Goal: Transaction & Acquisition: Purchase product/service

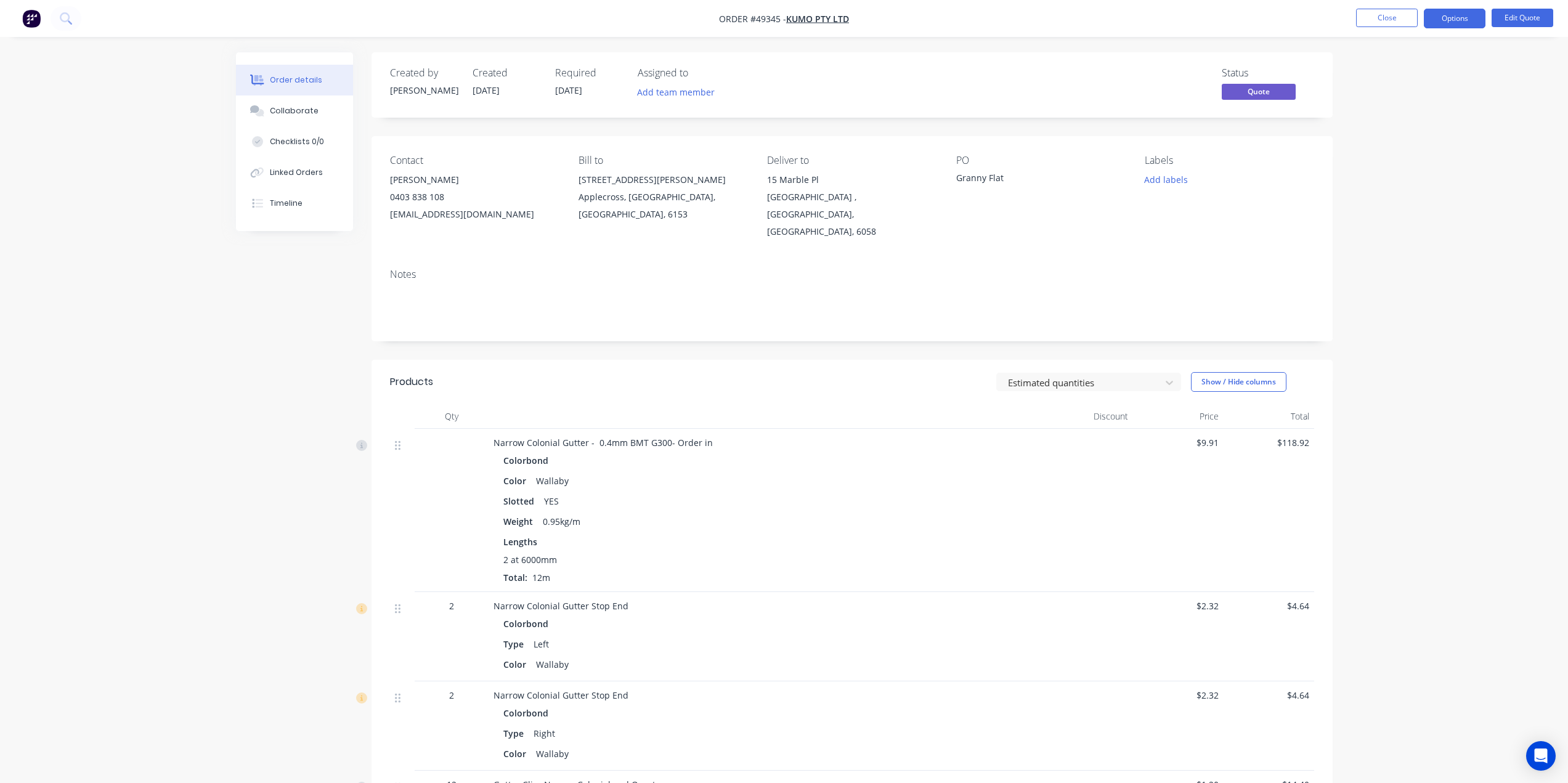
click at [526, 259] on div "Notes" at bounding box center [852, 300] width 961 height 83
drag, startPoint x: 386, startPoint y: 183, endPoint x: 465, endPoint y: 216, distance: 85.6
click at [465, 216] on div "Contact James 0403 838 108 hello@kumo.au Bill to Unit7/ 39 Simpson St Applecros…" at bounding box center [852, 197] width 961 height 122
copy div "James 0403 838 108 hello@kumo.au"
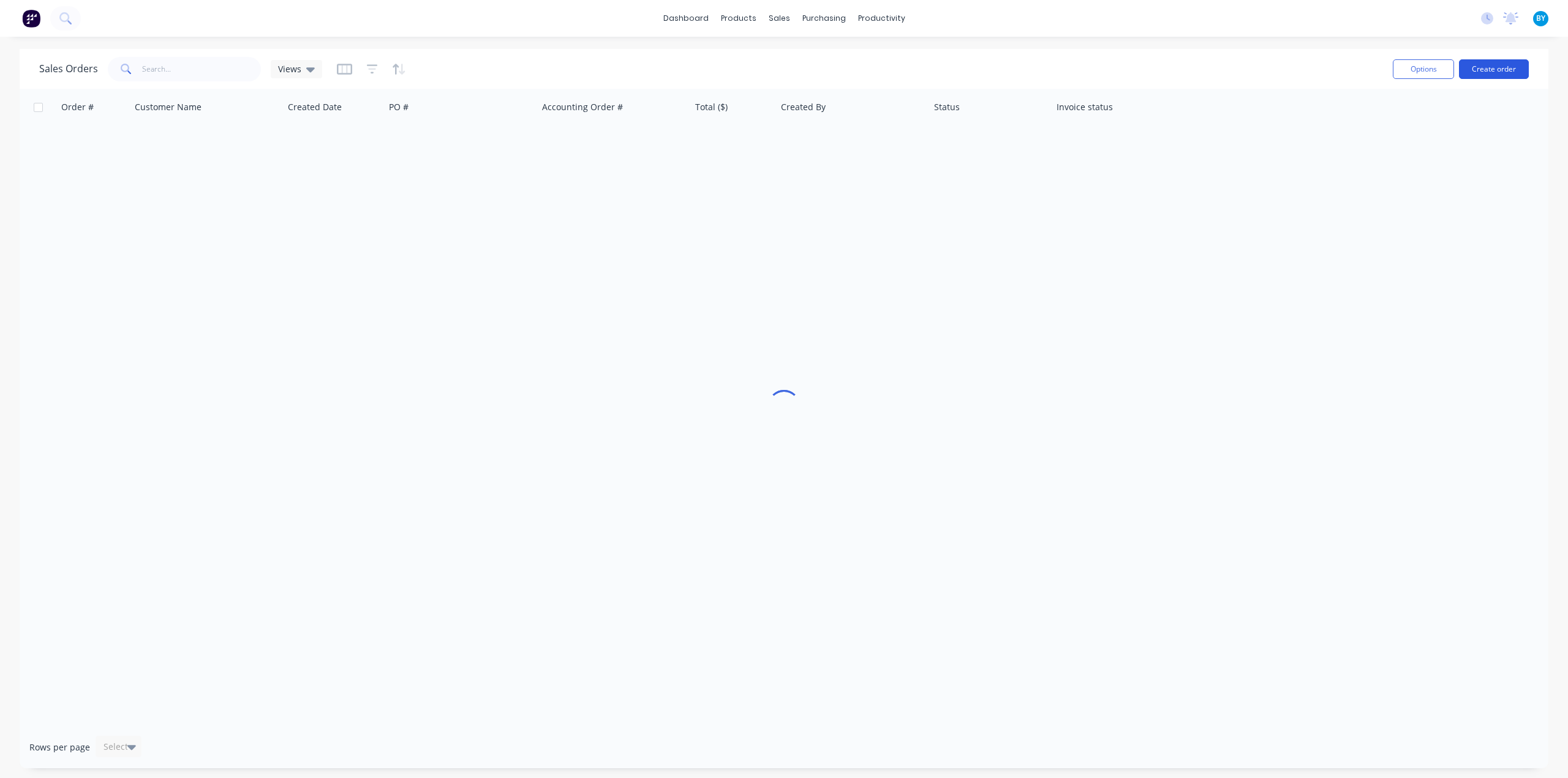
click at [1499, 63] on button "Create order" at bounding box center [1494, 68] width 70 height 20
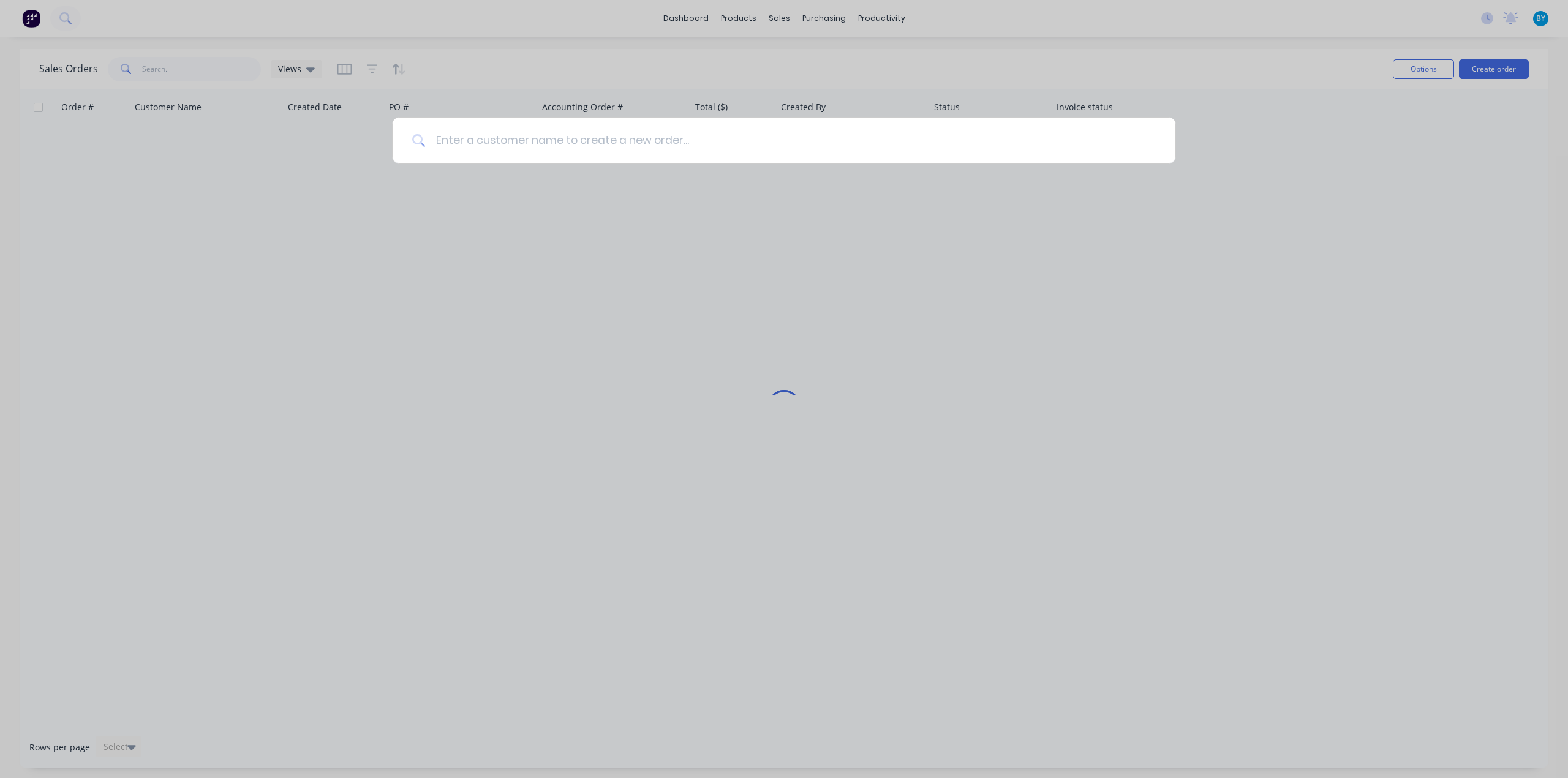
click at [720, 145] on input at bounding box center [790, 140] width 730 height 46
type input "s"
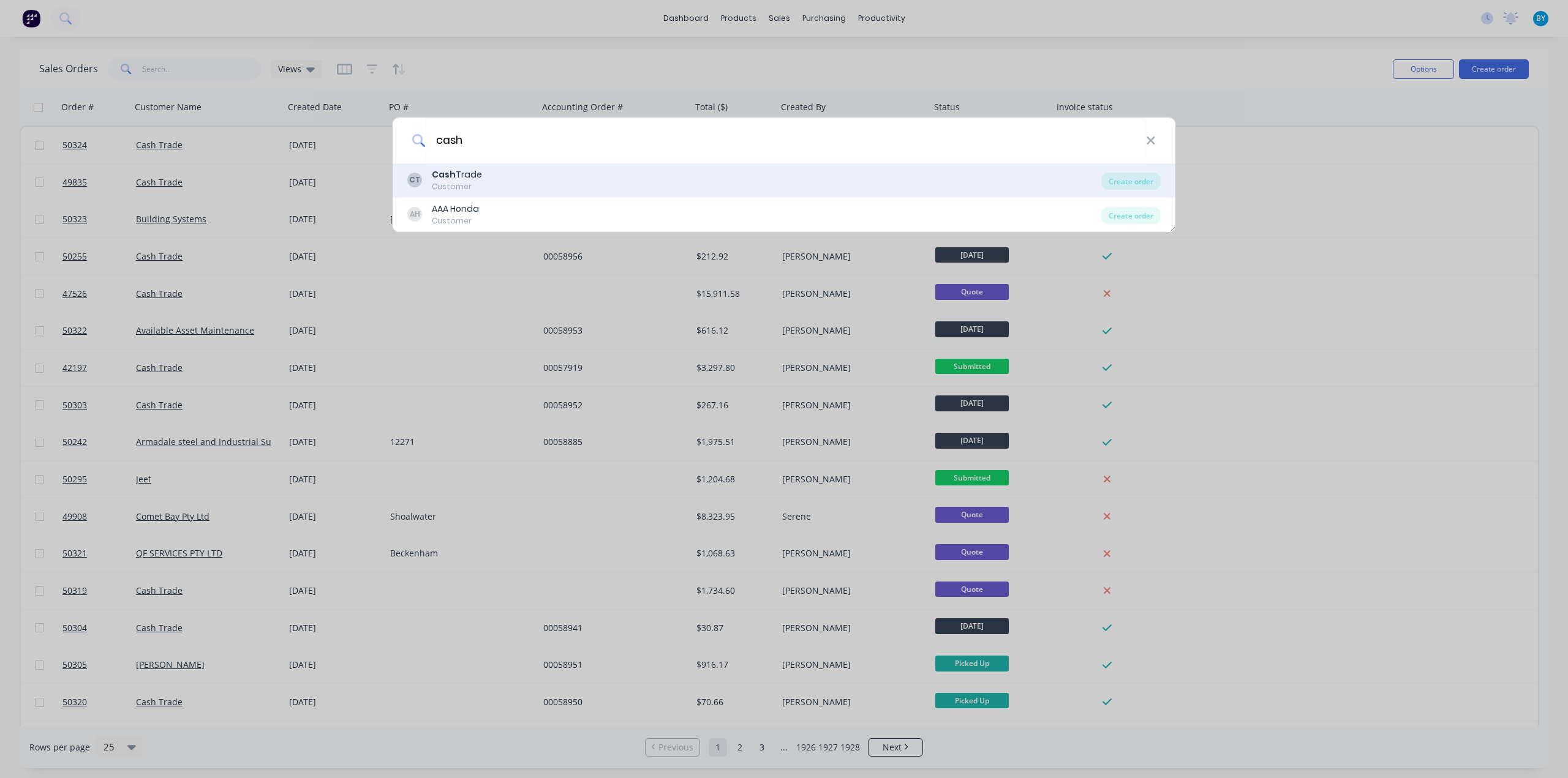
type input "cash"
click at [619, 186] on div "CT Cash Trade Customer" at bounding box center [754, 180] width 694 height 24
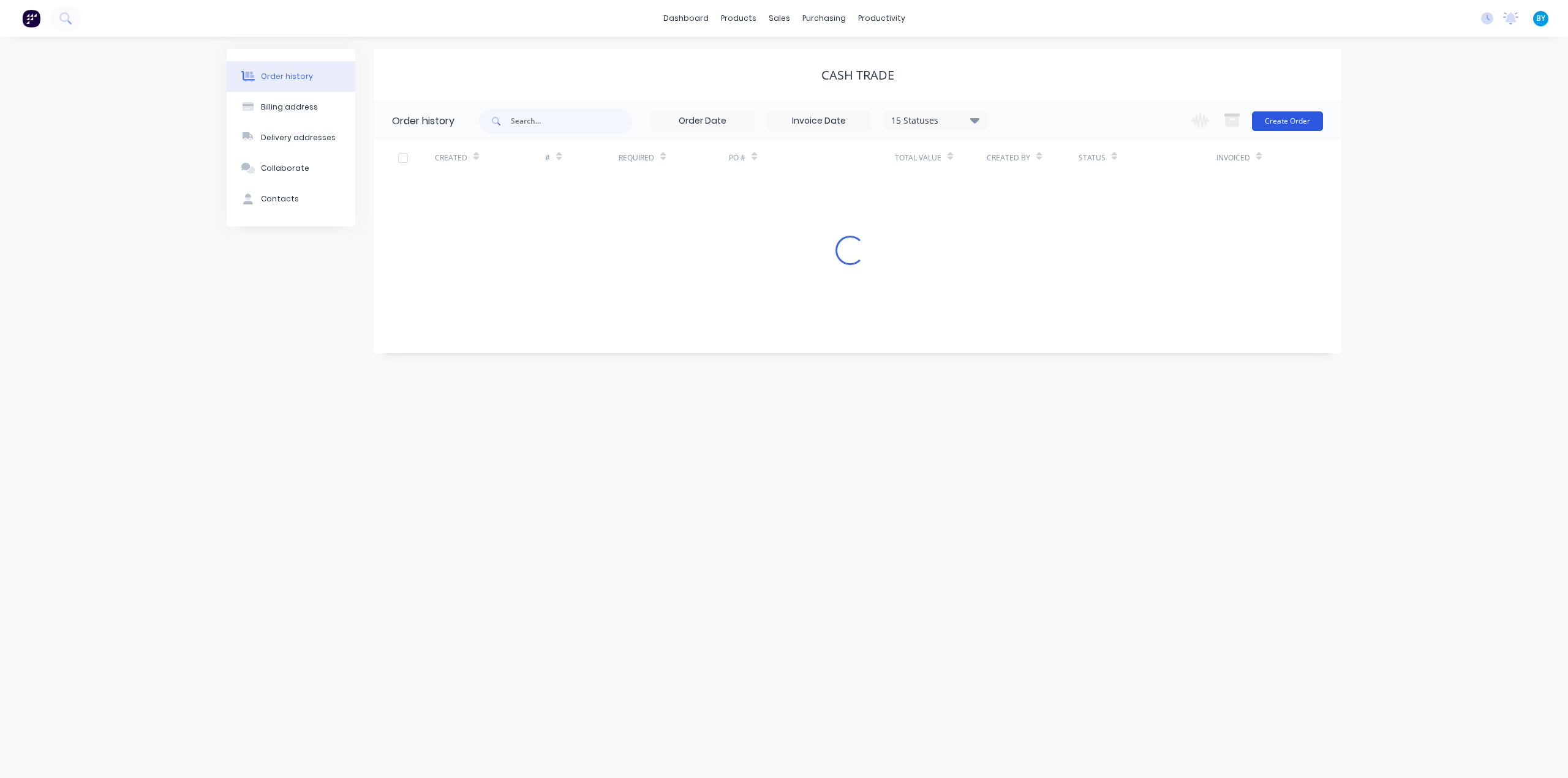
click at [1273, 121] on button "Create Order" at bounding box center [1287, 121] width 71 height 20
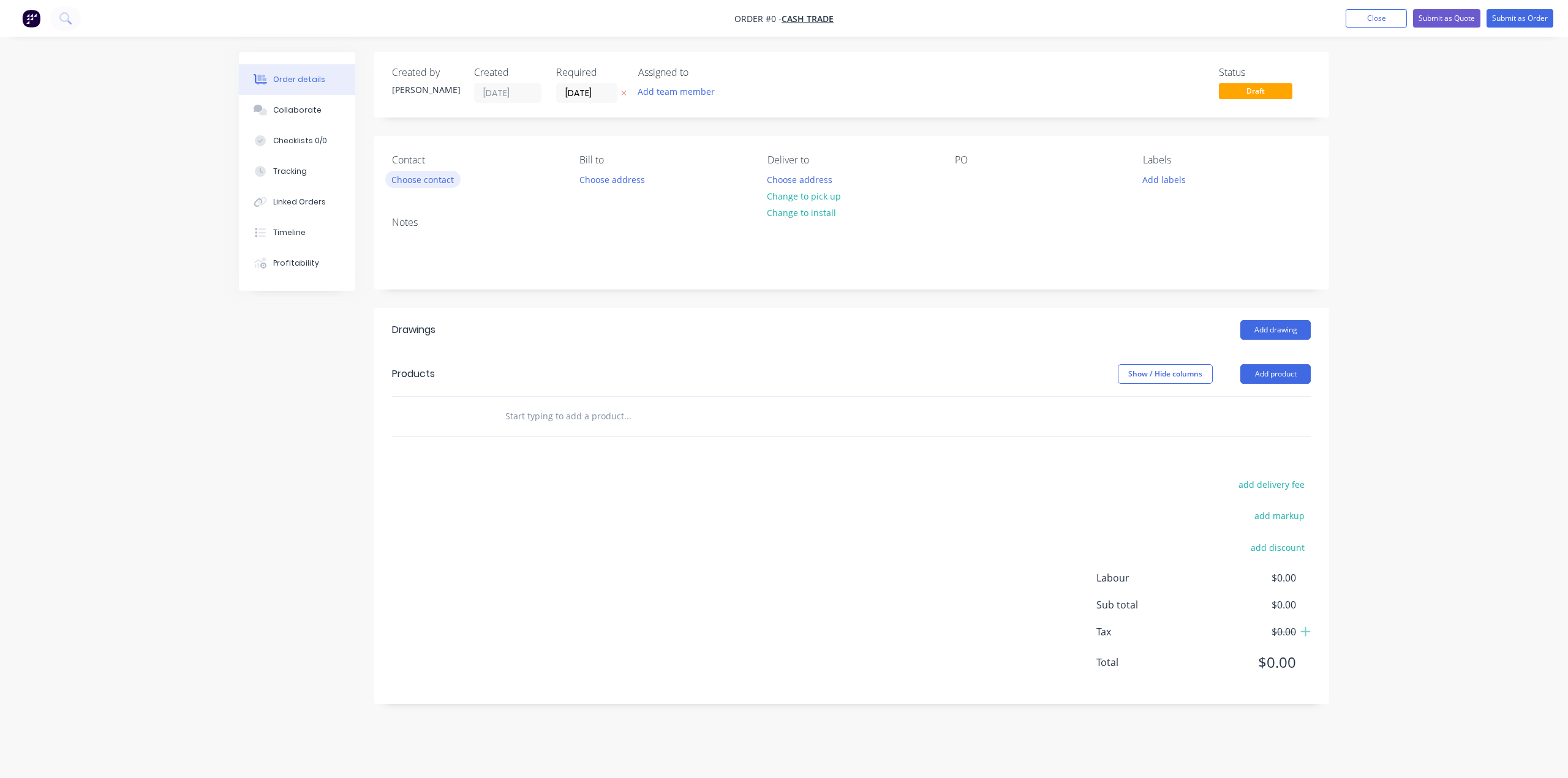
click at [403, 178] on button "Choose contact" at bounding box center [423, 179] width 75 height 16
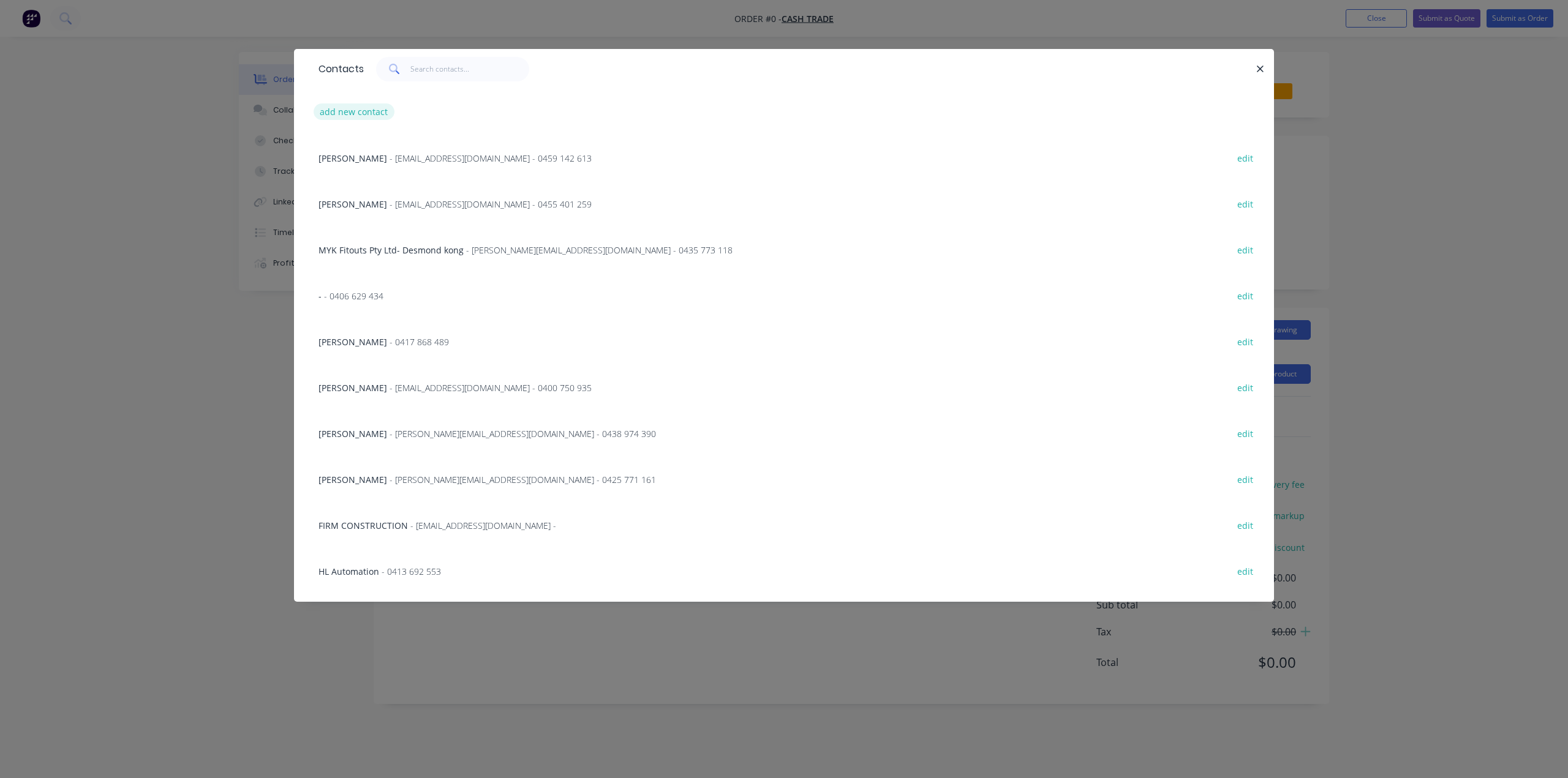
click at [363, 114] on button "add new contact" at bounding box center [354, 111] width 80 height 16
select select "AU"
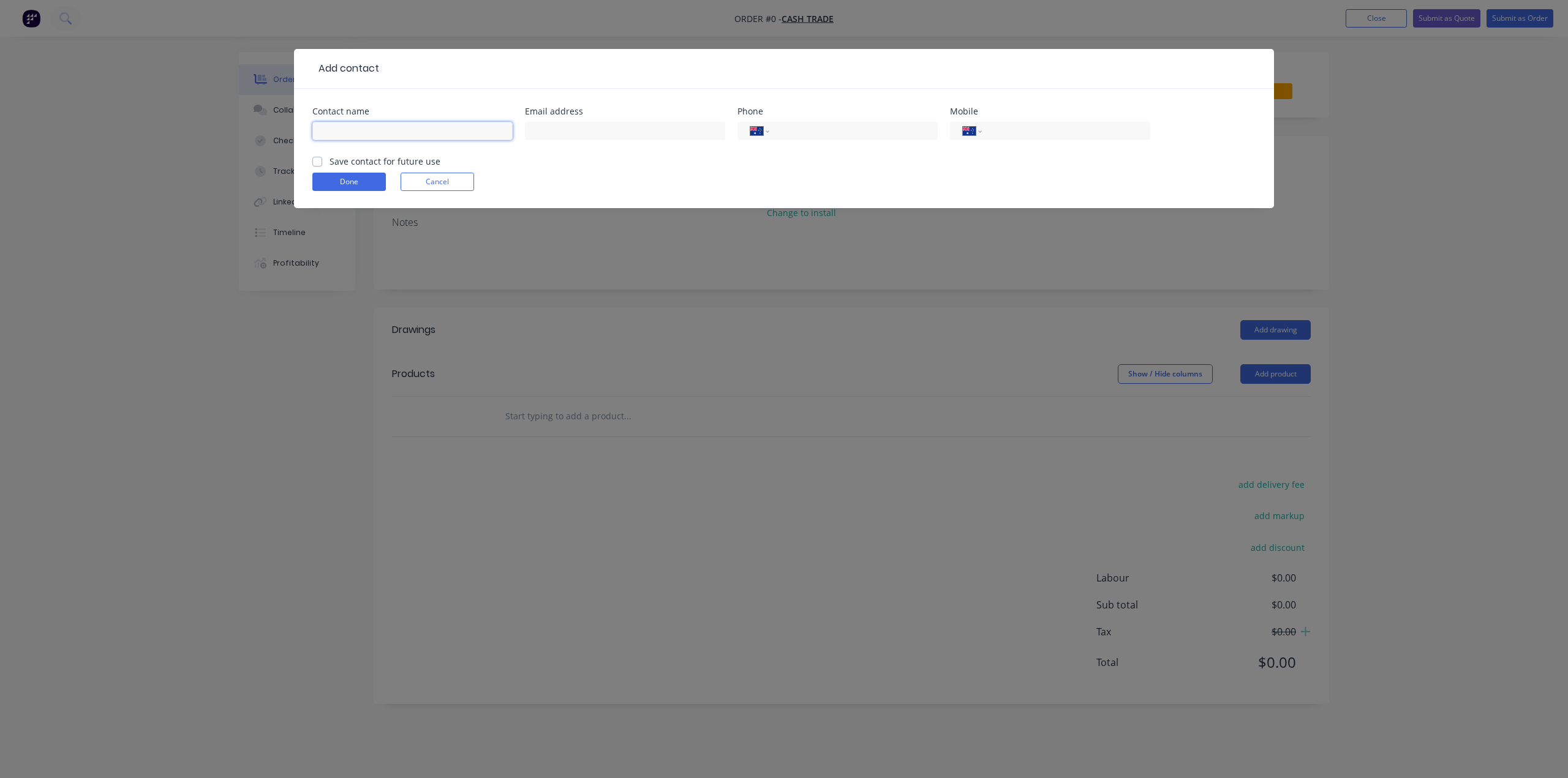
click at [350, 134] on input "text" at bounding box center [412, 130] width 200 height 18
paste input "James 0403 838 108 hello@kumo.au"
drag, startPoint x: 484, startPoint y: 130, endPoint x: 402, endPoint y: 130, distance: 82.0
click at [402, 130] on input "James 0403 838 108 hello@kumo.au" at bounding box center [412, 130] width 200 height 18
type input "James 0403 838 108"
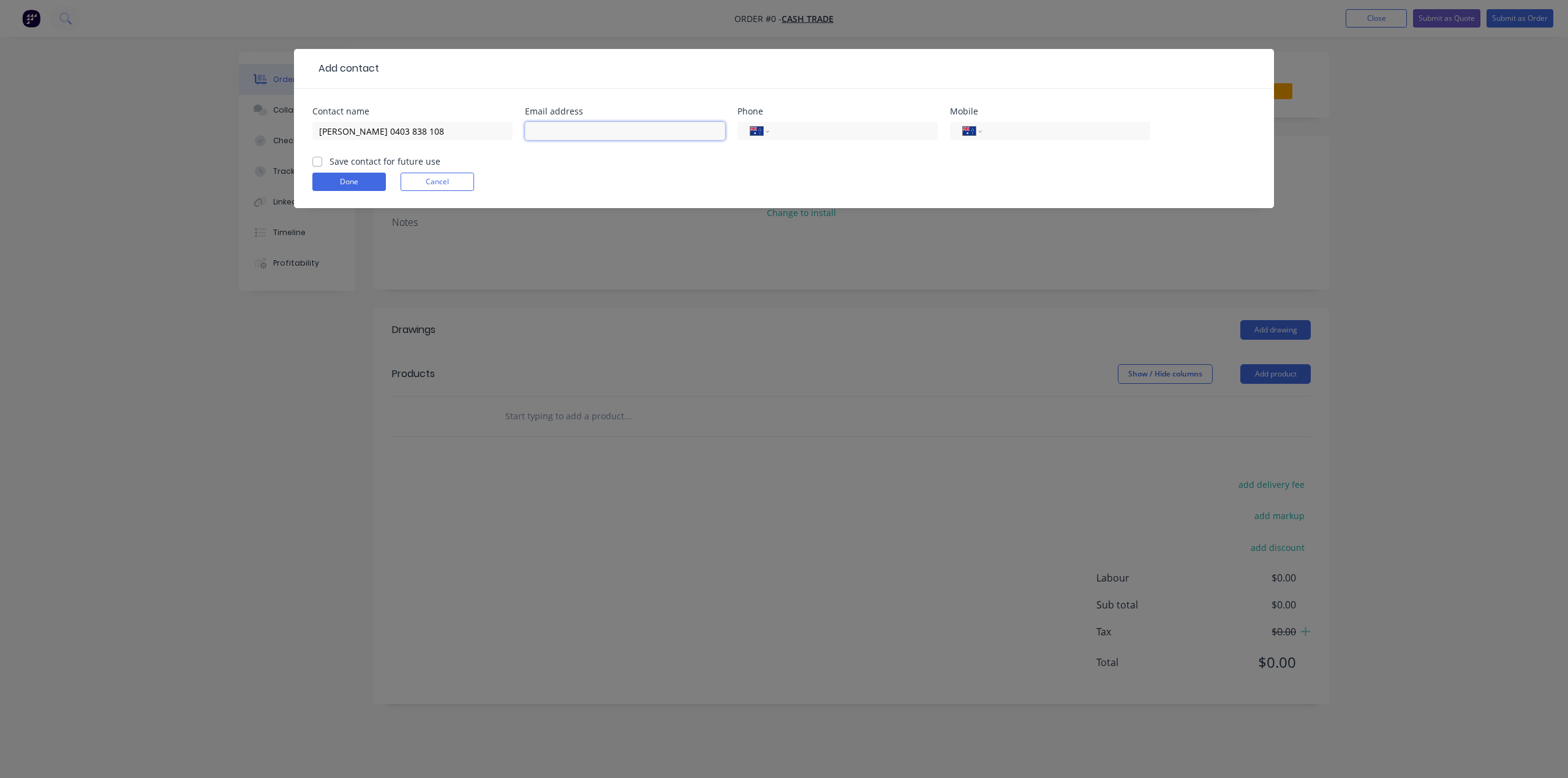
drag, startPoint x: 619, startPoint y: 128, endPoint x: 583, endPoint y: 132, distance: 36.2
click at [619, 128] on input "text" at bounding box center [625, 130] width 200 height 18
paste input "[EMAIL_ADDRESS][DOMAIN_NAME]"
type input "[EMAIL_ADDRESS][DOMAIN_NAME]"
drag, startPoint x: 413, startPoint y: 133, endPoint x: 346, endPoint y: 132, distance: 67.0
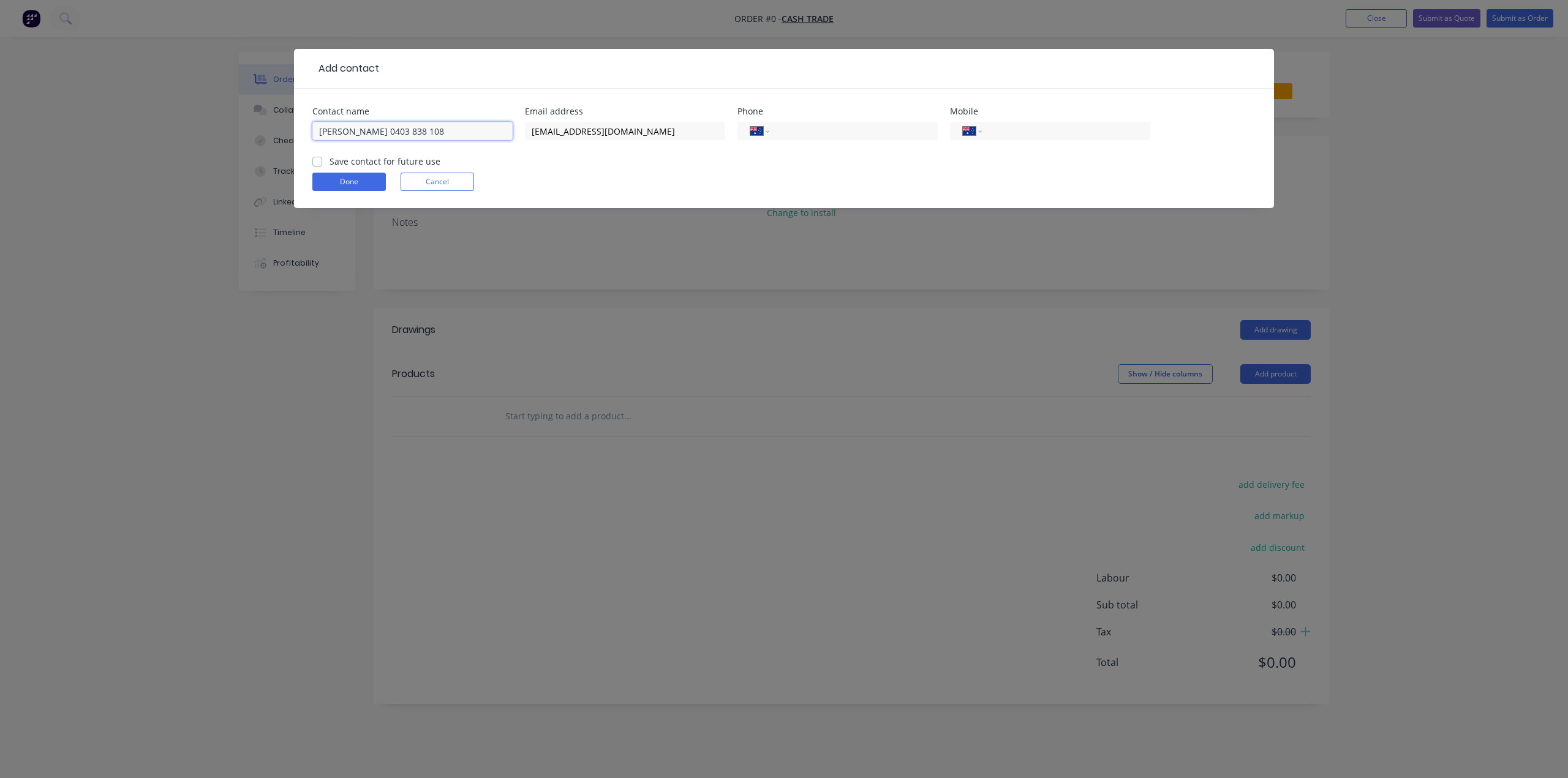
click at [346, 132] on input "James 0403 838 108" at bounding box center [412, 130] width 200 height 18
type input "[PERSON_NAME]"
click at [1022, 129] on input "tel" at bounding box center [1064, 131] width 147 height 14
paste input "0403 838 108"
type input "0403 838 108"
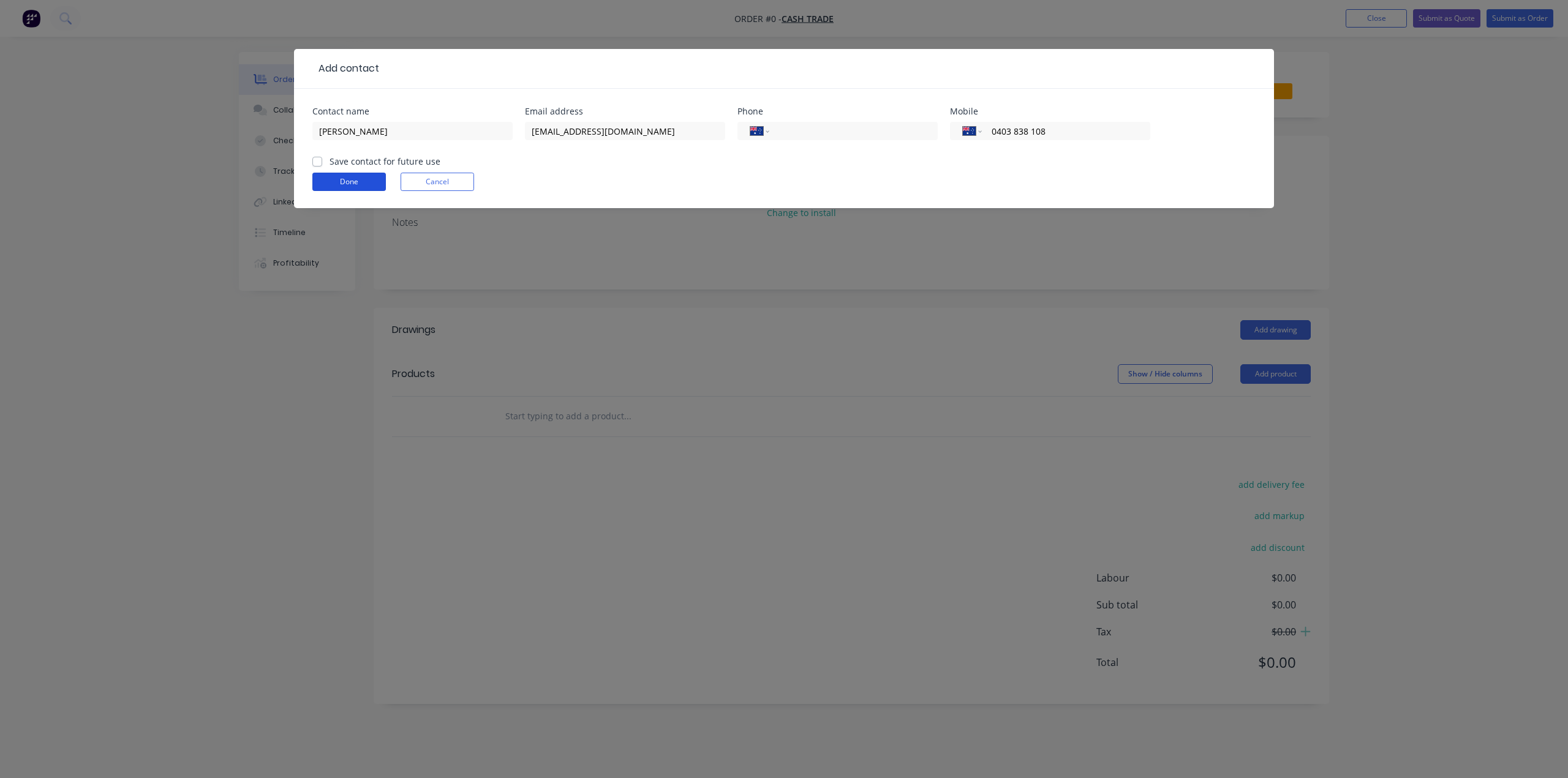
click at [359, 180] on button "Done" at bounding box center [349, 181] width 74 height 18
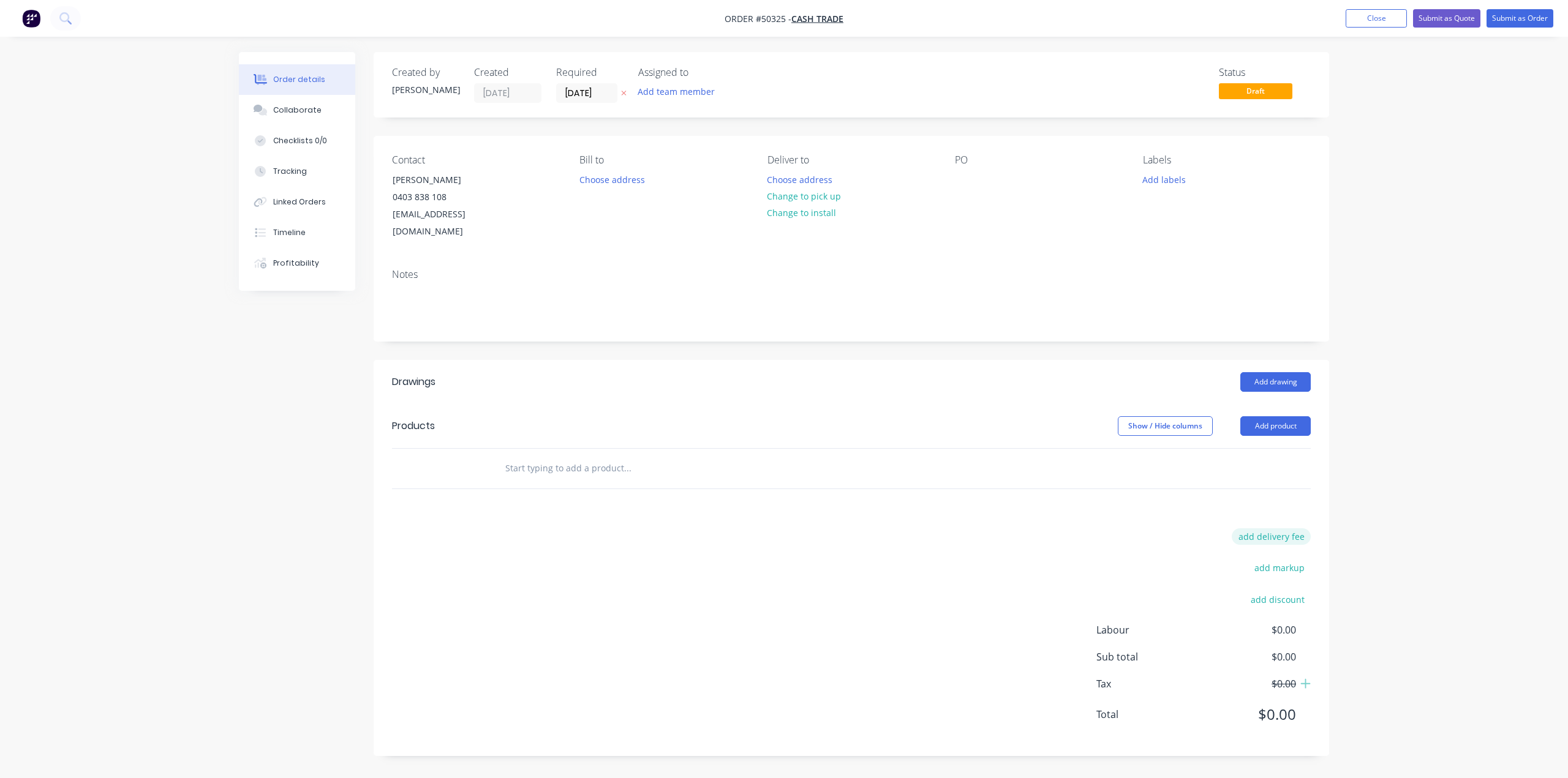
click at [1271, 528] on button "add delivery fee" at bounding box center [1271, 536] width 79 height 16
type input "580"
click input "submit" at bounding box center [0, 0] width 0 height 0
click at [1506, 474] on div "Order details Collaborate Checklists 0/0 Tracking Linked Orders Timeline Profit…" at bounding box center [784, 389] width 1568 height 778
click at [820, 180] on button "Choose address" at bounding box center [800, 179] width 79 height 16
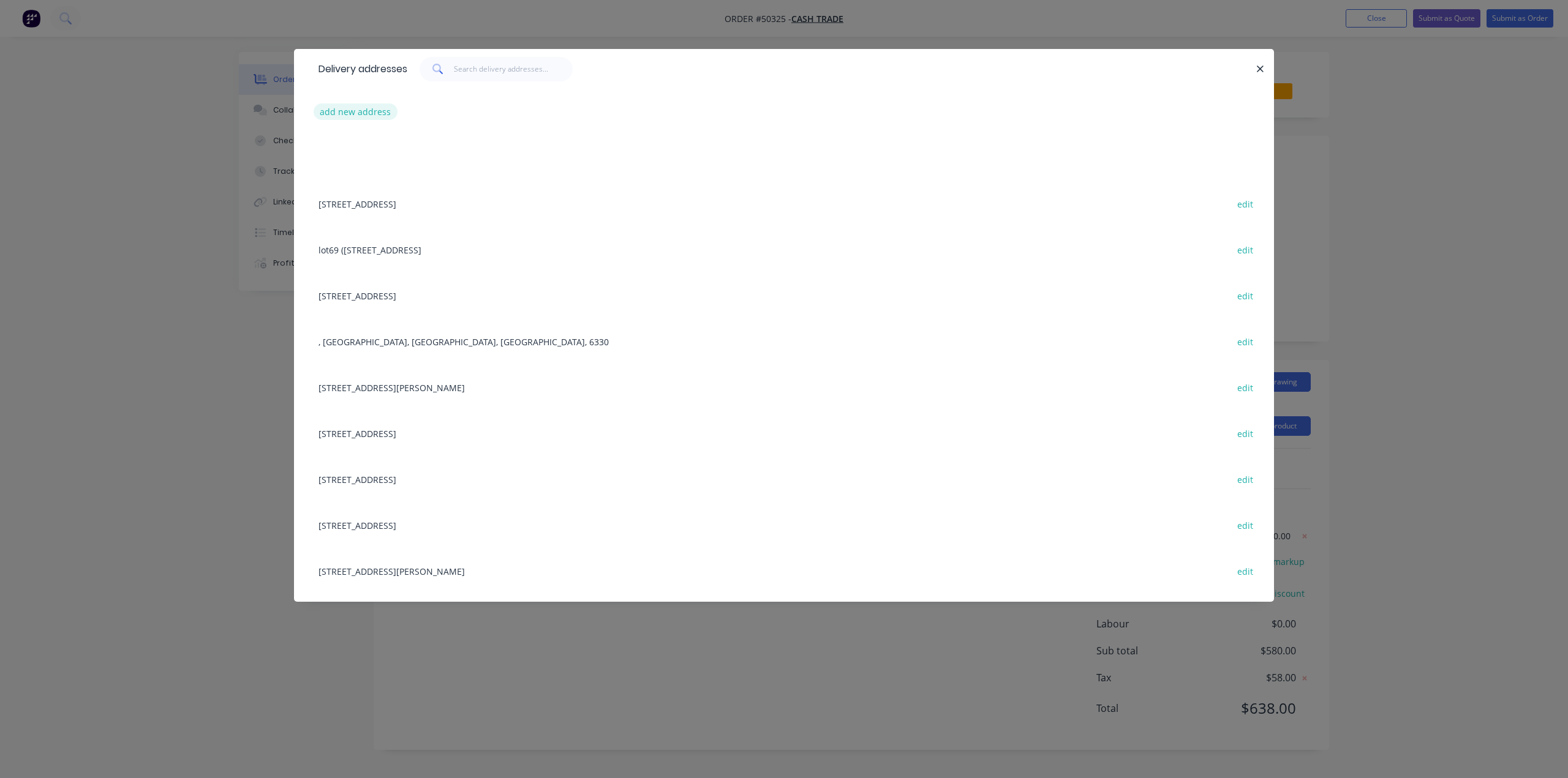
click at [374, 112] on button "add new address" at bounding box center [356, 111] width 84 height 16
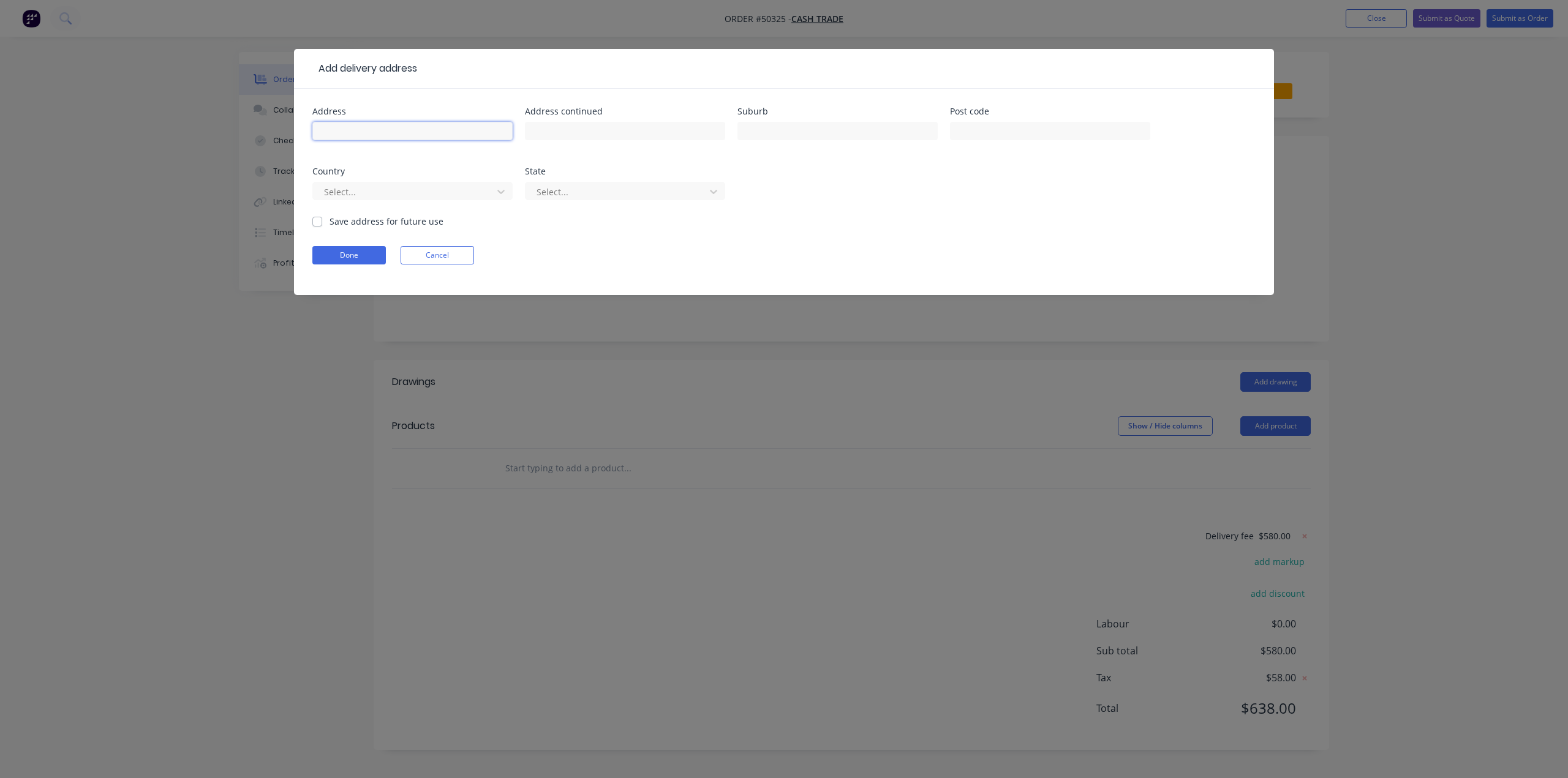
click at [380, 138] on input "text" at bounding box center [412, 130] width 200 height 18
paste input "15 Marble Pl, Forrestfield WA 6058"
type input "15 Marble Pl, Forrestfield WA 6058"
drag, startPoint x: 469, startPoint y: 185, endPoint x: 462, endPoint y: 195, distance: 12.2
click at [469, 186] on div at bounding box center [404, 192] width 163 height 15
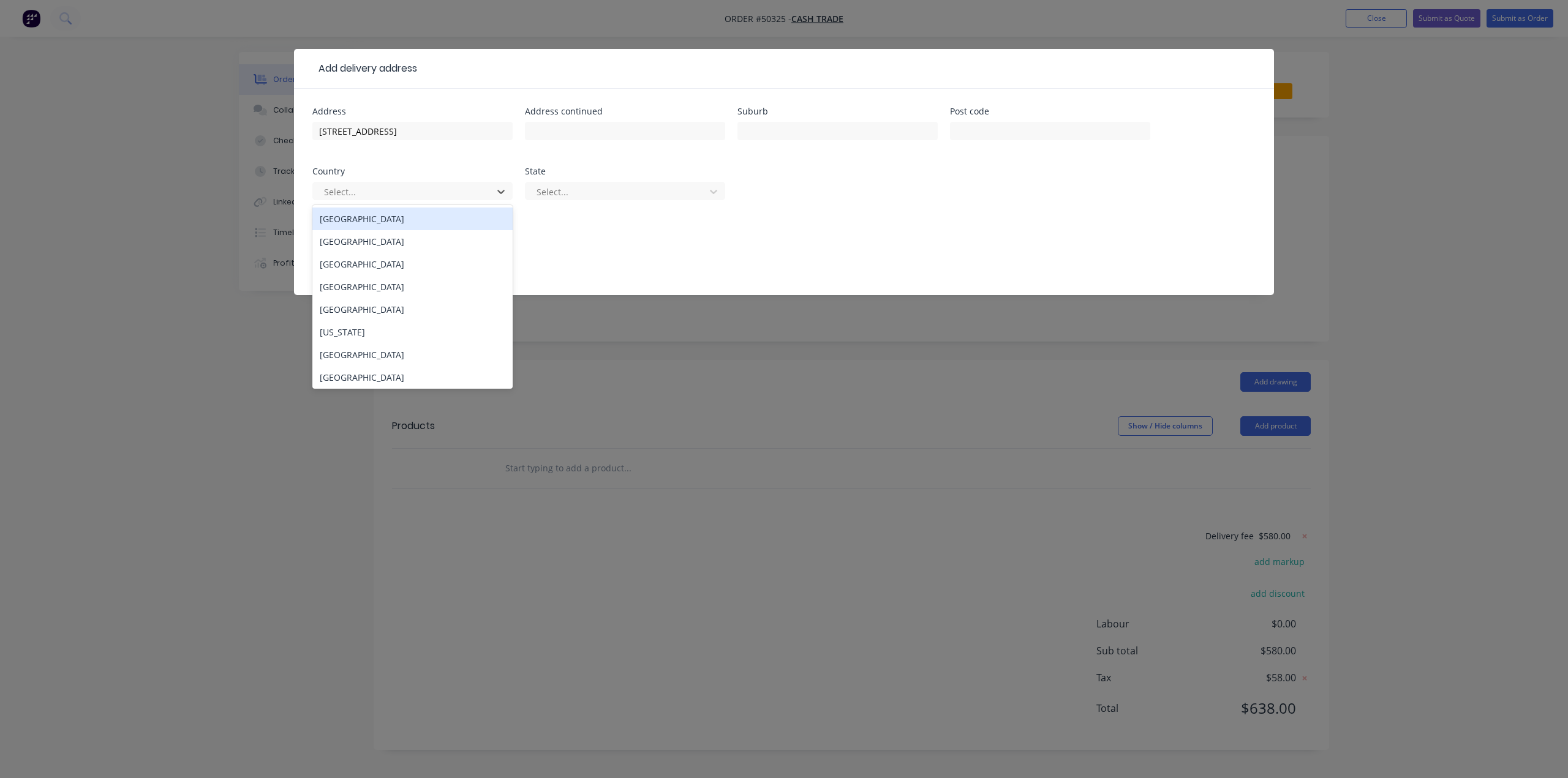
click at [434, 219] on div "Australia" at bounding box center [412, 219] width 200 height 22
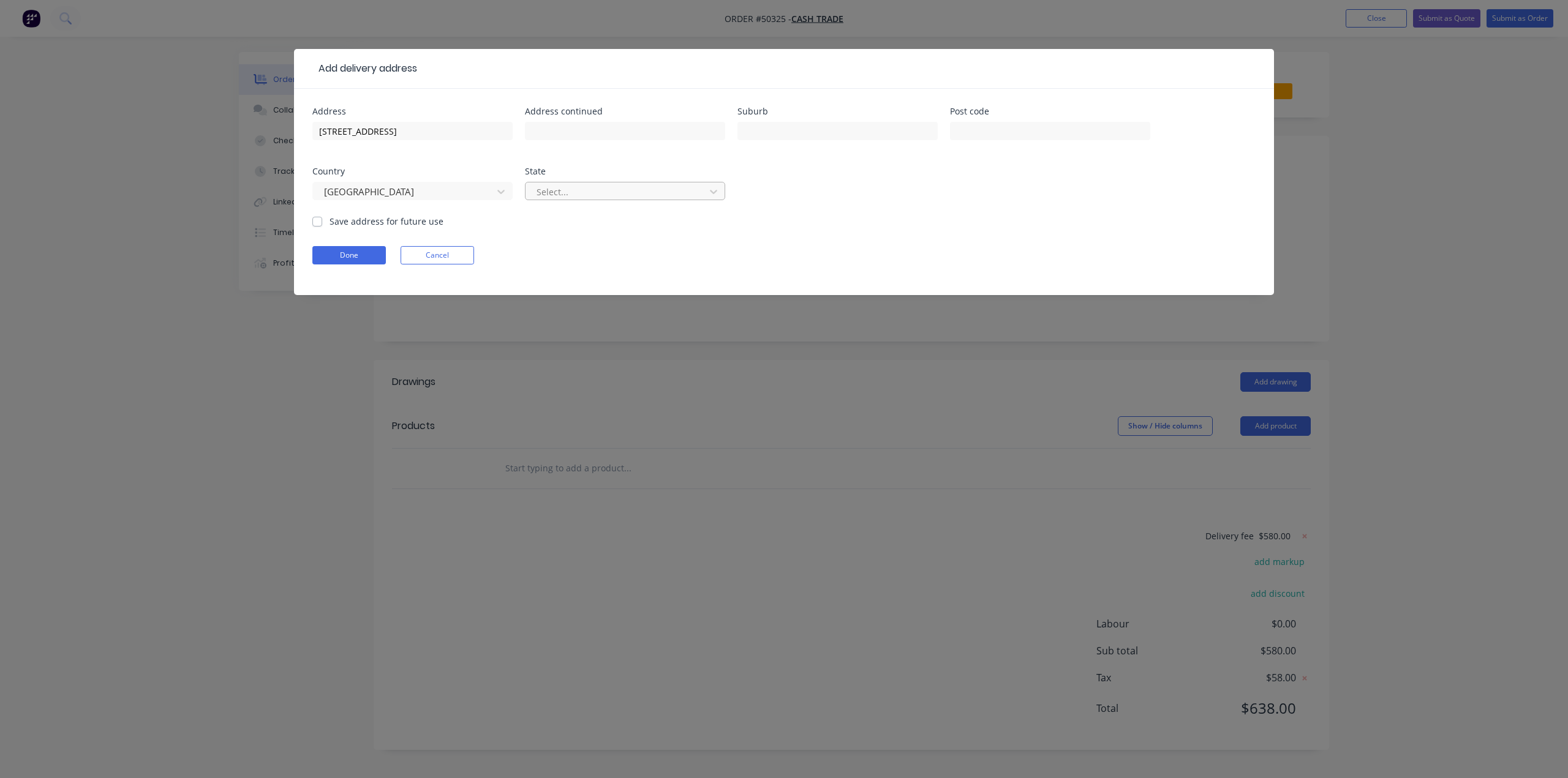
click at [554, 193] on div at bounding box center [617, 192] width 163 height 15
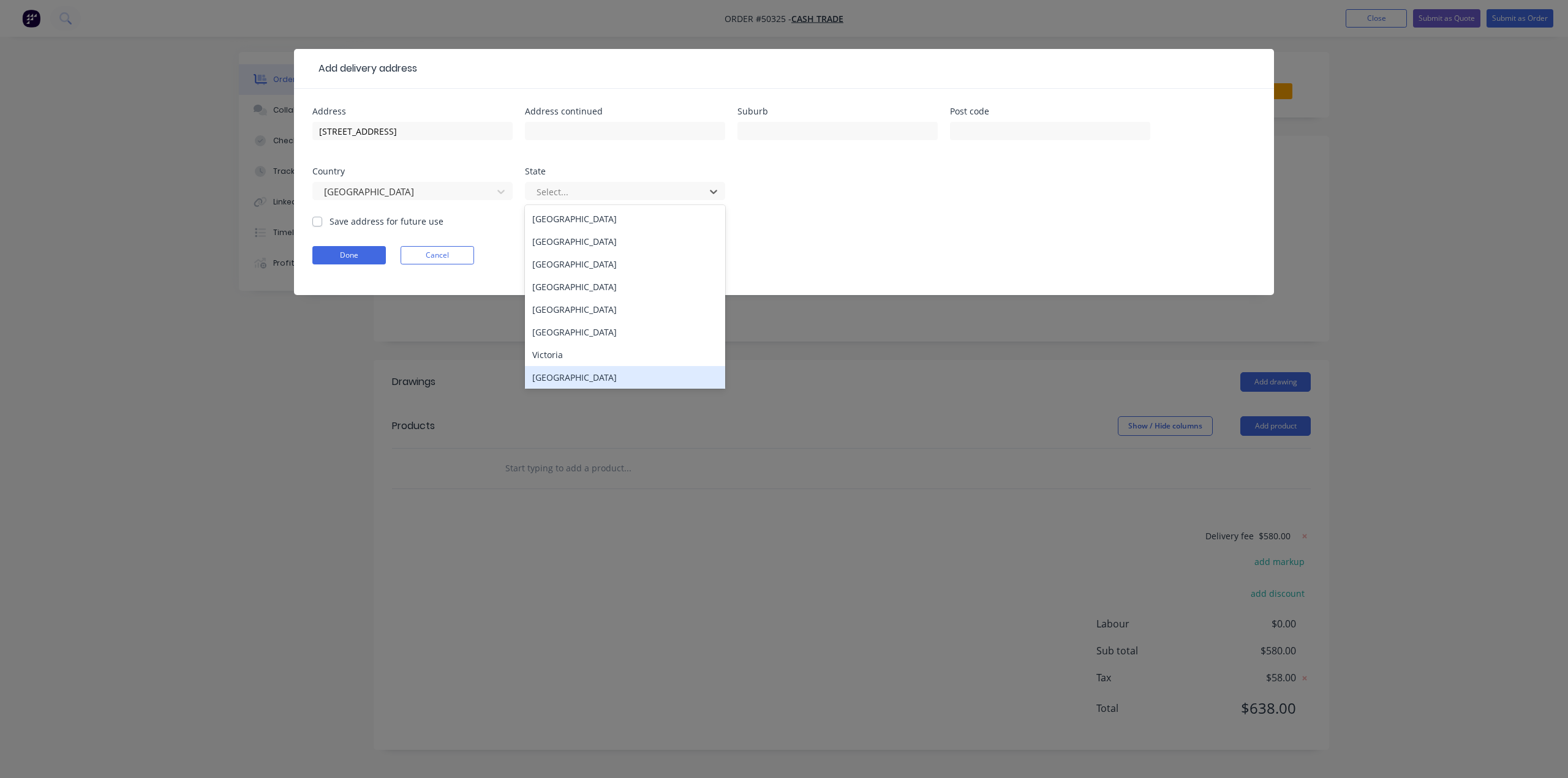
drag, startPoint x: 562, startPoint y: 376, endPoint x: 962, endPoint y: 165, distance: 452.2
click at [562, 376] on div "Western Australia" at bounding box center [625, 377] width 200 height 22
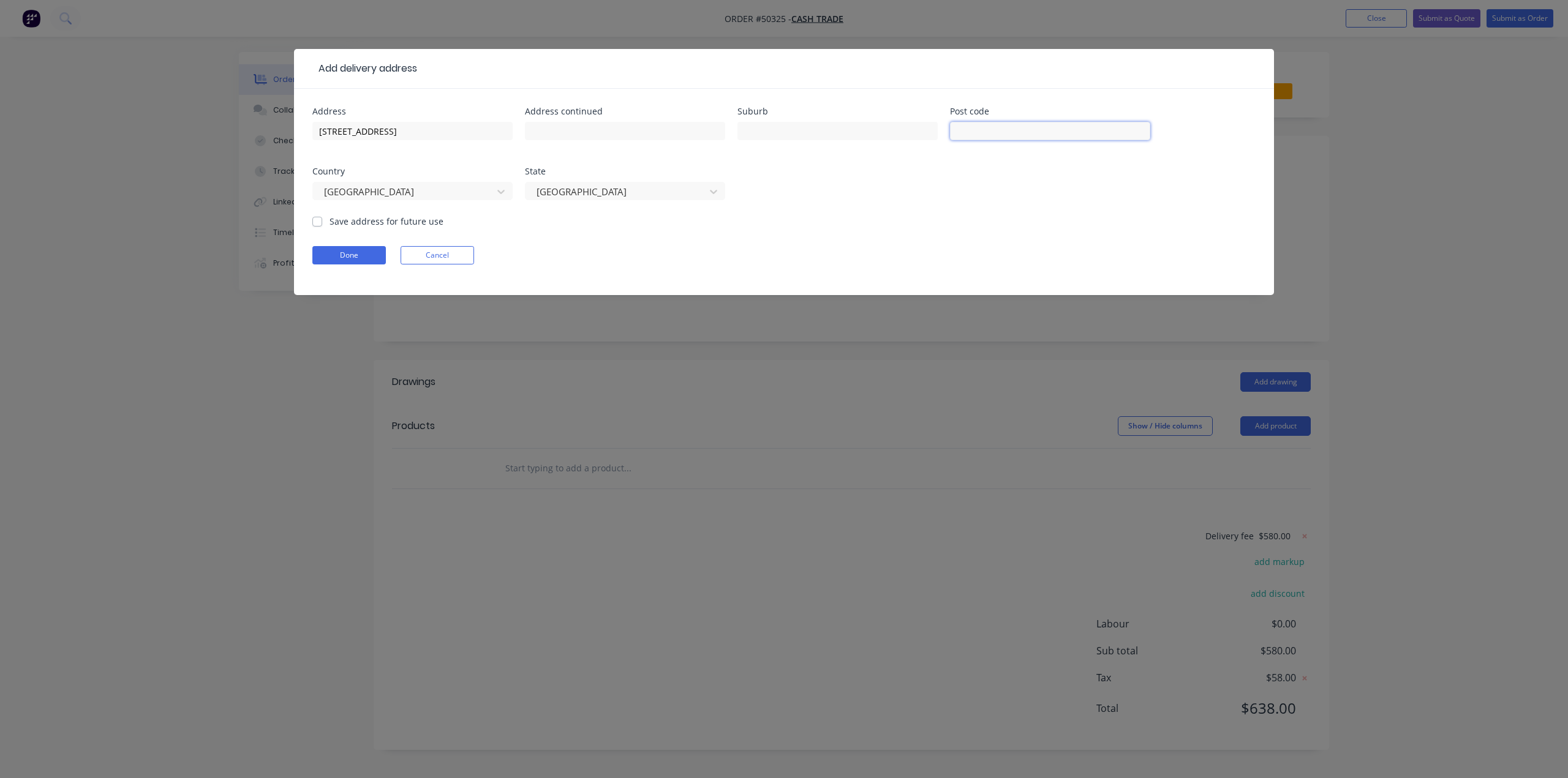
click at [1027, 123] on input "text" at bounding box center [1050, 130] width 200 height 18
type input "6058"
drag, startPoint x: 475, startPoint y: 133, endPoint x: 420, endPoint y: 133, distance: 55.0
click at [420, 133] on input "15 Marble Pl, Forrestfield WA 6058" at bounding box center [412, 130] width 200 height 18
drag, startPoint x: 378, startPoint y: 130, endPoint x: 372, endPoint y: 129, distance: 6.1
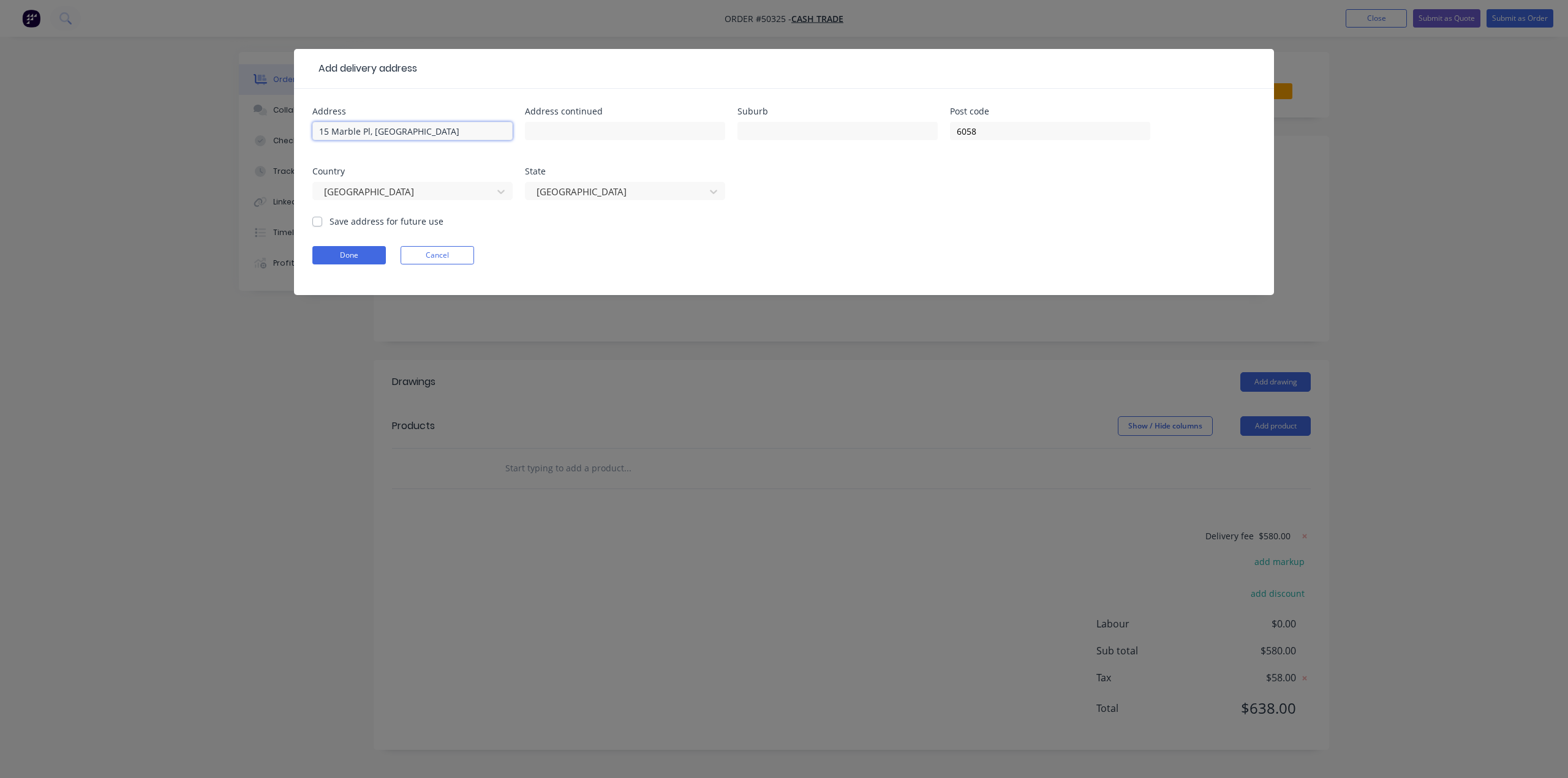
click at [372, 129] on input "15 Marble Pl, Forrestfield" at bounding box center [412, 130] width 200 height 18
type input "15 Marble Pl,"
drag, startPoint x: 768, startPoint y: 127, endPoint x: 721, endPoint y: 126, distance: 47.0
click at [768, 127] on input "text" at bounding box center [837, 130] width 200 height 18
paste input "Forrestfield"
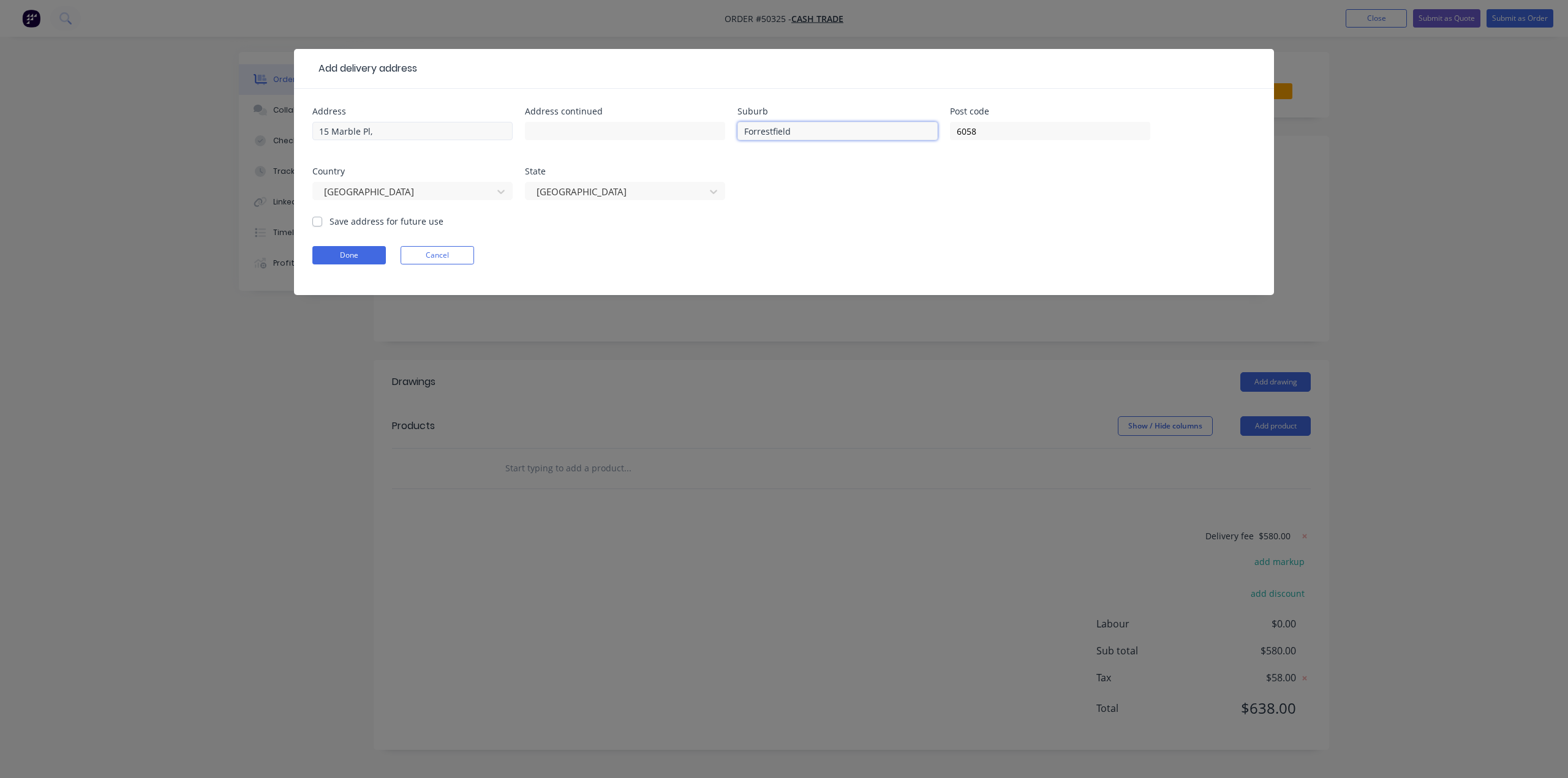
type input "Forrestfield"
click at [437, 124] on input "15 Marble Pl," at bounding box center [412, 130] width 200 height 18
type input "15 Marble Pl"
drag, startPoint x: 358, startPoint y: 253, endPoint x: 790, endPoint y: 242, distance: 432.1
click at [358, 254] on button "Done" at bounding box center [349, 255] width 74 height 18
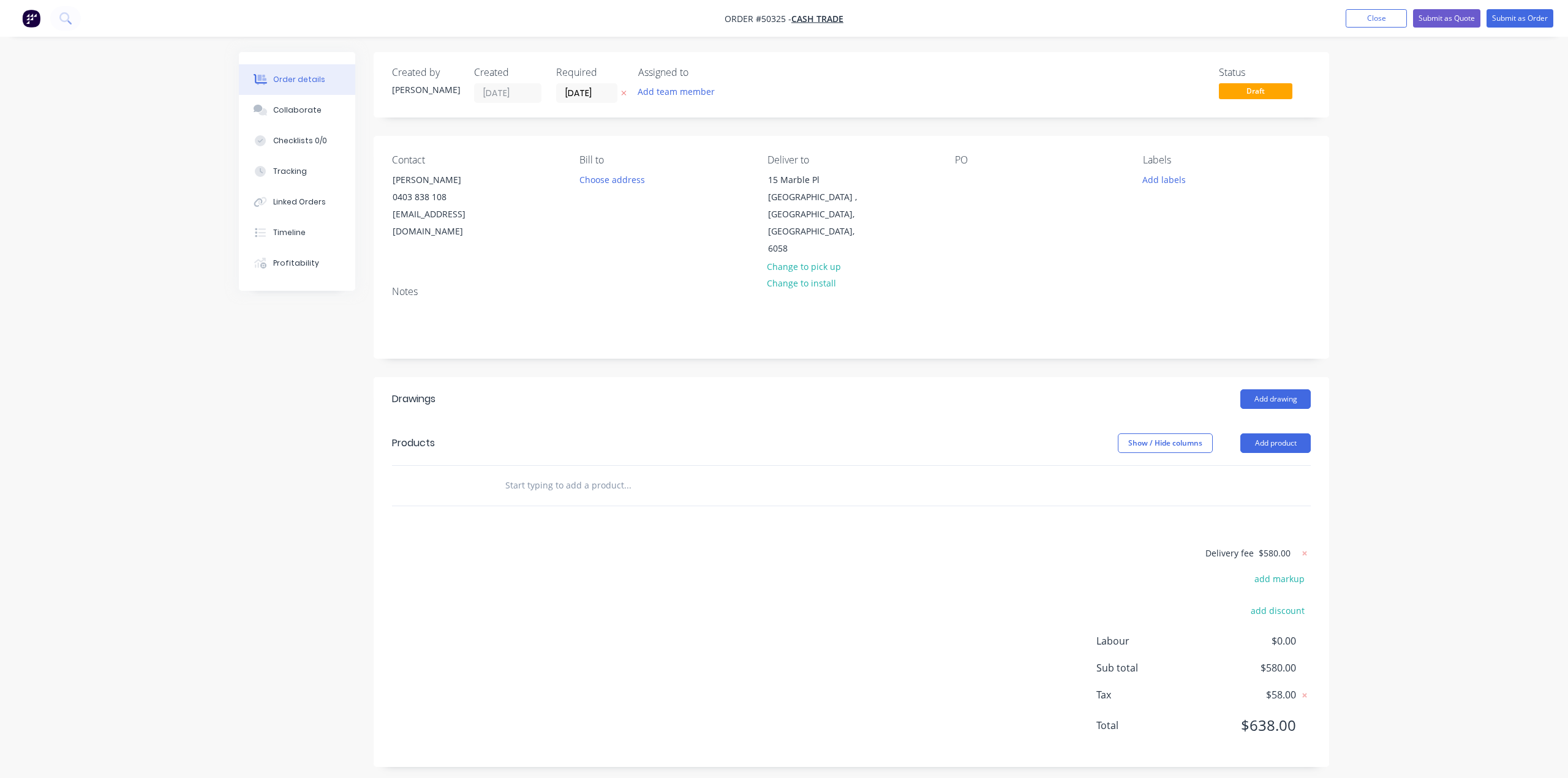
click at [1482, 229] on div "Order details Collaborate Checklists 0/0 Tracking Linked Orders Timeline Profit…" at bounding box center [784, 392] width 1568 height 785
click at [1274, 421] on header "Products Show / Hide columns Add product" at bounding box center [851, 444] width 956 height 44
click at [1276, 433] on button "Add product" at bounding box center [1275, 443] width 70 height 20
click at [1269, 465] on div "Product catalogue" at bounding box center [1252, 474] width 94 height 18
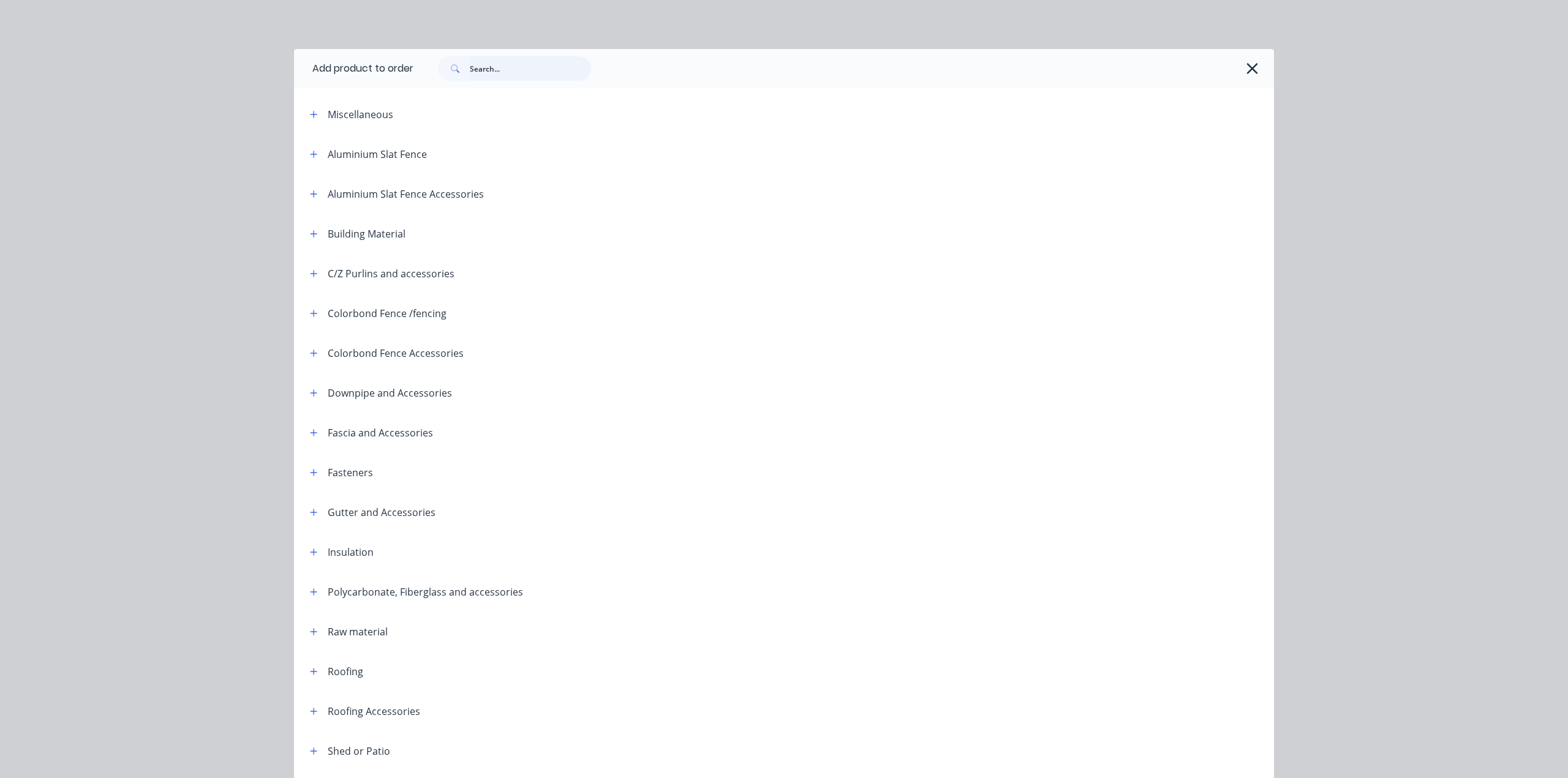
click at [483, 74] on input "text" at bounding box center [530, 68] width 121 height 25
type input "s"
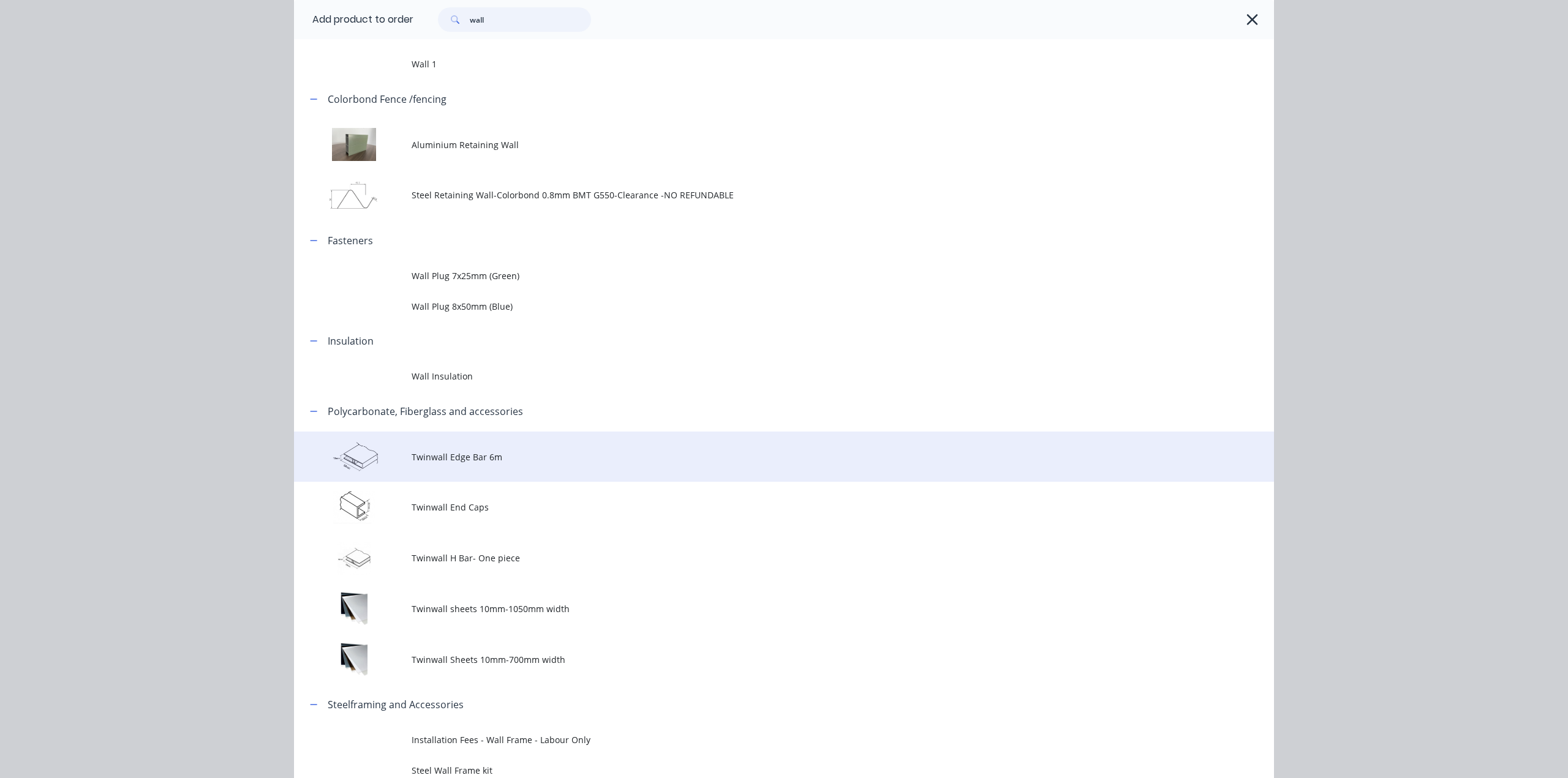
scroll to position [176, 0]
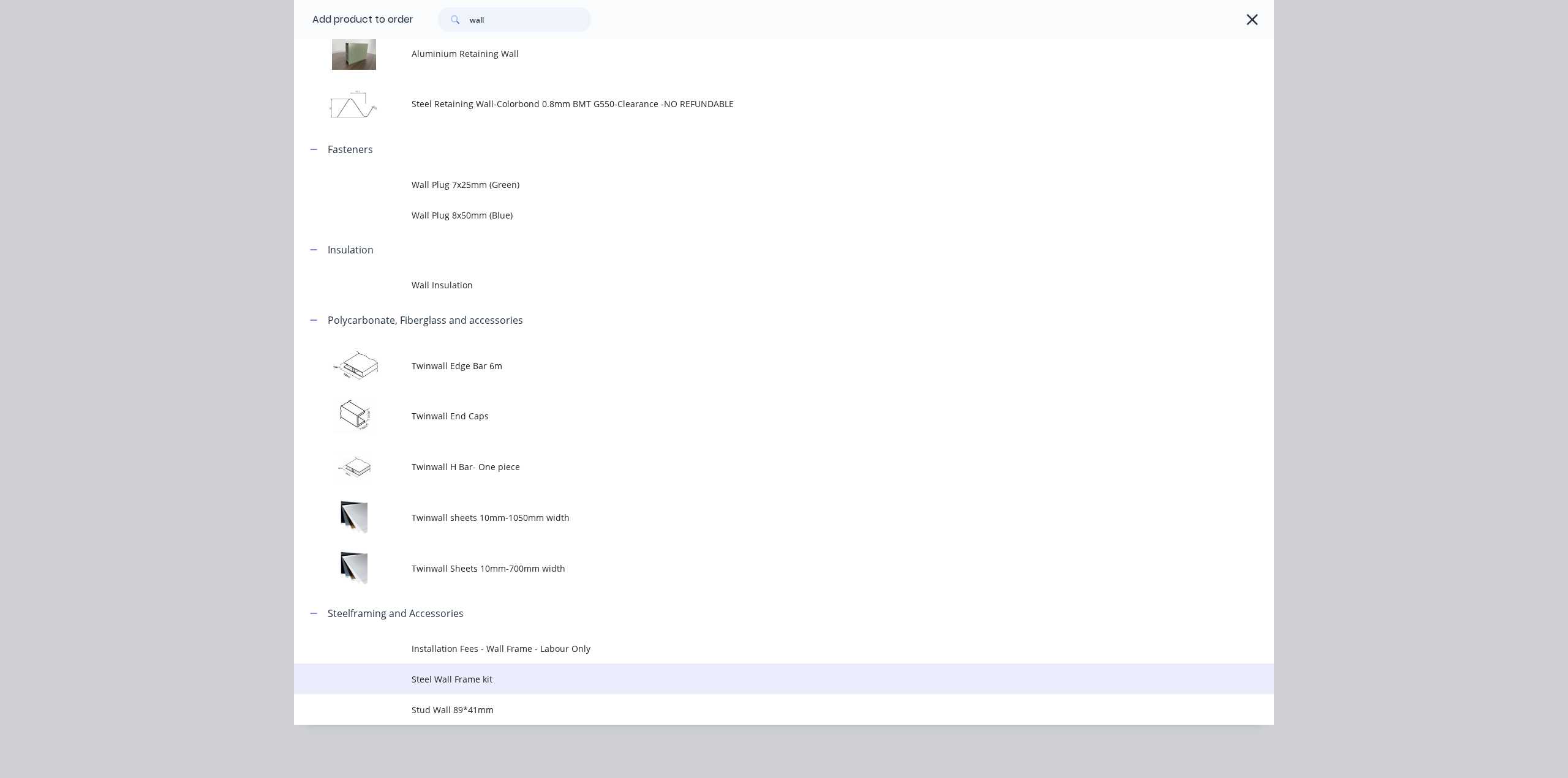
type input "wall"
click at [535, 681] on span "Steel Wall Frame kit" at bounding box center [756, 679] width 689 height 13
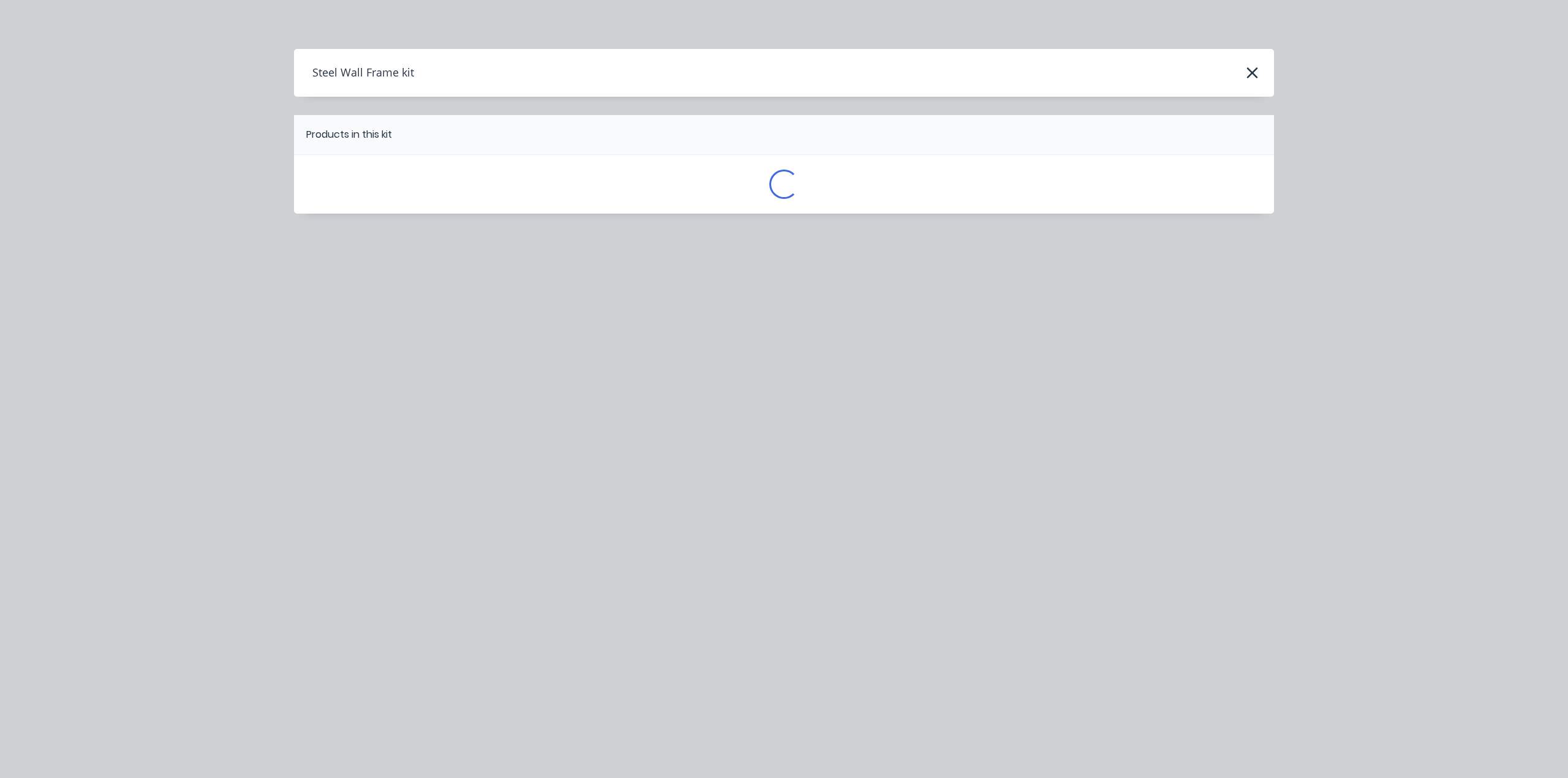
scroll to position [0, 0]
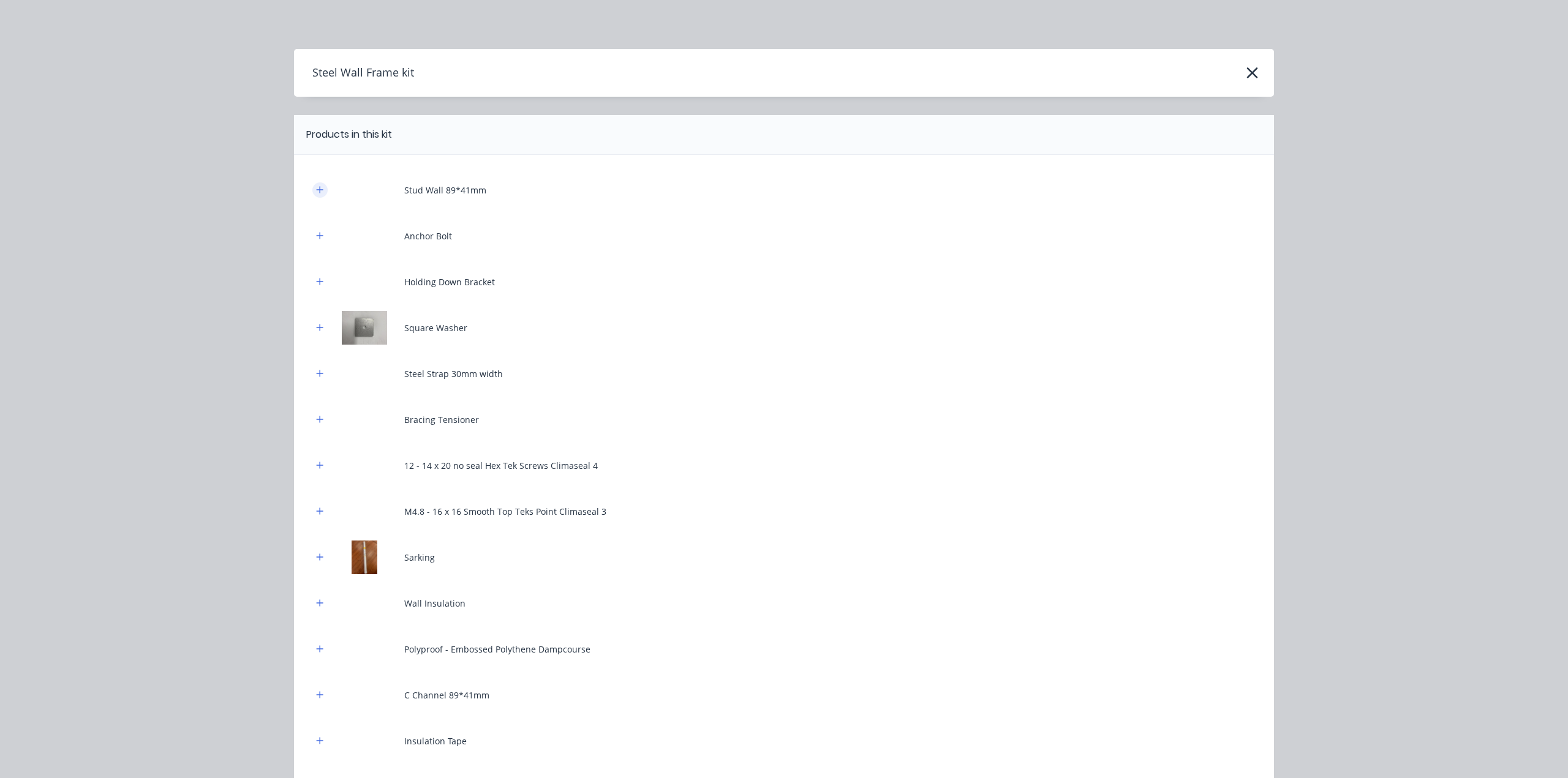
click at [316, 189] on icon "button" at bounding box center [319, 190] width 8 height 9
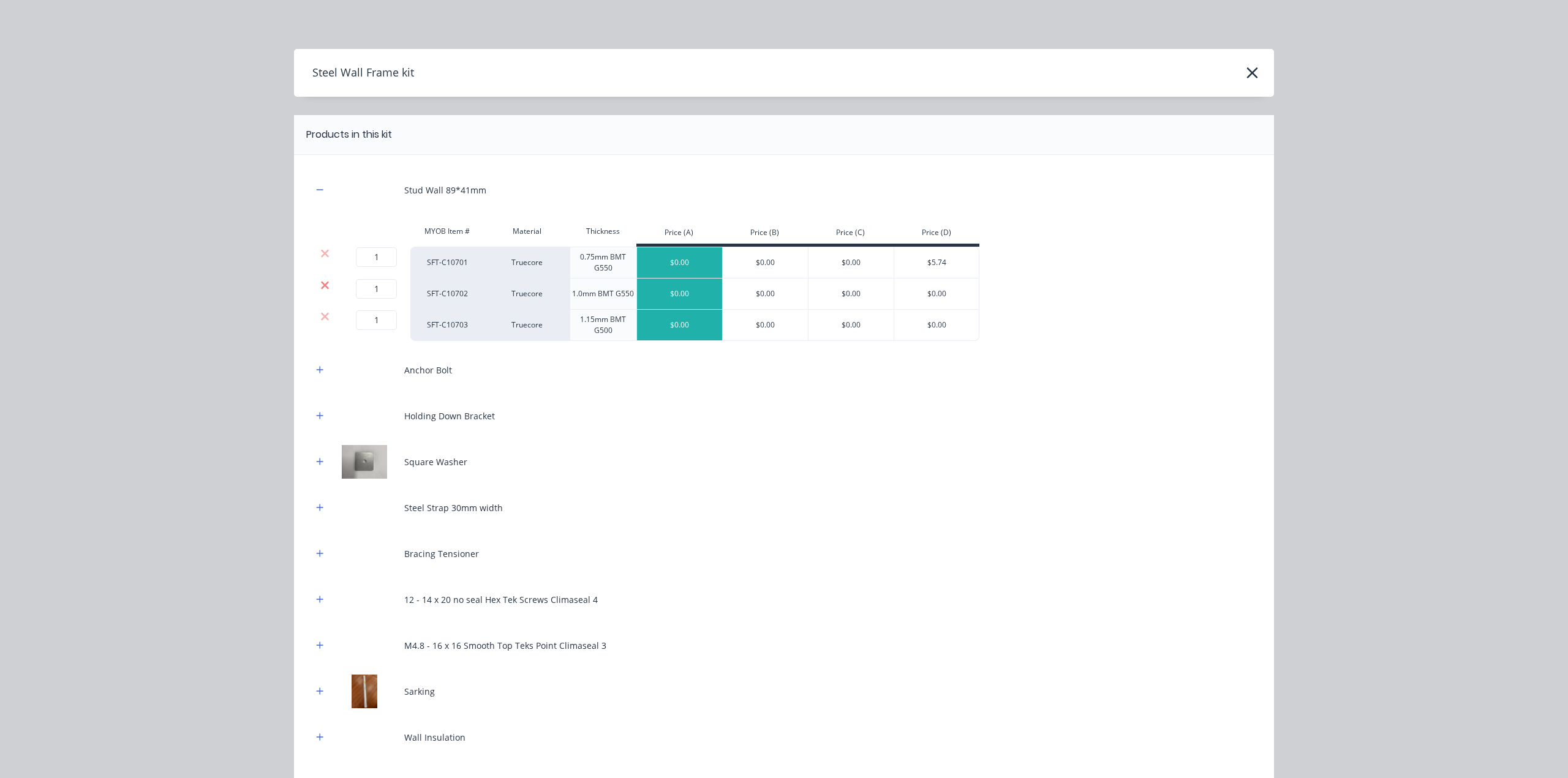
click at [320, 290] on icon at bounding box center [324, 285] width 9 height 12
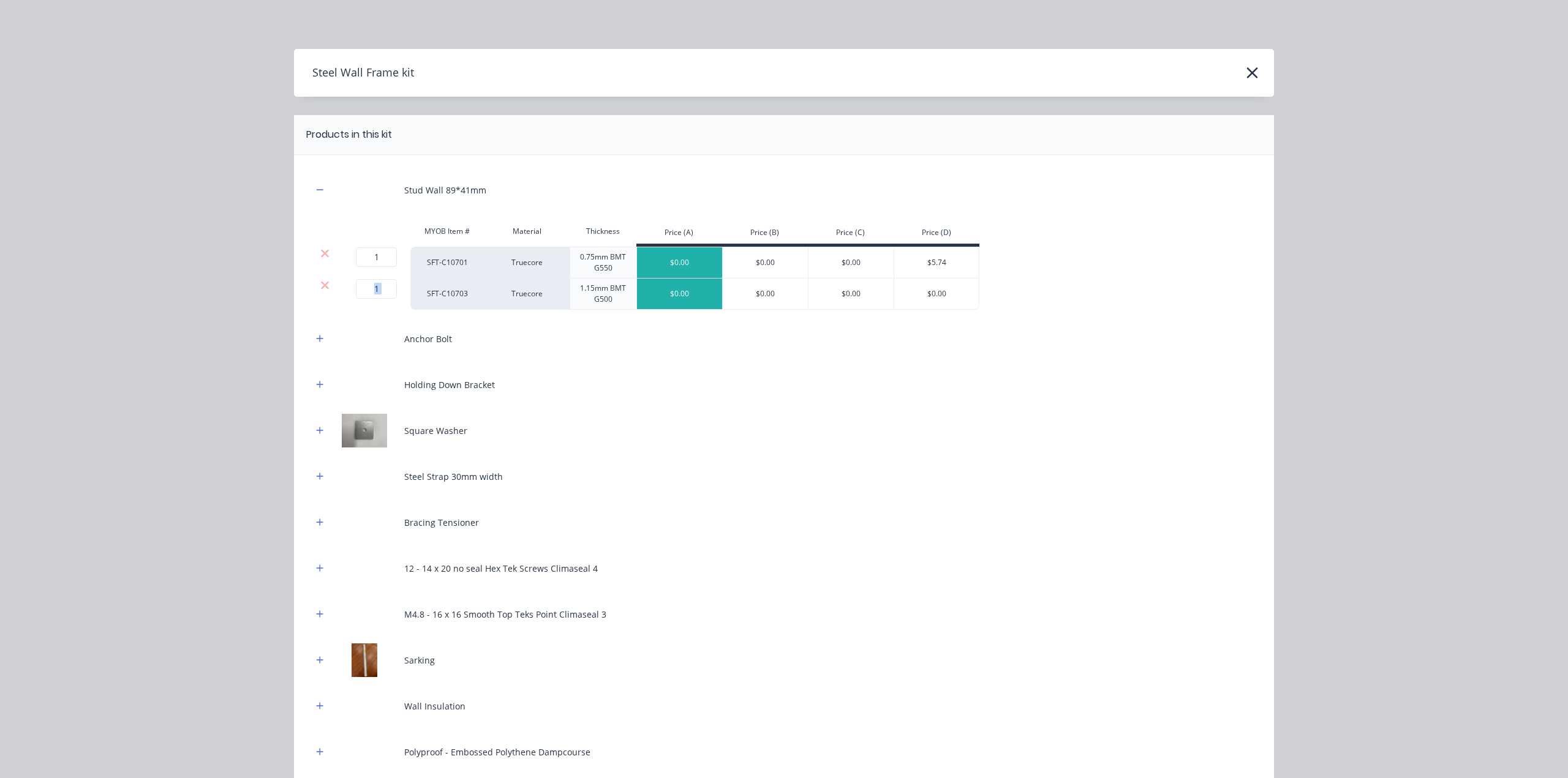
click at [320, 290] on icon at bounding box center [324, 285] width 9 height 12
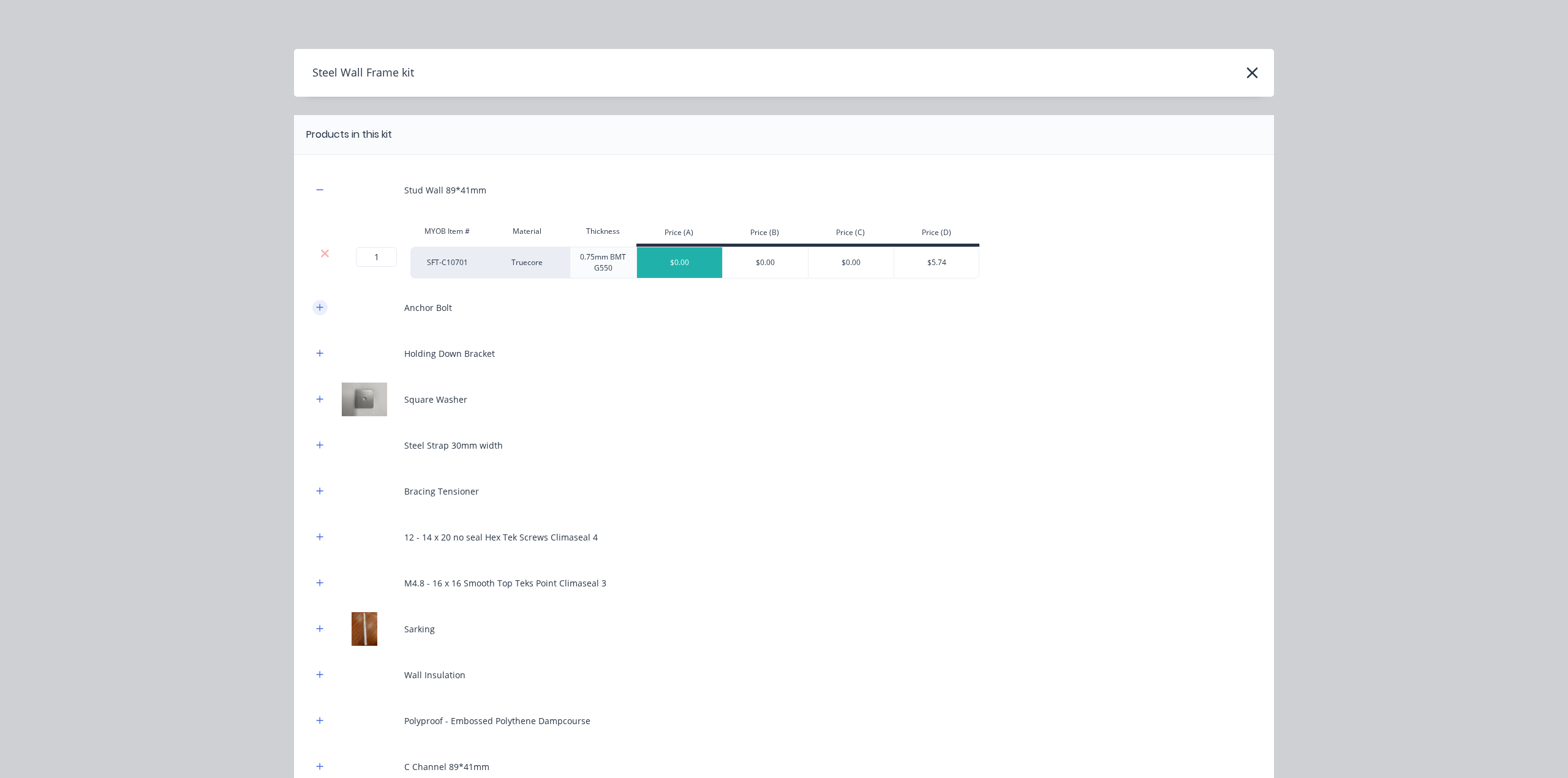
click at [317, 300] on button "button" at bounding box center [320, 308] width 15 height 15
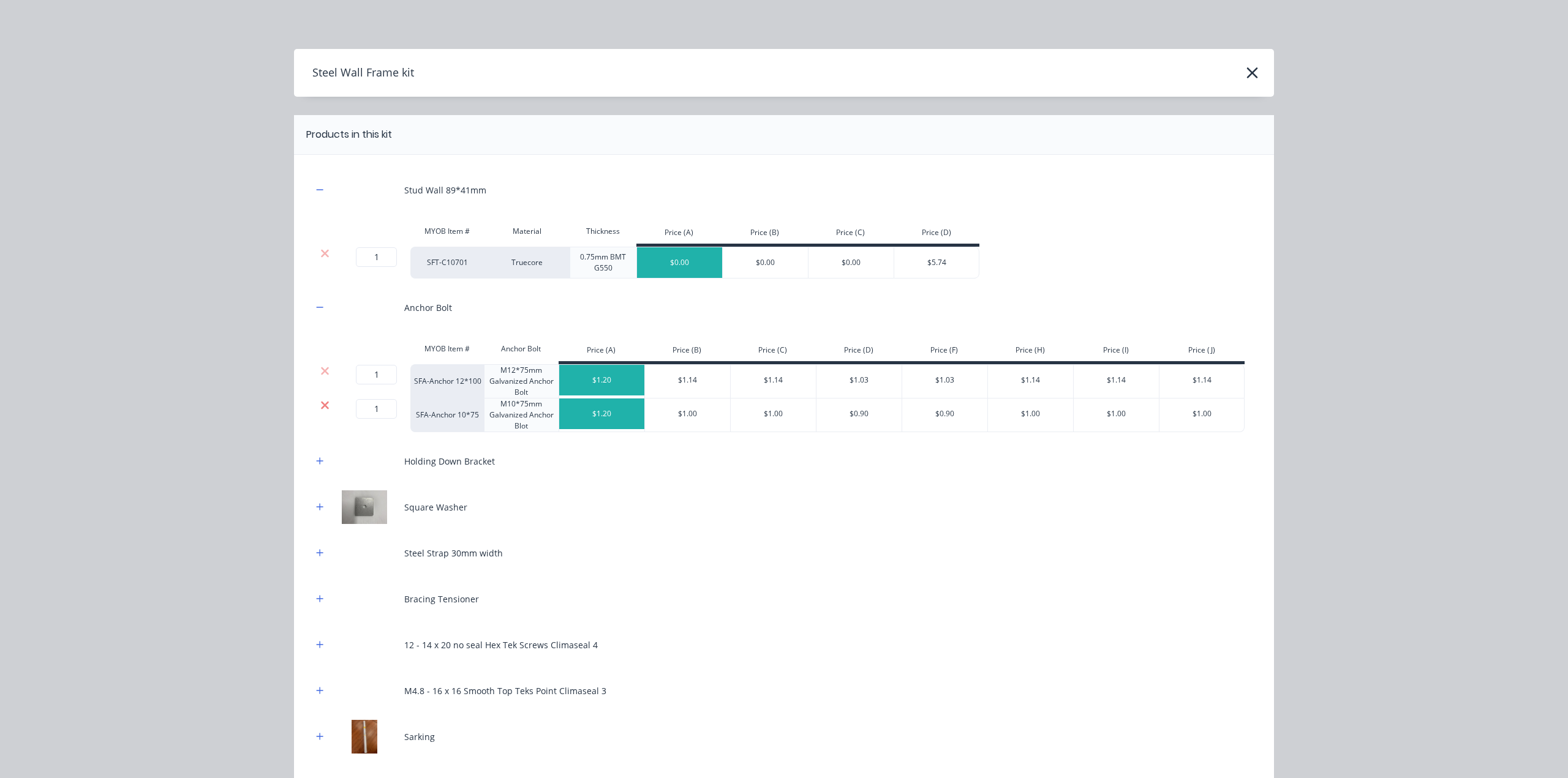
click at [320, 406] on icon at bounding box center [324, 405] width 9 height 12
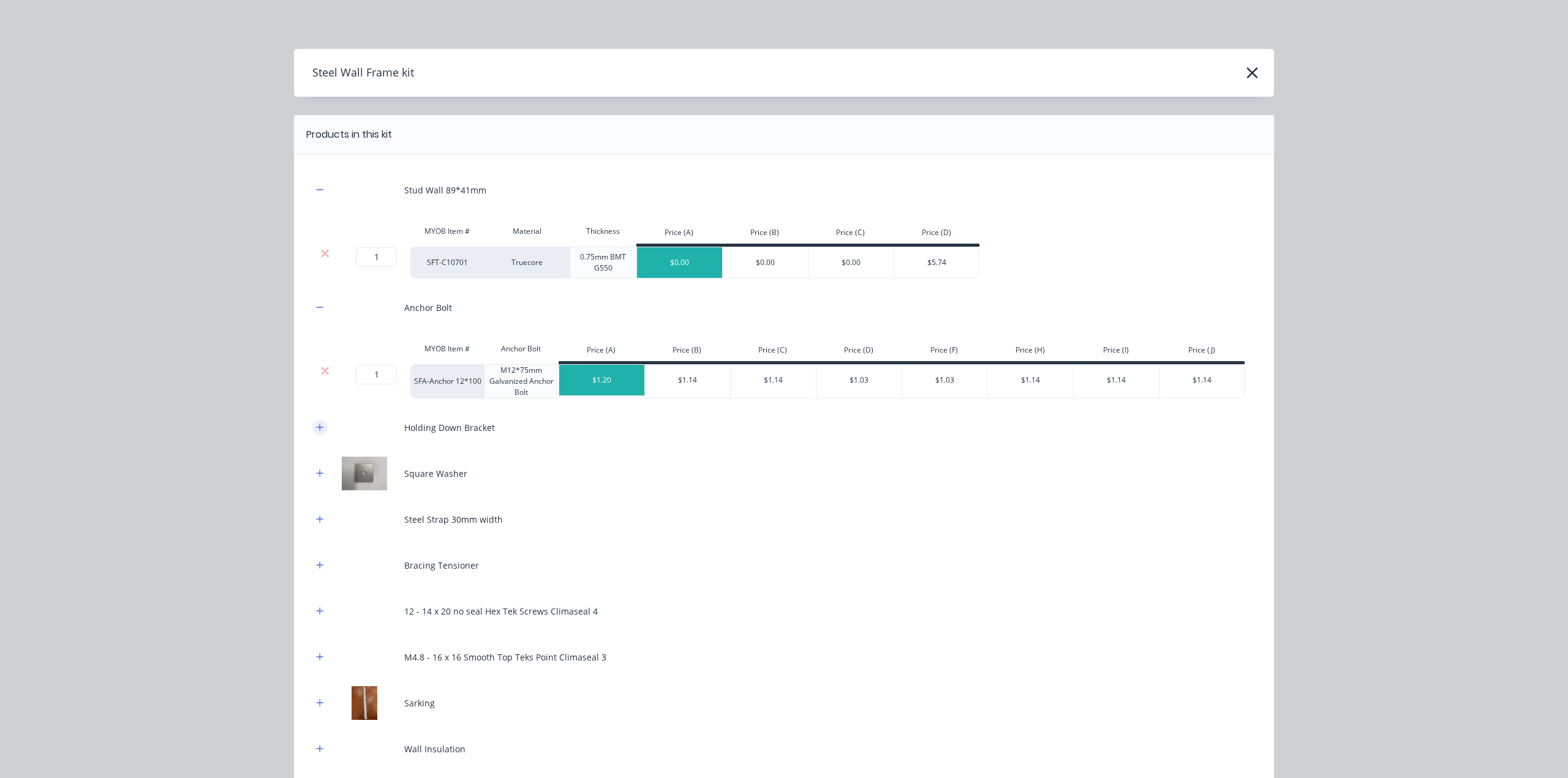
click at [316, 427] on icon "button" at bounding box center [319, 427] width 8 height 9
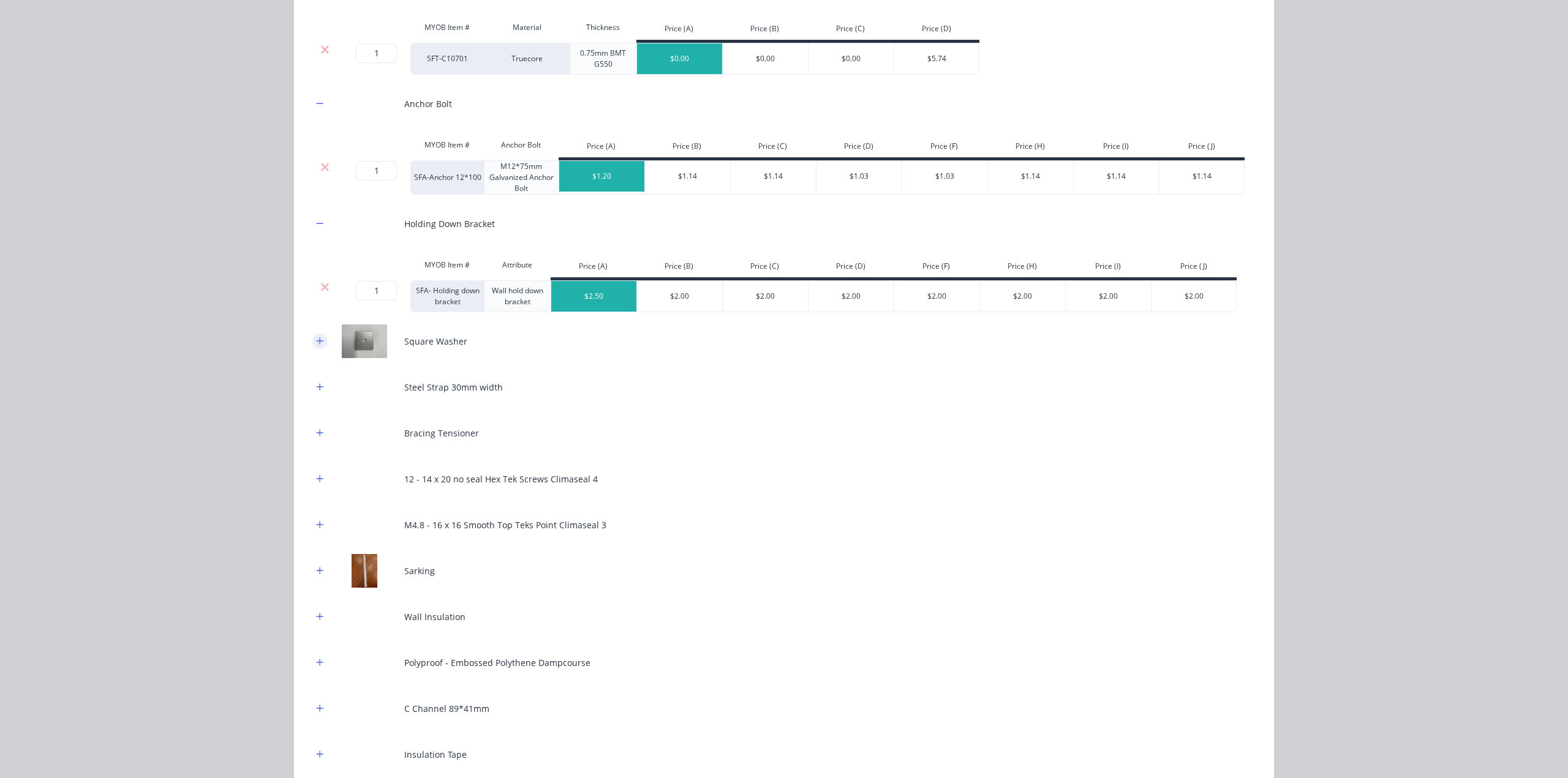
click at [316, 337] on icon "button" at bounding box center [319, 341] width 8 height 9
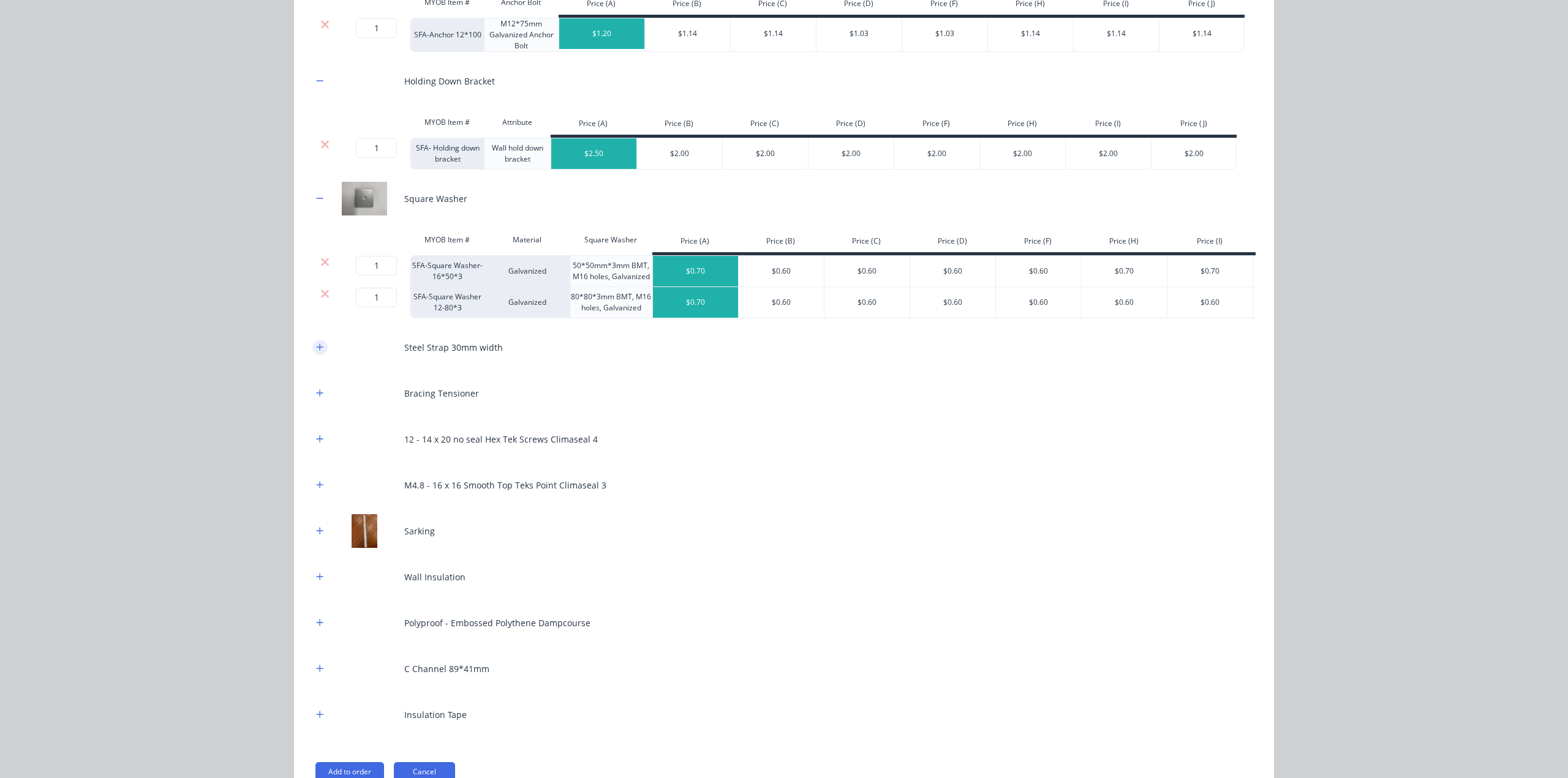
click at [316, 351] on icon "button" at bounding box center [319, 347] width 8 height 9
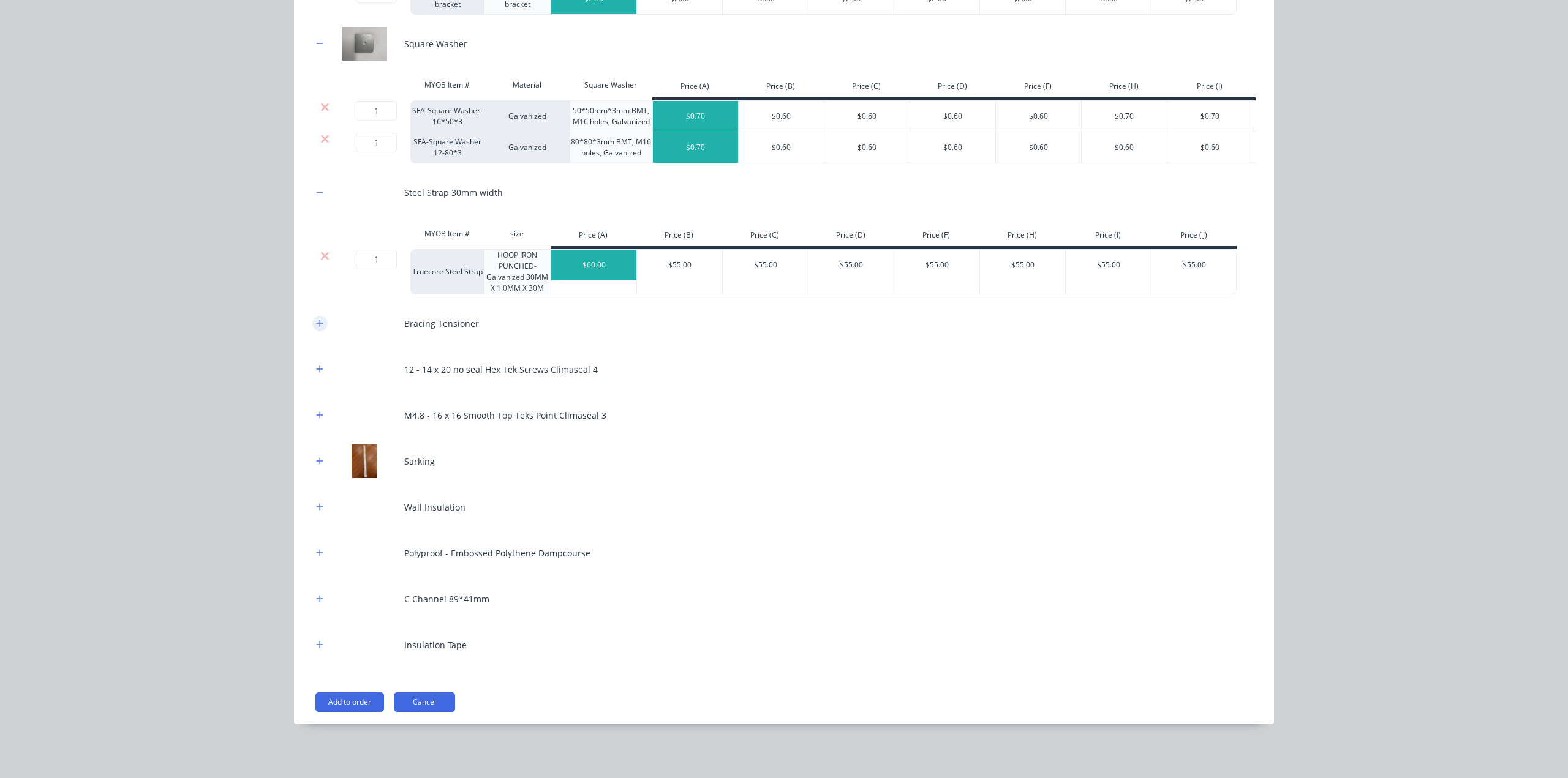
click at [317, 324] on icon "button" at bounding box center [320, 323] width 7 height 7
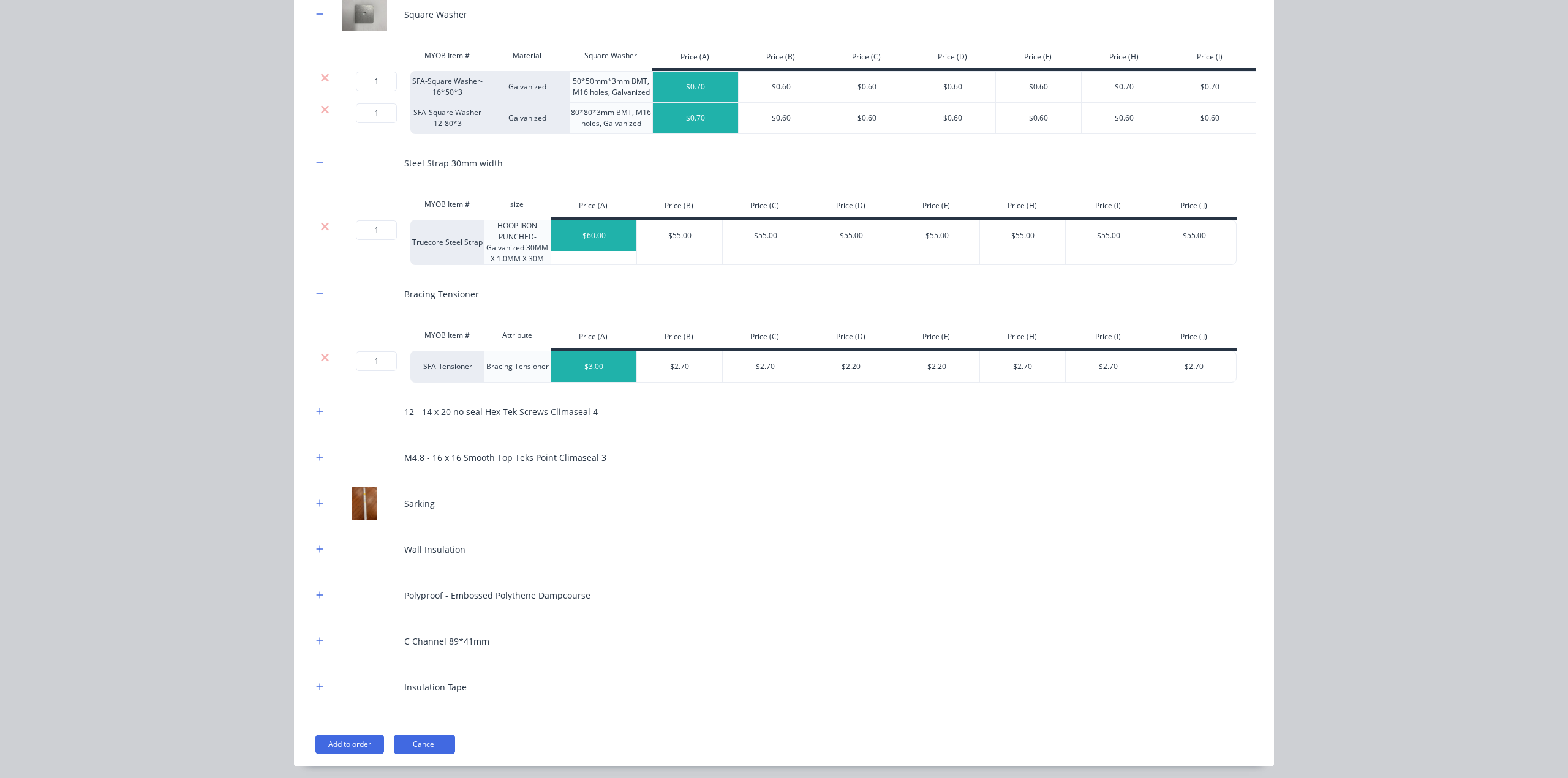
scroll to position [579, 0]
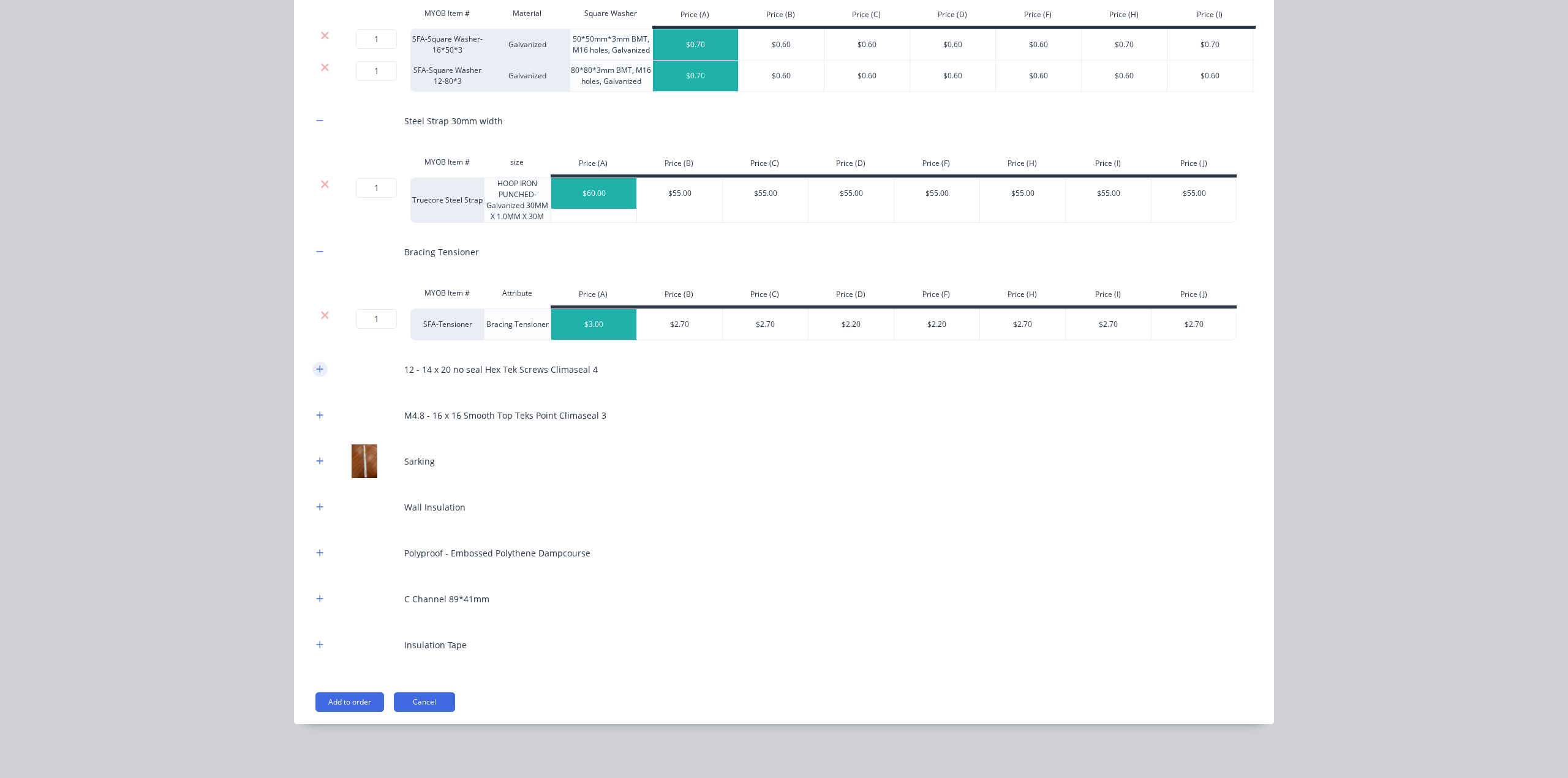
click at [316, 374] on icon "button" at bounding box center [319, 369] width 8 height 9
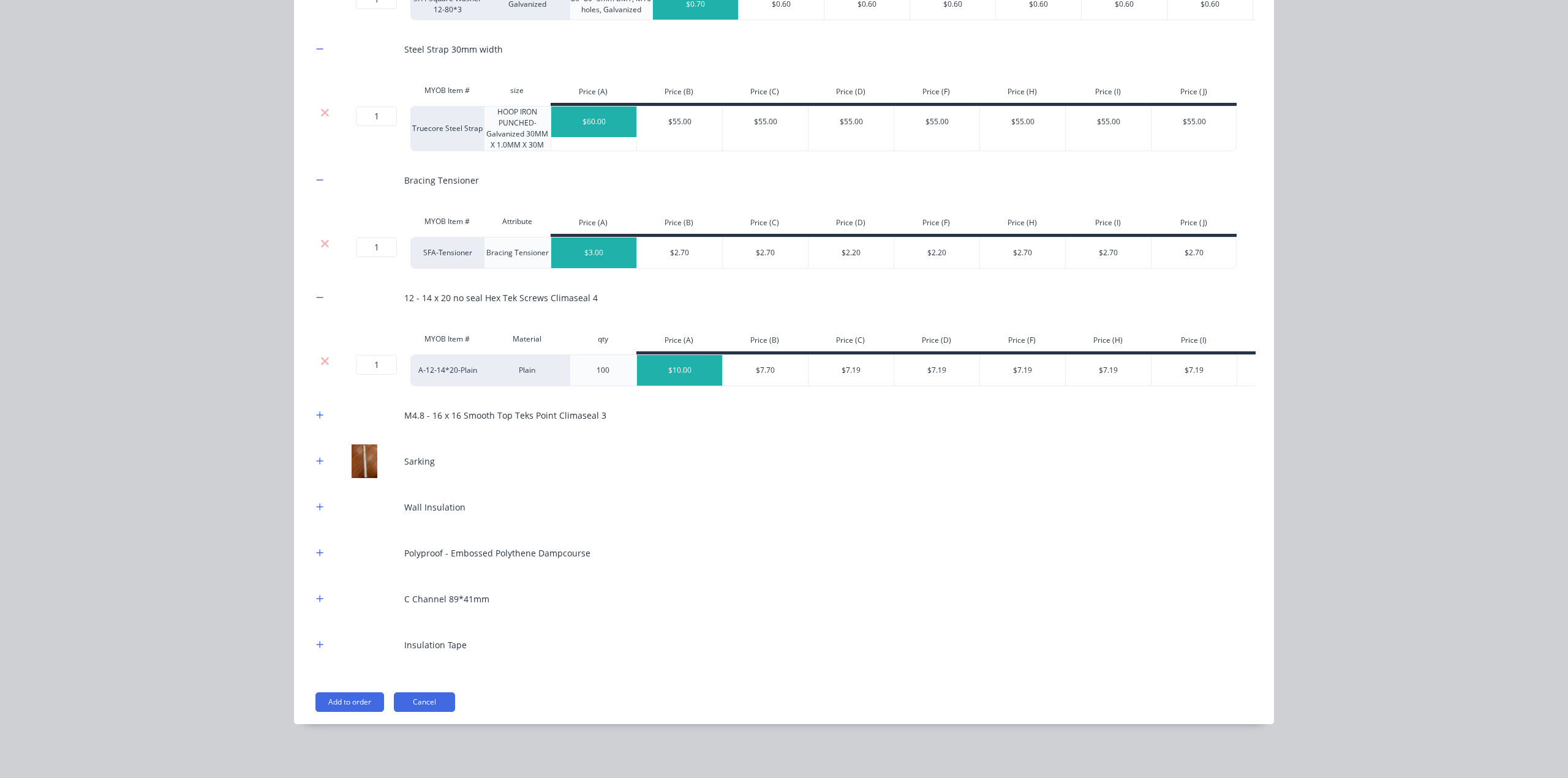
scroll to position [658, 0]
click at [317, 509] on icon "button" at bounding box center [319, 507] width 8 height 9
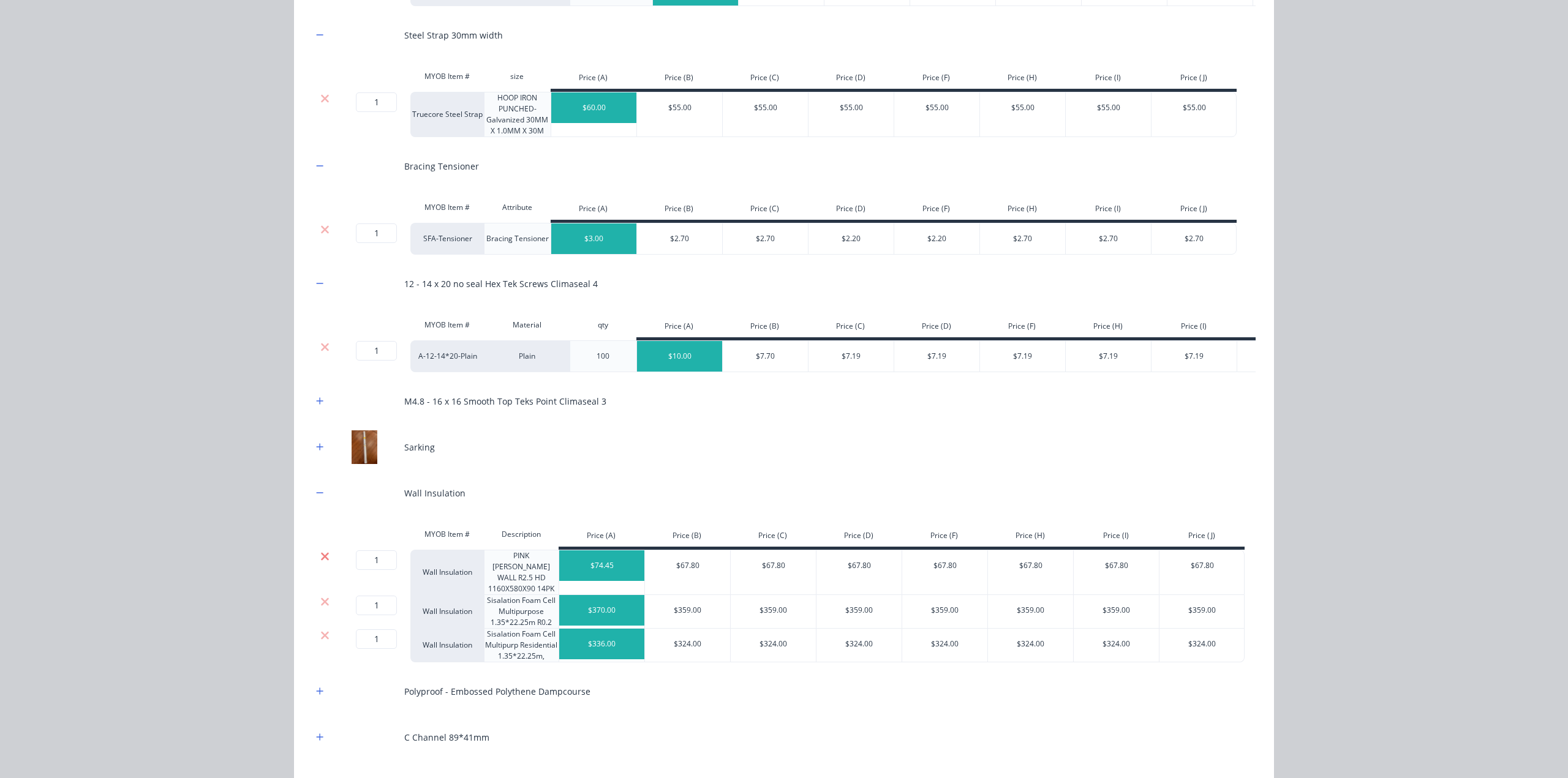
click at [321, 560] on icon at bounding box center [324, 556] width 8 height 8
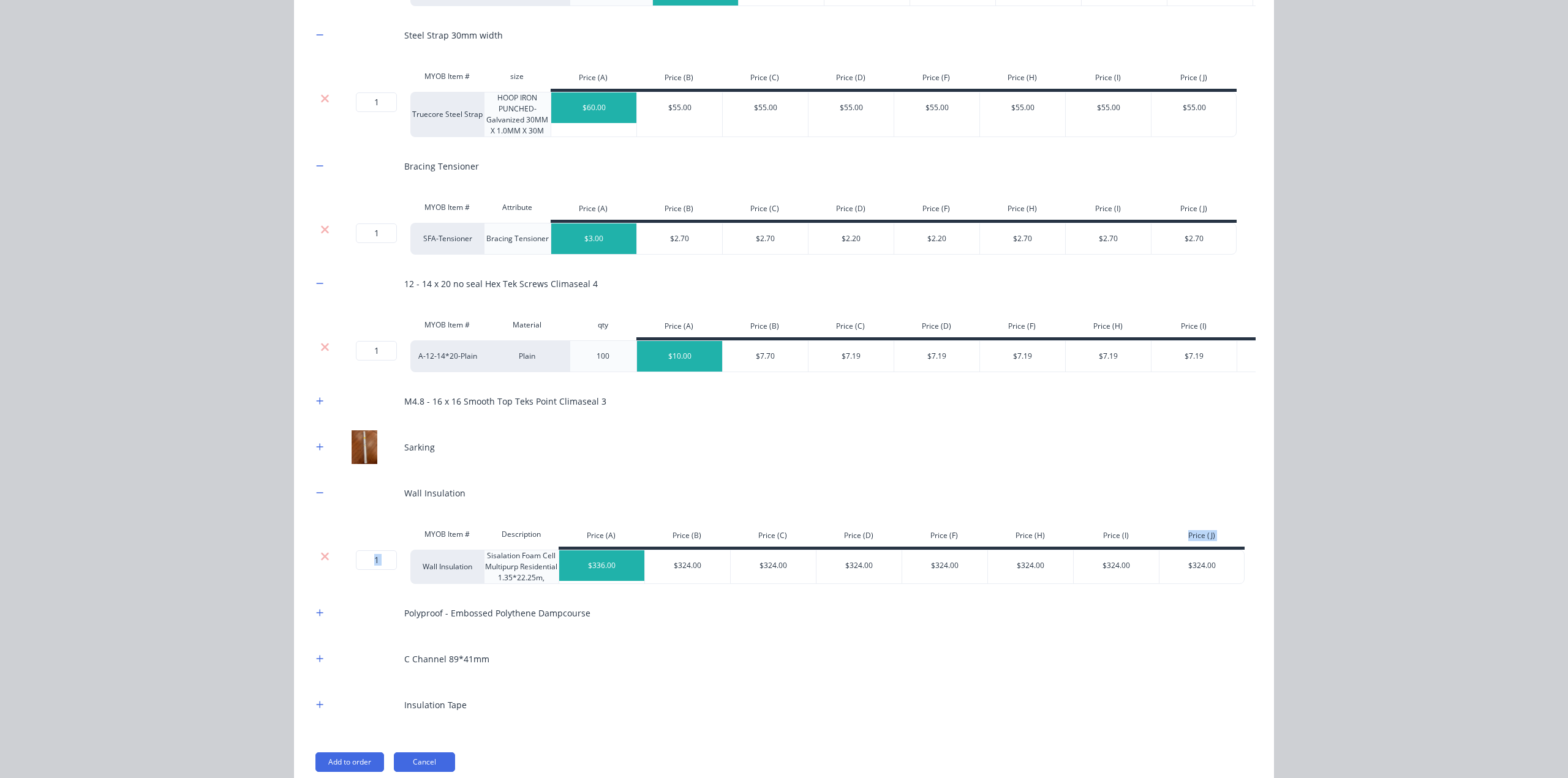
click at [321, 560] on icon at bounding box center [324, 556] width 8 height 8
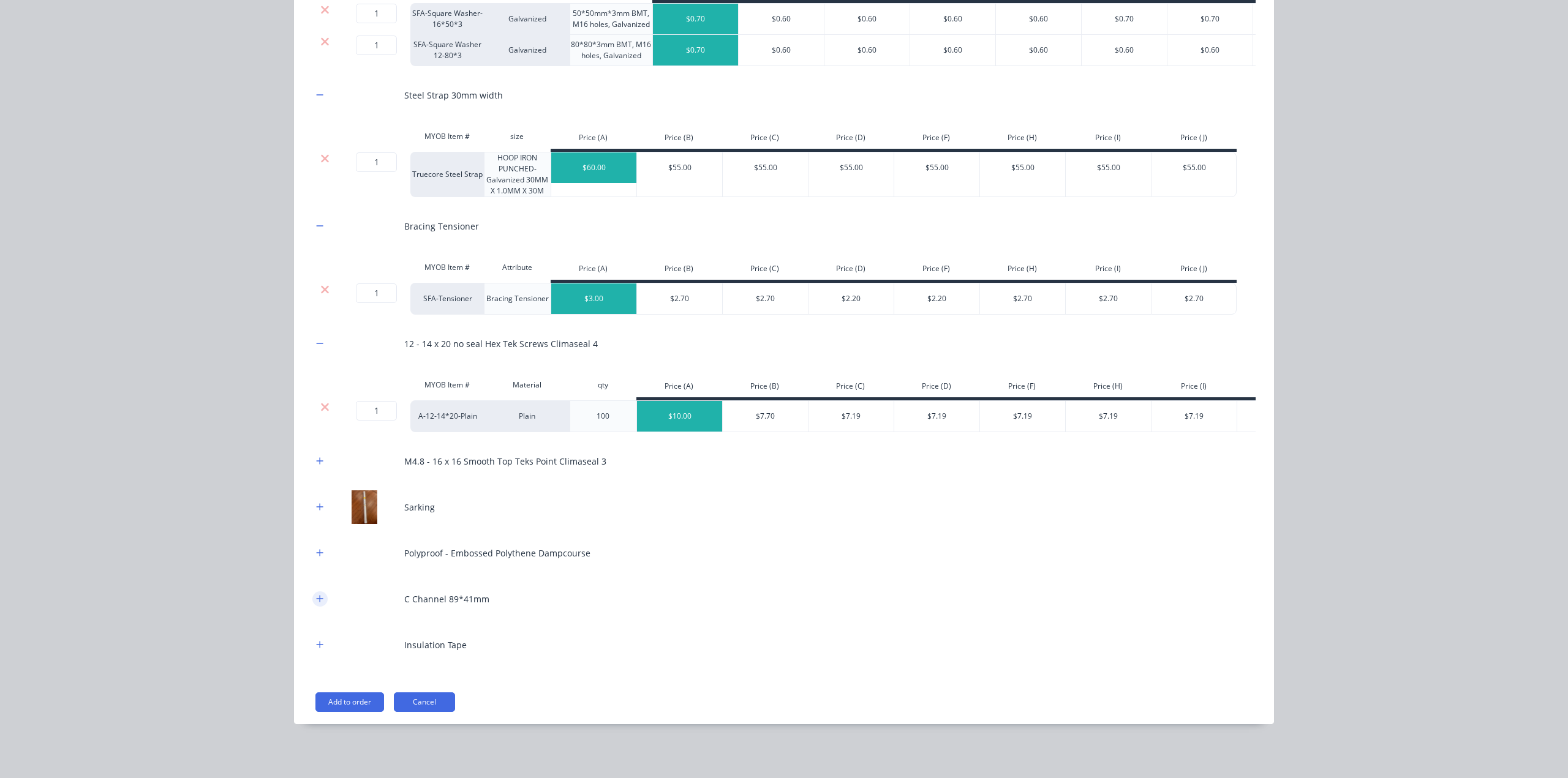
click at [316, 596] on icon "button" at bounding box center [319, 598] width 8 height 9
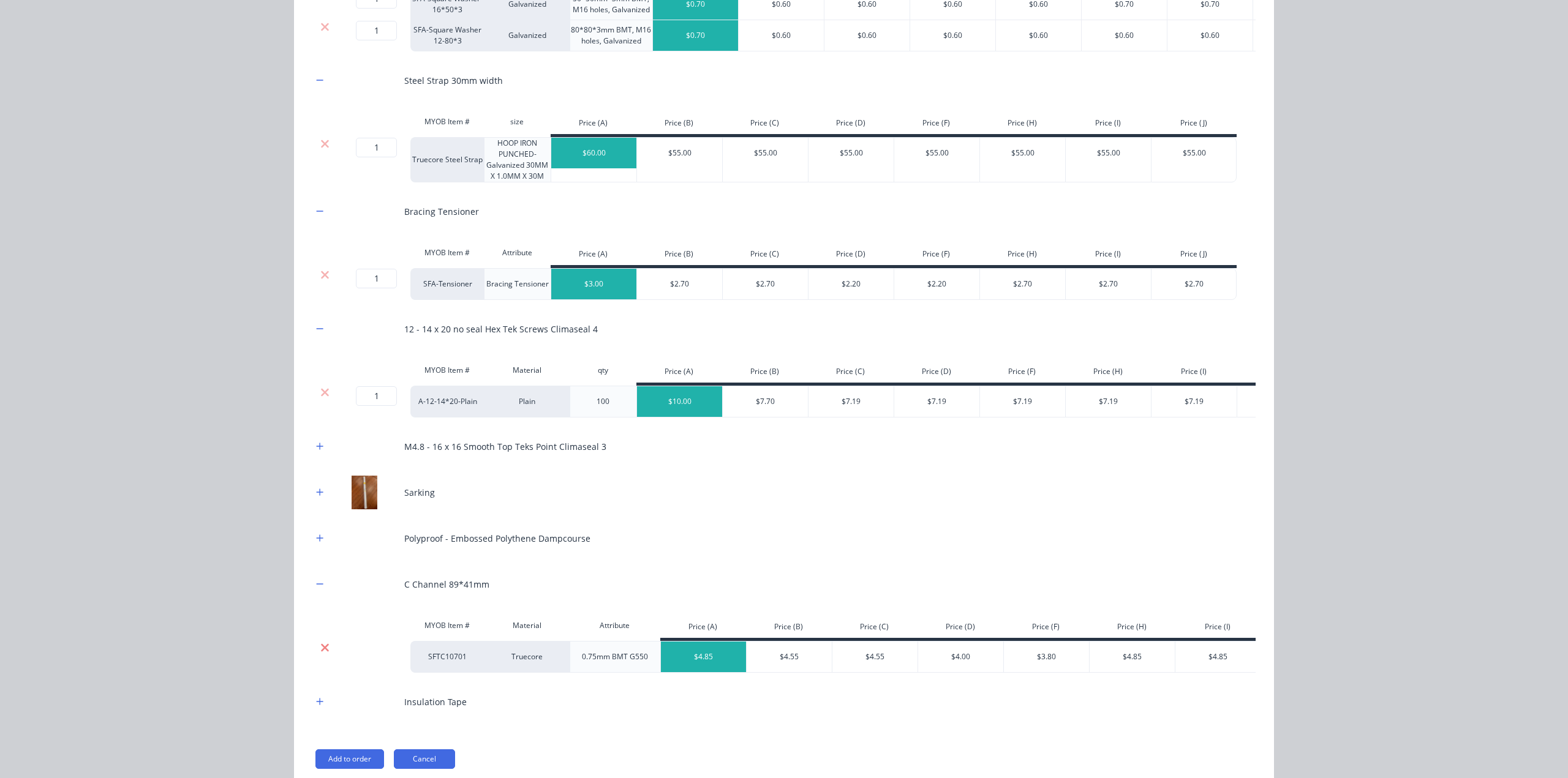
click at [321, 651] on icon at bounding box center [324, 646] width 8 height 8
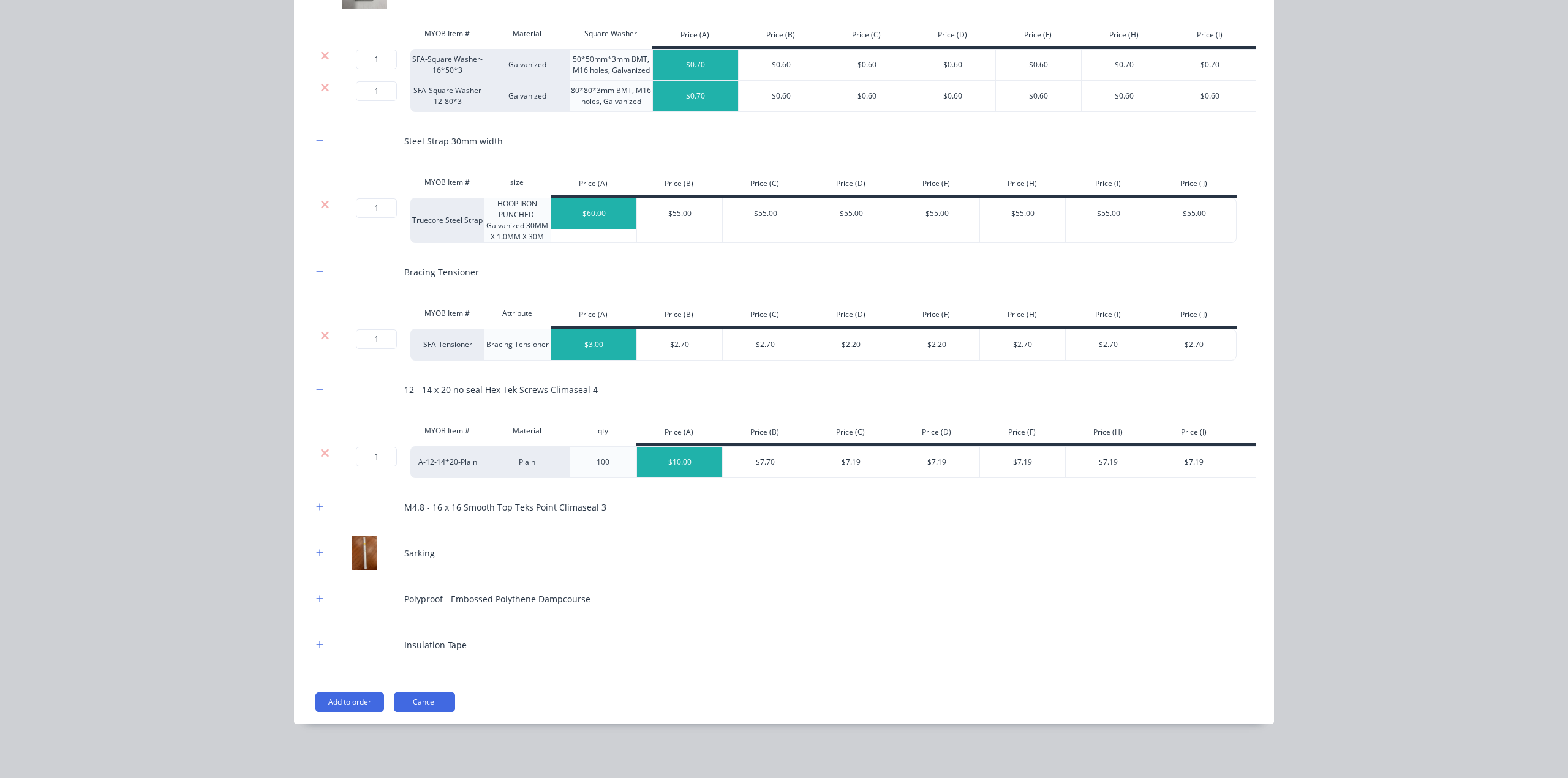
click at [339, 705] on button "Add to order" at bounding box center [350, 702] width 68 height 20
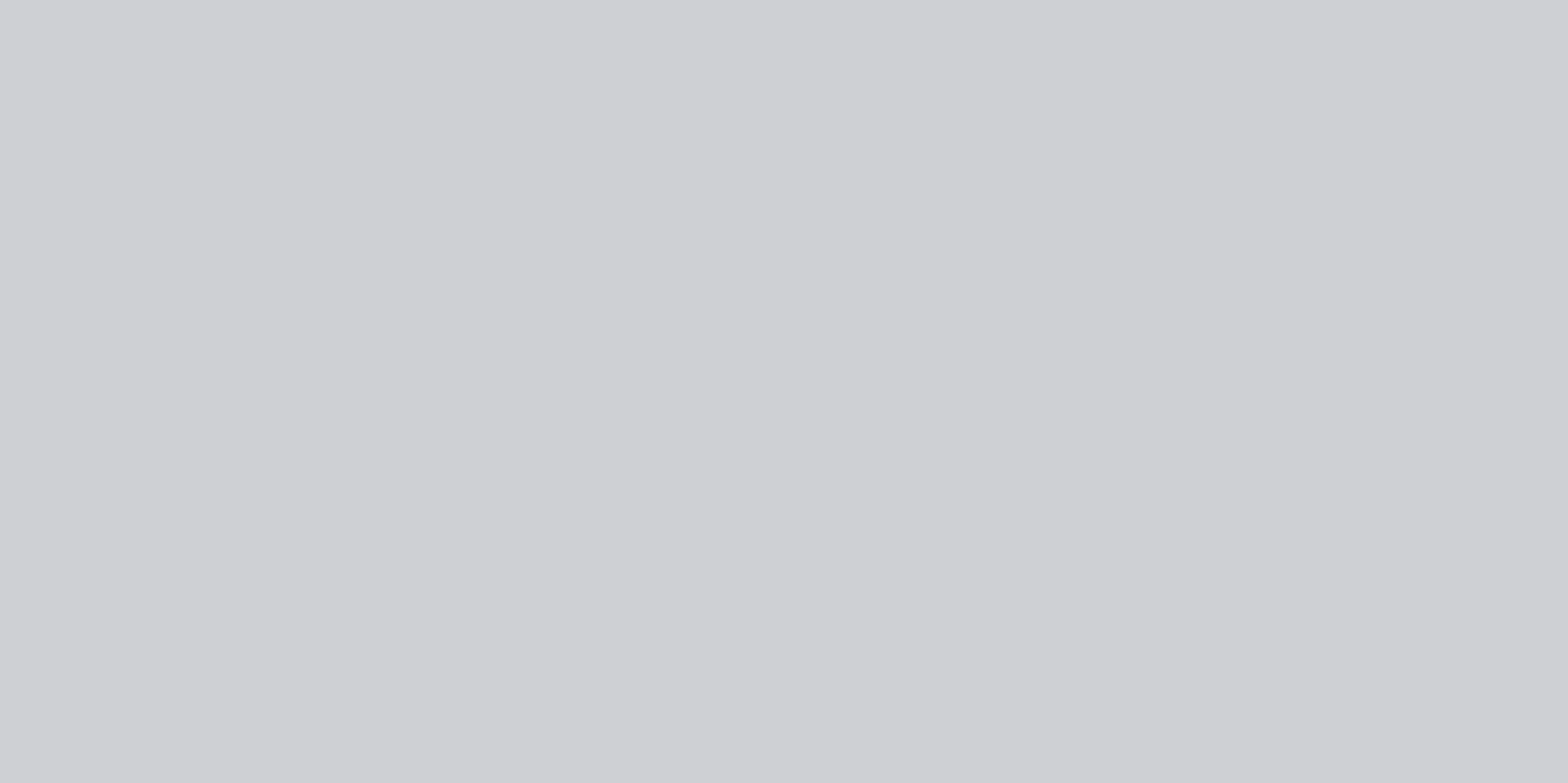
scroll to position [0, 0]
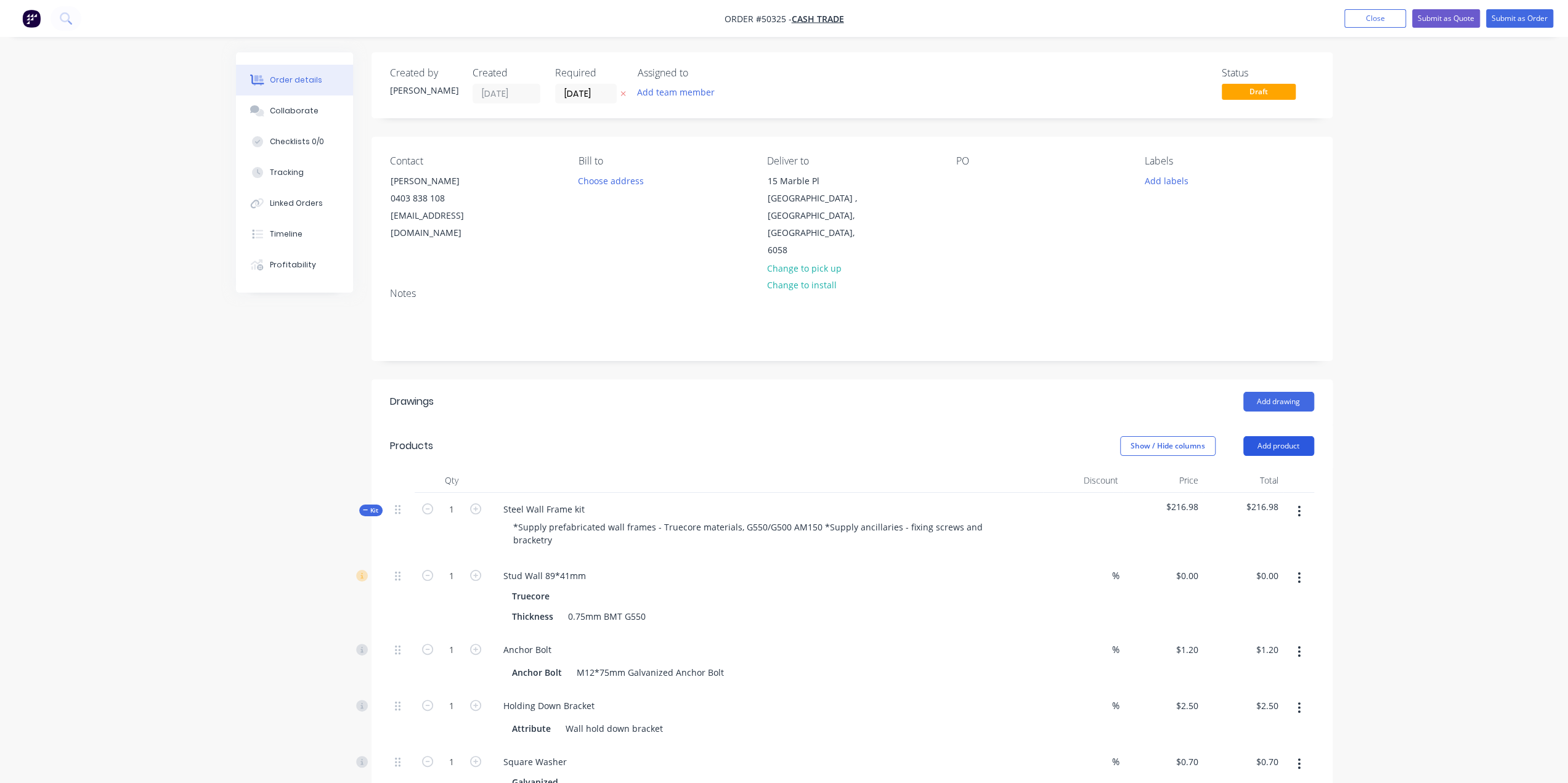
click at [1283, 436] on button "Add product" at bounding box center [1279, 446] width 71 height 20
click at [1262, 468] on div "Product catalogue" at bounding box center [1256, 477] width 95 height 18
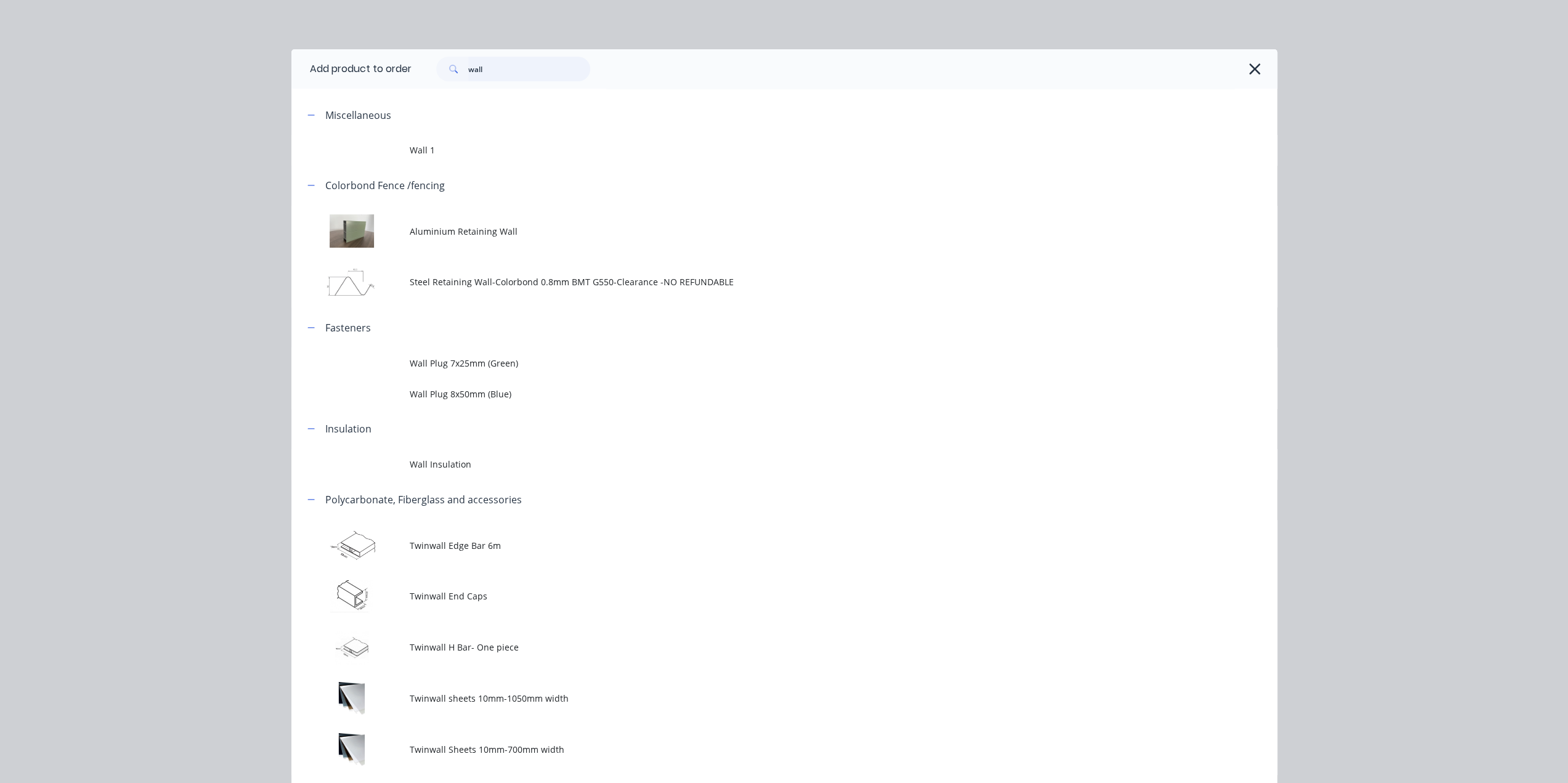
drag, startPoint x: 494, startPoint y: 75, endPoint x: 367, endPoint y: 72, distance: 127.0
click at [367, 72] on header "Add product to order wall" at bounding box center [784, 69] width 985 height 40
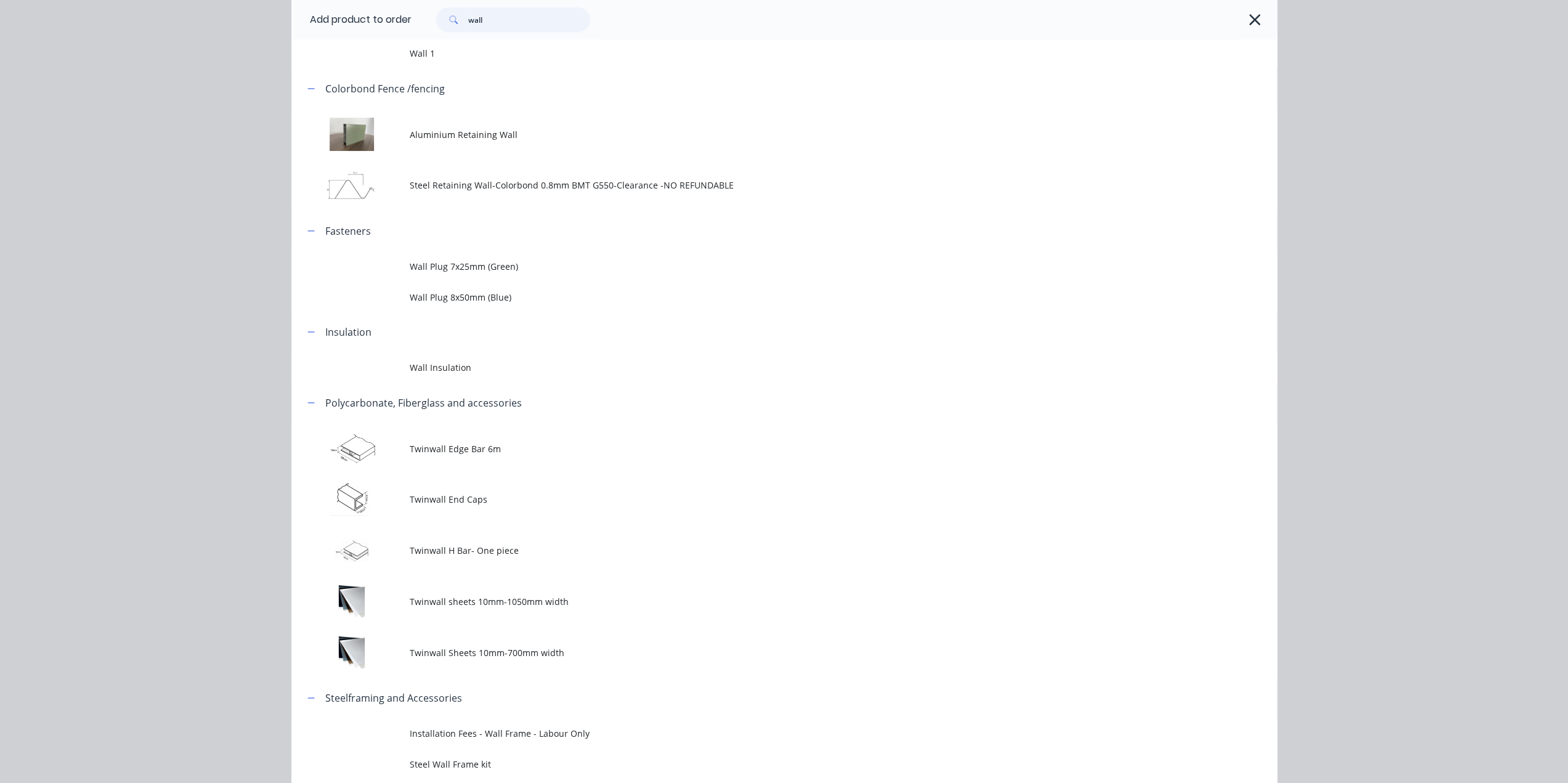
scroll to position [14, 0]
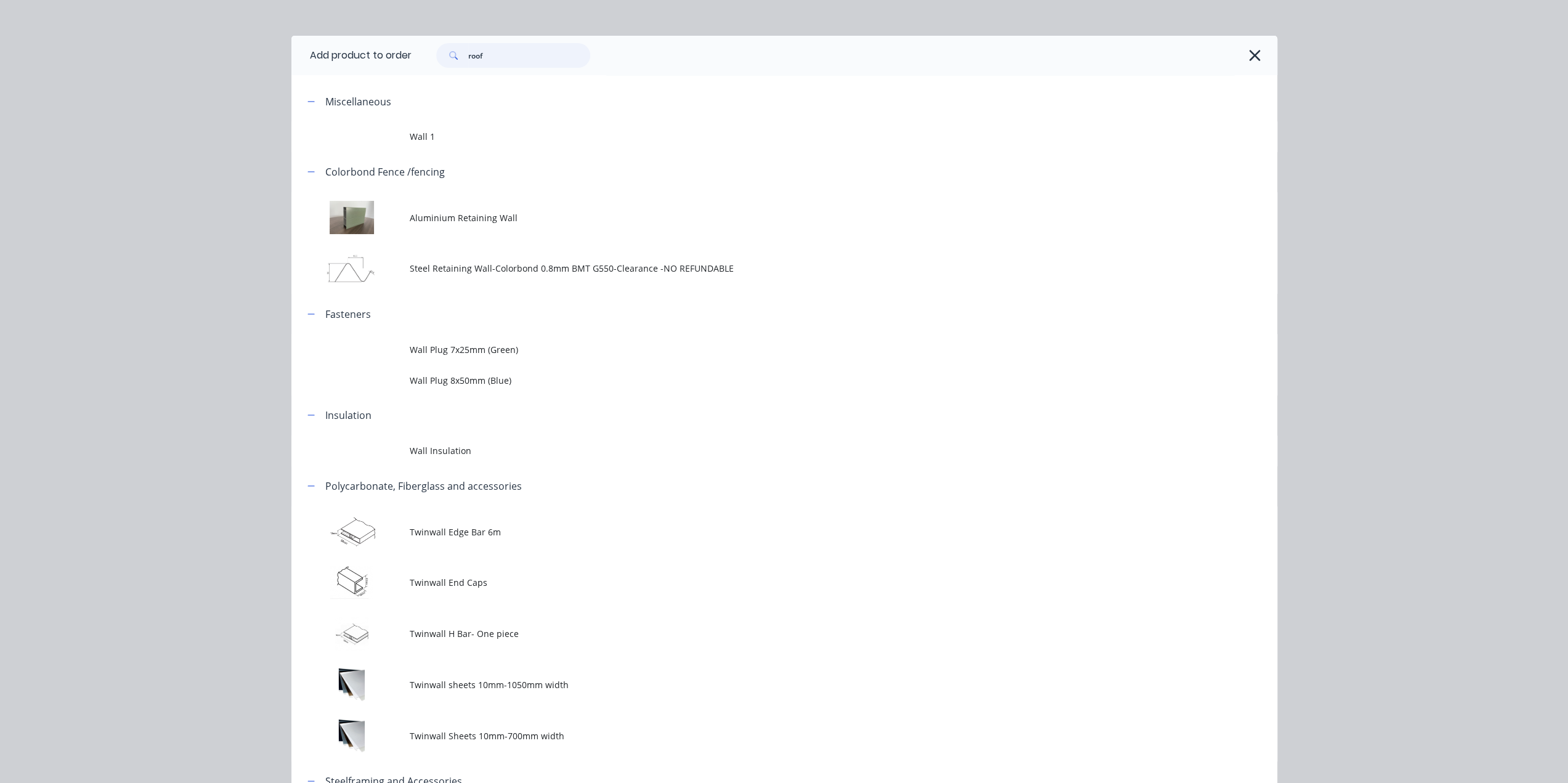
type input "roof"
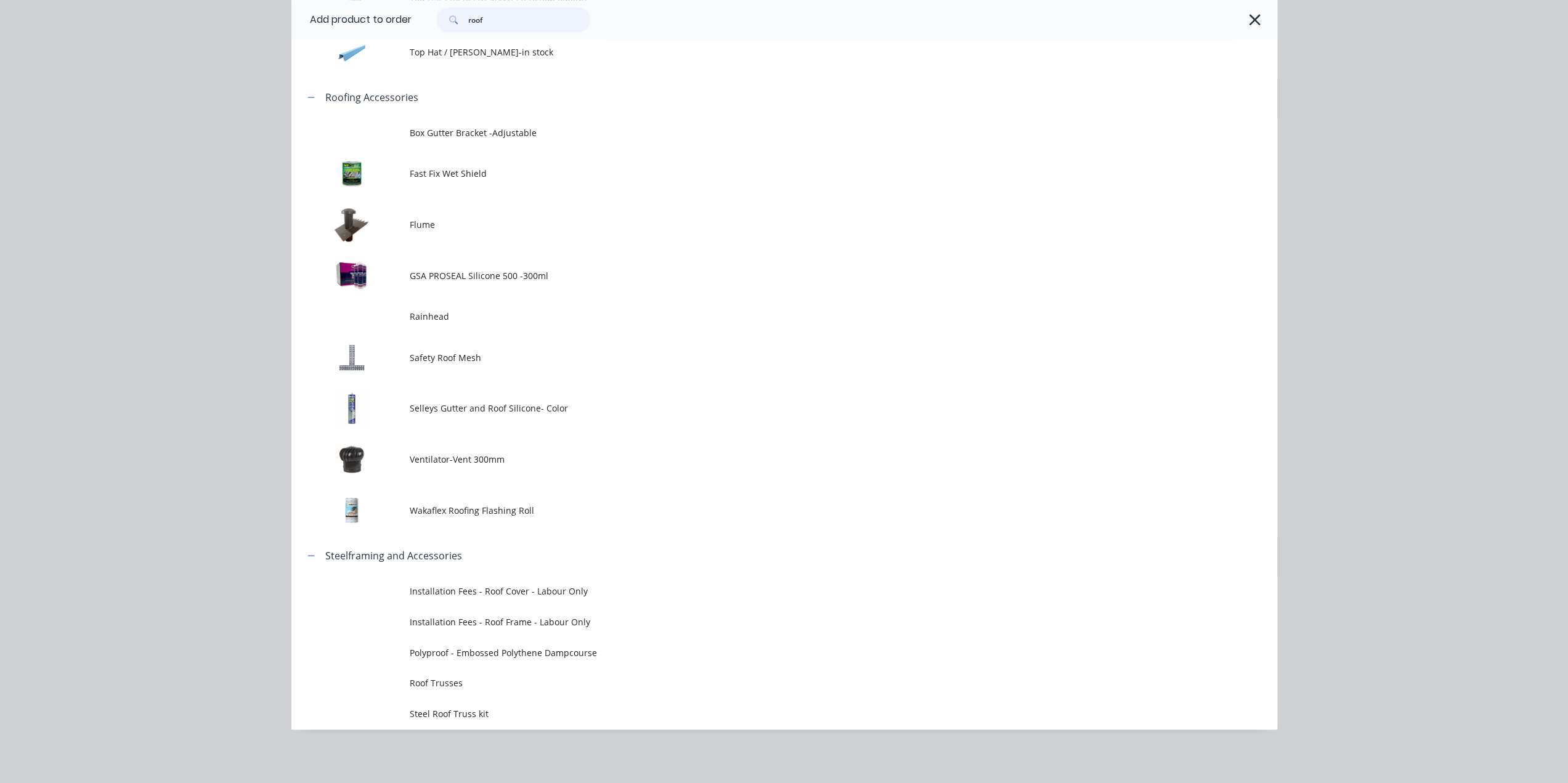
scroll to position [452, 0]
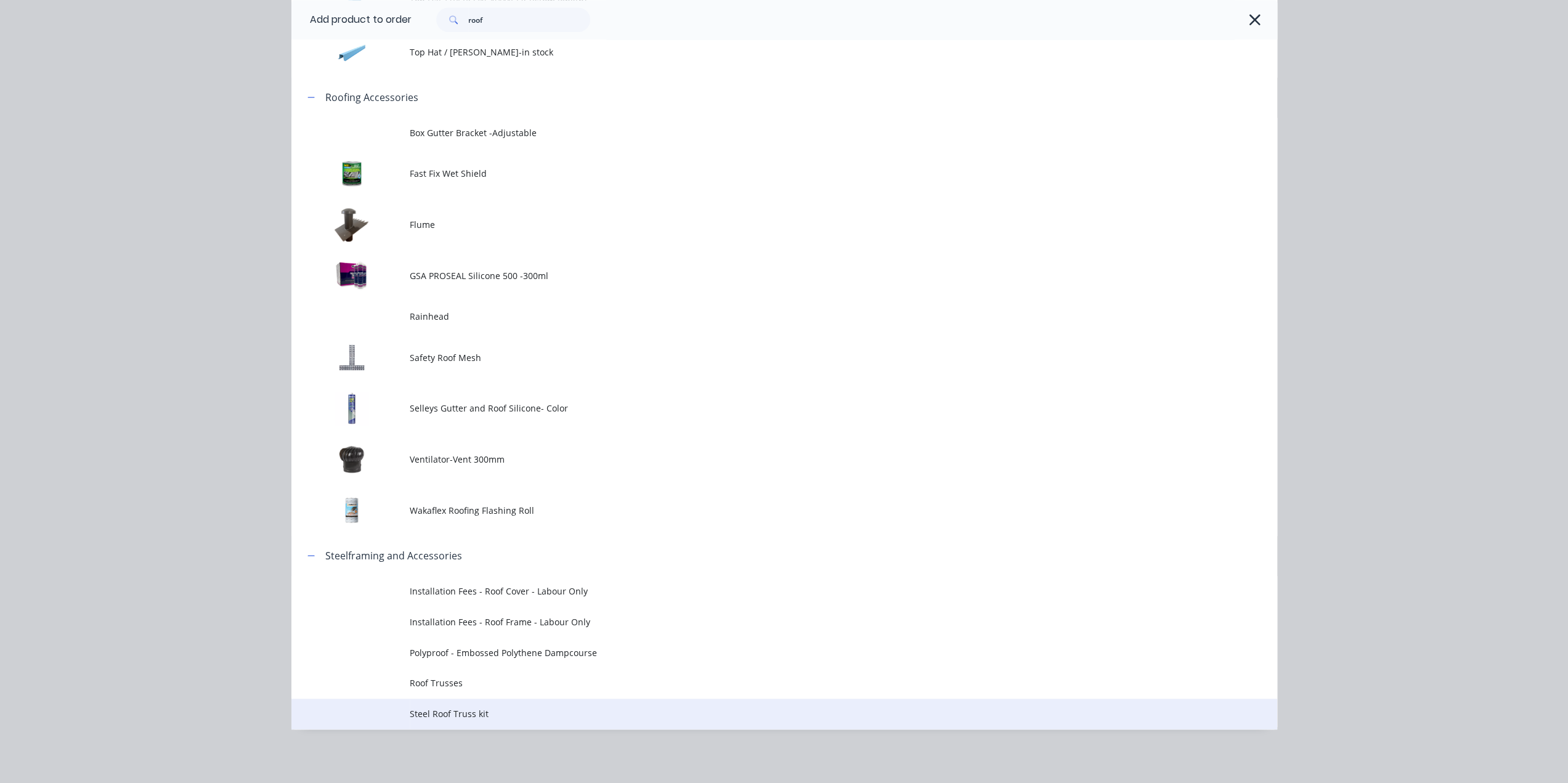
click at [491, 713] on span "Steel Roof Truss kit" at bounding box center [756, 713] width 694 height 13
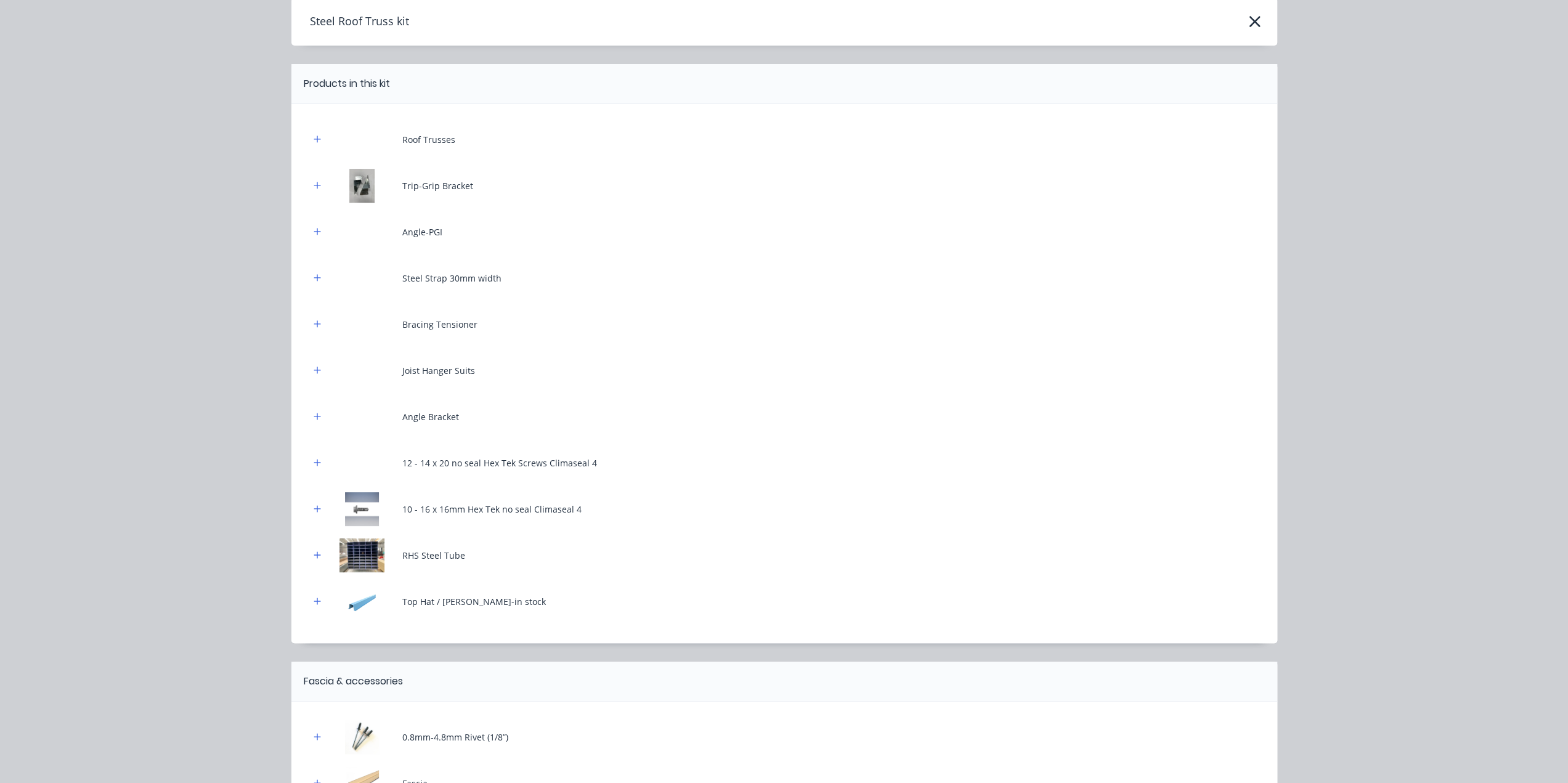
scroll to position [0, 0]
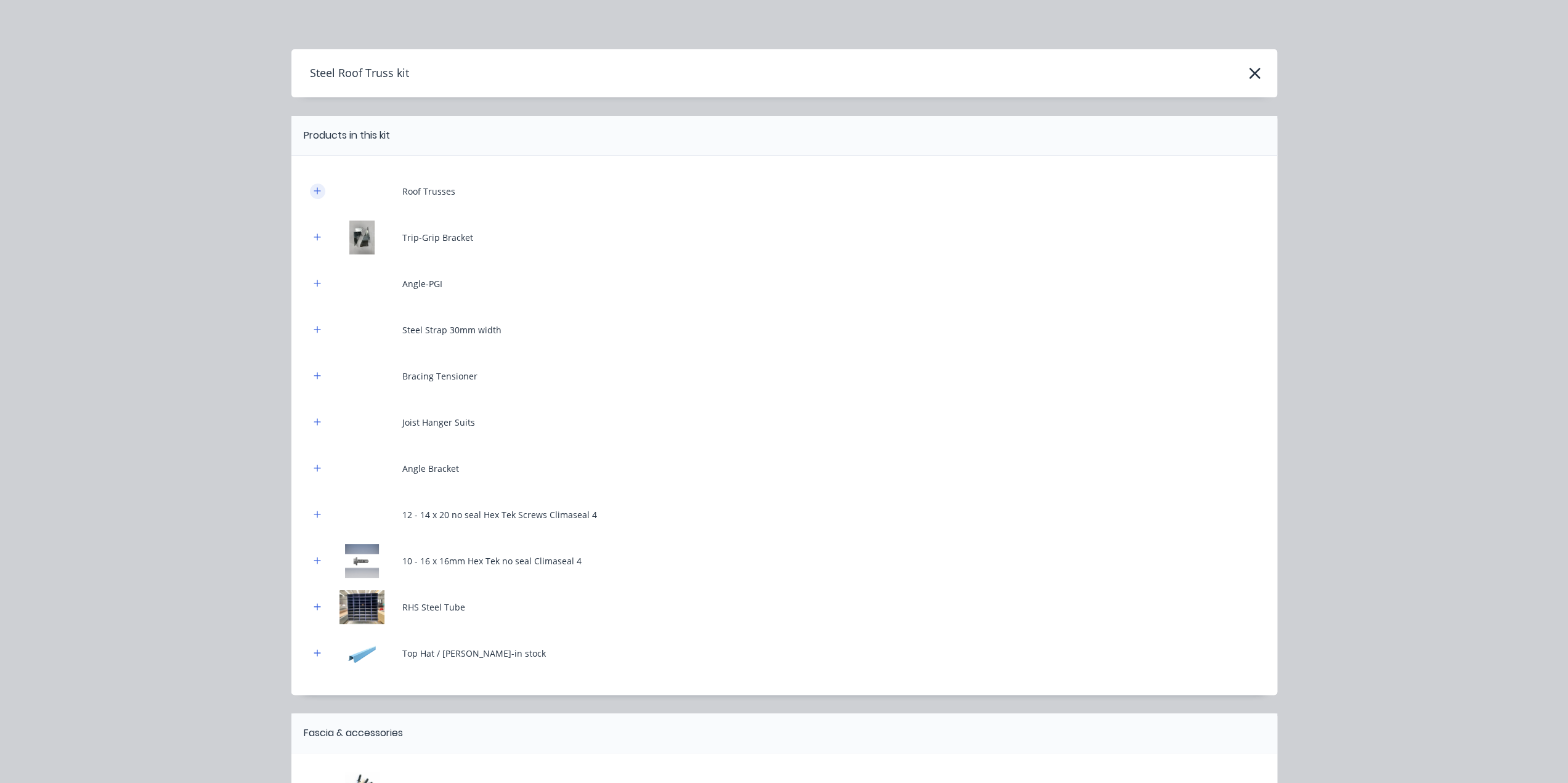
click at [313, 193] on icon "button" at bounding box center [317, 191] width 8 height 9
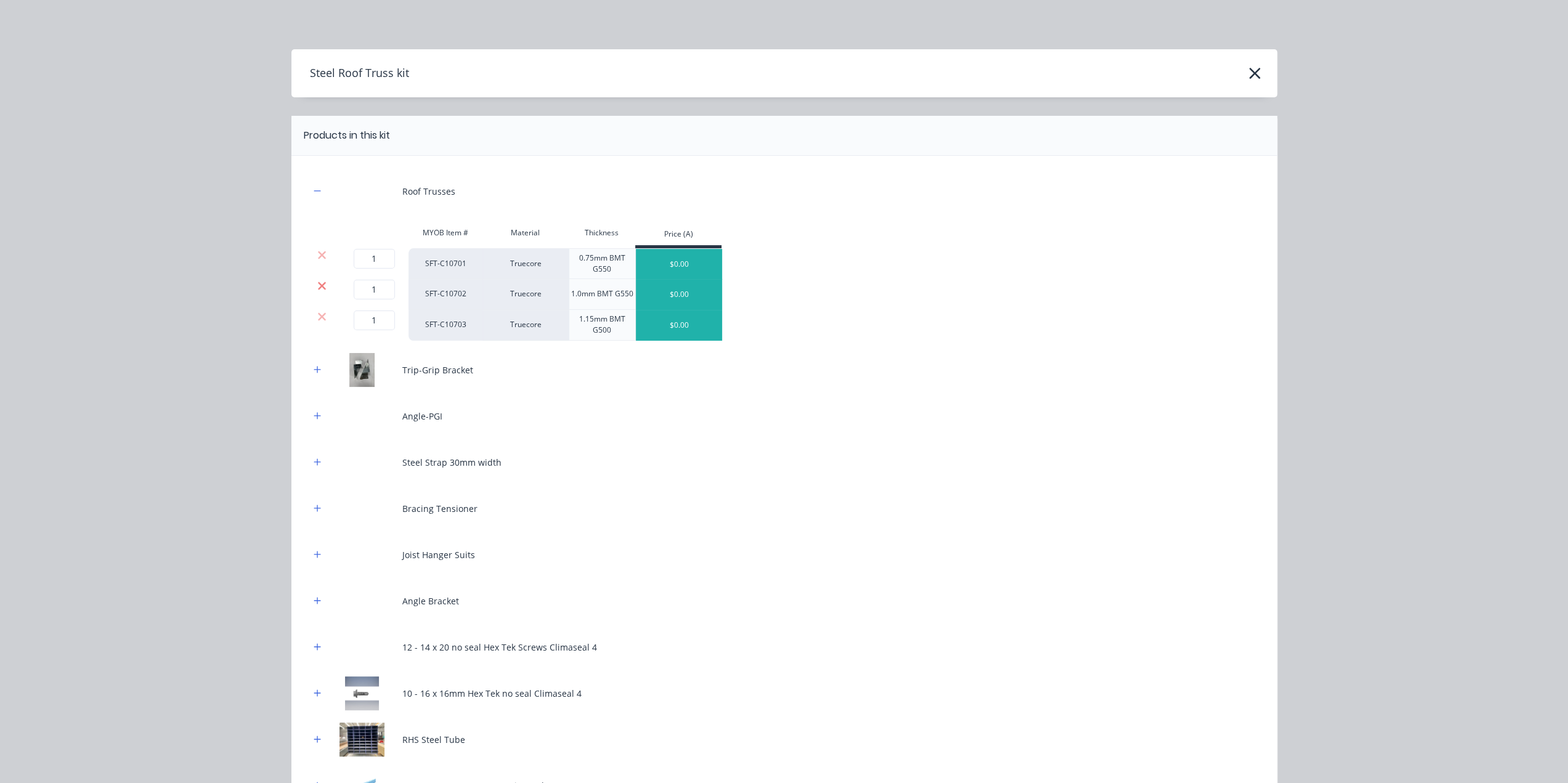
click at [320, 288] on icon at bounding box center [321, 285] width 8 height 8
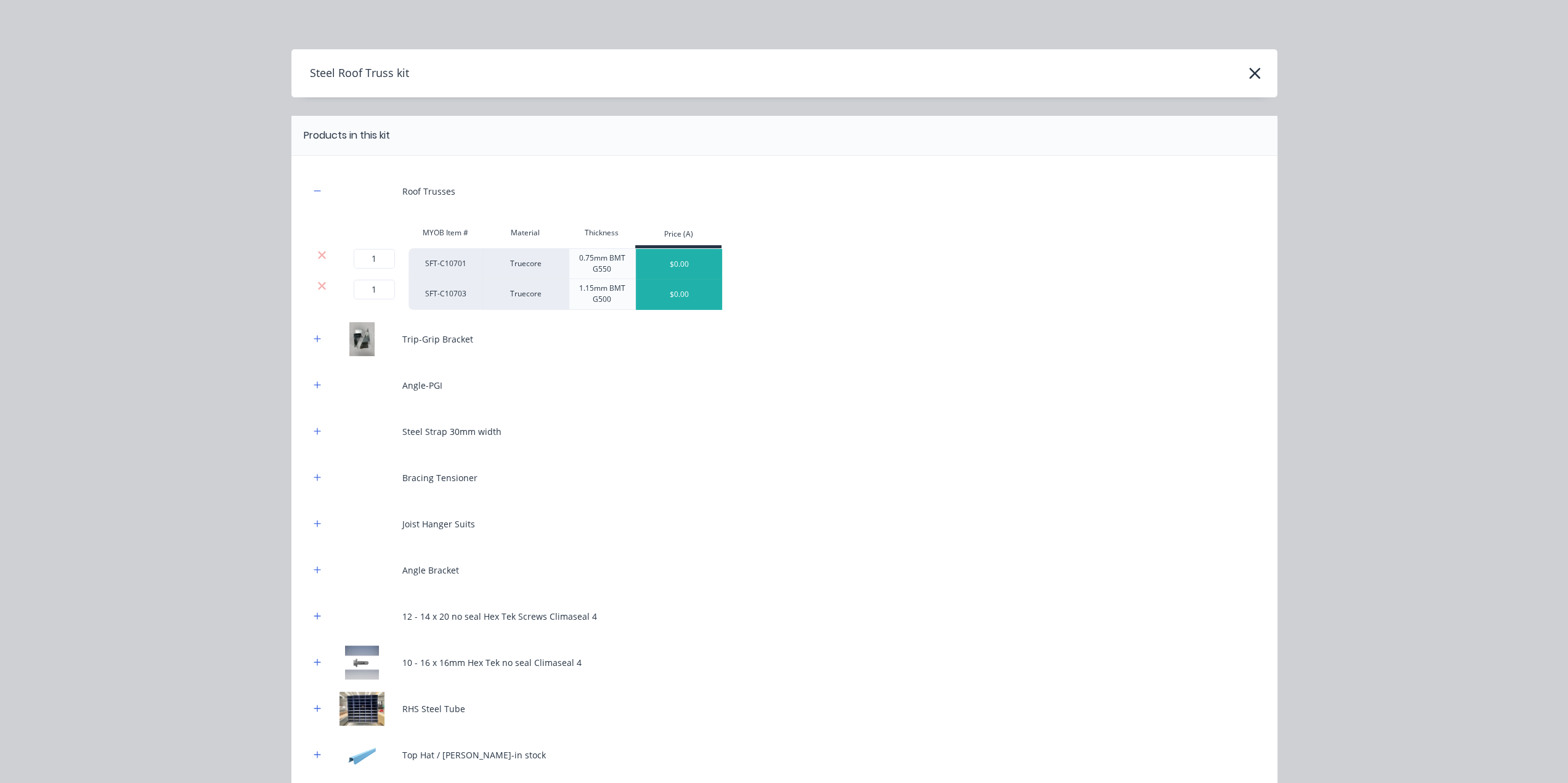
click at [320, 288] on icon at bounding box center [321, 285] width 8 height 8
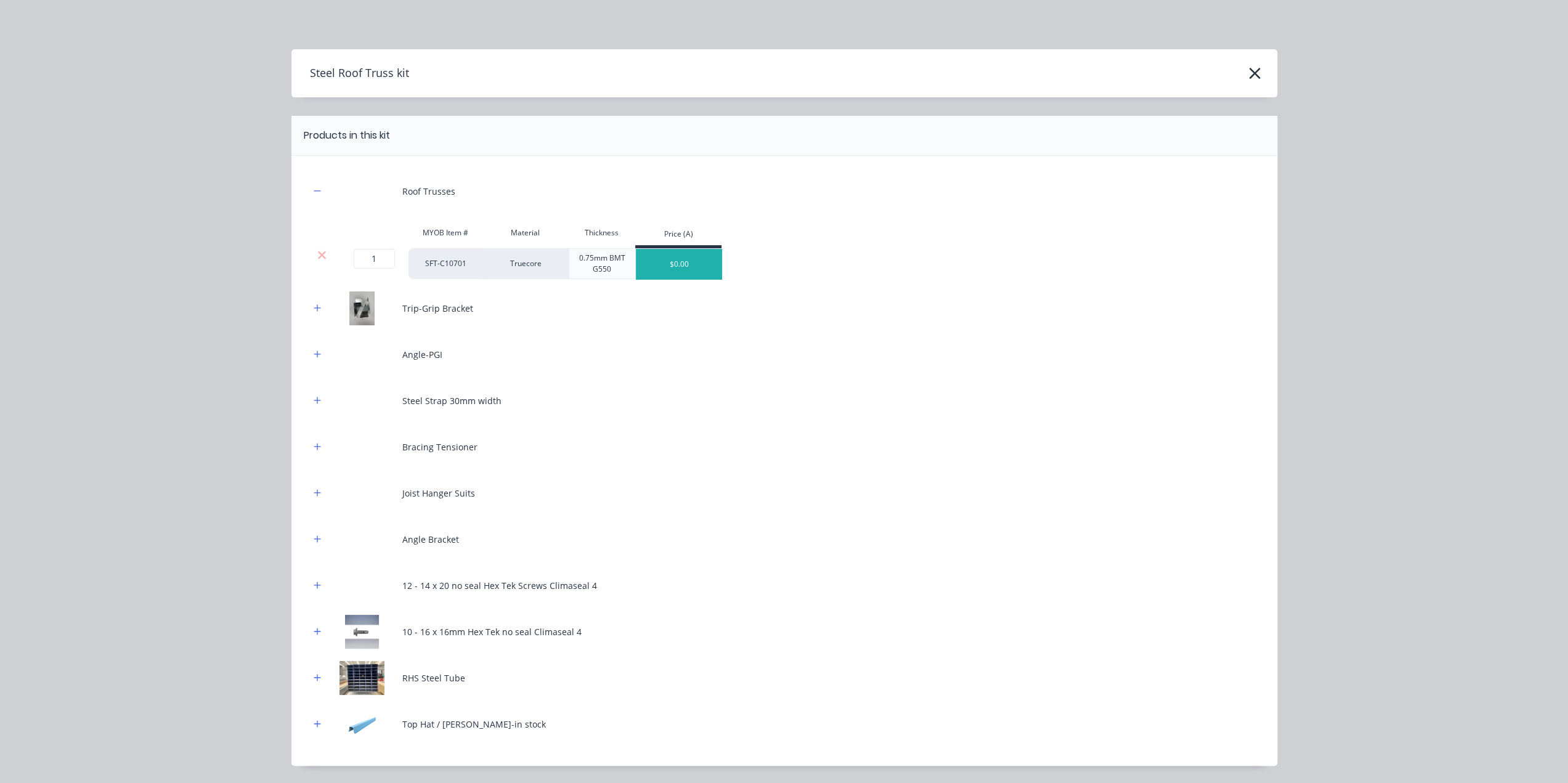
drag, startPoint x: 309, startPoint y: 302, endPoint x: 317, endPoint y: 318, distance: 17.9
click at [313, 313] on button "button" at bounding box center [318, 308] width 15 height 15
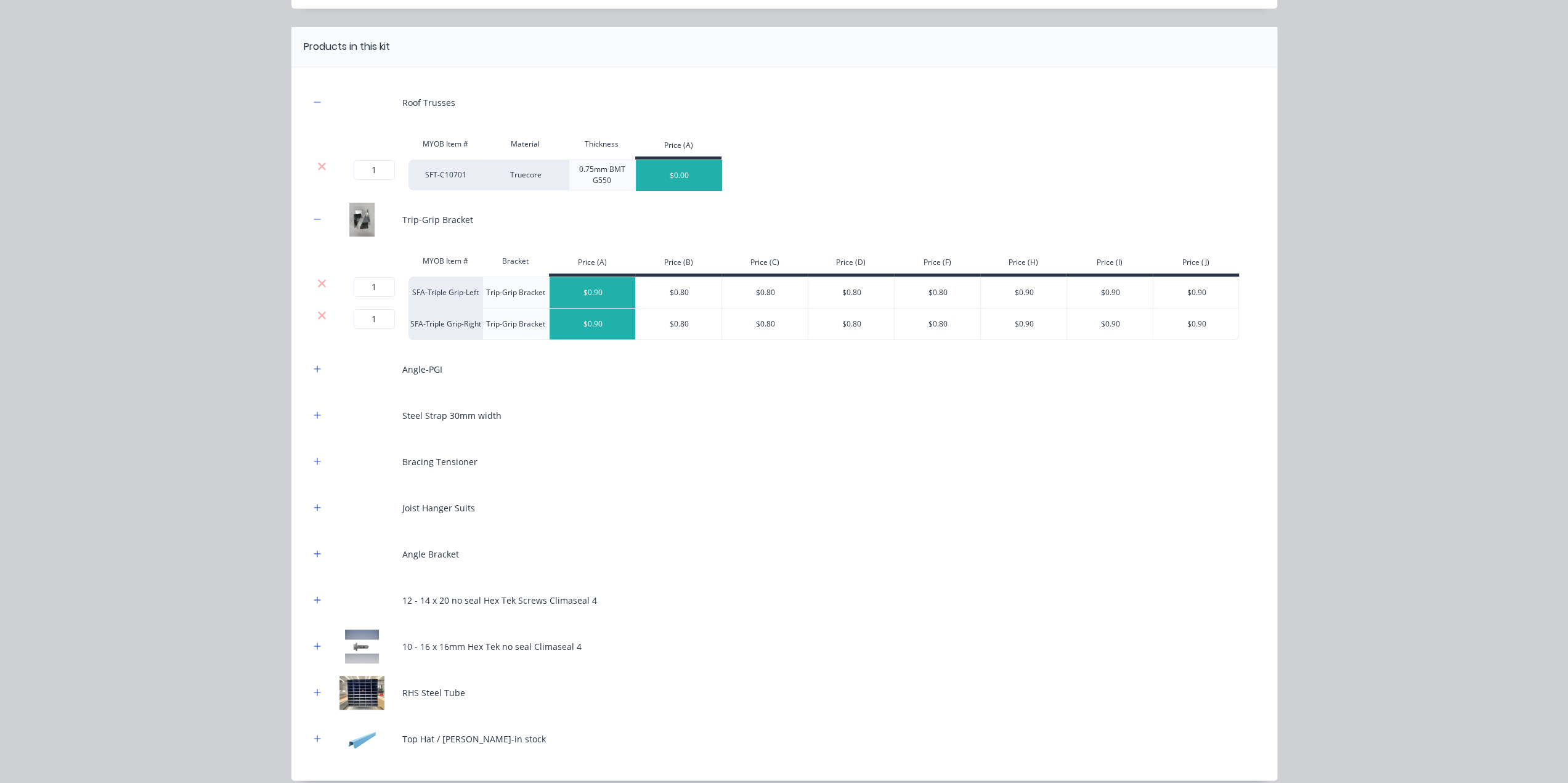
scroll to position [185, 0]
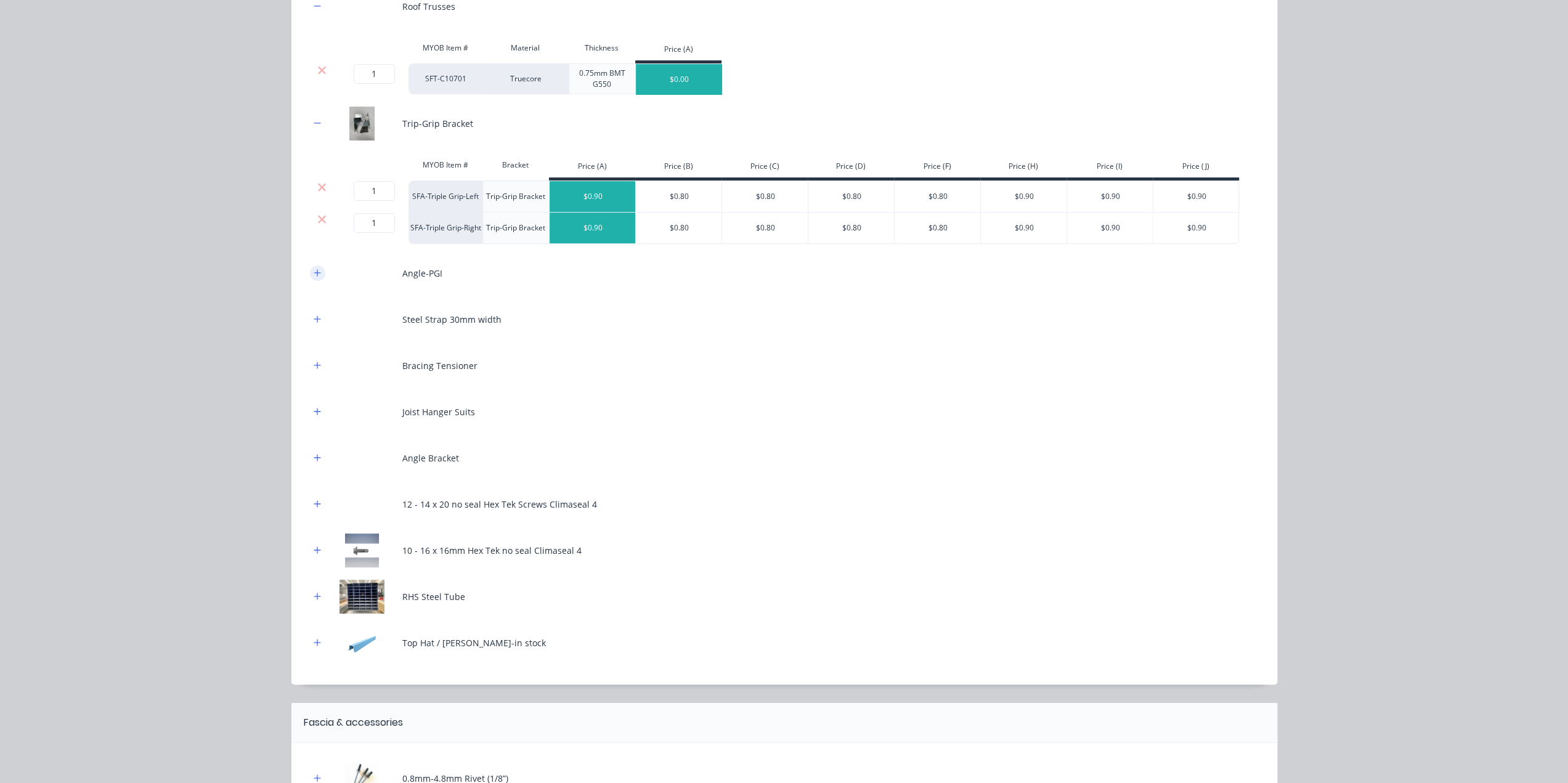
click at [313, 275] on icon "button" at bounding box center [317, 273] width 8 height 9
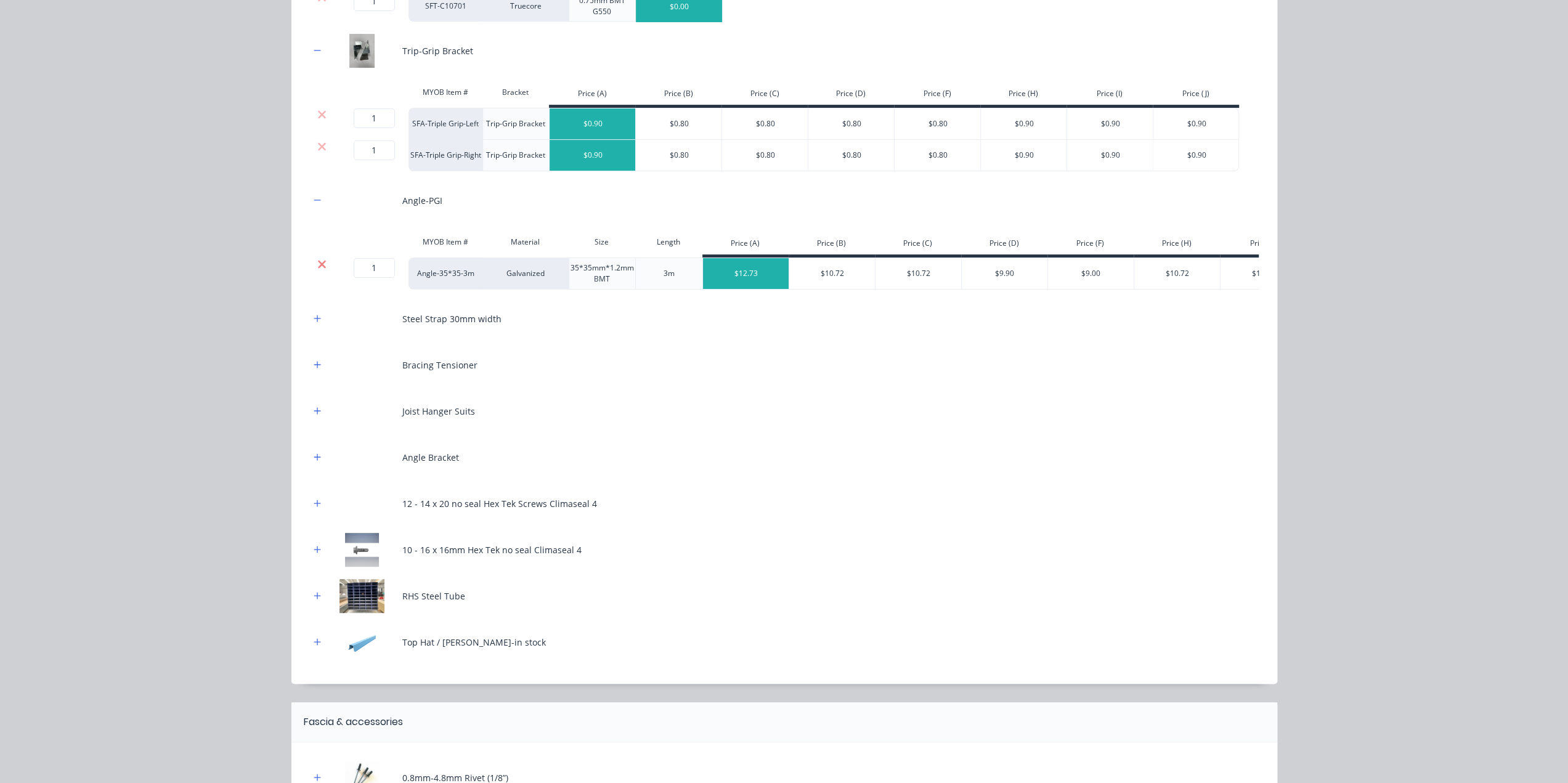
scroll to position [370, 0]
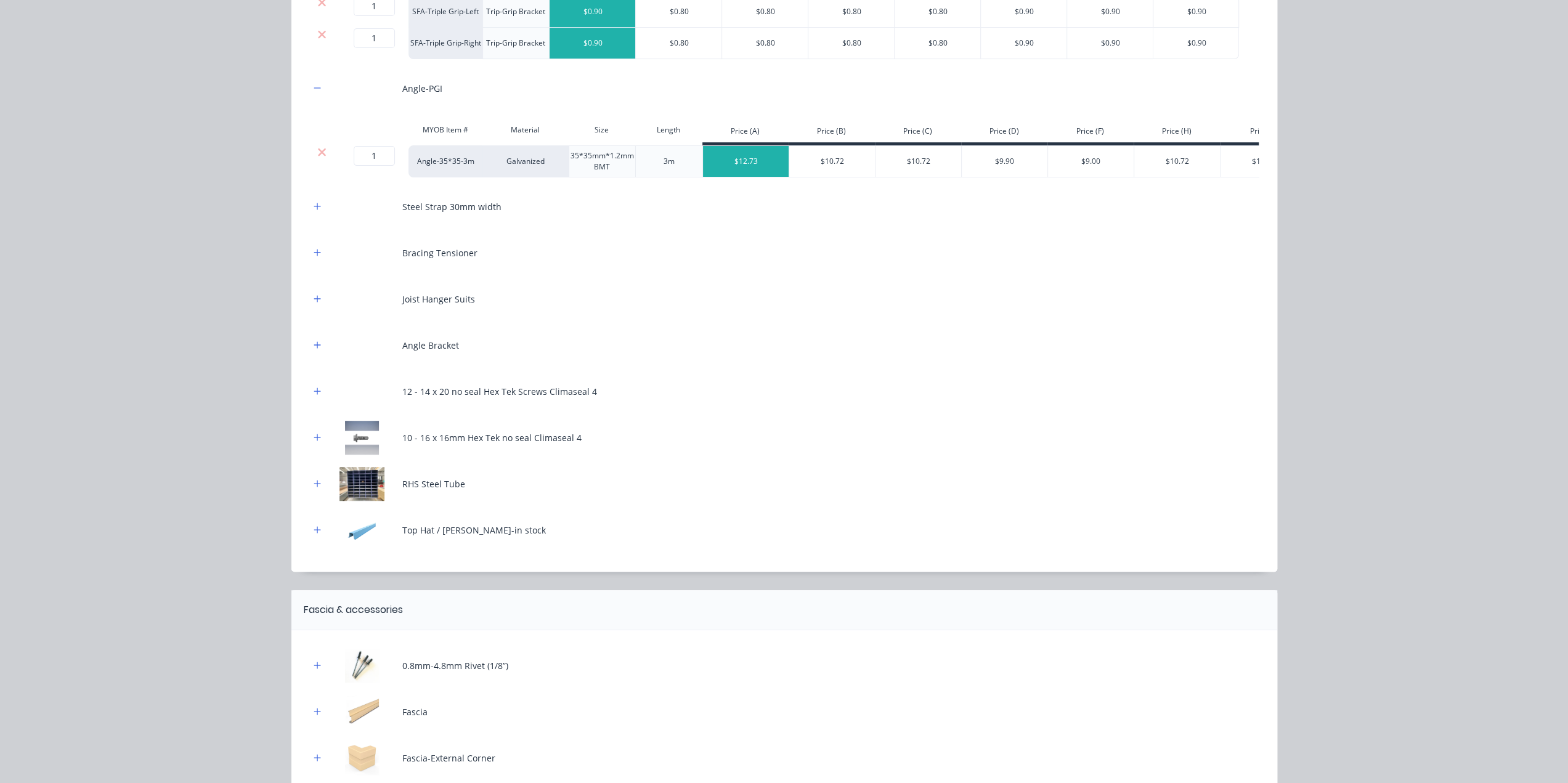
click at [312, 214] on button "button" at bounding box center [318, 207] width 15 height 15
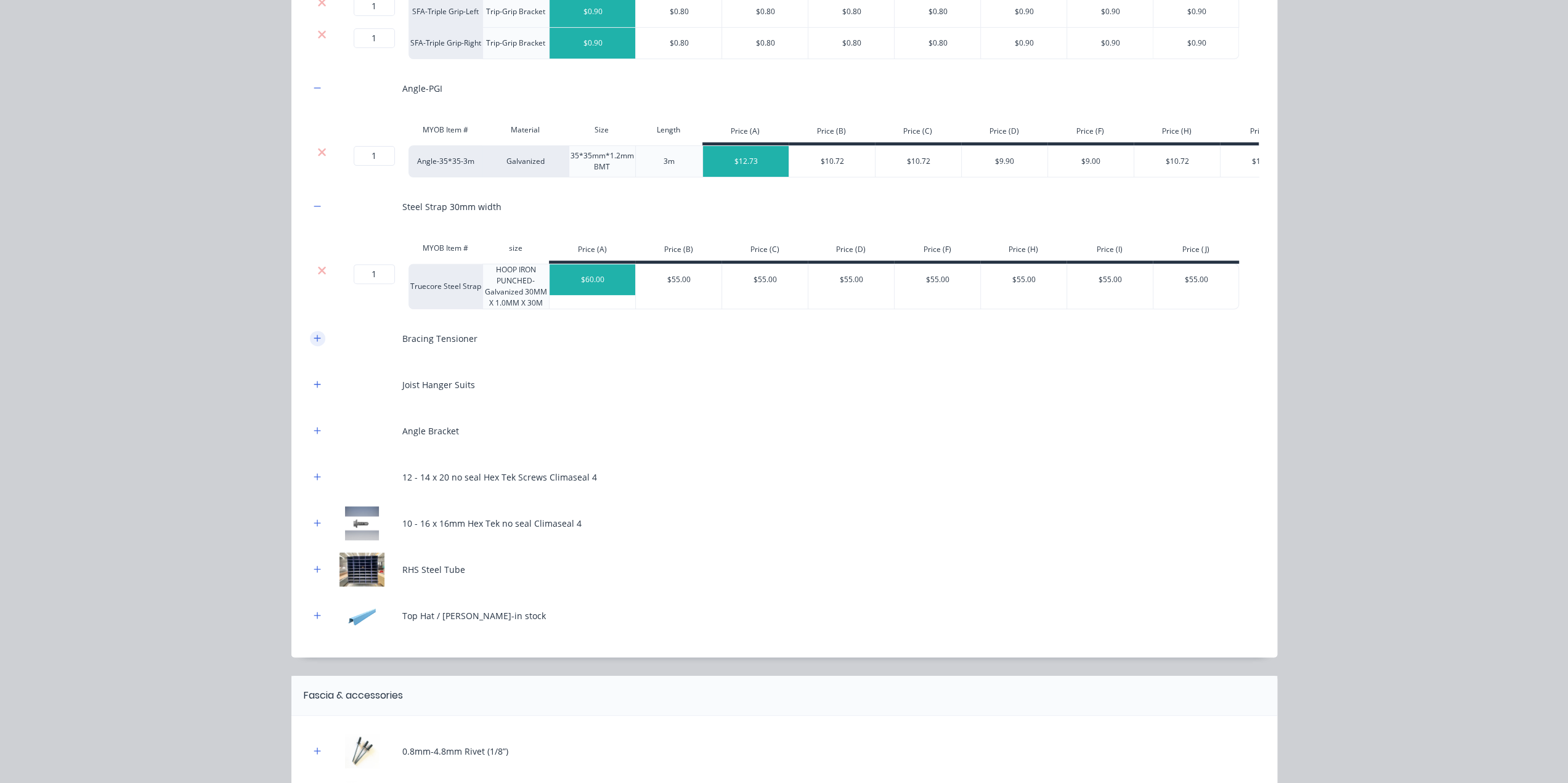
click at [313, 342] on icon "button" at bounding box center [317, 338] width 8 height 9
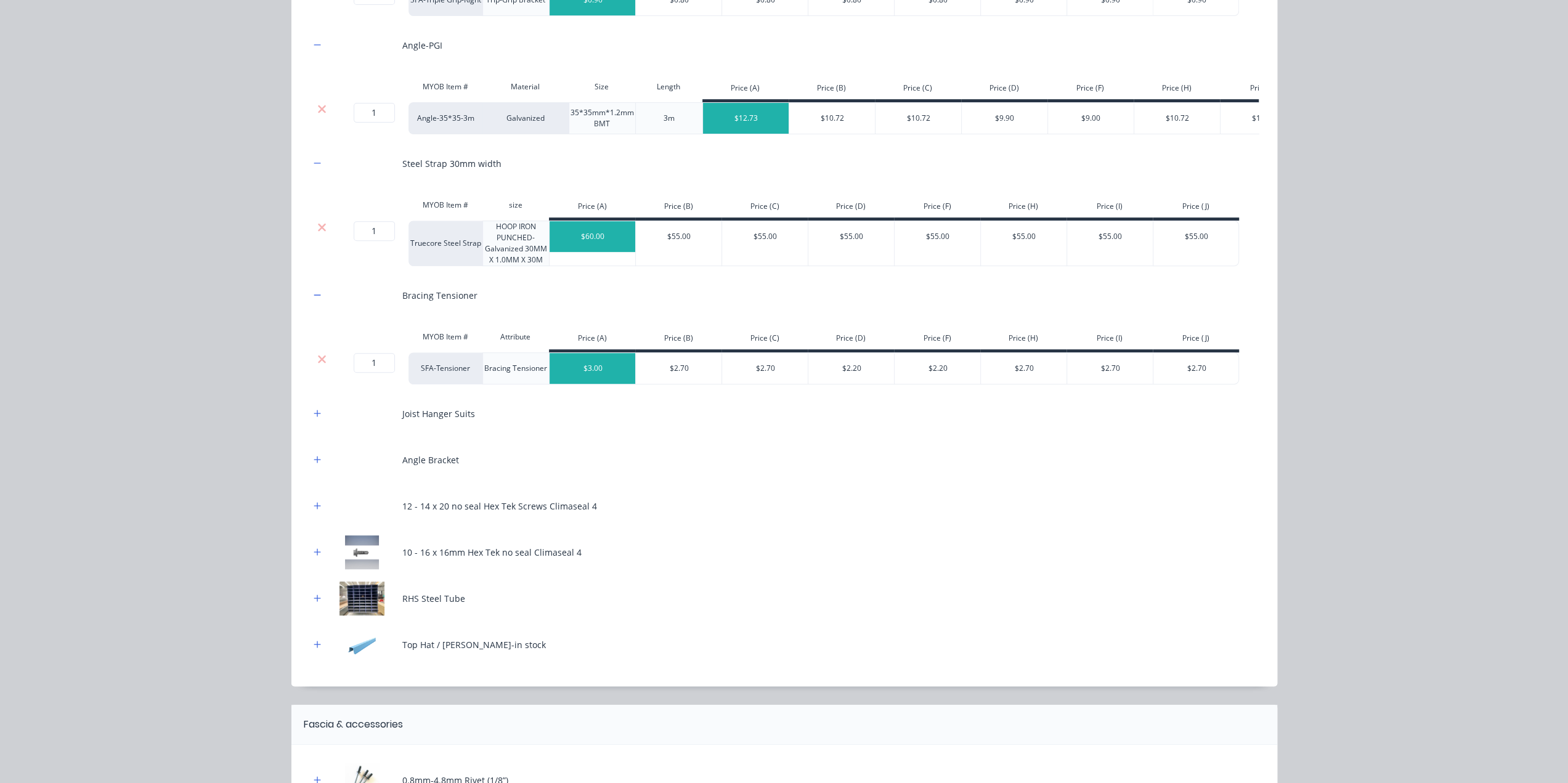
scroll to position [513, 0]
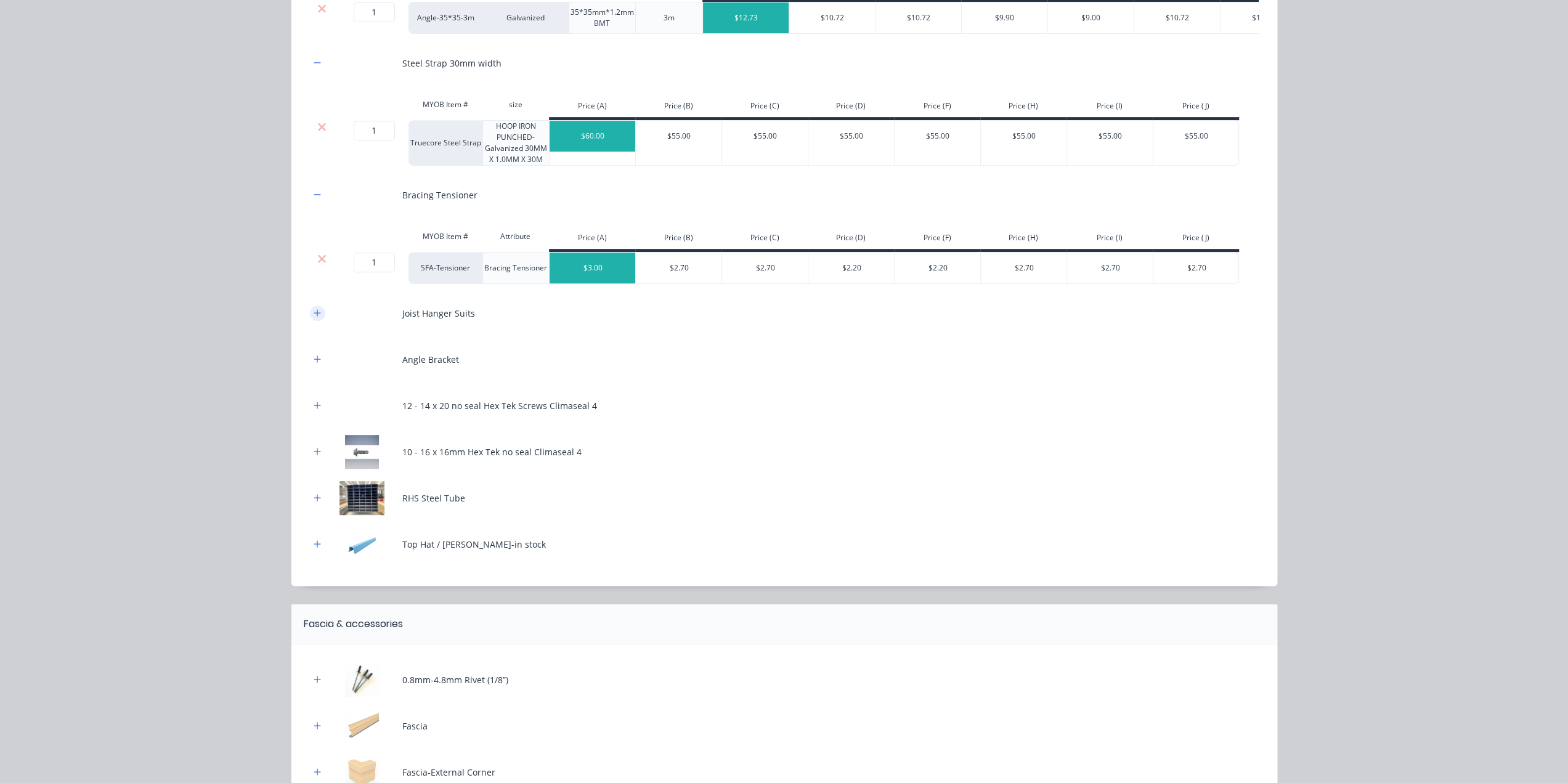
click at [313, 318] on icon "button" at bounding box center [317, 313] width 8 height 9
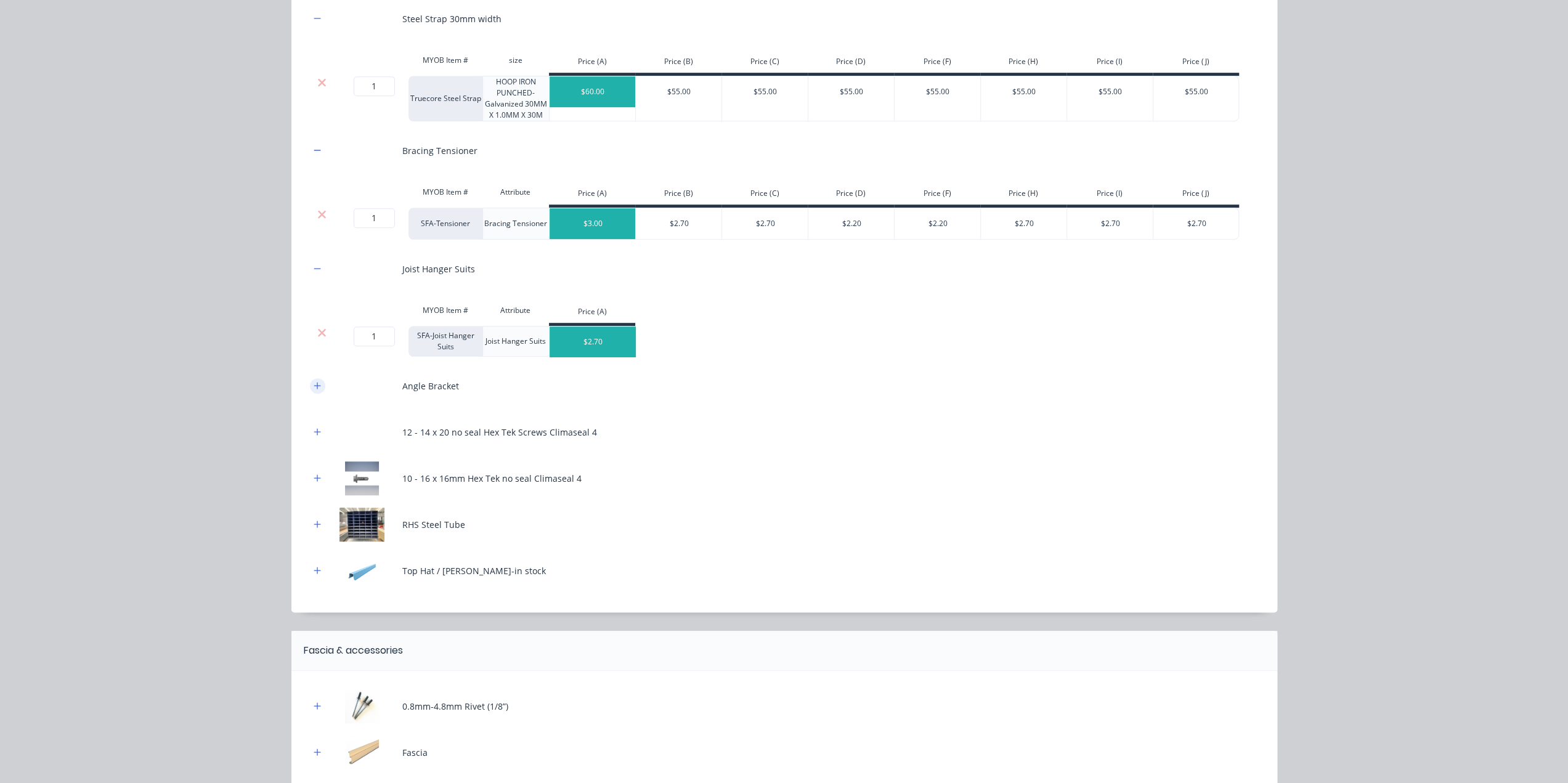
scroll to position [657, 0]
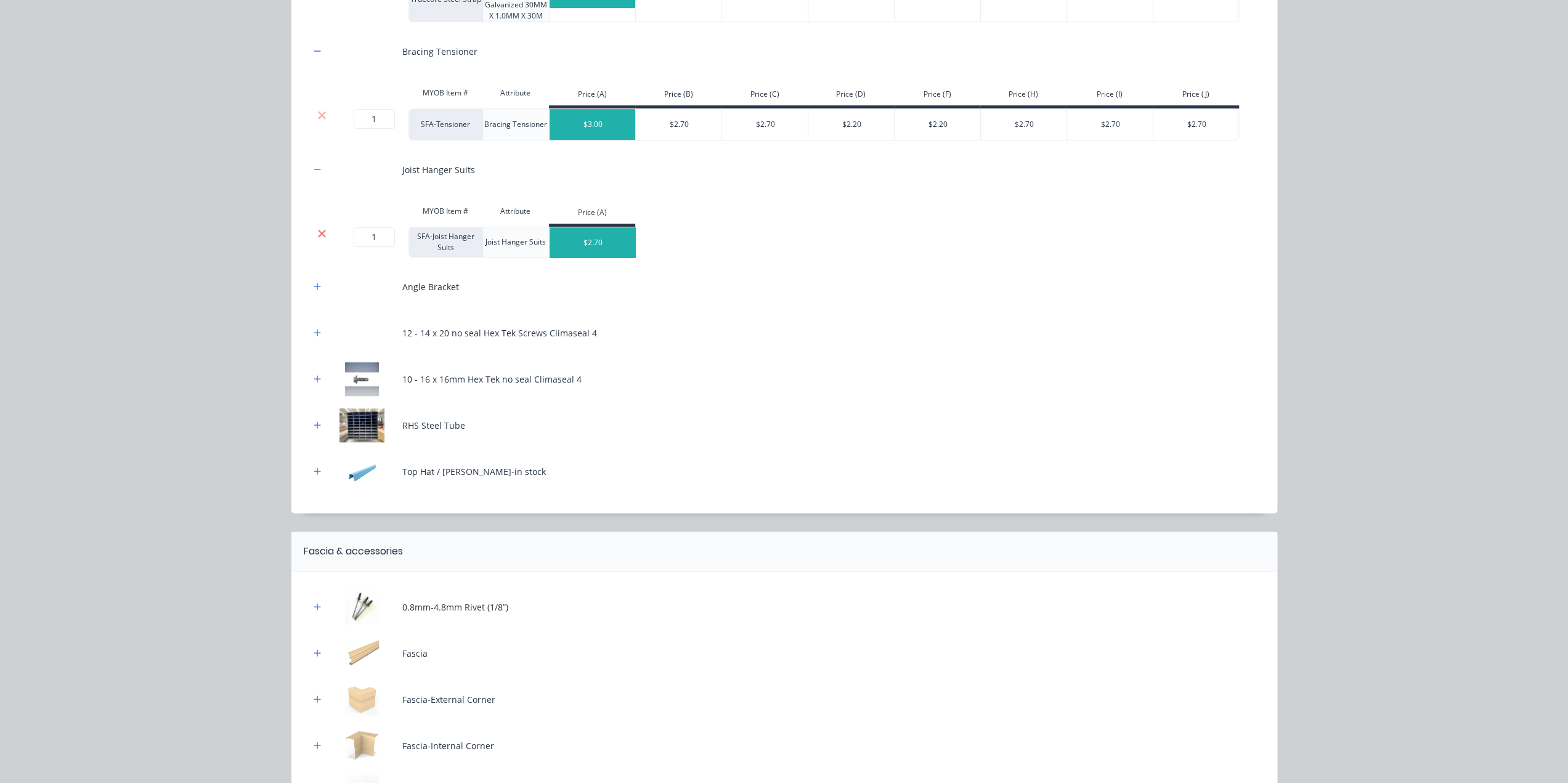
click at [320, 233] on icon at bounding box center [322, 233] width 9 height 12
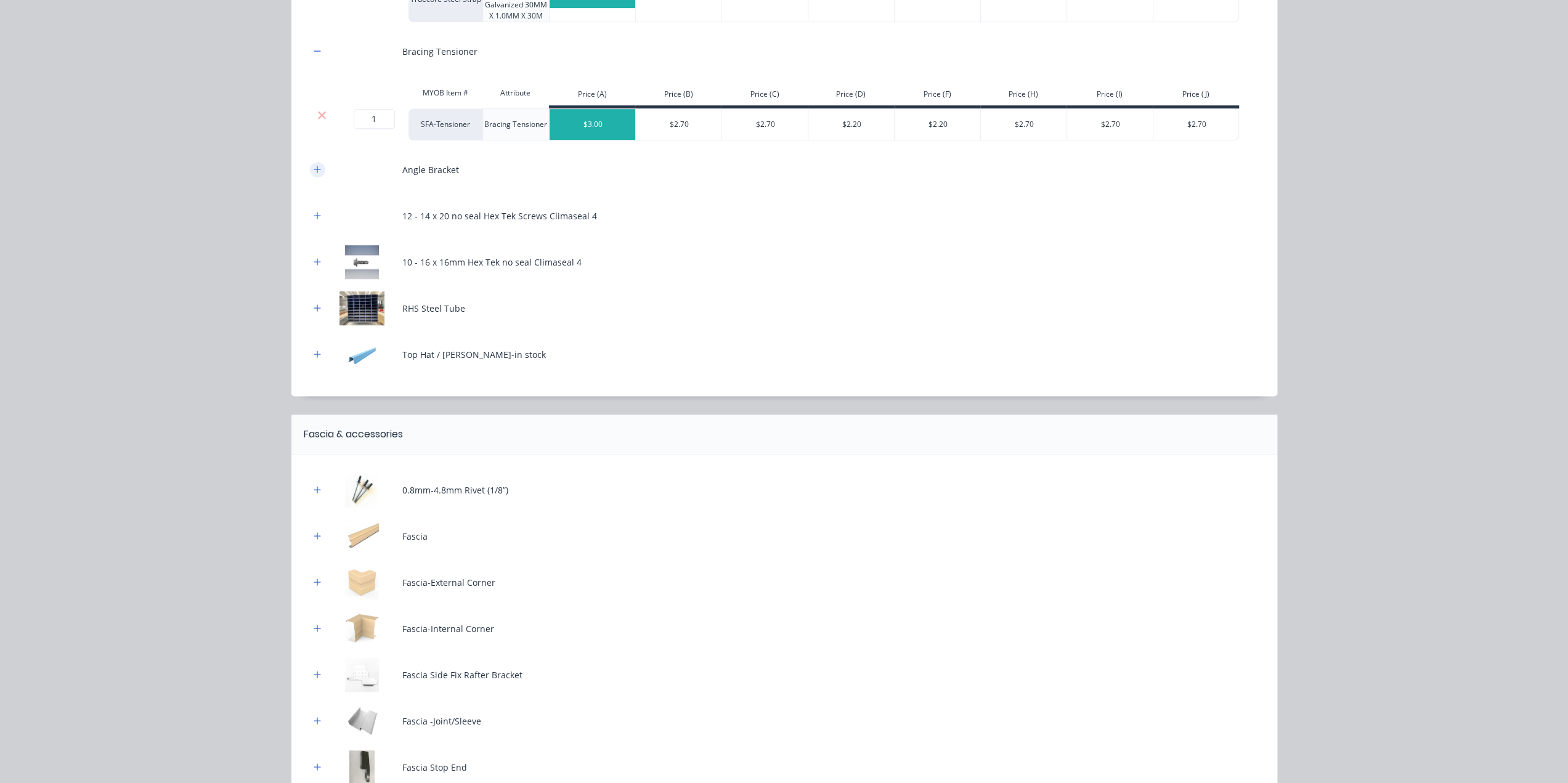
click at [314, 172] on icon "button" at bounding box center [317, 170] width 7 height 7
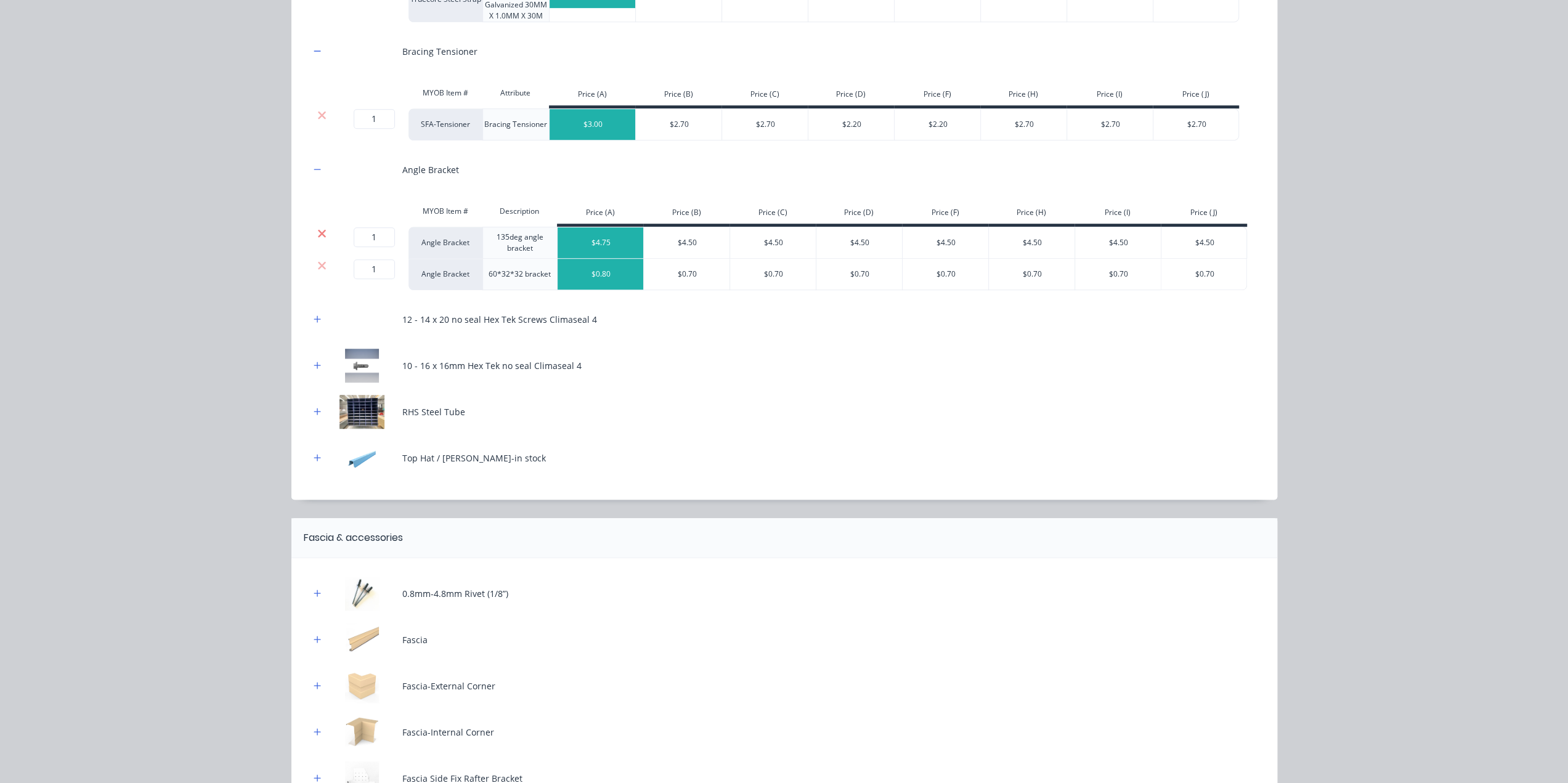
click at [318, 237] on icon at bounding box center [321, 232] width 8 height 8
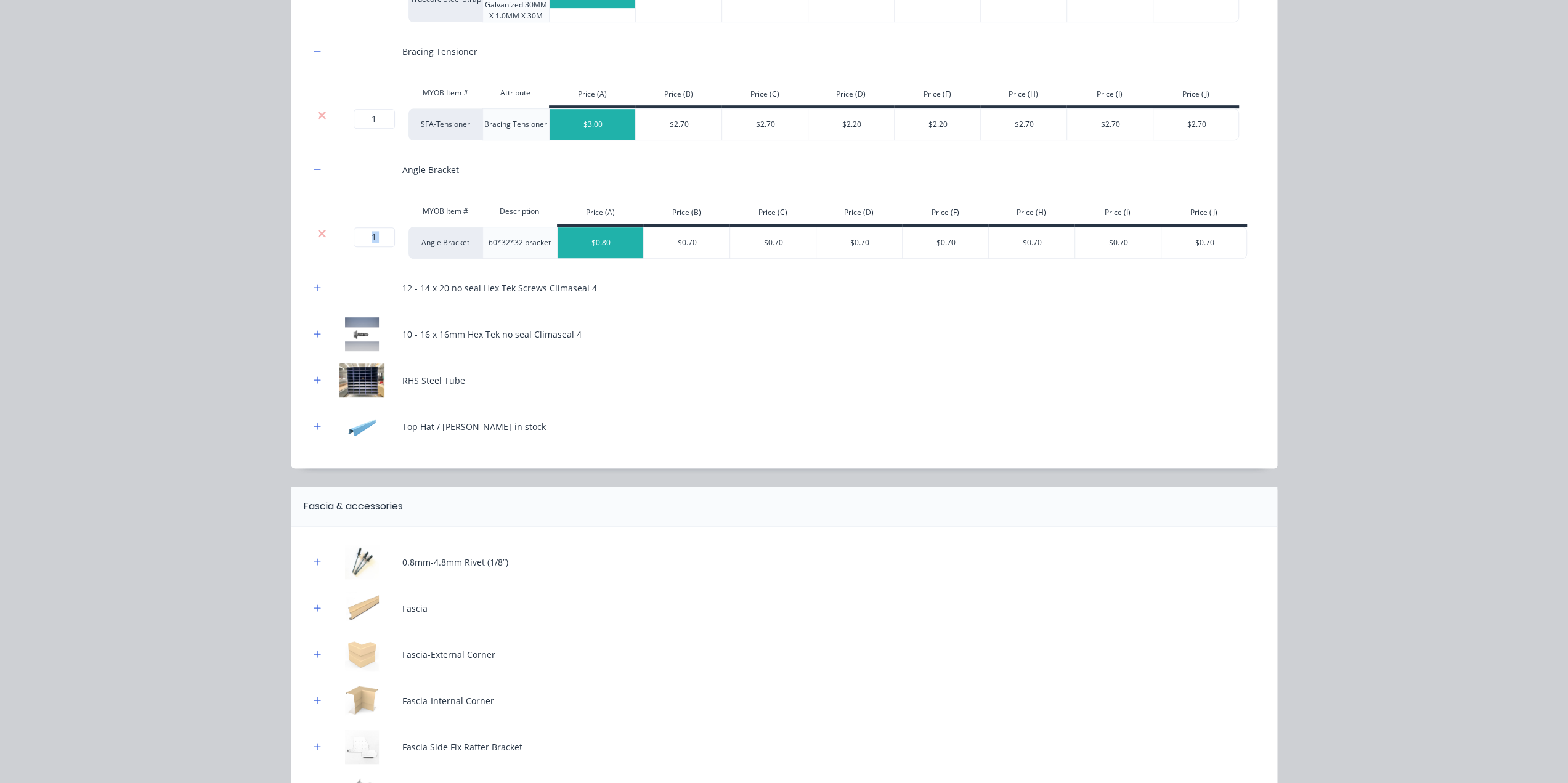
click at [318, 237] on icon at bounding box center [321, 232] width 8 height 8
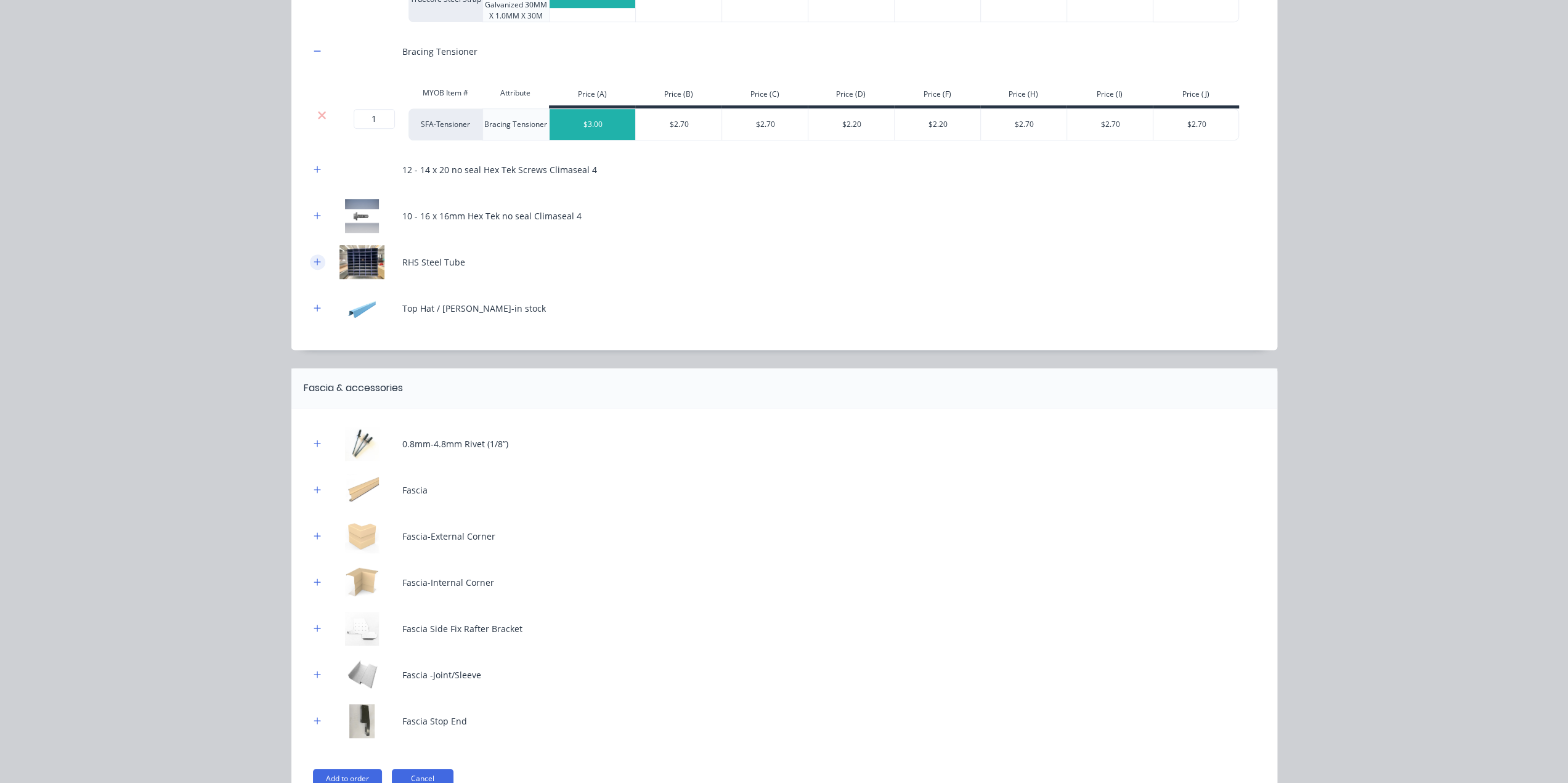
drag, startPoint x: 308, startPoint y: 262, endPoint x: 309, endPoint y: 272, distance: 10.0
click at [310, 263] on button "button" at bounding box center [318, 262] width 15 height 15
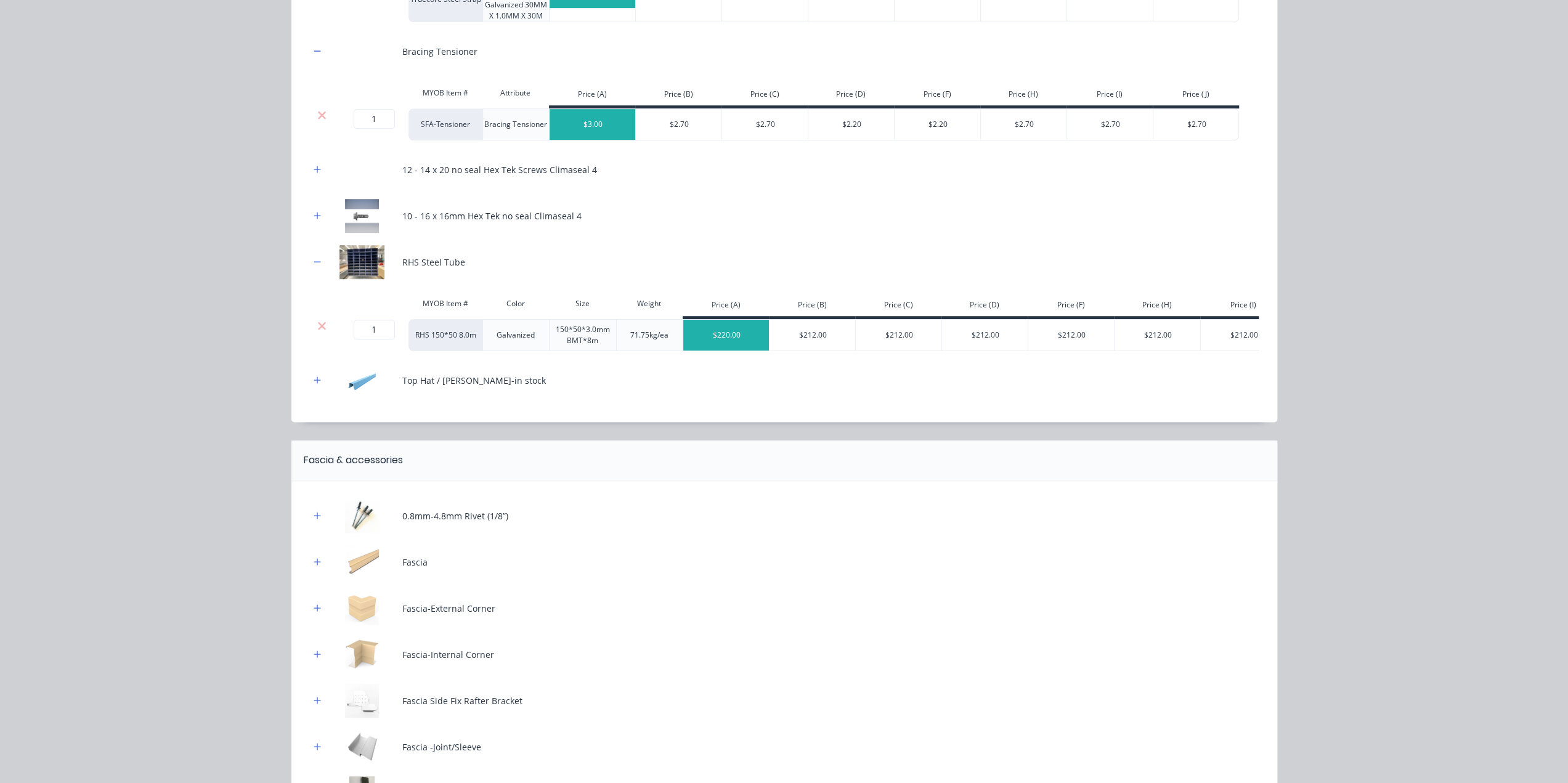
drag, startPoint x: 317, startPoint y: 339, endPoint x: 315, endPoint y: 316, distance: 23.1
click at [316, 339] on div at bounding box center [322, 335] width 25 height 32
click at [318, 328] on icon at bounding box center [322, 326] width 9 height 12
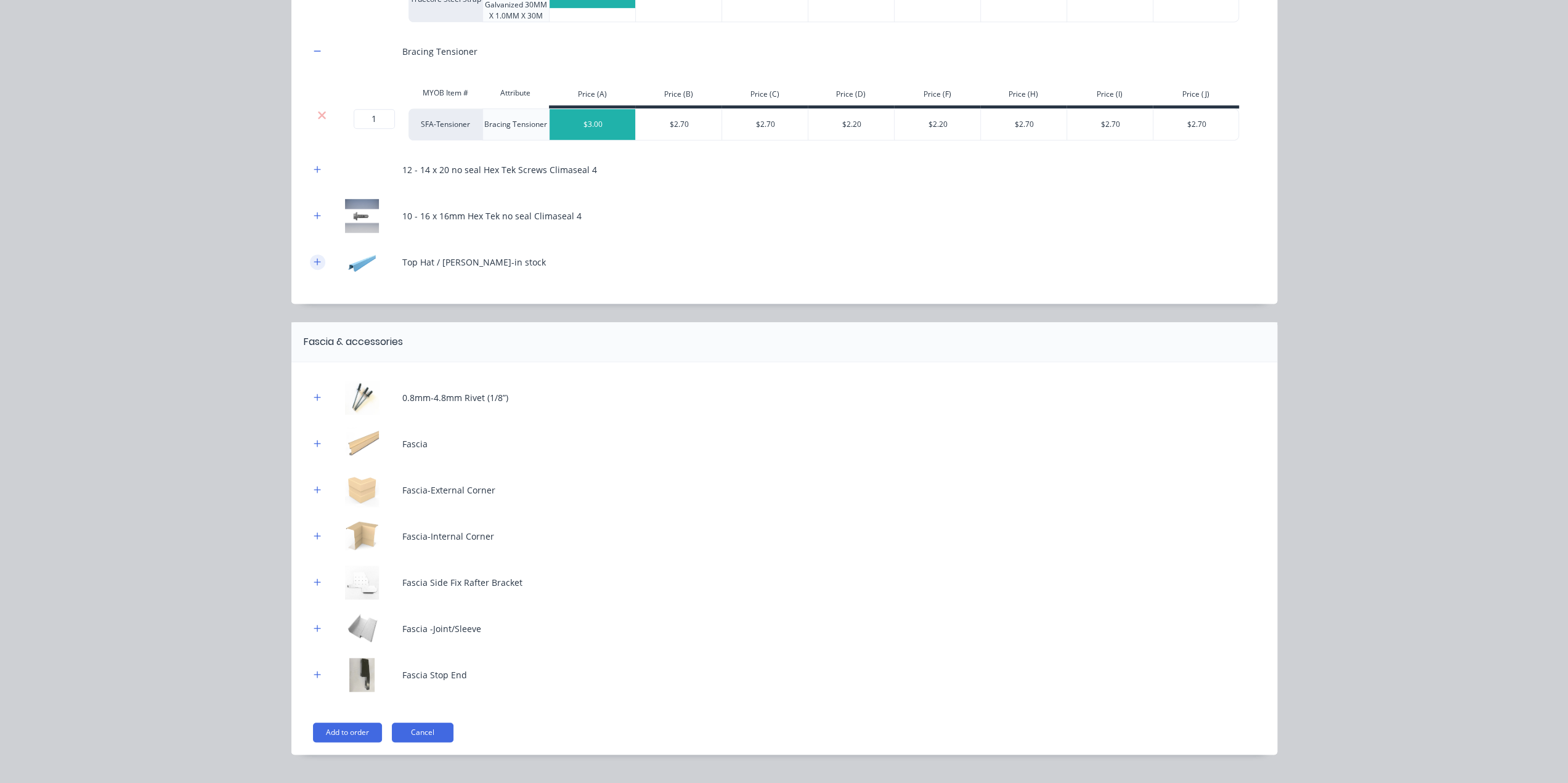
click at [317, 268] on button "button" at bounding box center [318, 262] width 15 height 15
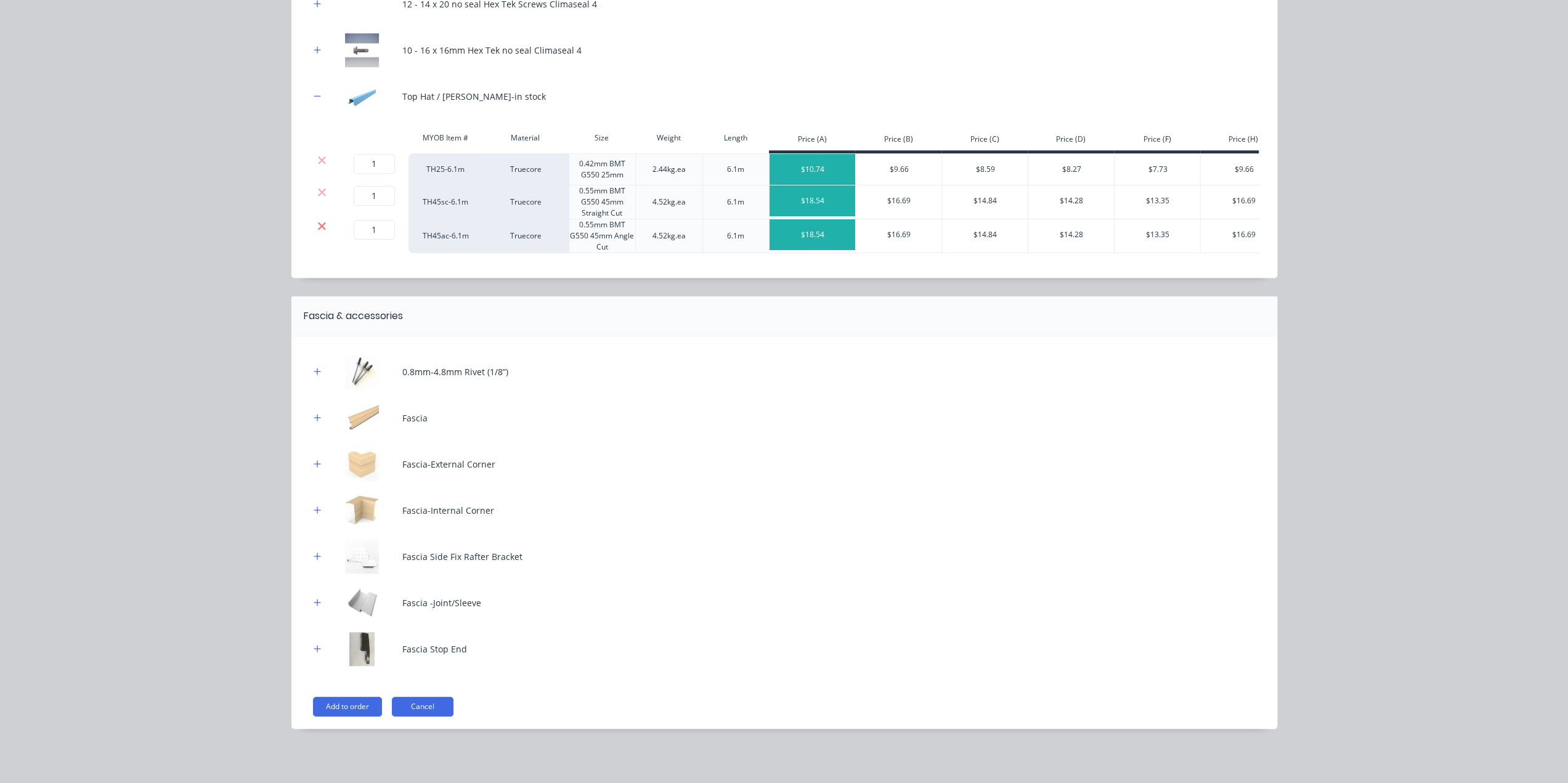
click at [318, 220] on icon at bounding box center [322, 226] width 9 height 12
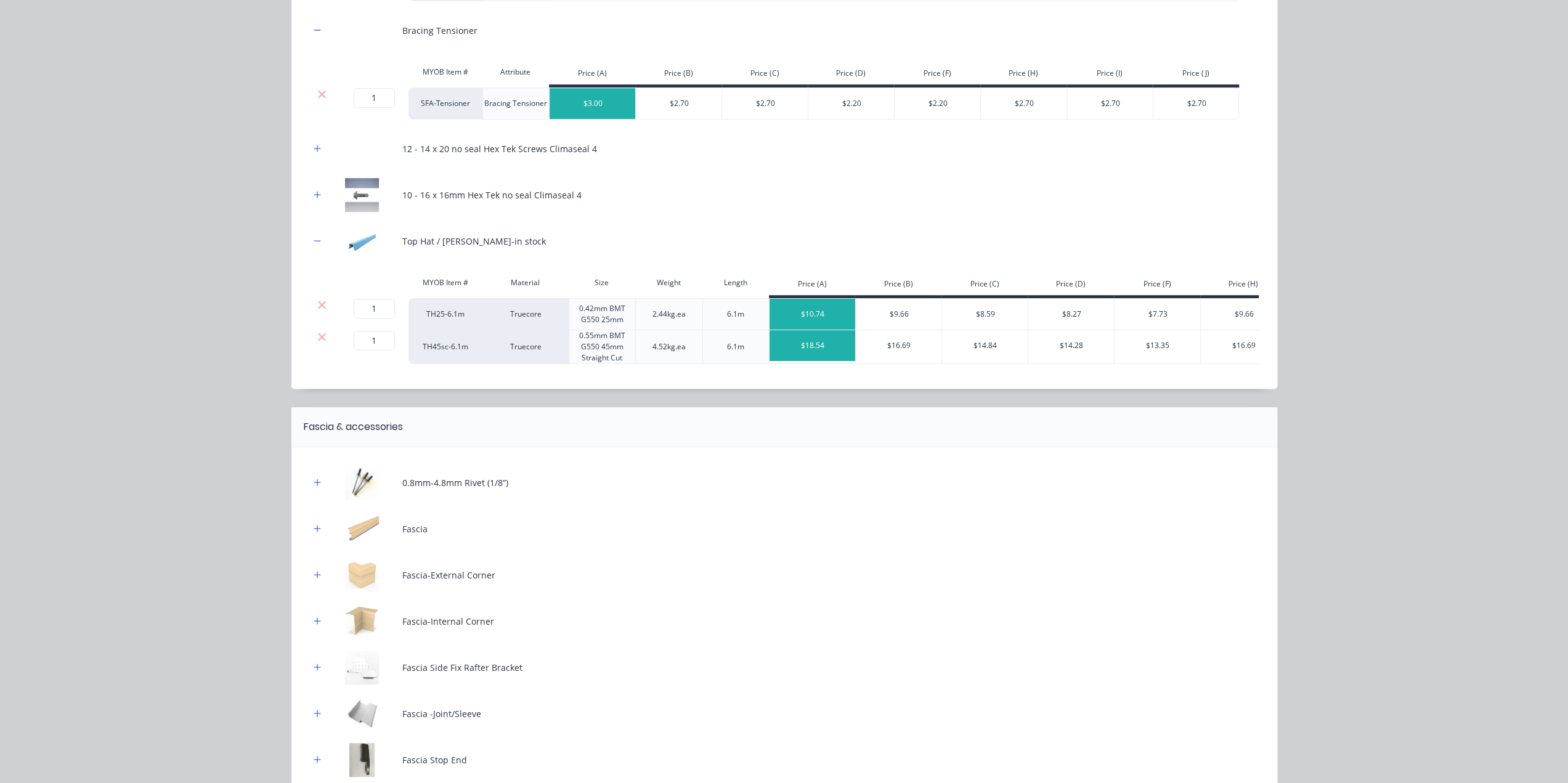
scroll to position [801, 0]
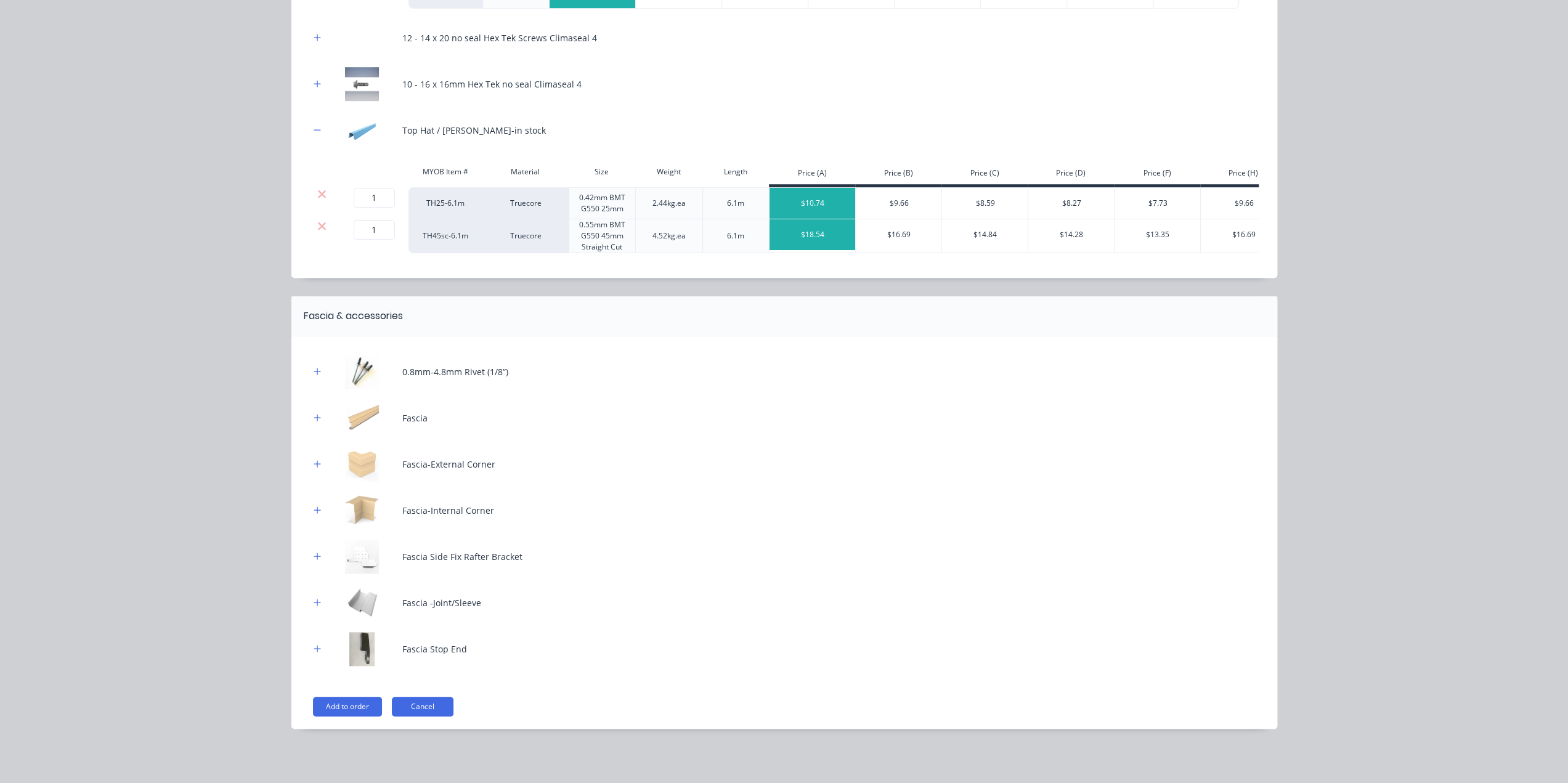
drag, startPoint x: 312, startPoint y: 374, endPoint x: 318, endPoint y: 400, distance: 26.7
click at [313, 374] on icon "button" at bounding box center [317, 371] width 7 height 7
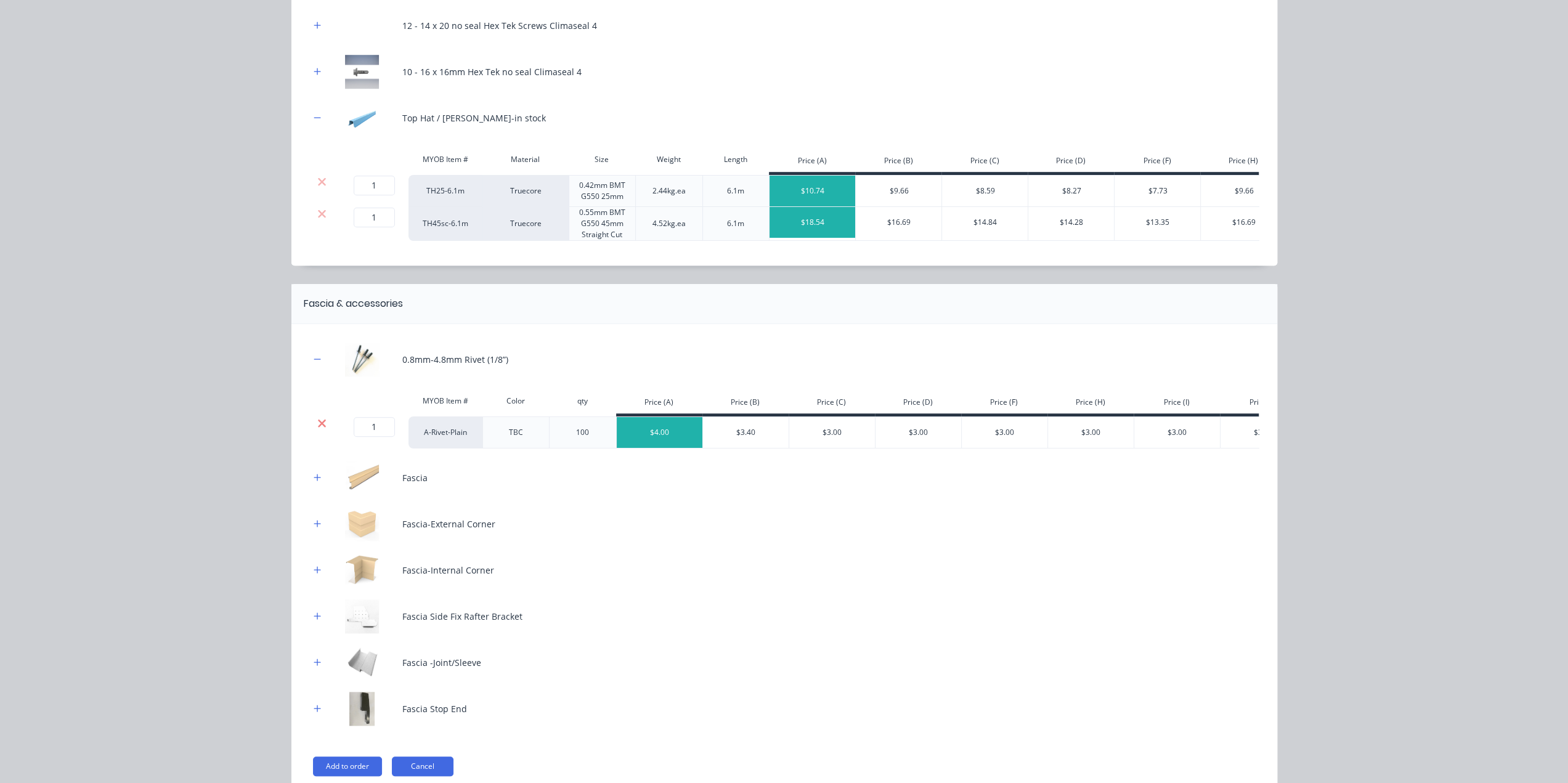
drag, startPoint x: 318, startPoint y: 435, endPoint x: 317, endPoint y: 415, distance: 20.0
click at [318, 427] on icon at bounding box center [321, 422] width 8 height 8
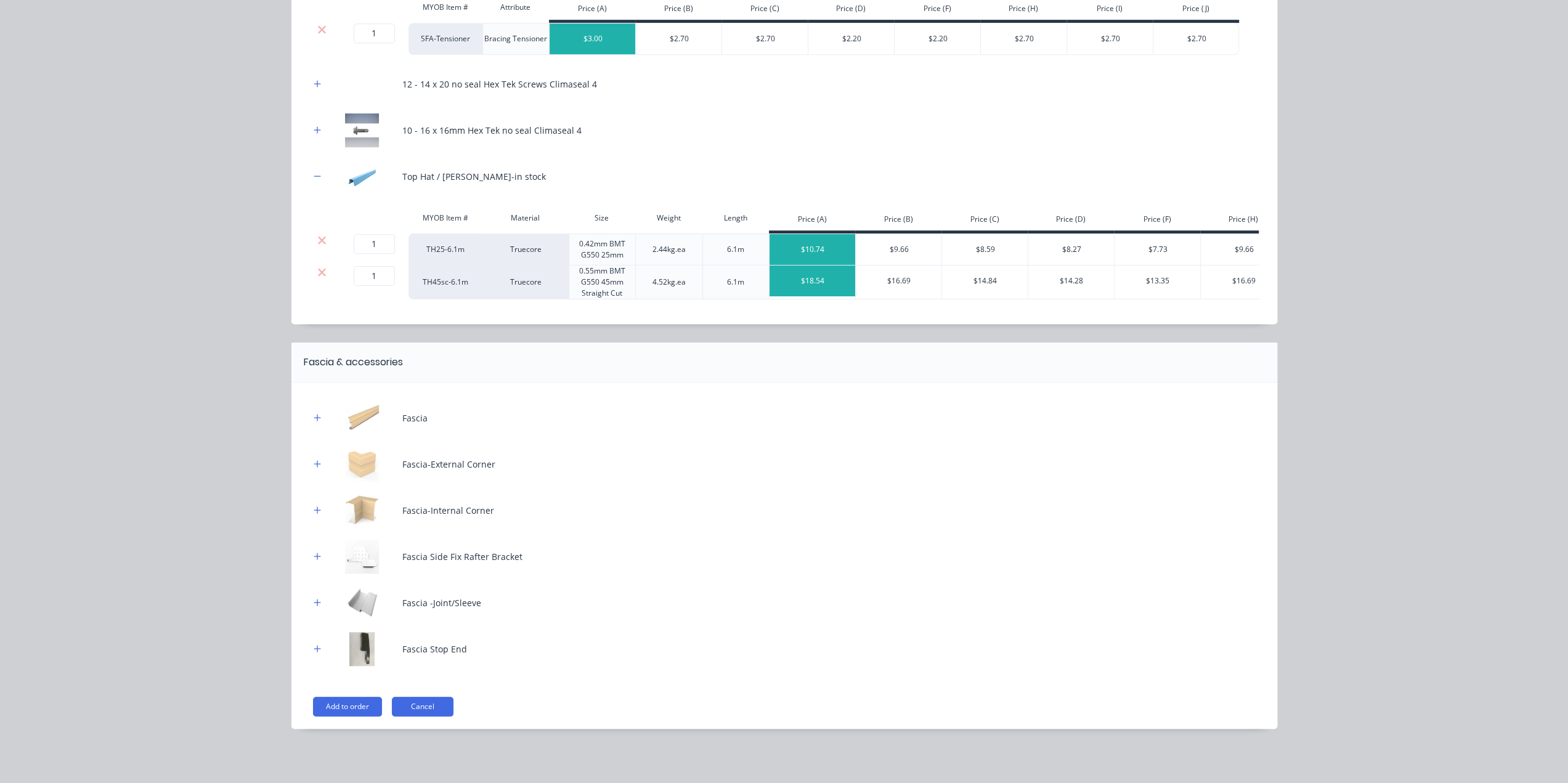
click at [316, 425] on button "button" at bounding box center [318, 418] width 15 height 15
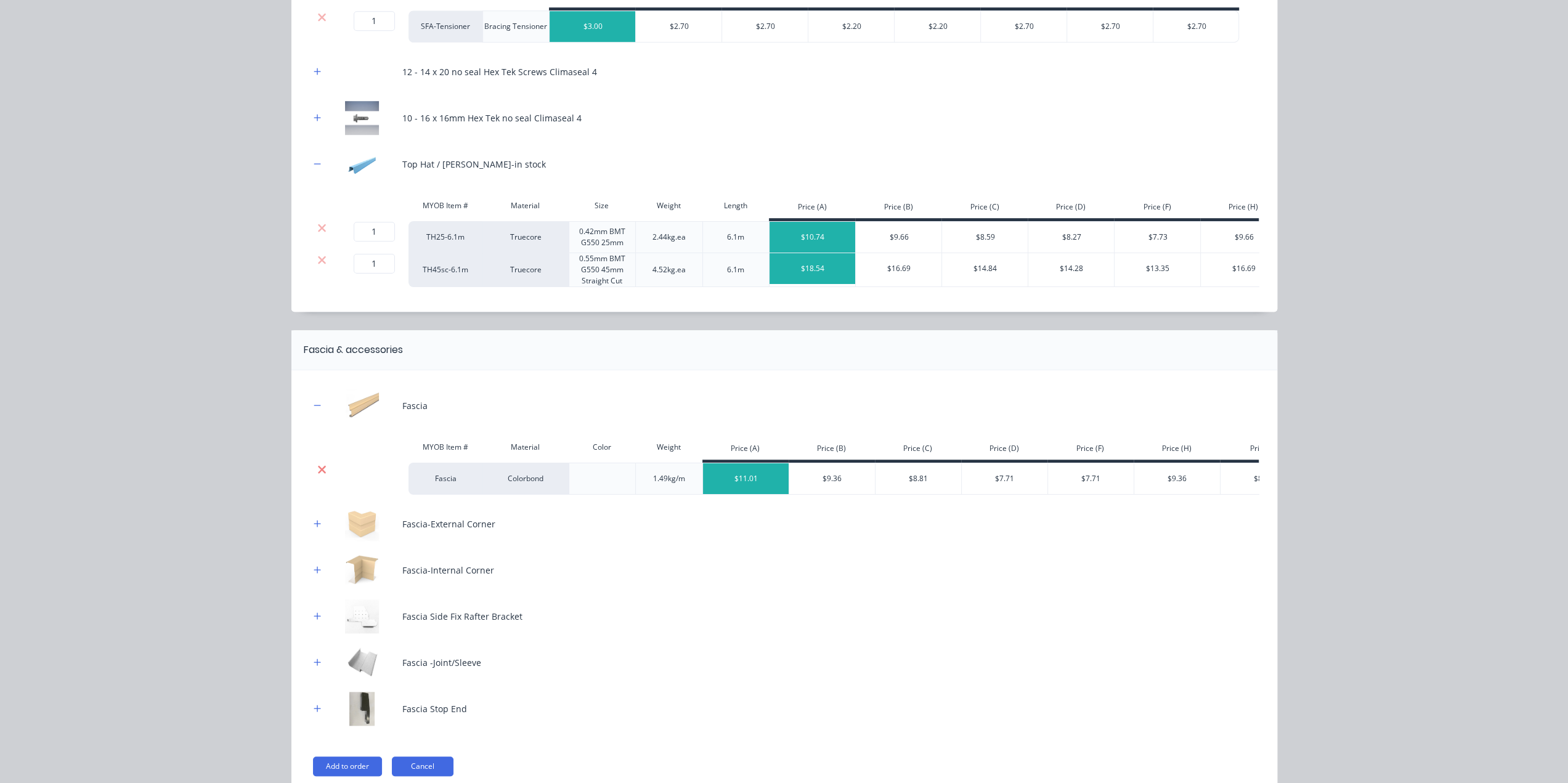
click at [318, 476] on icon at bounding box center [322, 469] width 9 height 12
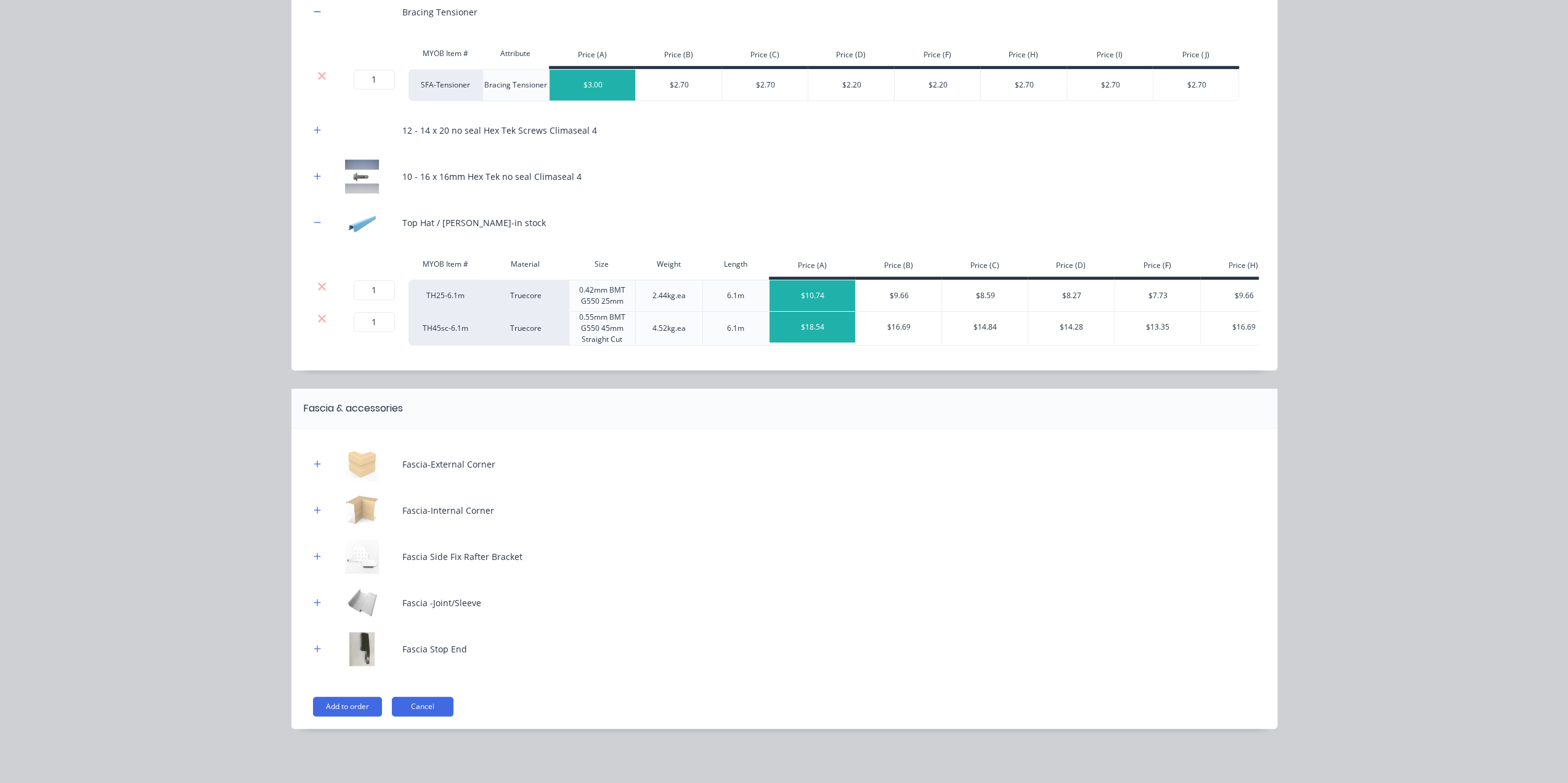
click at [313, 467] on icon "button" at bounding box center [317, 464] width 8 height 9
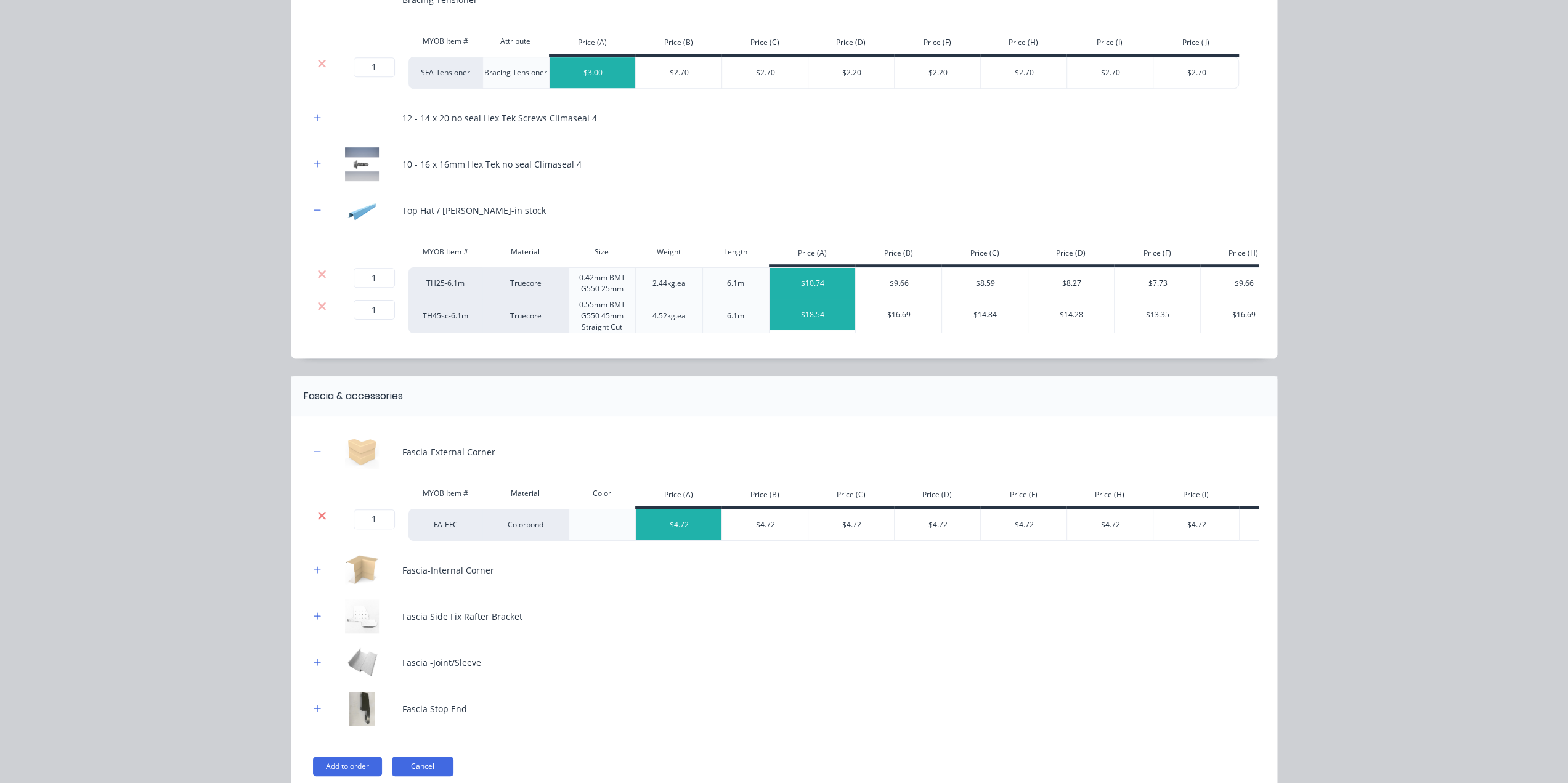
click at [318, 519] on icon at bounding box center [321, 515] width 8 height 8
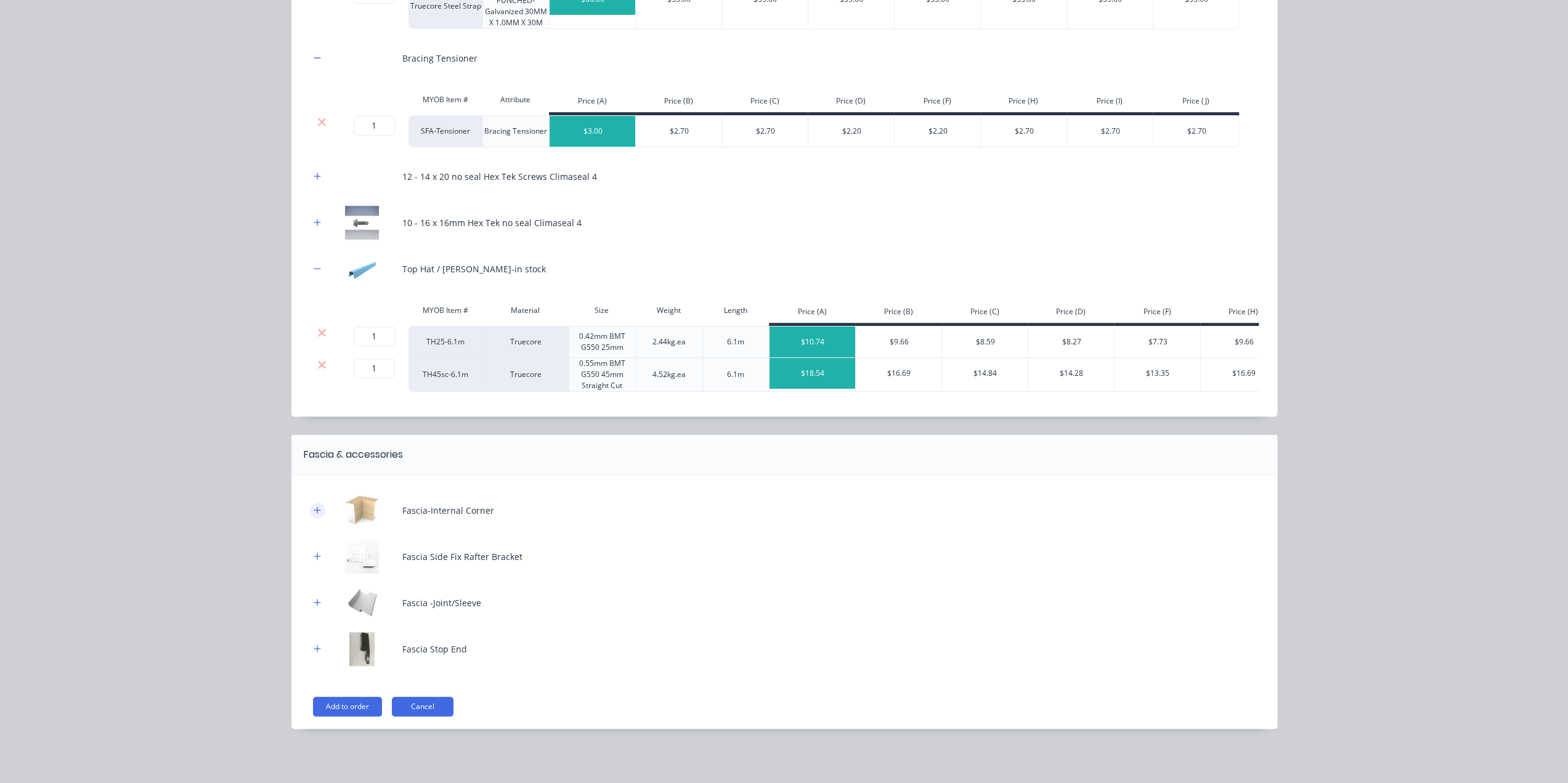
click at [313, 518] on div "Fascia-Internal Corner" at bounding box center [784, 509] width 948 height 34
click at [316, 519] on div "Fascia-Internal Corner" at bounding box center [784, 509] width 948 height 34
click at [313, 510] on icon "button" at bounding box center [317, 509] width 7 height 7
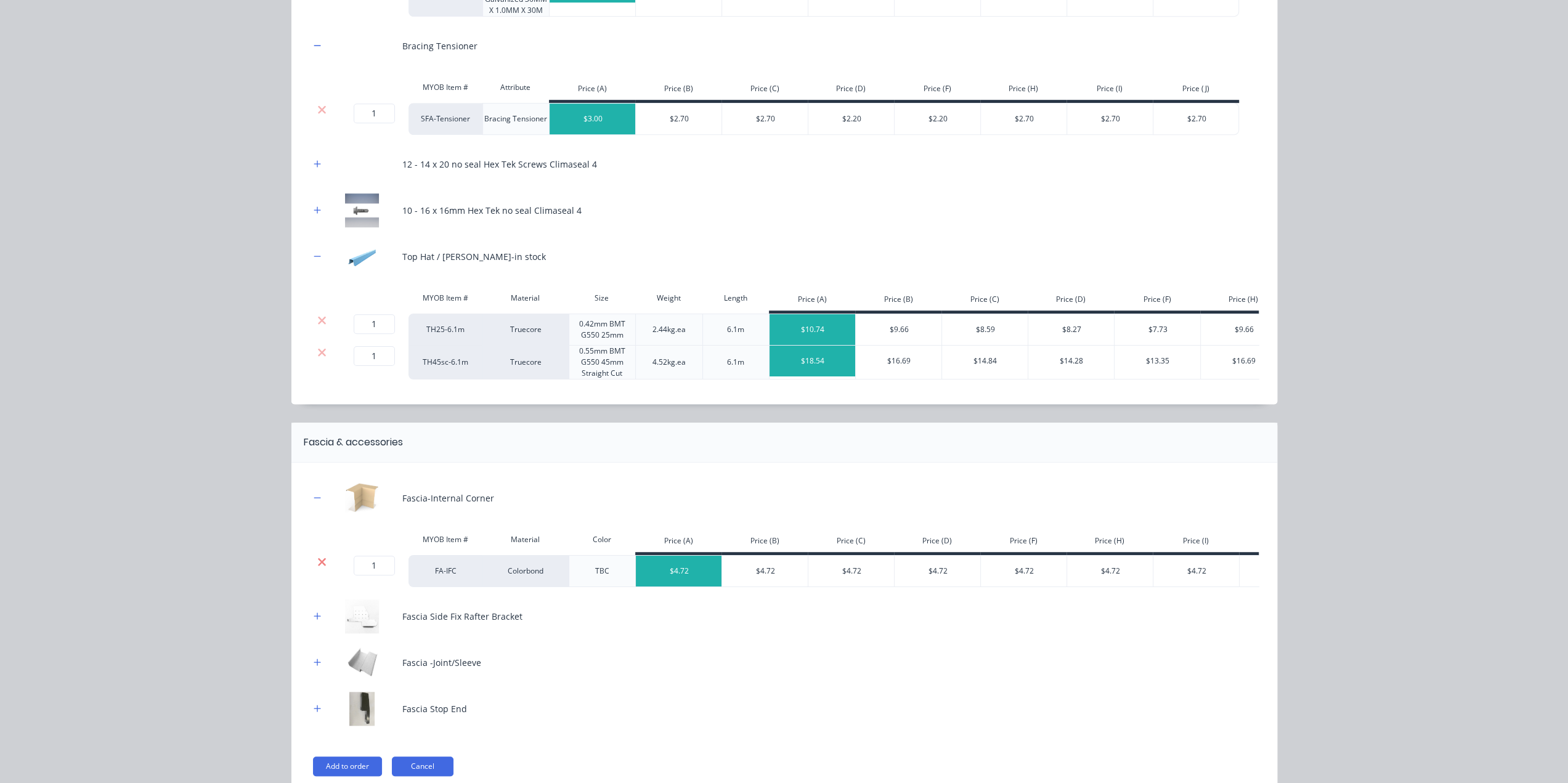
click at [318, 565] on icon at bounding box center [321, 561] width 8 height 8
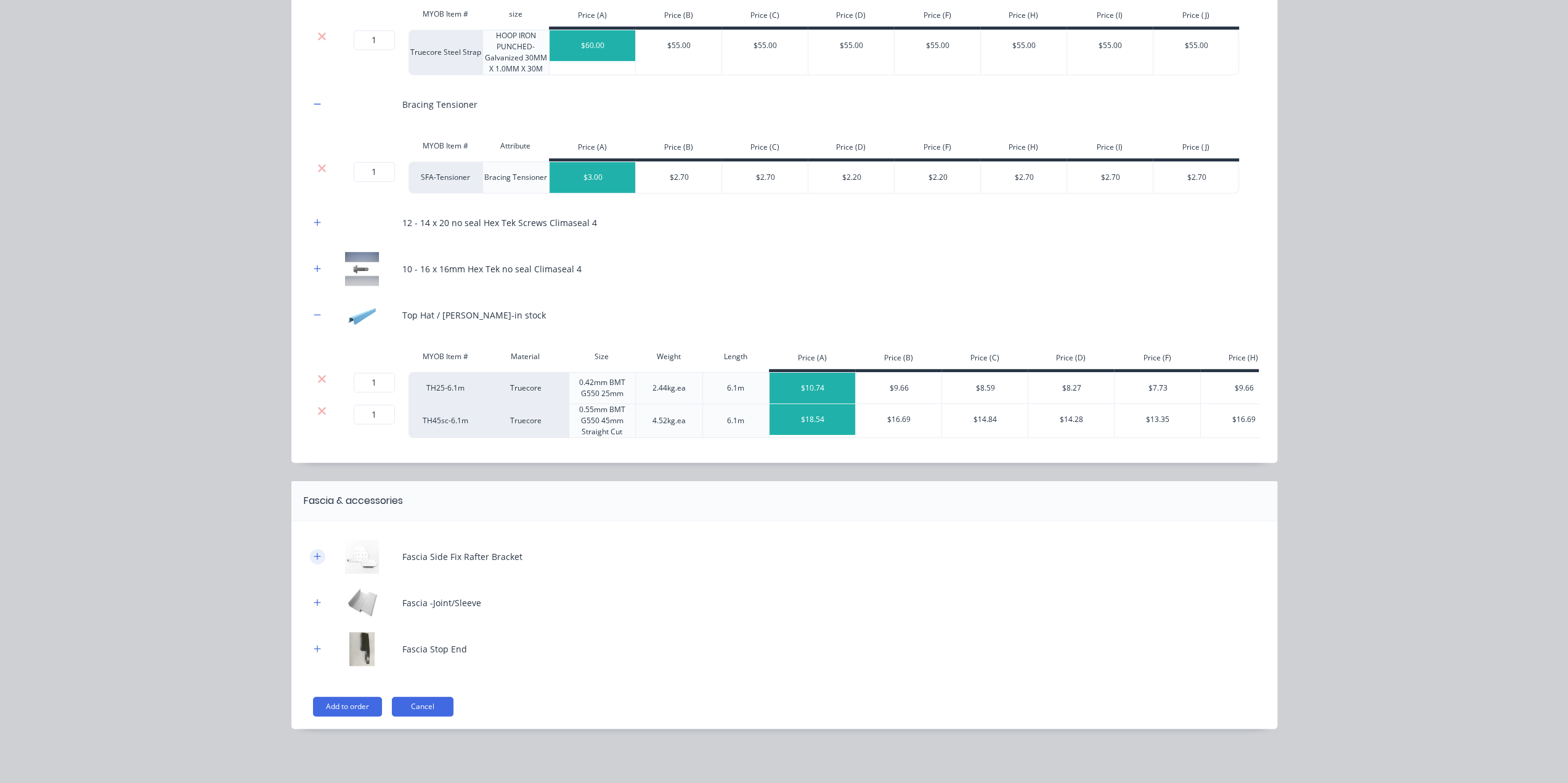
click at [314, 562] on button "button" at bounding box center [318, 557] width 15 height 15
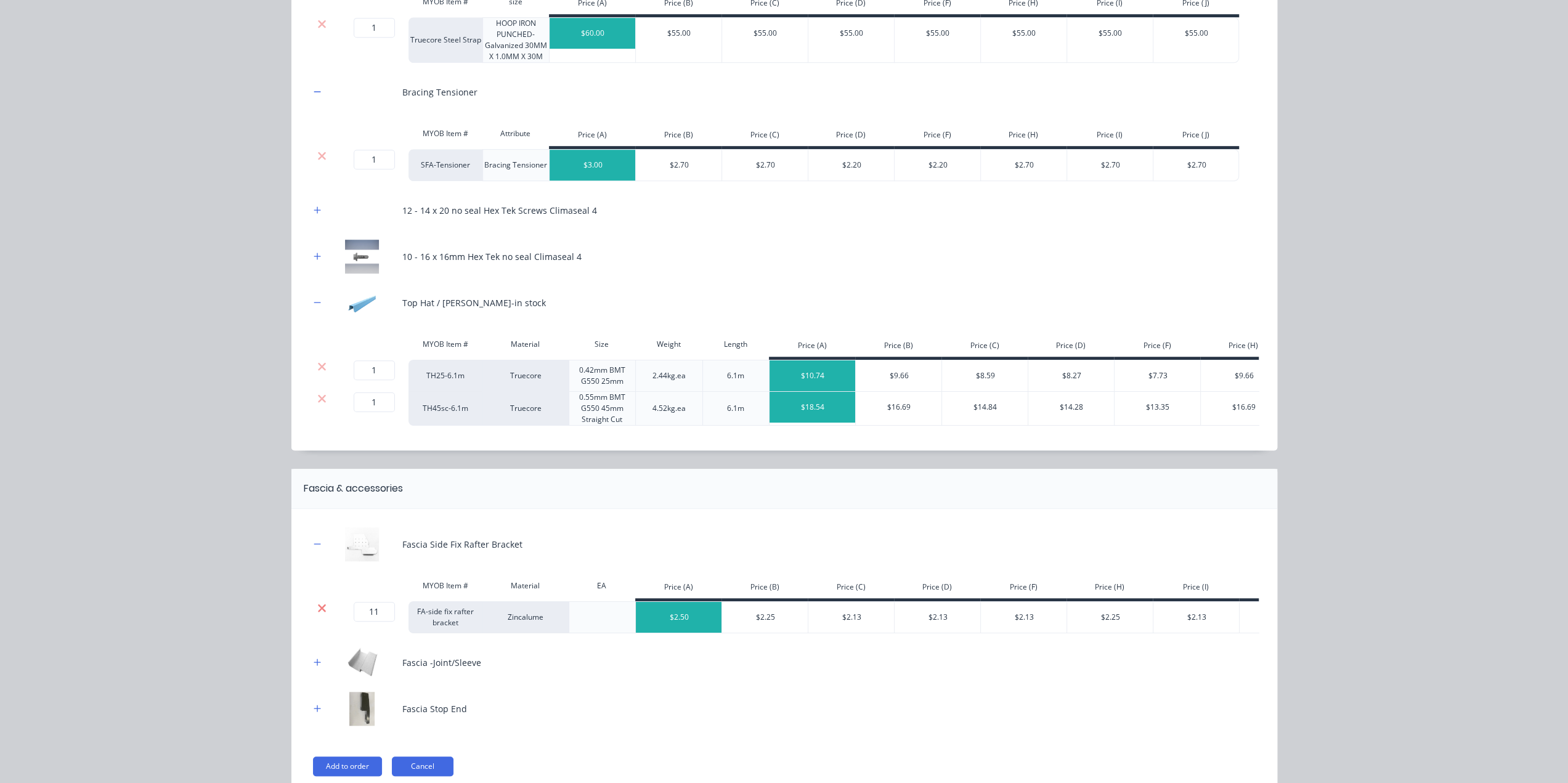
click at [318, 614] on icon at bounding box center [322, 607] width 9 height 12
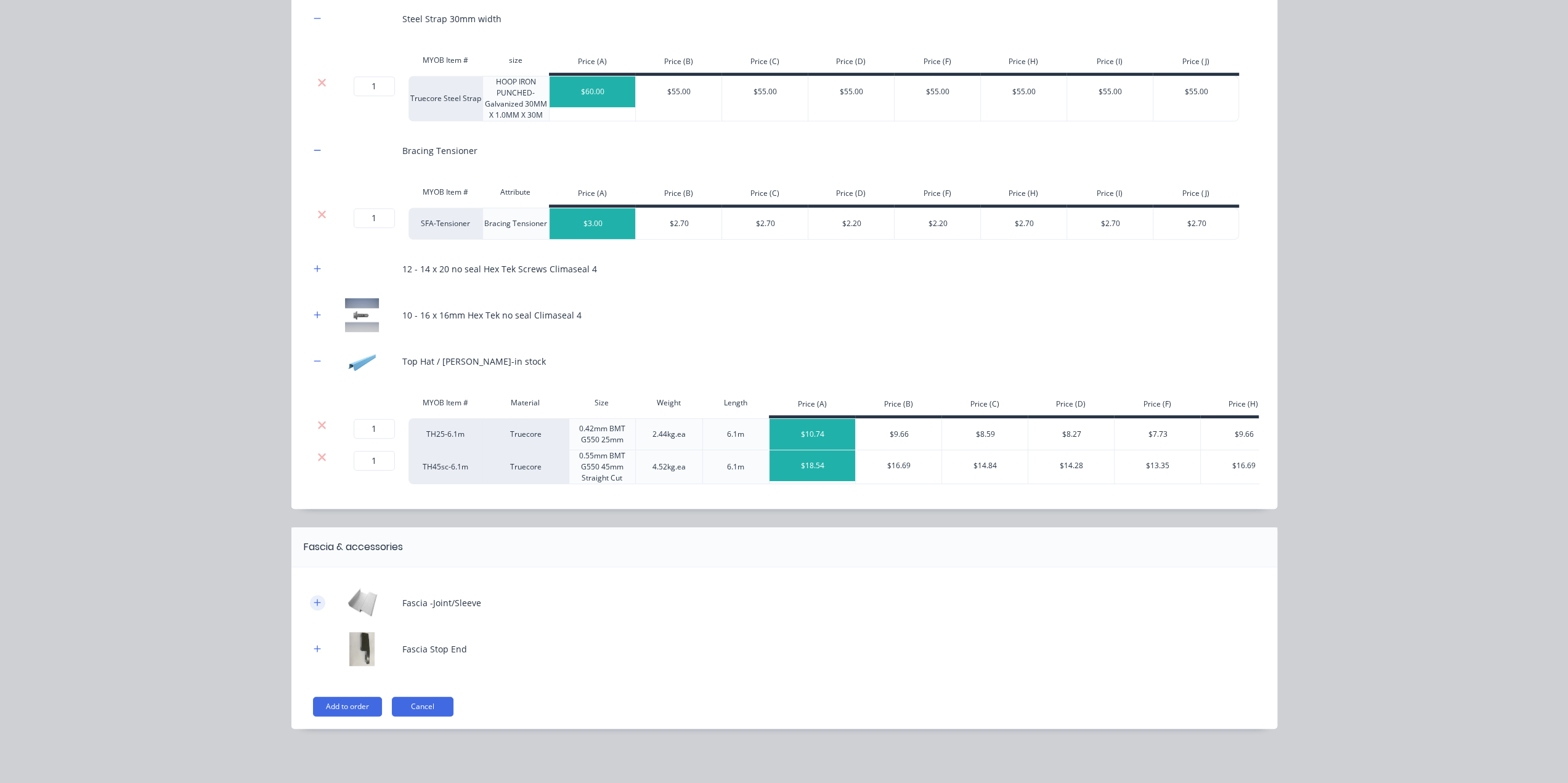
click at [314, 610] on button "button" at bounding box center [318, 603] width 15 height 15
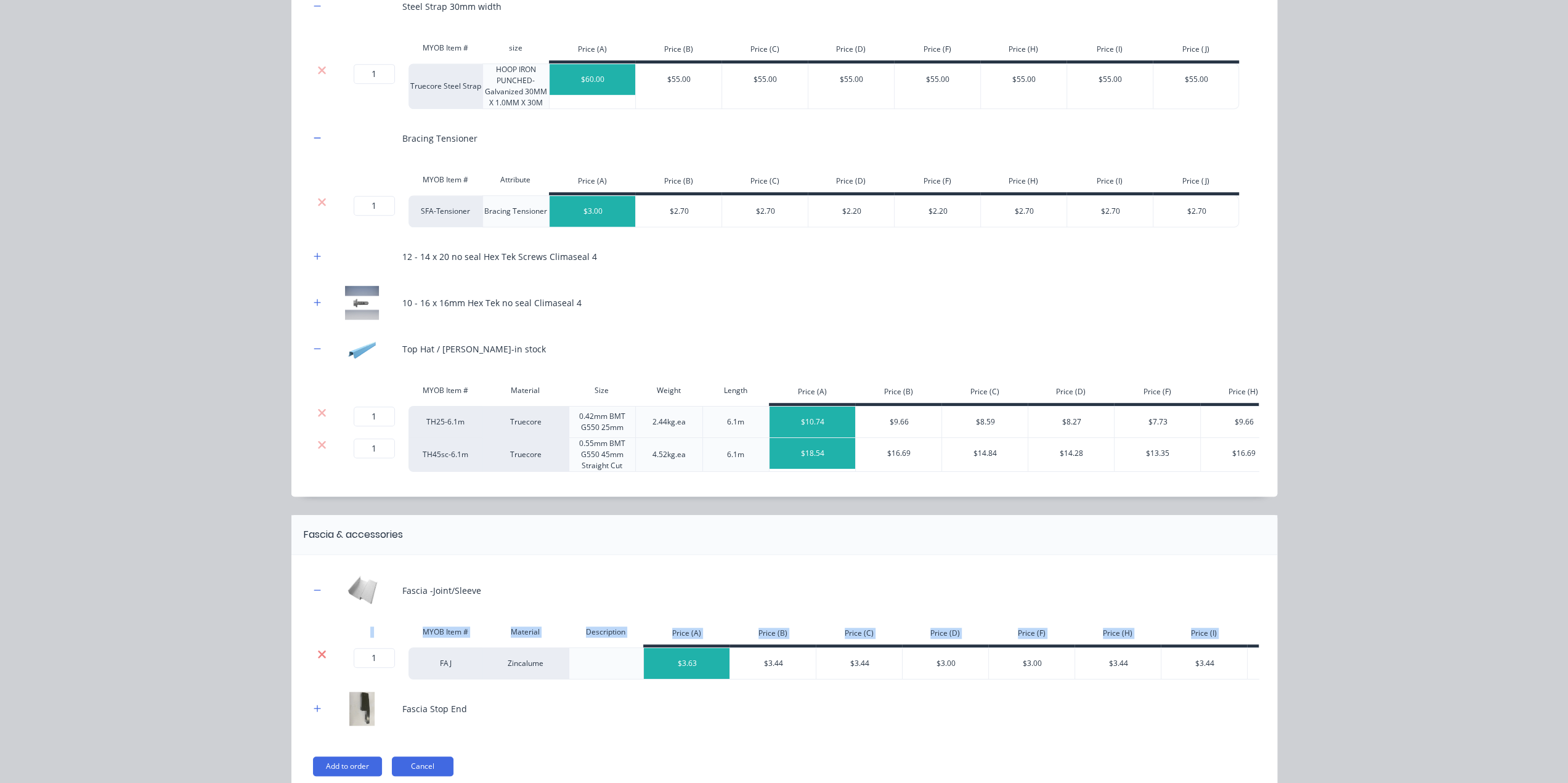
click at [320, 661] on div "MYOB Item # Material Description Price (A) Price (B) Price (C) Price (D) Price …" at bounding box center [784, 649] width 948 height 59
click at [318, 660] on icon at bounding box center [322, 654] width 9 height 12
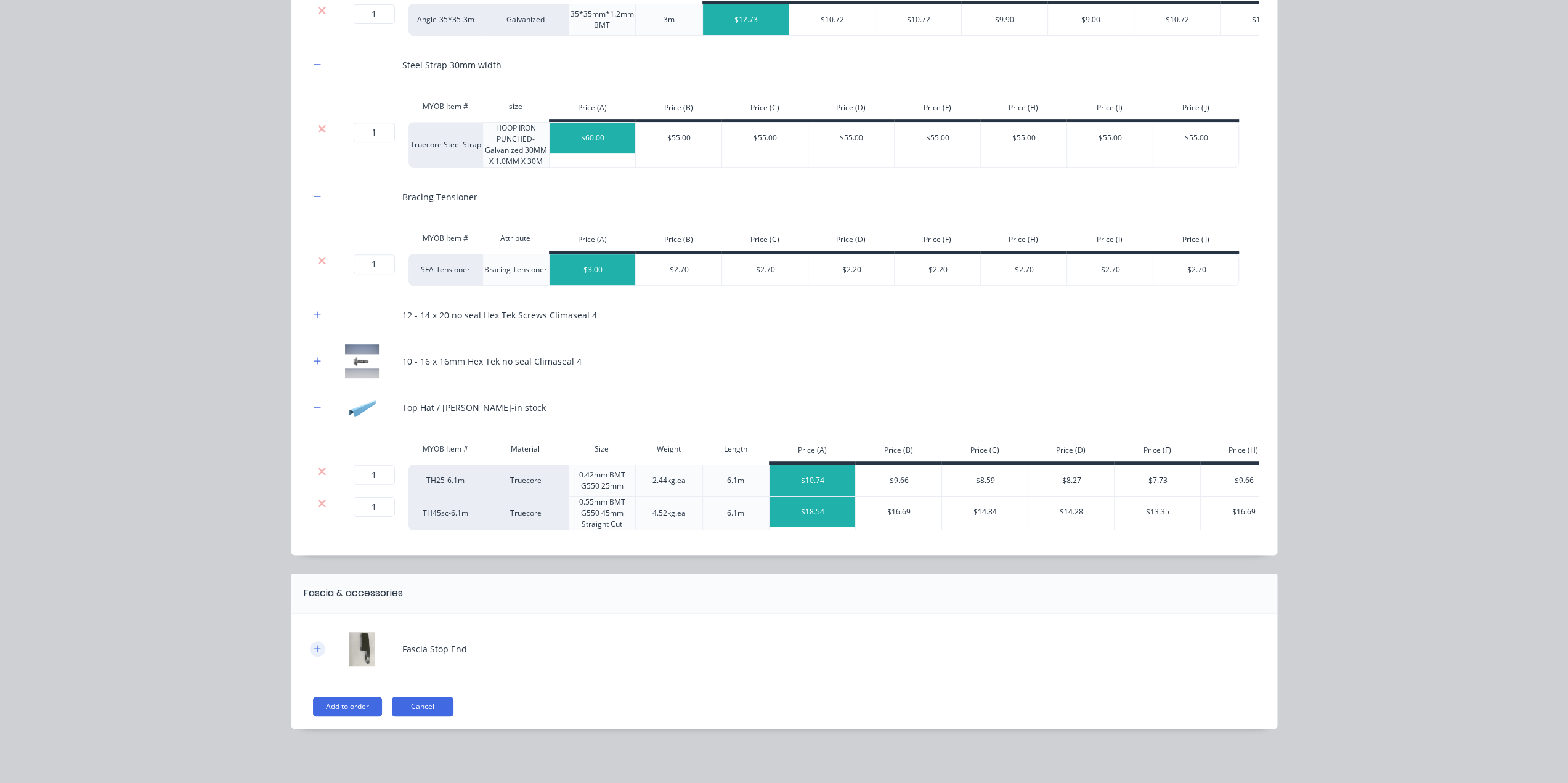
scroll to position [523, 0]
click at [312, 638] on div "Fascia Stop End" at bounding box center [784, 648] width 948 height 34
drag, startPoint x: 314, startPoint y: 651, endPoint x: 318, endPoint y: 668, distance: 17.5
click at [315, 652] on icon "button" at bounding box center [317, 649] width 8 height 9
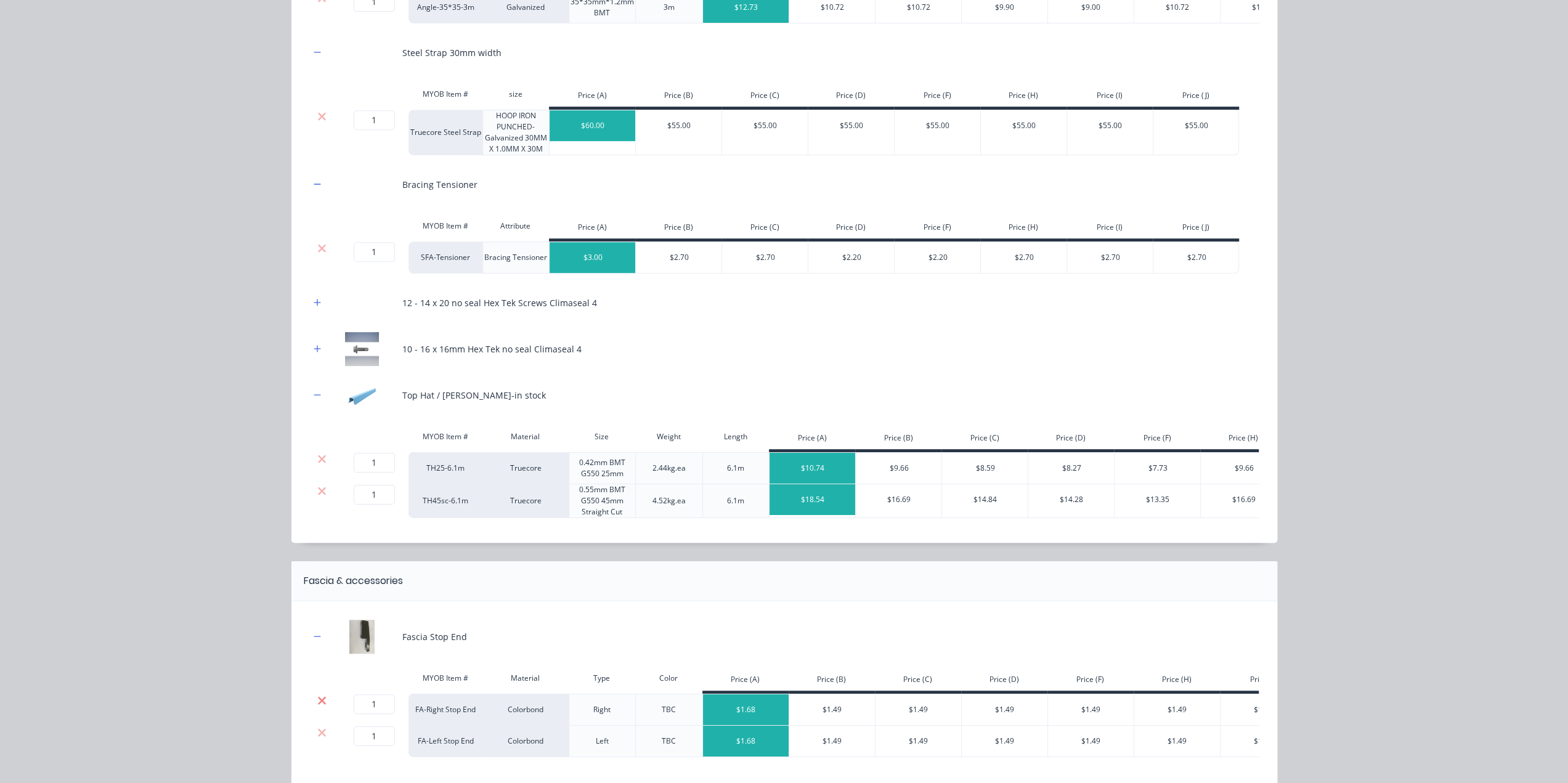
click at [318, 704] on icon at bounding box center [321, 700] width 8 height 8
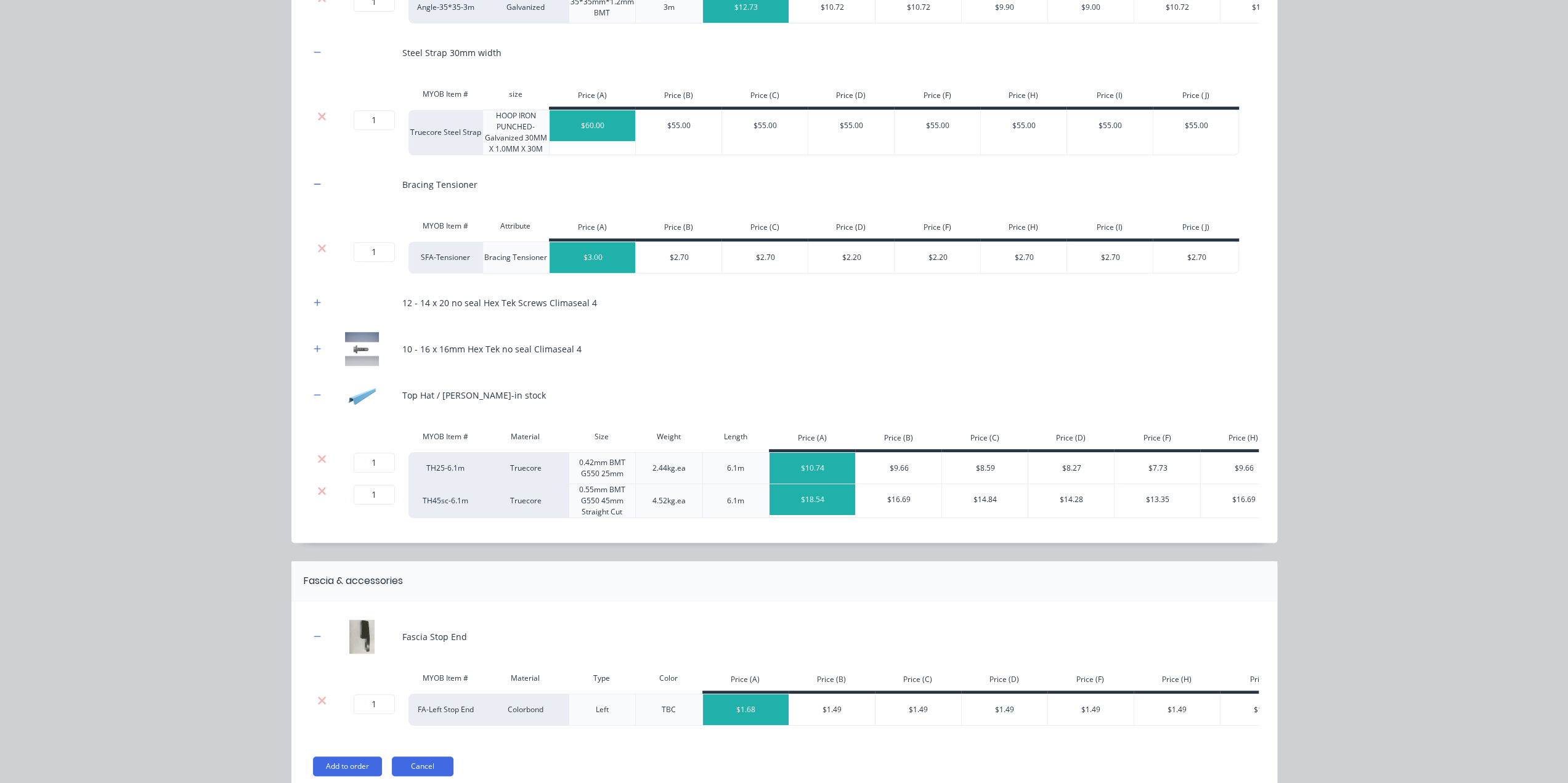
click at [318, 704] on icon at bounding box center [321, 700] width 8 height 8
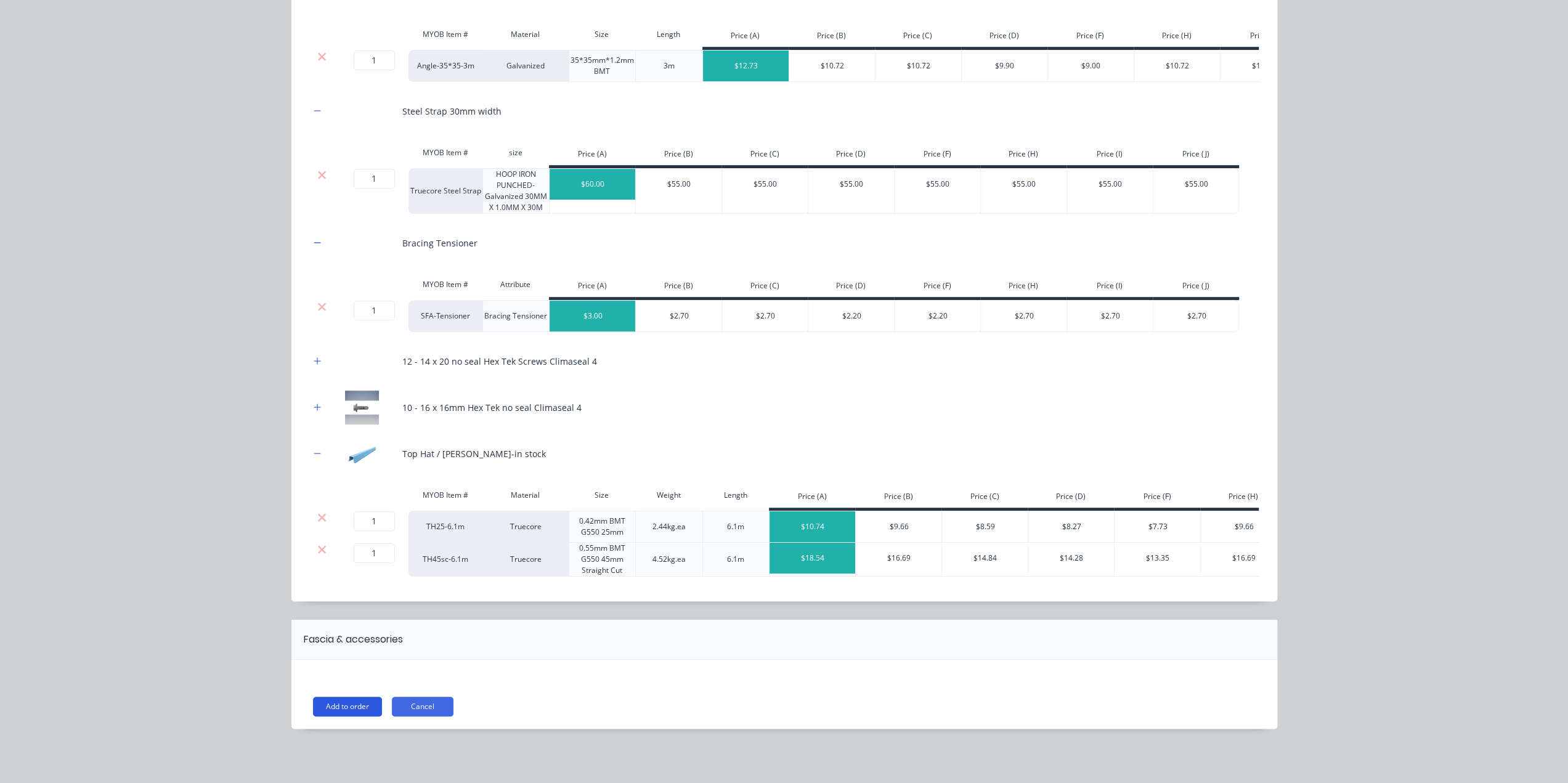
click at [346, 708] on button "Add to order" at bounding box center [348, 706] width 69 height 20
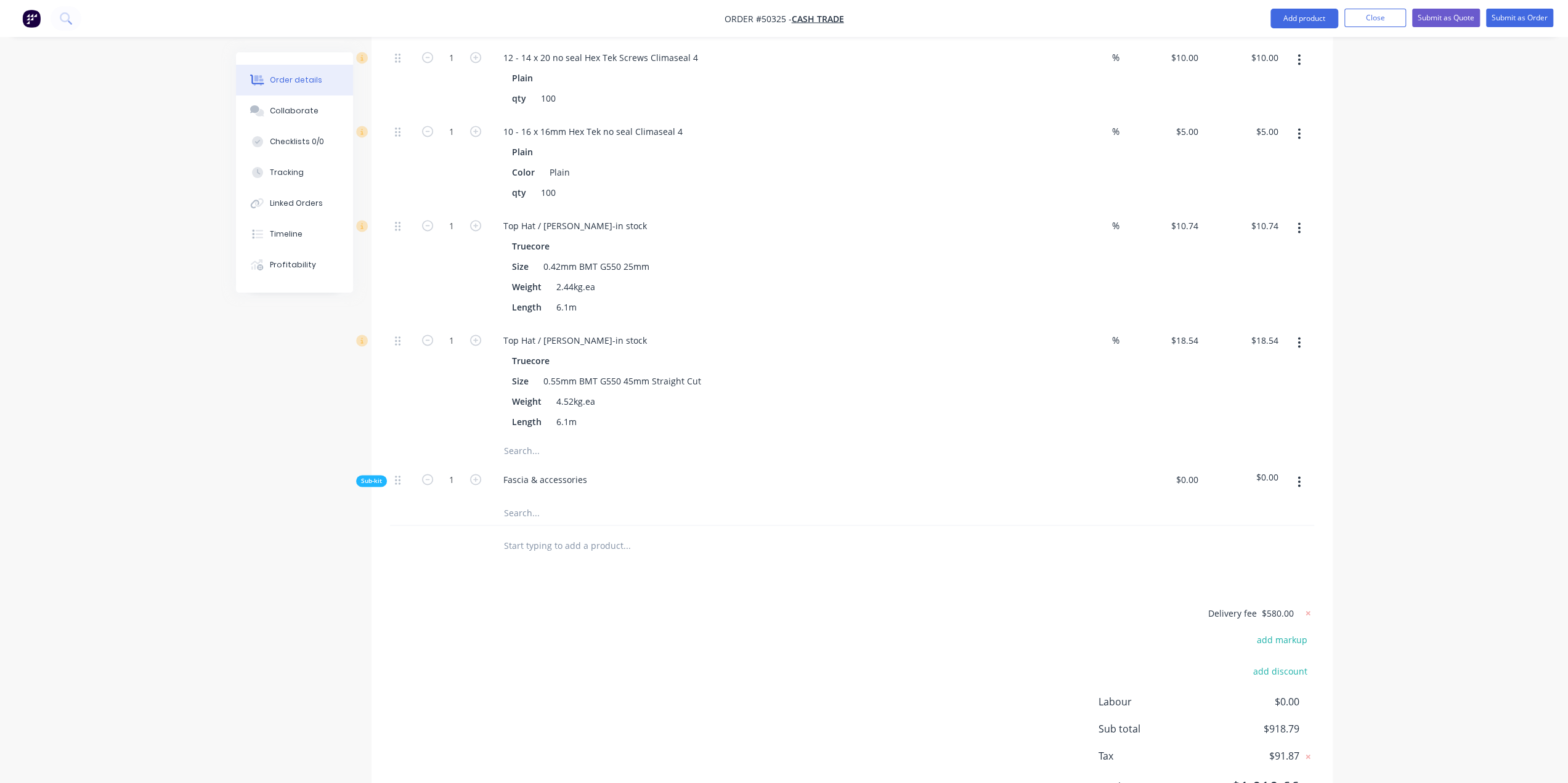
scroll to position [1775, 0]
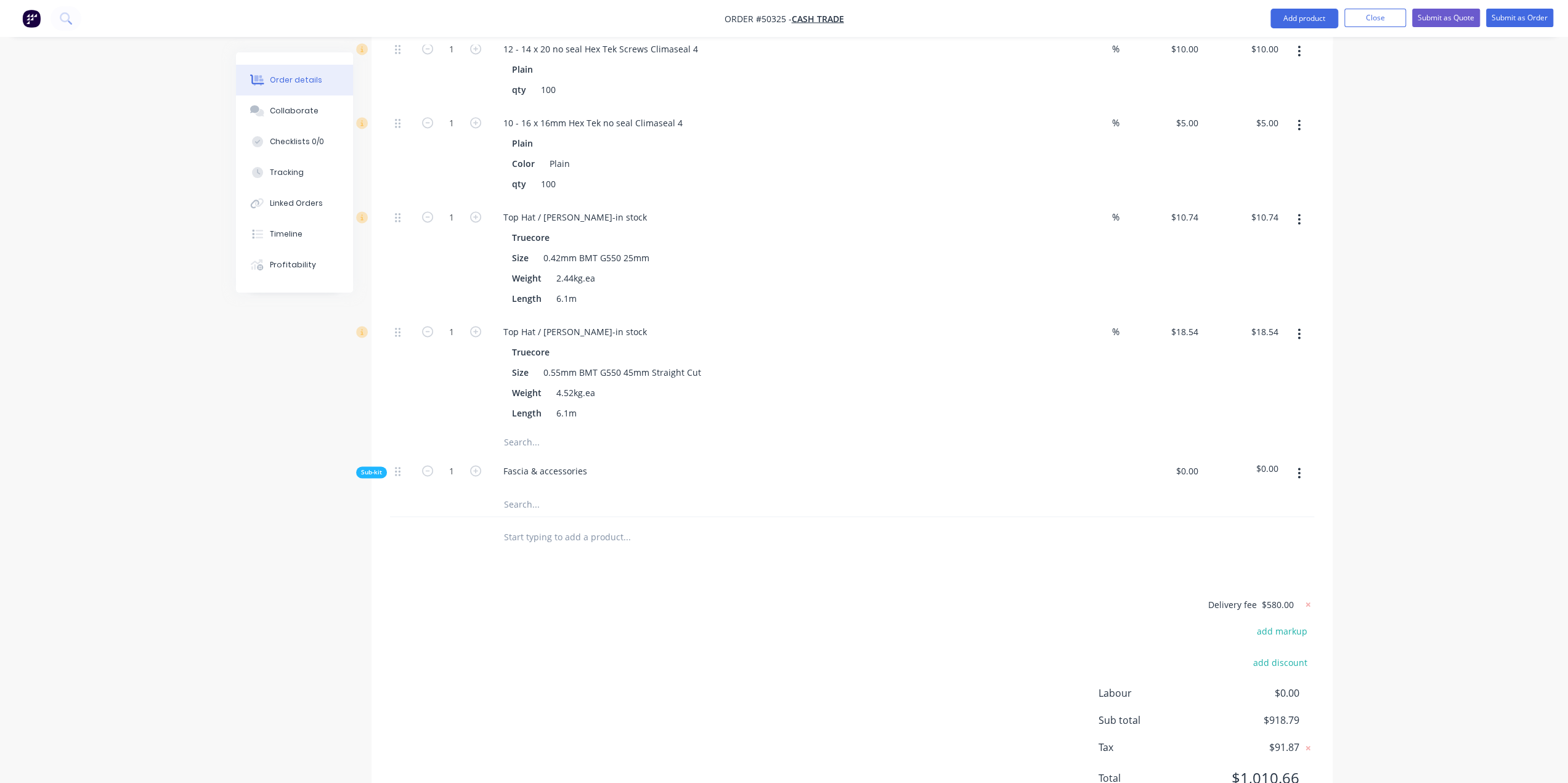
click at [1299, 467] on icon "button" at bounding box center [1299, 472] width 3 height 11
click at [1256, 521] on div "Delete" at bounding box center [1256, 530] width 95 height 18
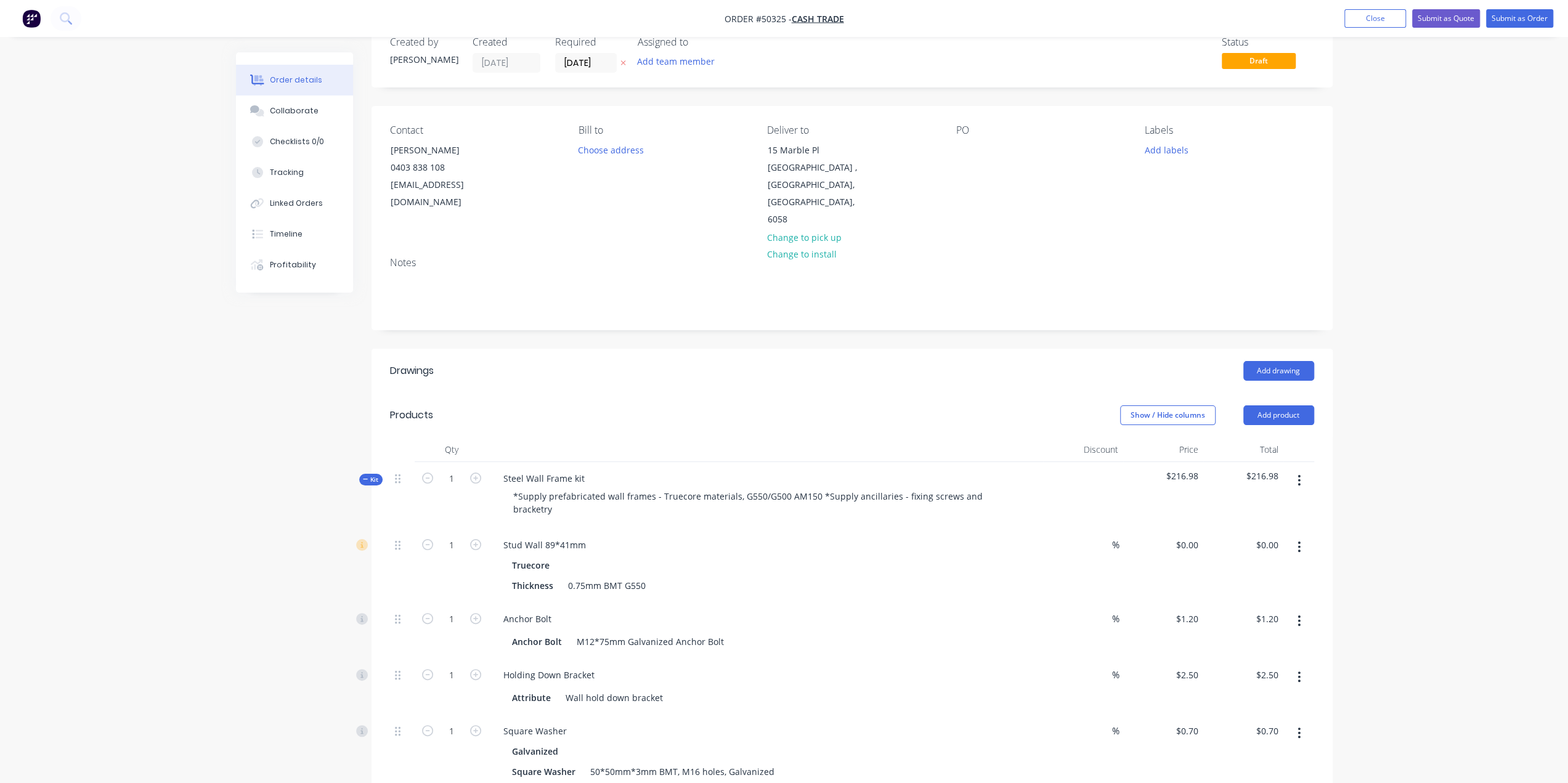
scroll to position [0, 0]
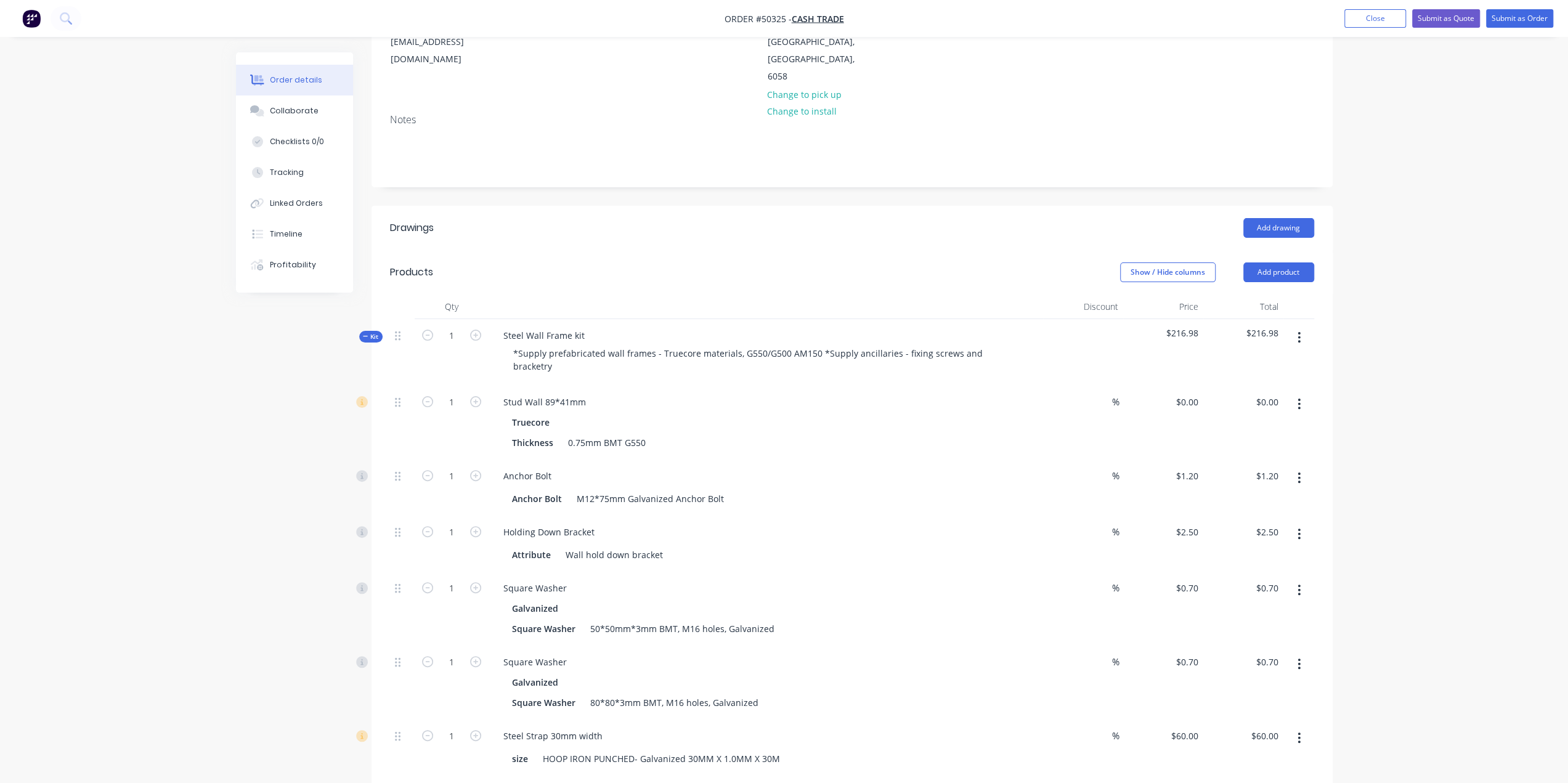
scroll to position [163, 0]
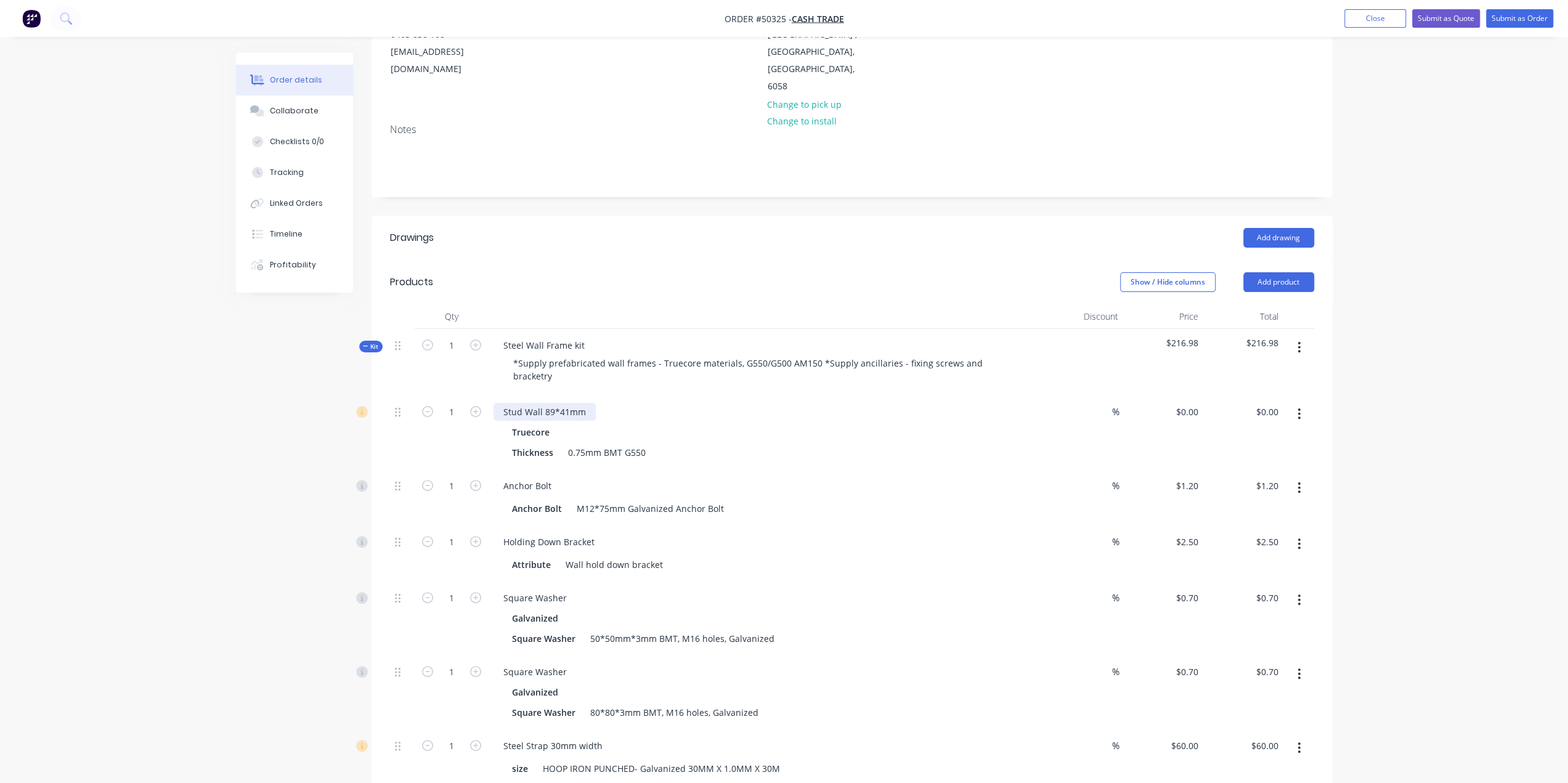
click at [583, 403] on div "Stud Wall 89*41mm" at bounding box center [544, 411] width 102 height 18
click at [1273, 403] on input "0.00" at bounding box center [1269, 411] width 28 height 18
drag, startPoint x: 1364, startPoint y: 387, endPoint x: 1198, endPoint y: 370, distance: 166.9
type input "2819.61"
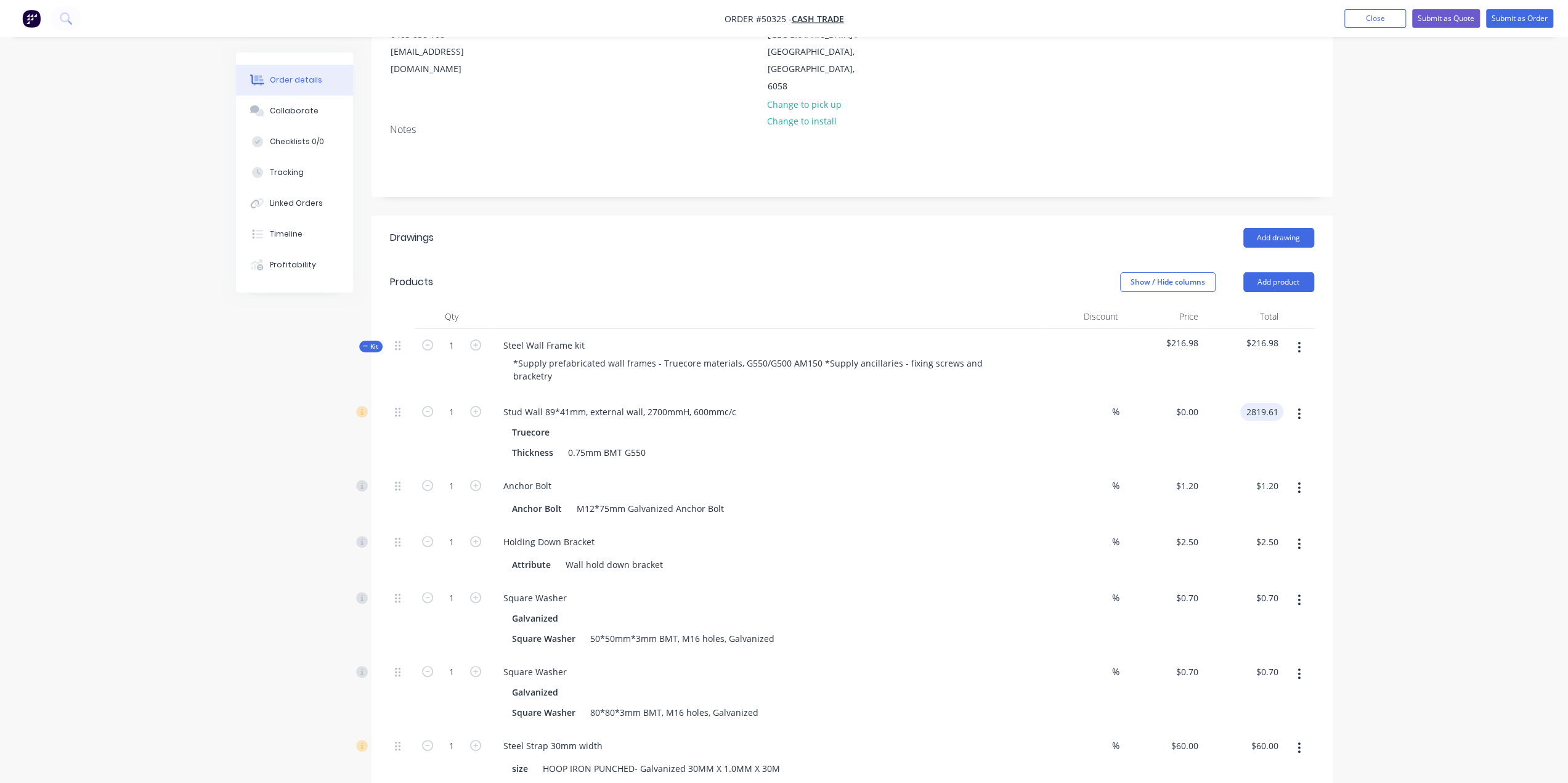
type input "$2,819.61"
drag, startPoint x: 1429, startPoint y: 393, endPoint x: 1404, endPoint y: 387, distance: 25.7
click at [1297, 403] on button "button" at bounding box center [1299, 414] width 29 height 22
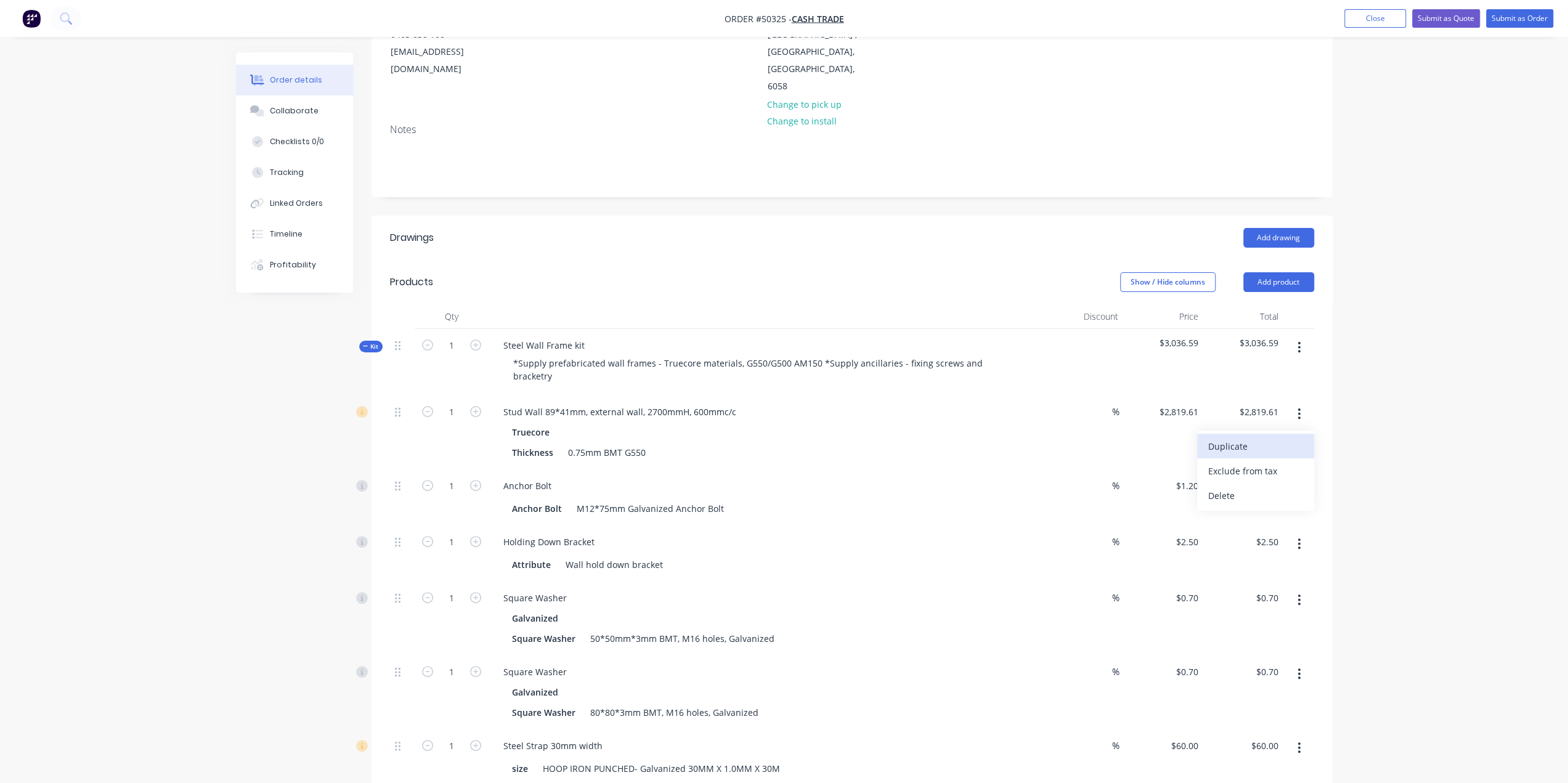
click at [1250, 437] on div "Duplicate" at bounding box center [1256, 446] width 95 height 18
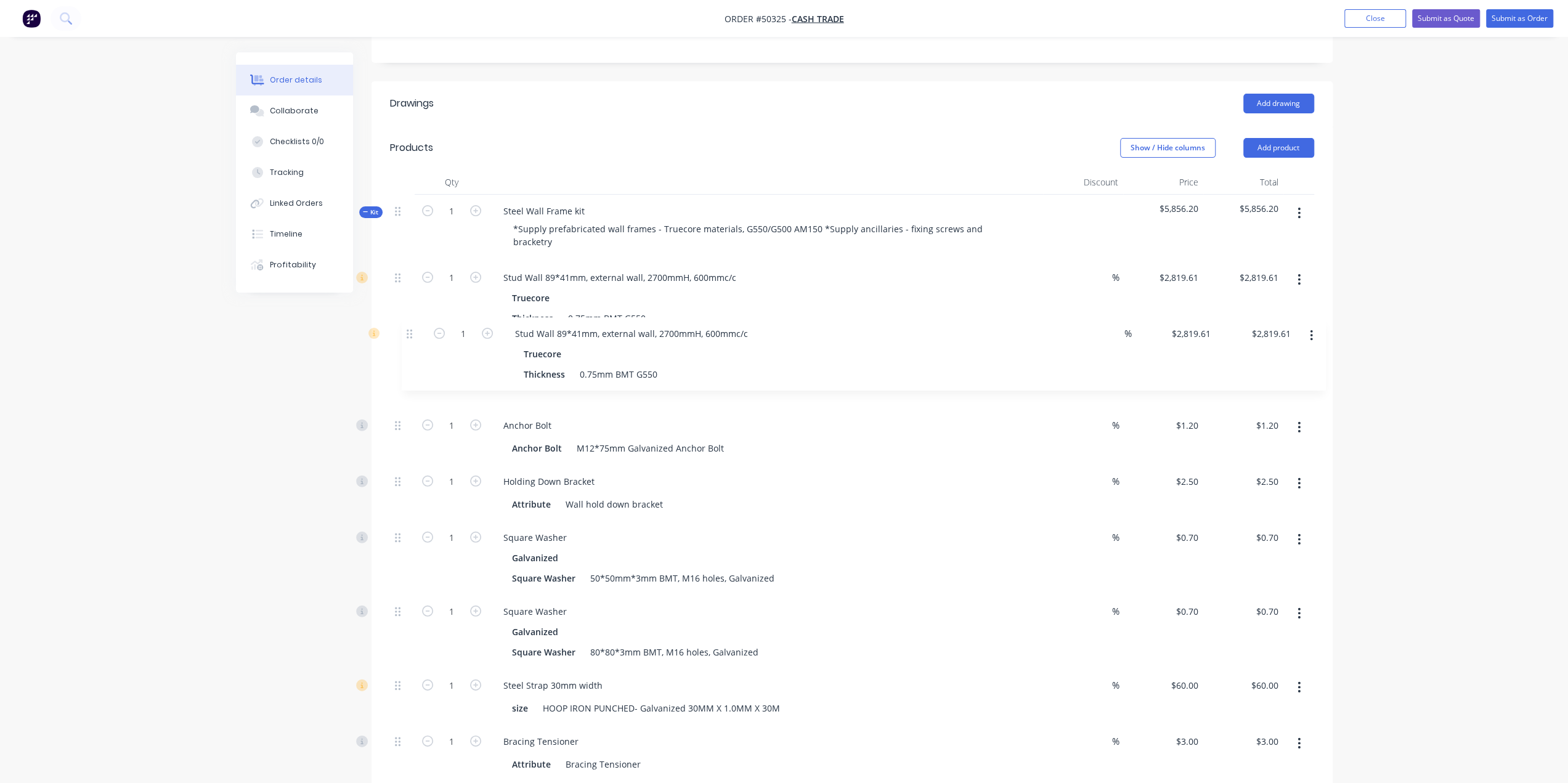
scroll to position [246, 0]
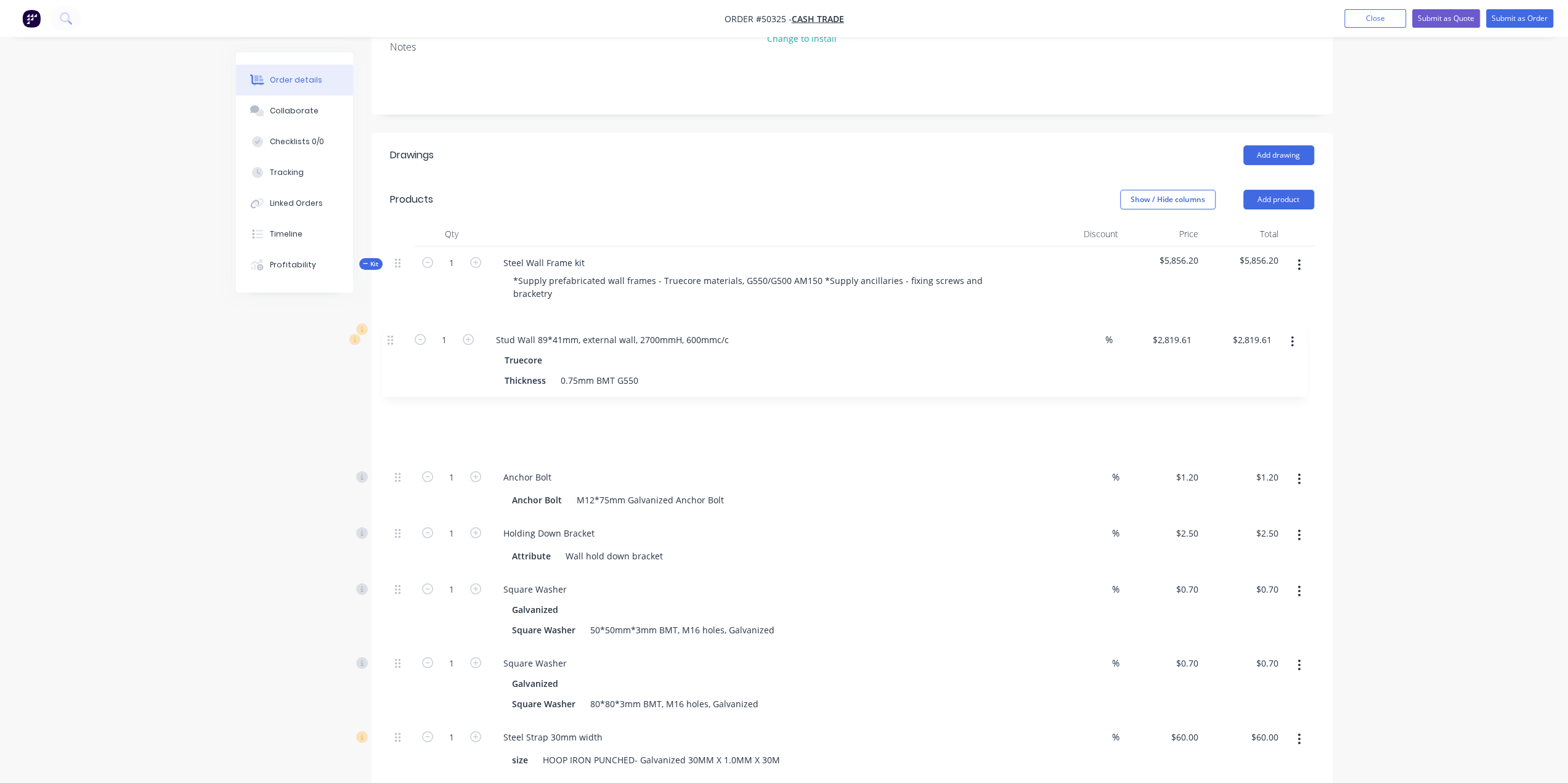
drag, startPoint x: 399, startPoint y: 363, endPoint x: 389, endPoint y: 337, distance: 27.9
click at [1272, 394] on input "2819.61" at bounding box center [1264, 403] width 38 height 18
type input "2326.32"
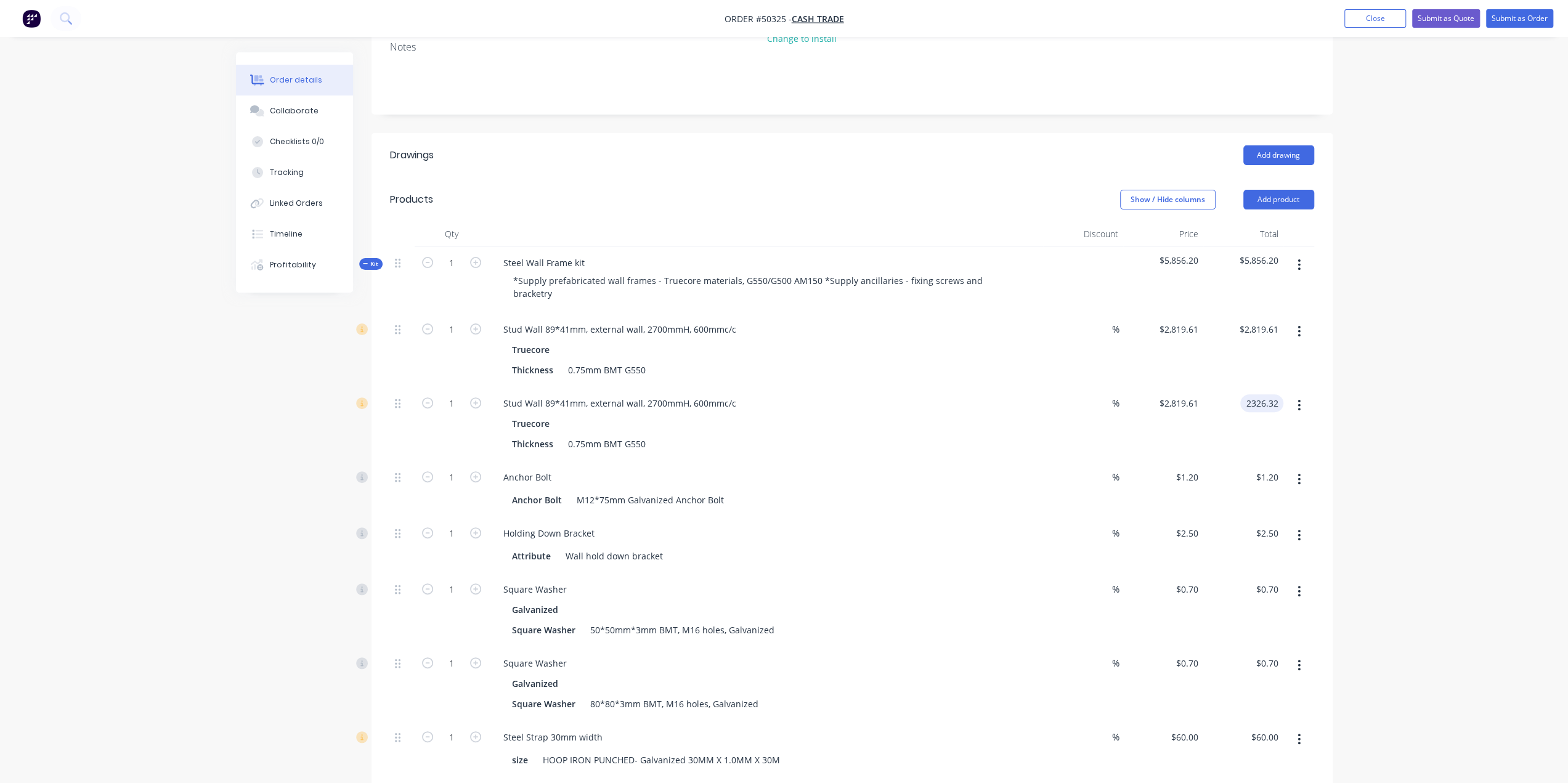
type input "$2,326.32"
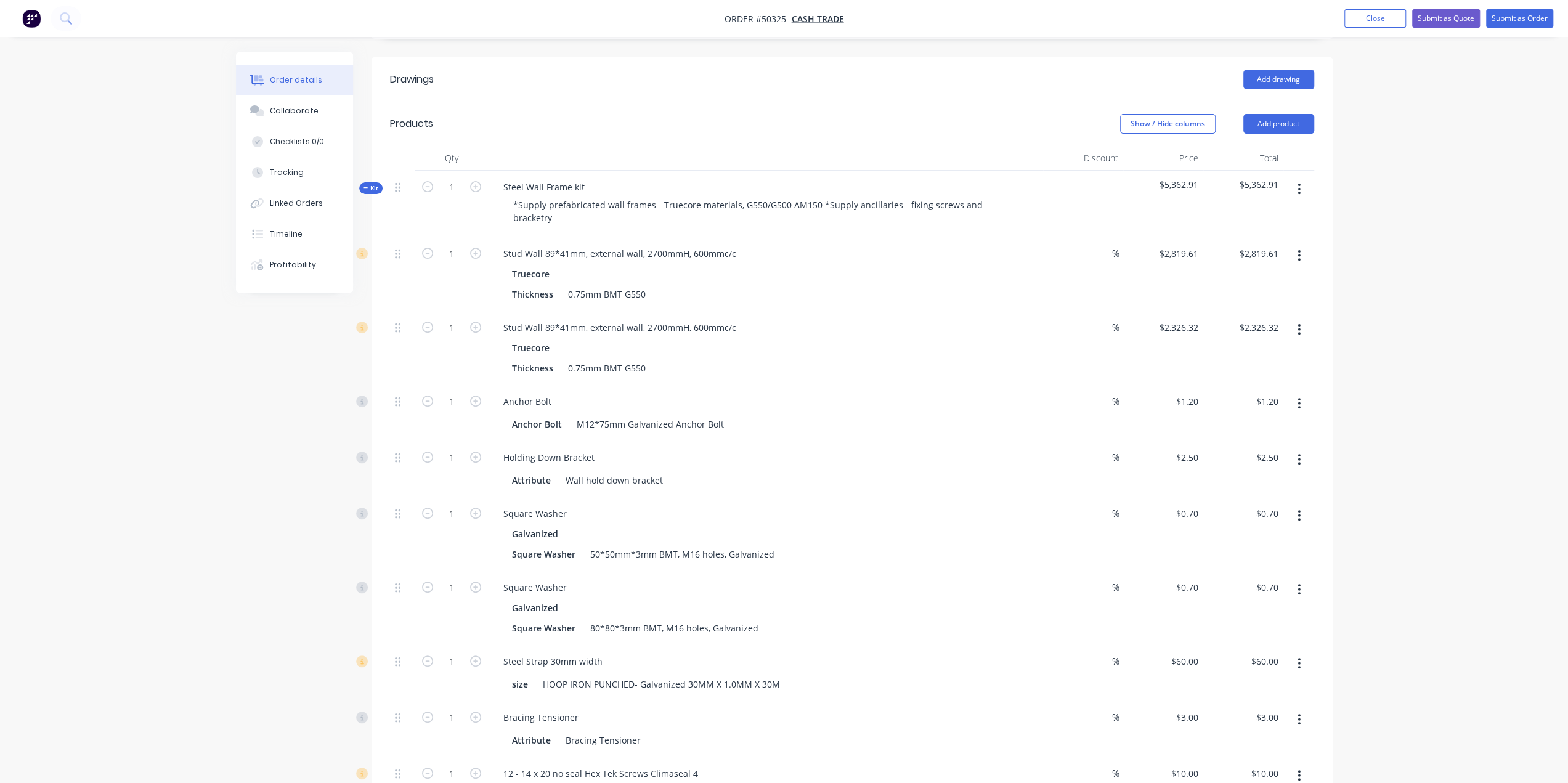
scroll to position [370, 0]
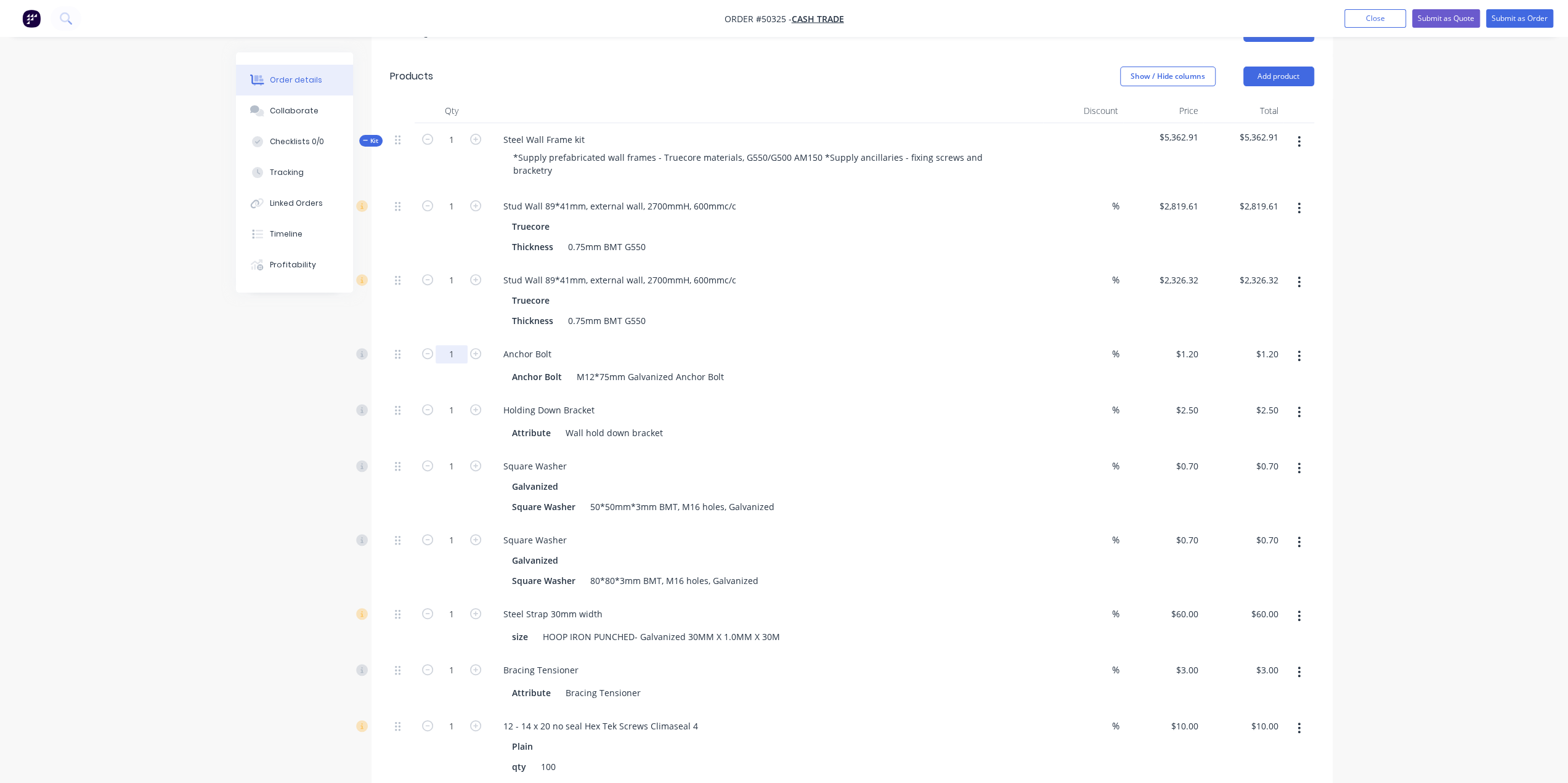
click at [459, 345] on input "1" at bounding box center [451, 354] width 32 height 18
type input "20"
type input "$24.00"
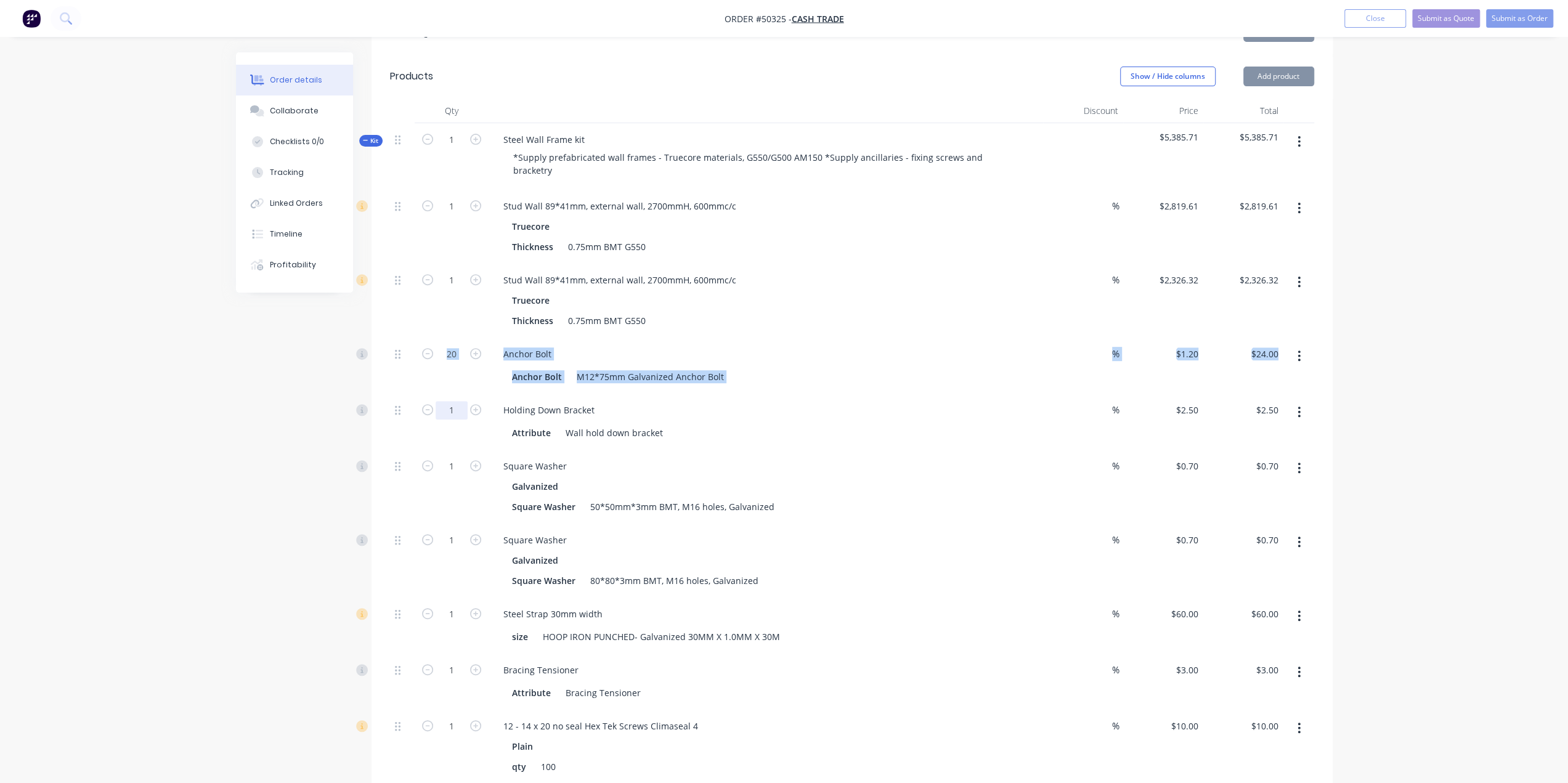
click at [449, 401] on input "1" at bounding box center [451, 410] width 32 height 18
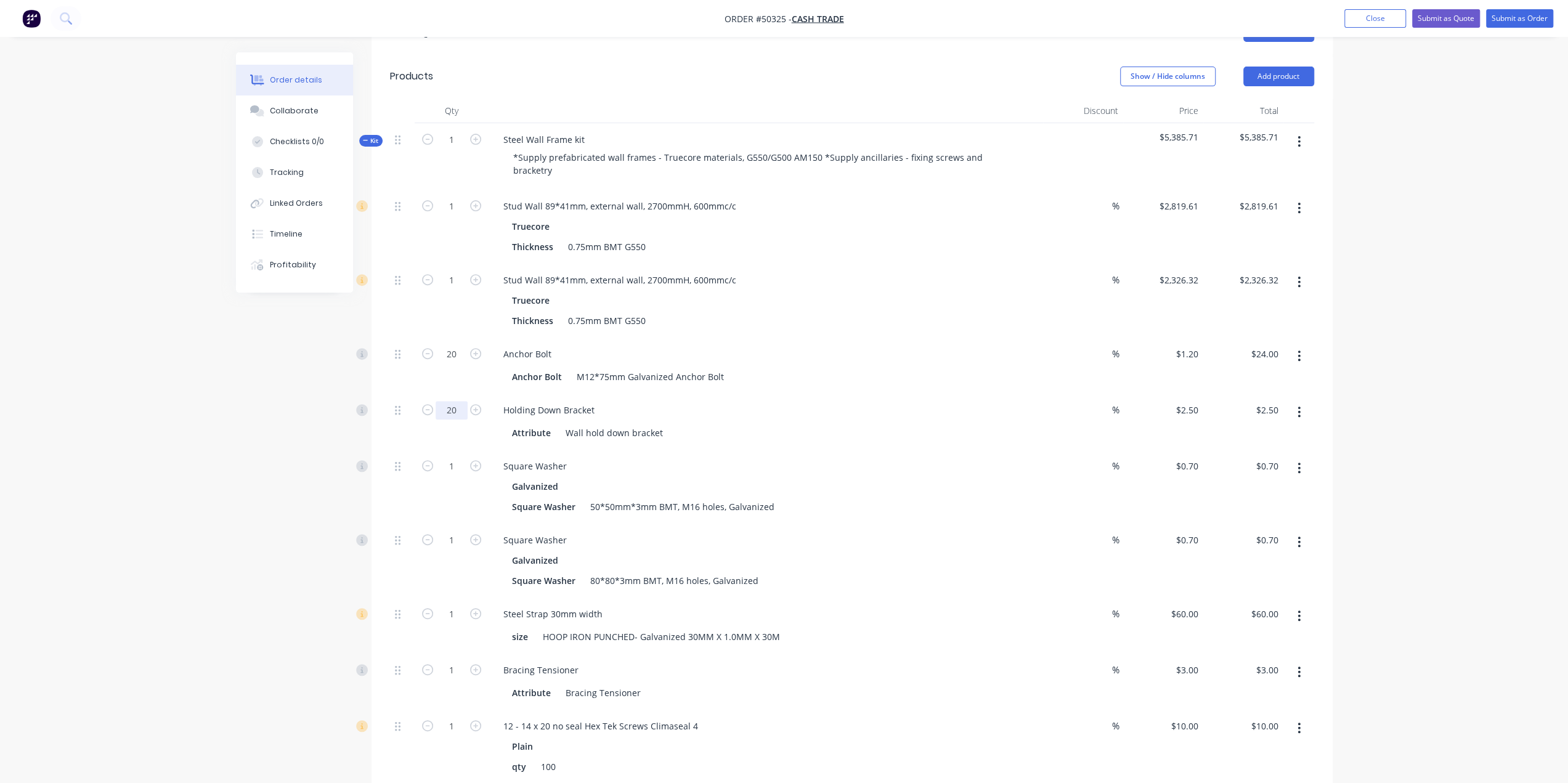
type input "20"
type input "$50.00"
drag, startPoint x: 141, startPoint y: 435, endPoint x: 259, endPoint y: 441, distance: 118.2
click at [459, 457] on input "1" at bounding box center [451, 465] width 32 height 18
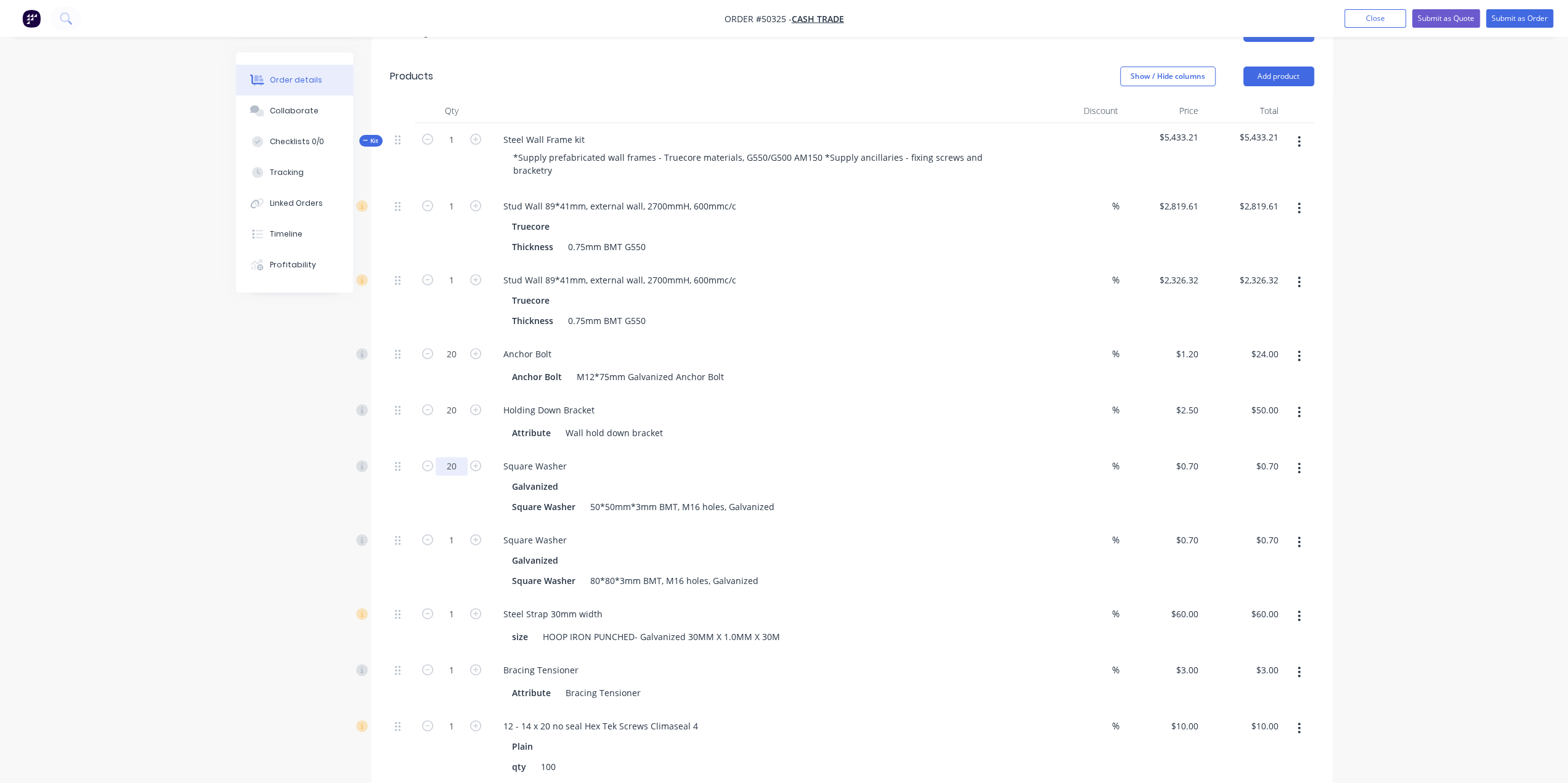
type input "20"
type input "$14.00"
drag, startPoint x: 232, startPoint y: 406, endPoint x: 274, endPoint y: 410, distance: 42.2
click at [905, 552] on div "Galvanized" at bounding box center [766, 560] width 508 height 18
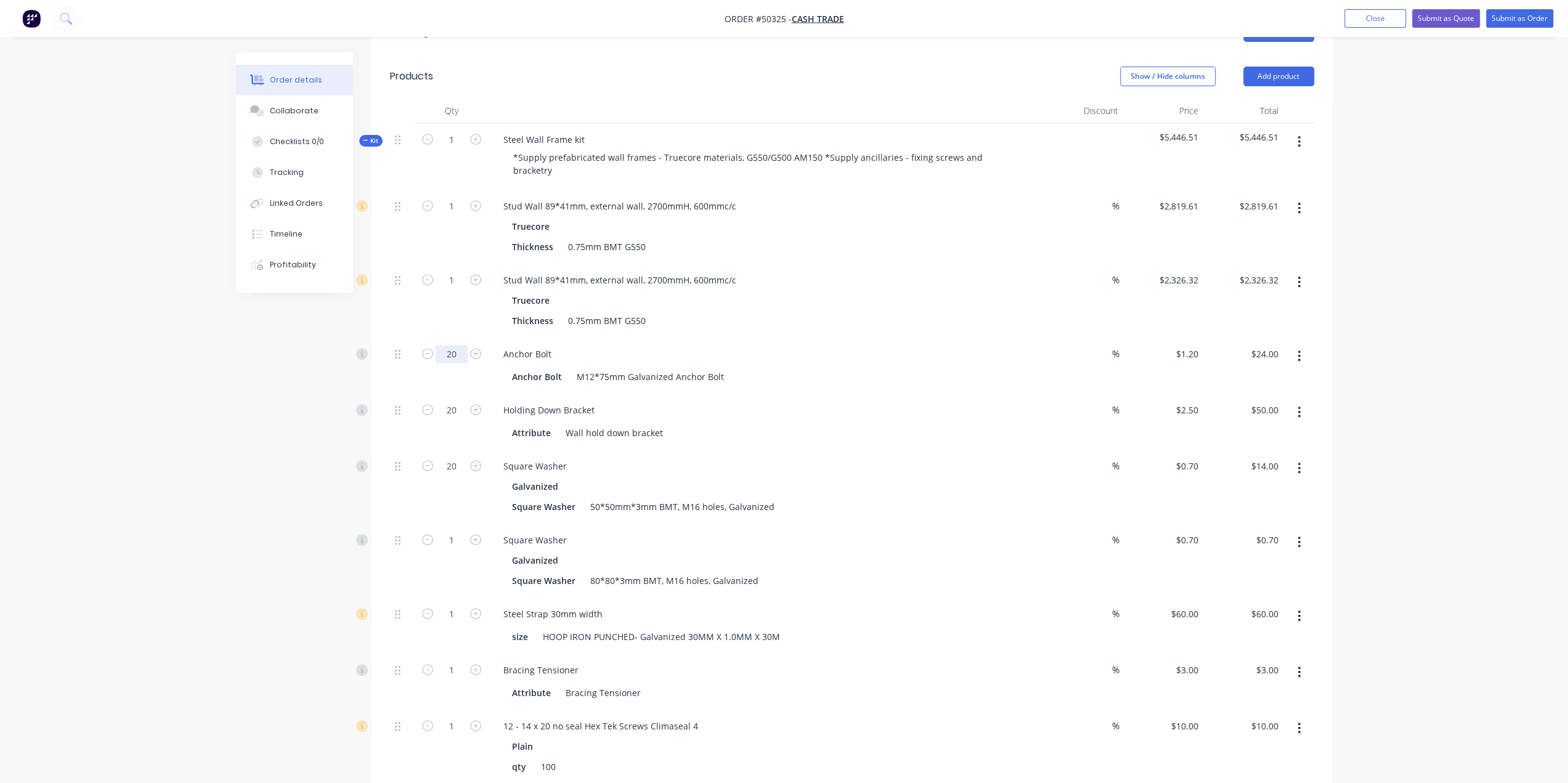
click at [454, 345] on input "20" at bounding box center [451, 354] width 32 height 18
type input "74"
type input "$88.80"
click at [451, 531] on input "1" at bounding box center [451, 539] width 32 height 18
type input "54"
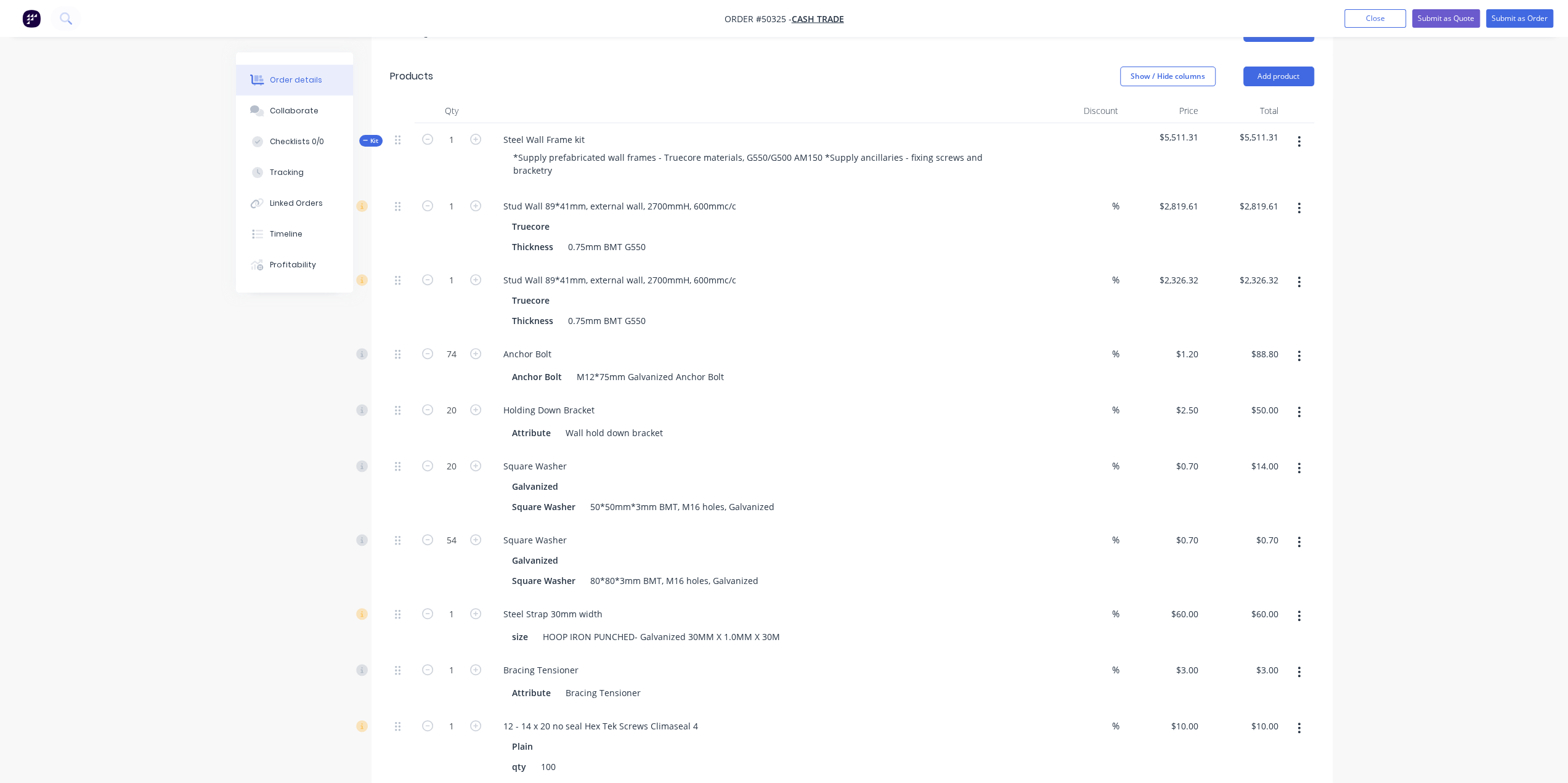
type input "$37.80"
drag, startPoint x: 454, startPoint y: 564, endPoint x: 352, endPoint y: 563, distance: 102.0
click at [454, 605] on input "1" at bounding box center [451, 613] width 32 height 18
type input "2"
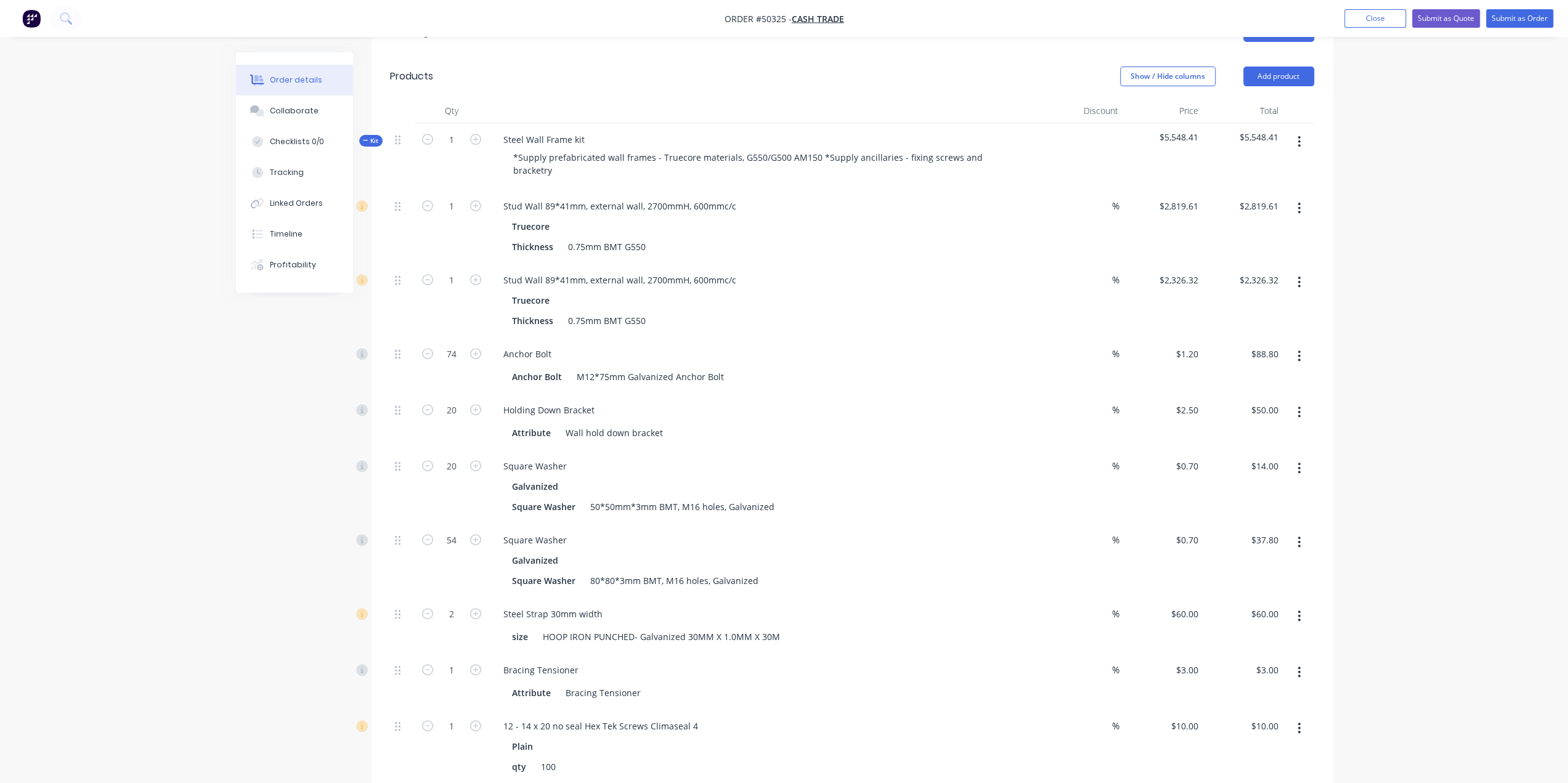
type input "$120.00"
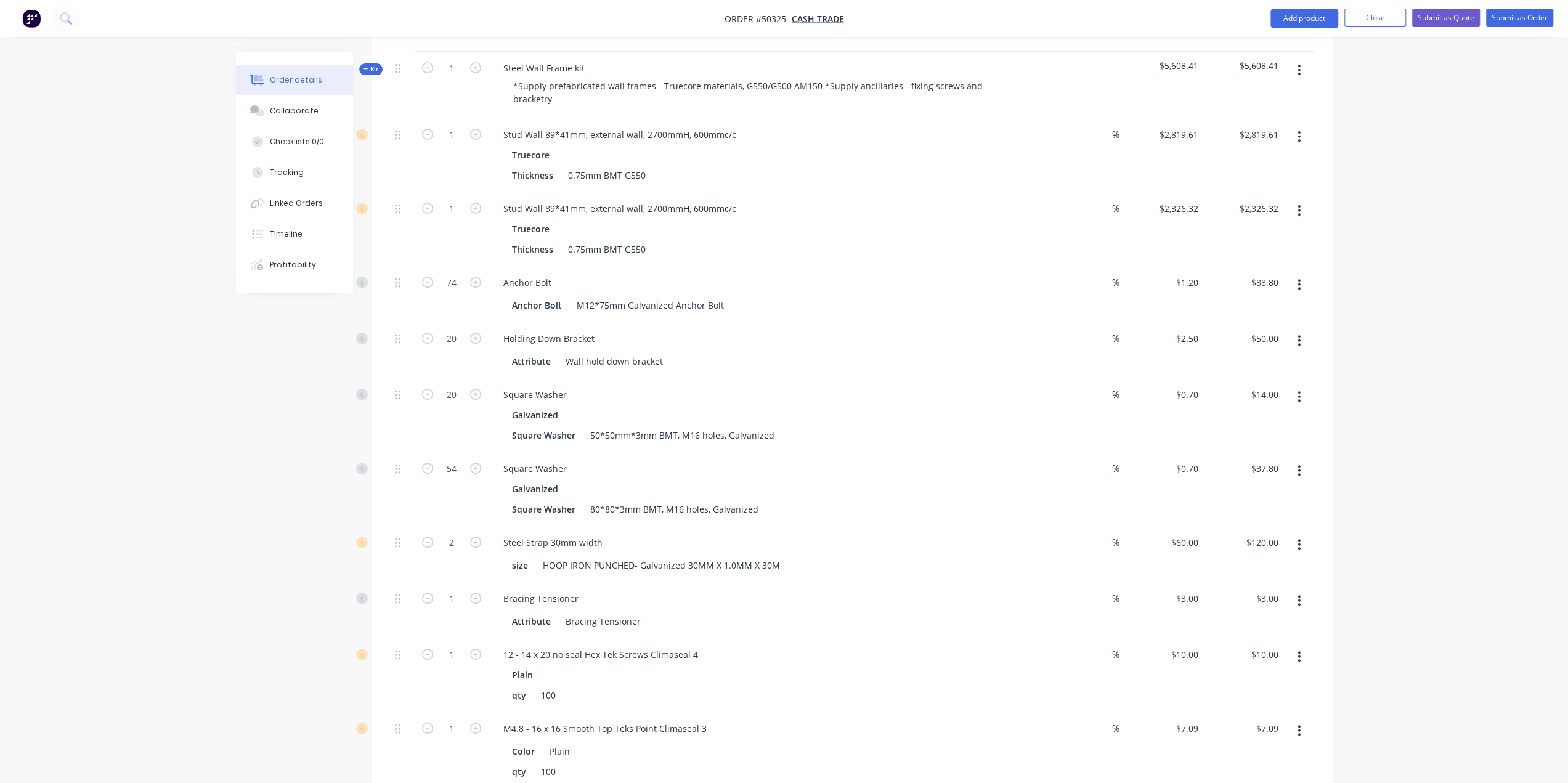
scroll to position [513, 0]
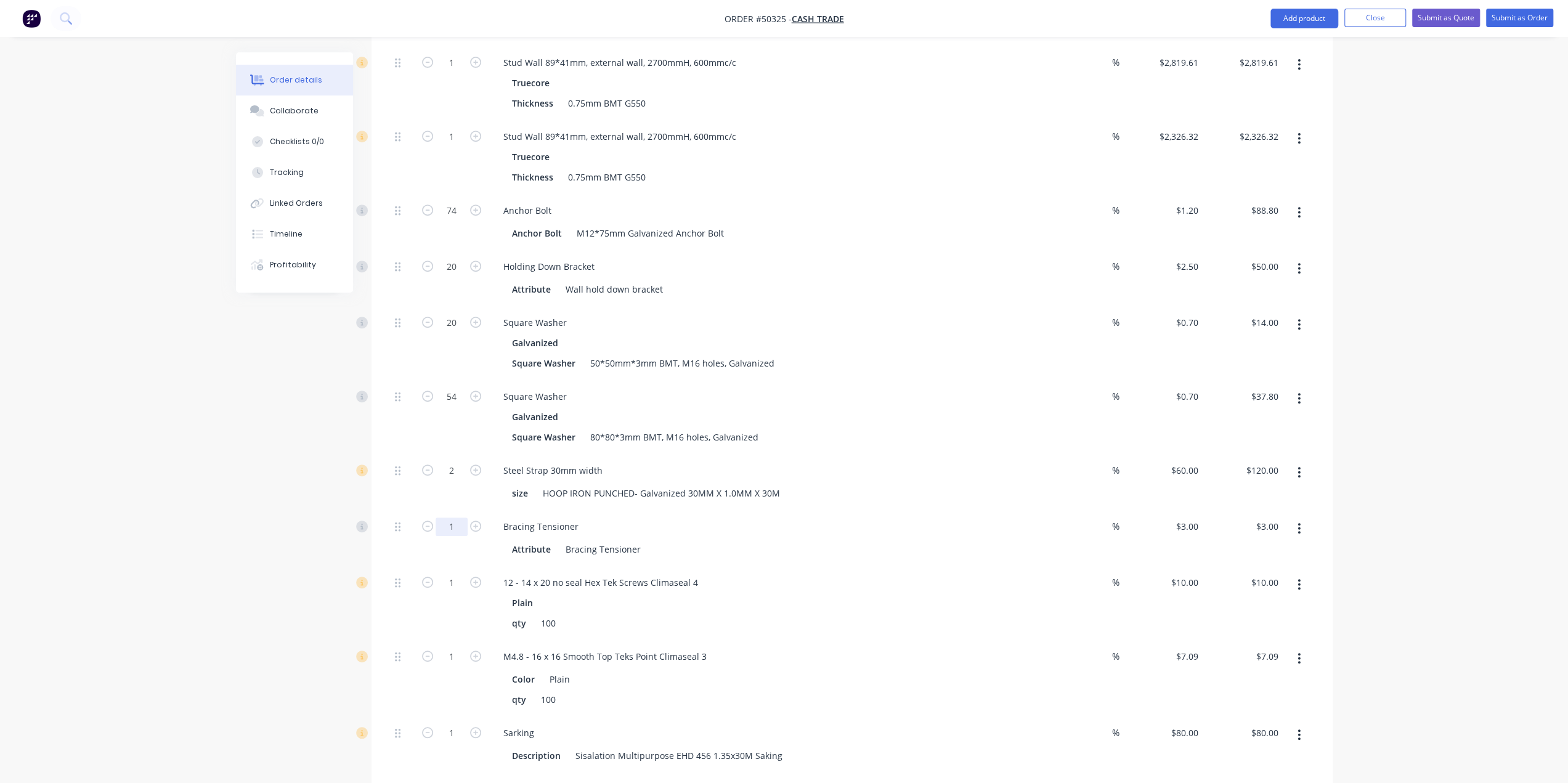
click at [454, 517] on input "1" at bounding box center [451, 526] width 32 height 18
type input "24"
type input "$72.00"
drag, startPoint x: 252, startPoint y: 523, endPoint x: 276, endPoint y: 546, distance: 33.2
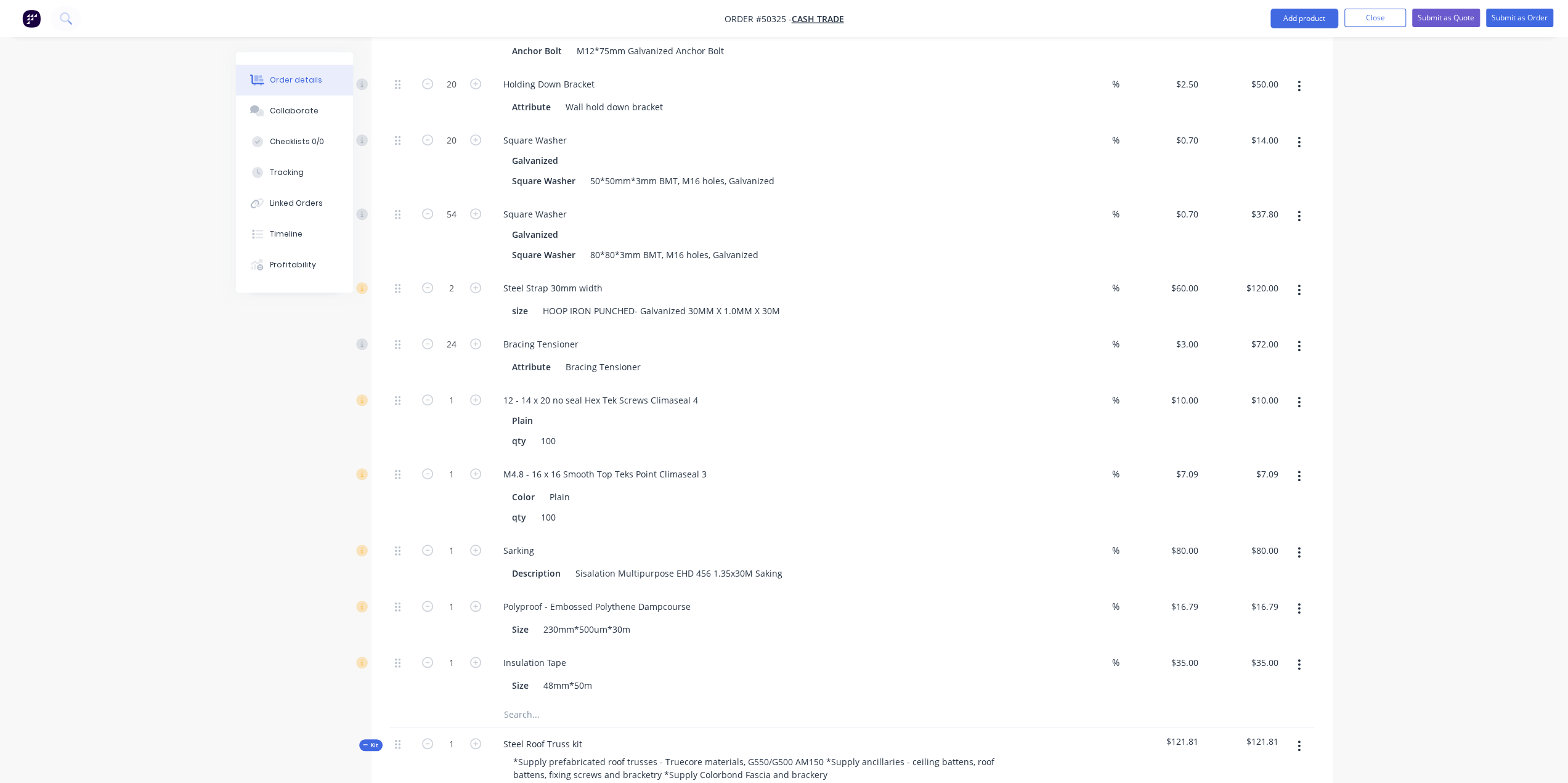
scroll to position [698, 0]
click at [452, 389] on input "1" at bounding box center [451, 398] width 32 height 18
type input "5"
type input "$50.00"
drag, startPoint x: 196, startPoint y: 371, endPoint x: 285, endPoint y: 401, distance: 93.9
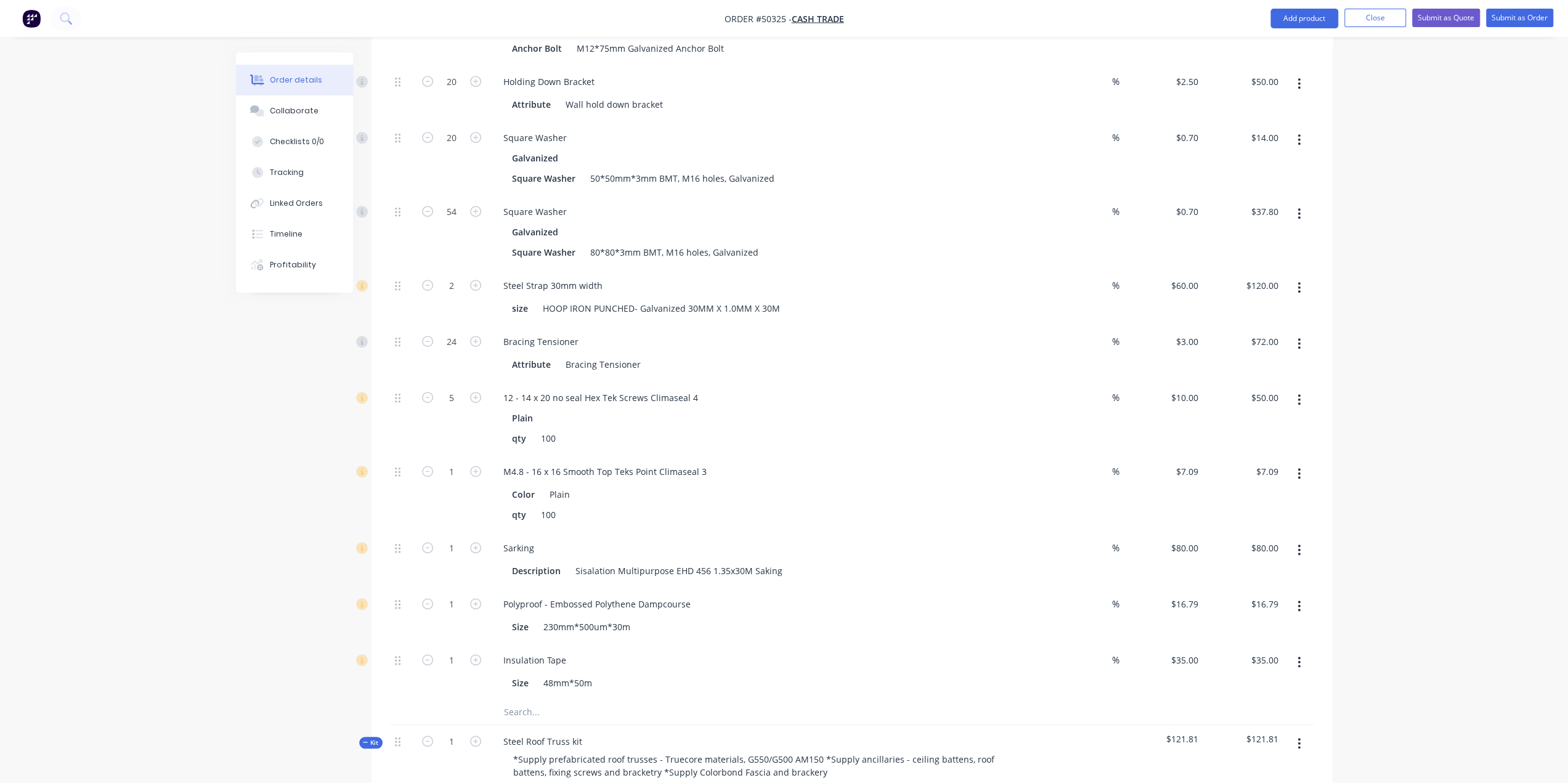
click at [200, 373] on div "Order details Collaborate Checklists 0/0 Tracking Linked Orders Timeline Profit…" at bounding box center [784, 614] width 1568 height 2625
click at [452, 463] on input "1" at bounding box center [451, 472] width 32 height 18
type input "5"
type input "$35.45"
click at [189, 437] on div "Order details Collaborate Checklists 0/0 Tracking Linked Orders Timeline Profit…" at bounding box center [784, 614] width 1568 height 2625
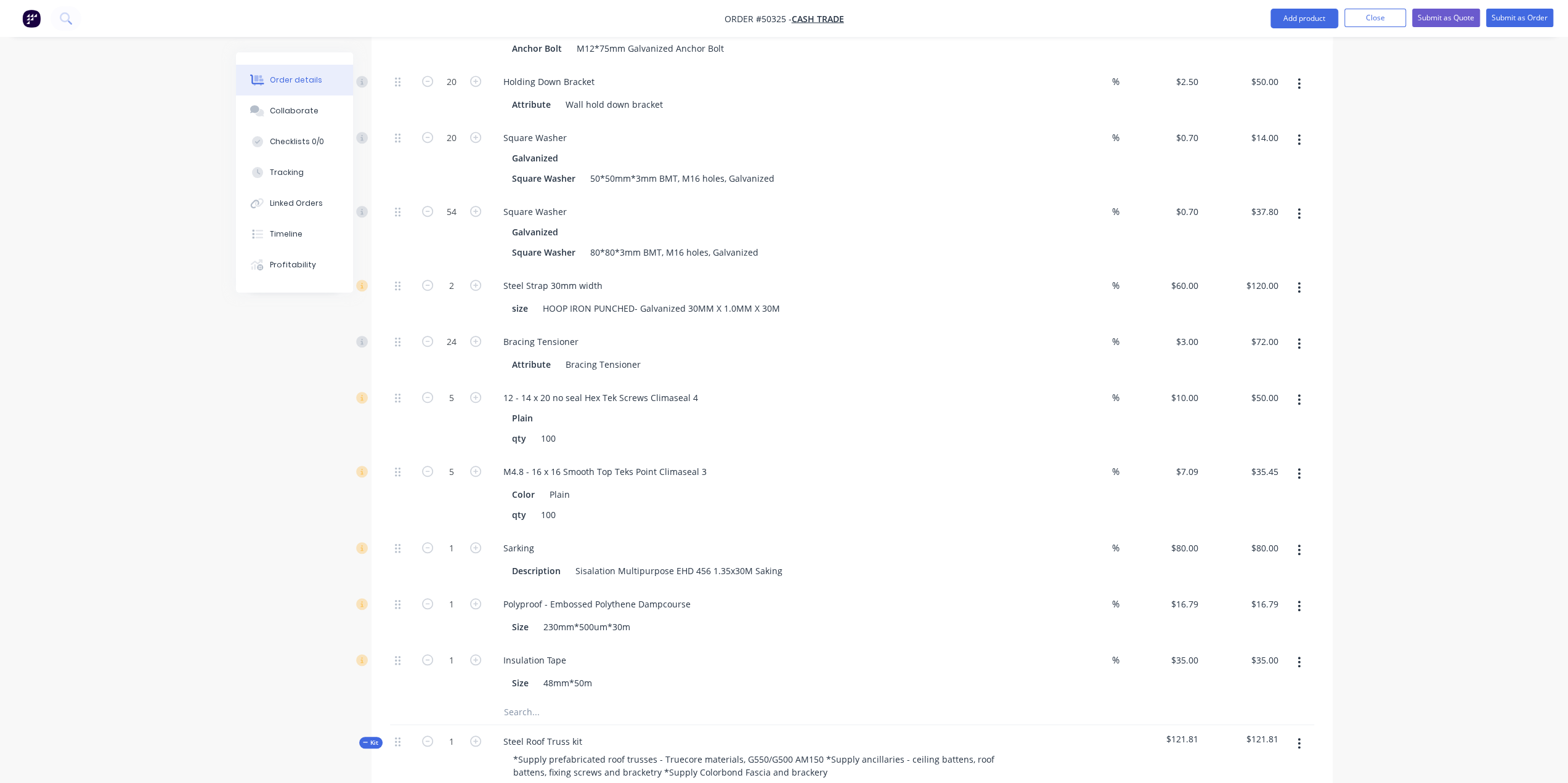
click at [211, 504] on div "Order details Collaborate Checklists 0/0 Tracking Linked Orders Timeline Profit…" at bounding box center [784, 614] width 1568 height 2625
drag, startPoint x: 177, startPoint y: 437, endPoint x: 439, endPoint y: 422, distance: 262.4
click at [182, 437] on div "Order details Collaborate Checklists 0/0 Tracking Linked Orders Timeline Profit…" at bounding box center [784, 614] width 1568 height 2625
click at [456, 539] on input "1" at bounding box center [451, 547] width 32 height 18
type input "3"
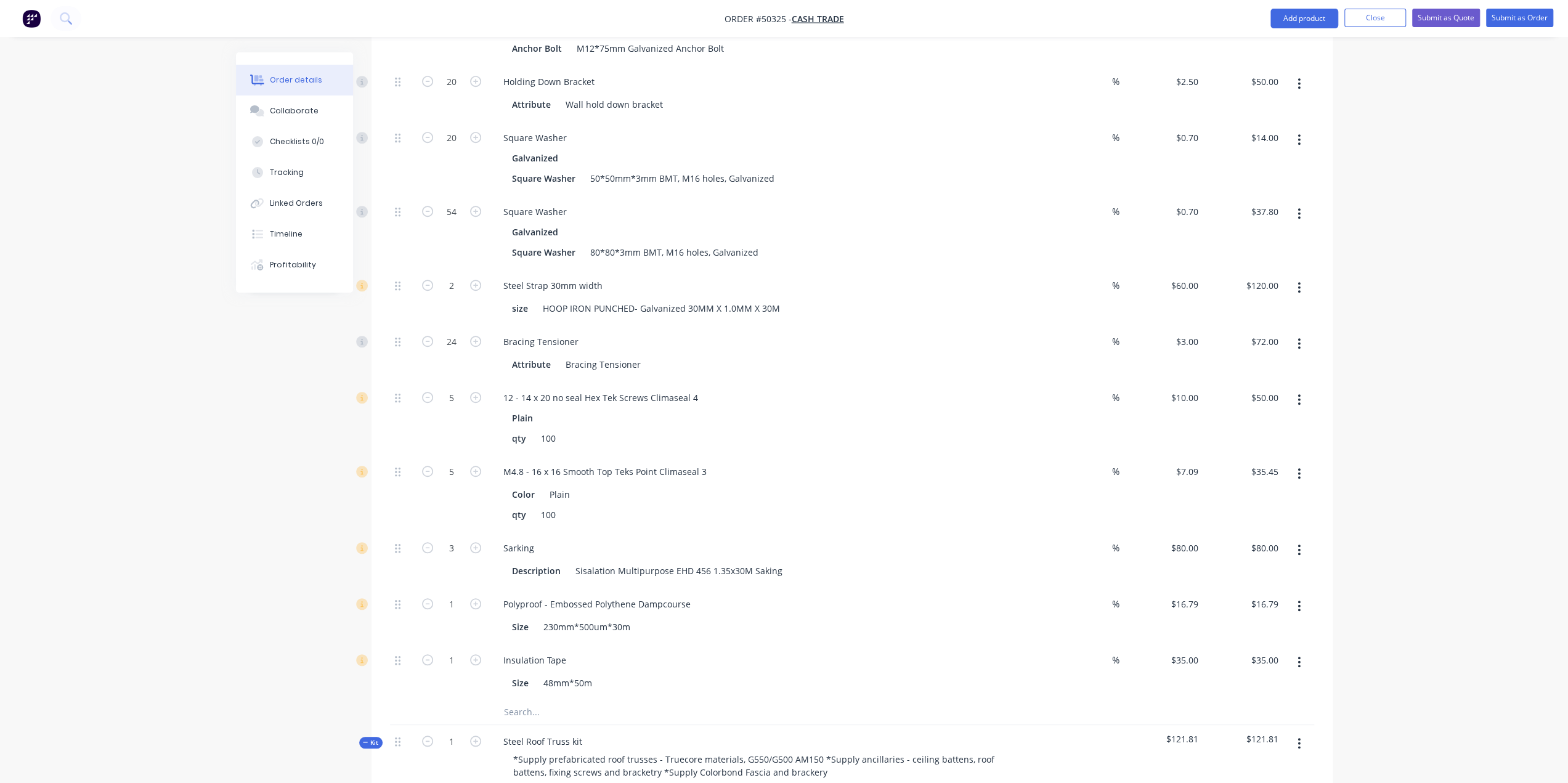
type input "$240.00"
click at [213, 513] on div "Order details Collaborate Checklists 0/0 Tracking Linked Orders Timeline Profit…" at bounding box center [784, 614] width 1568 height 2625
click at [454, 651] on input "1" at bounding box center [451, 660] width 32 height 18
type input "3"
type input "$105.00"
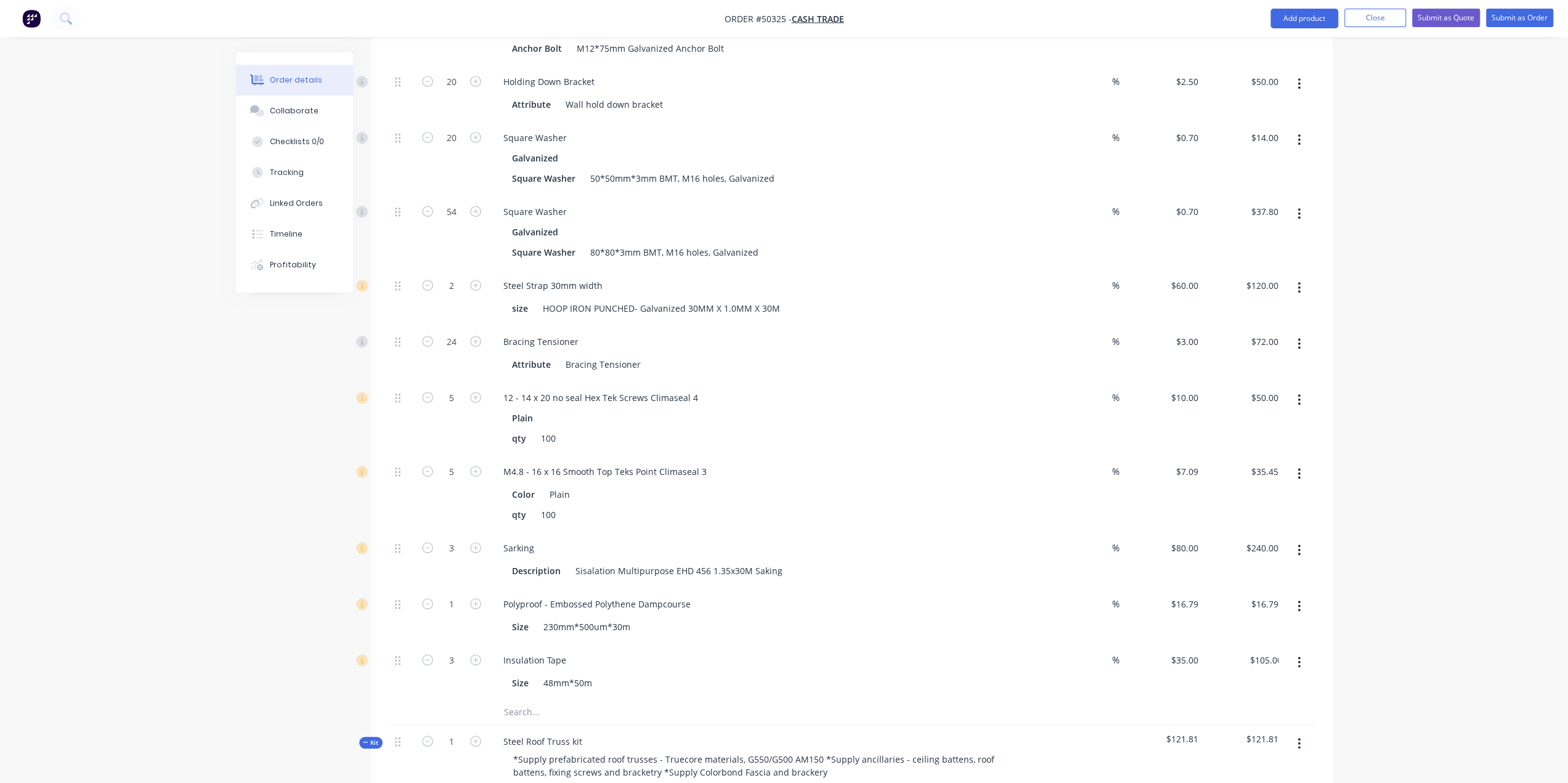
click at [210, 577] on div "Order details Collaborate Checklists 0/0 Tracking Linked Orders Timeline Profit…" at bounding box center [784, 614] width 1568 height 2625
click at [463, 595] on input "1" at bounding box center [451, 604] width 32 height 18
type input "2"
type input "$33.58"
click at [194, 537] on div "Order details Collaborate Checklists 0/0 Tracking Linked Orders Timeline Profit…" at bounding box center [784, 614] width 1568 height 2625
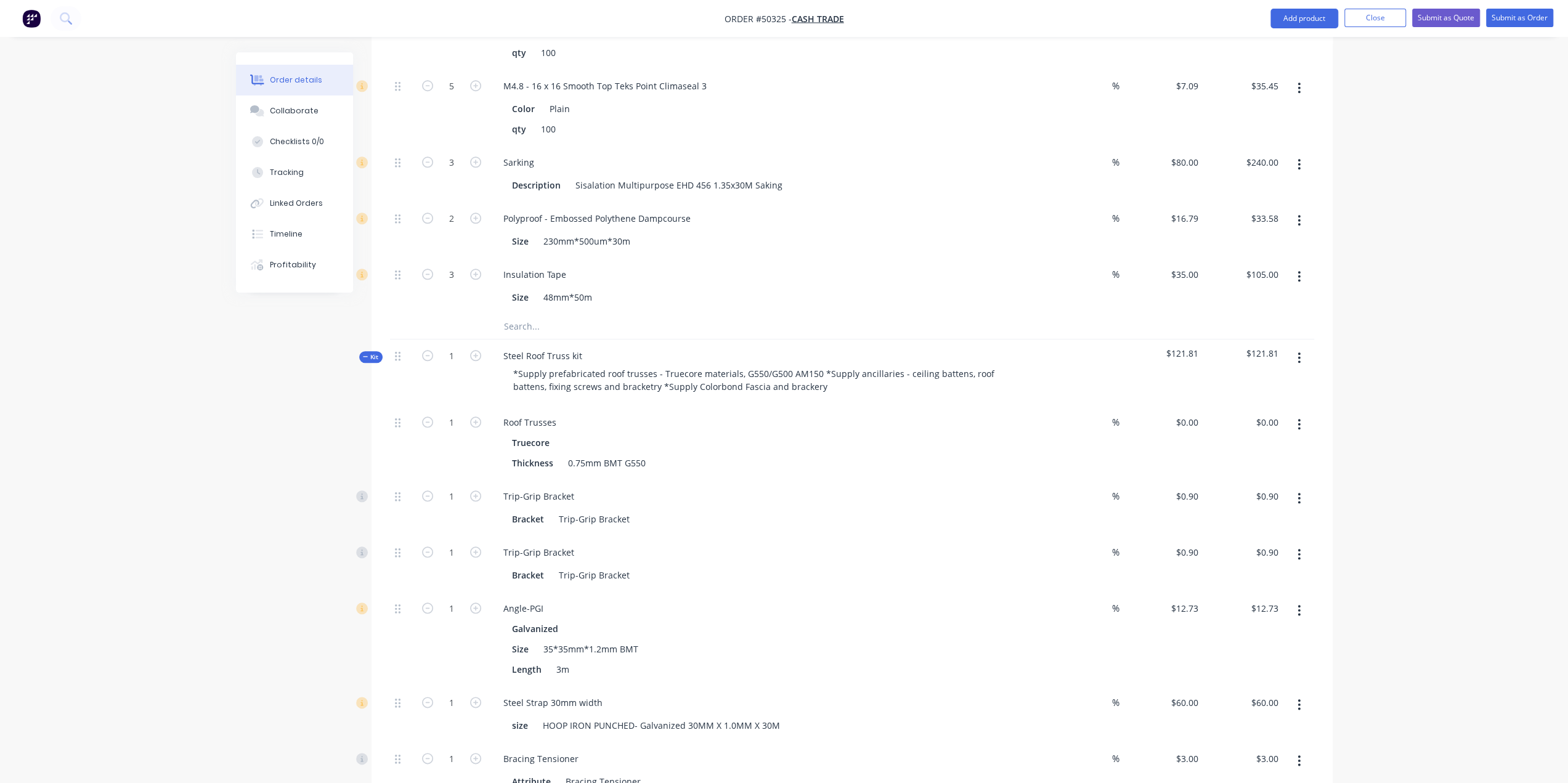
scroll to position [1191, 0]
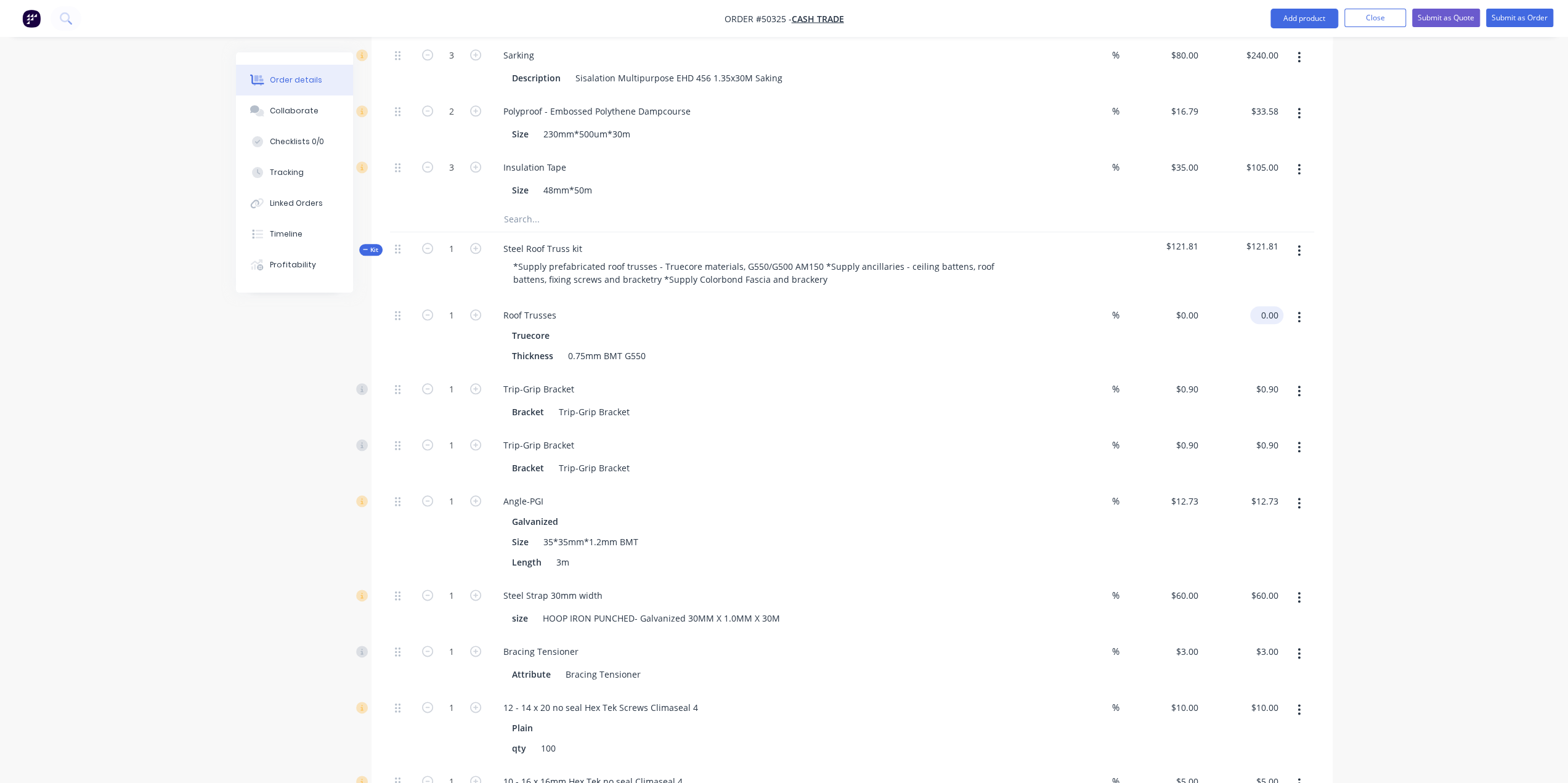
click at [1262, 306] on input "0.00" at bounding box center [1269, 315] width 28 height 18
type input "1896"
type input "$1,896.00"
click at [1117, 318] on div "%" at bounding box center [1083, 336] width 80 height 74
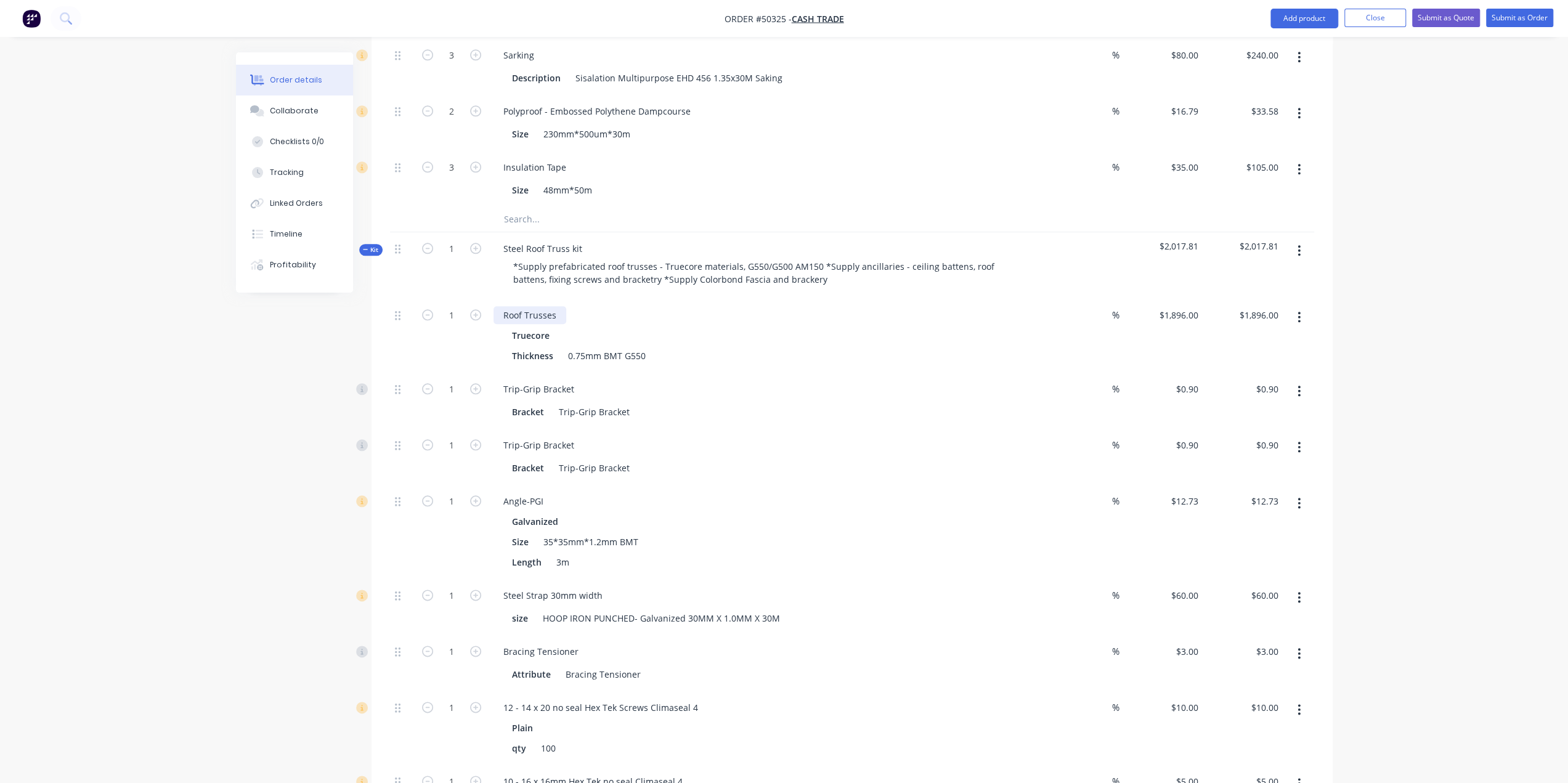
click at [559, 306] on div "Roof Trusses" at bounding box center [529, 315] width 72 height 18
click at [760, 312] on div "Roof Trusses, skillion roof, 5deg Truecore Thickness 0.75mm BMT G550" at bounding box center [766, 336] width 554 height 74
click at [924, 400] on div "Bracket Trip-Grip Bracket" at bounding box center [765, 410] width 545 height 21
click at [452, 380] on input "1" at bounding box center [451, 389] width 32 height 18
type input "24"
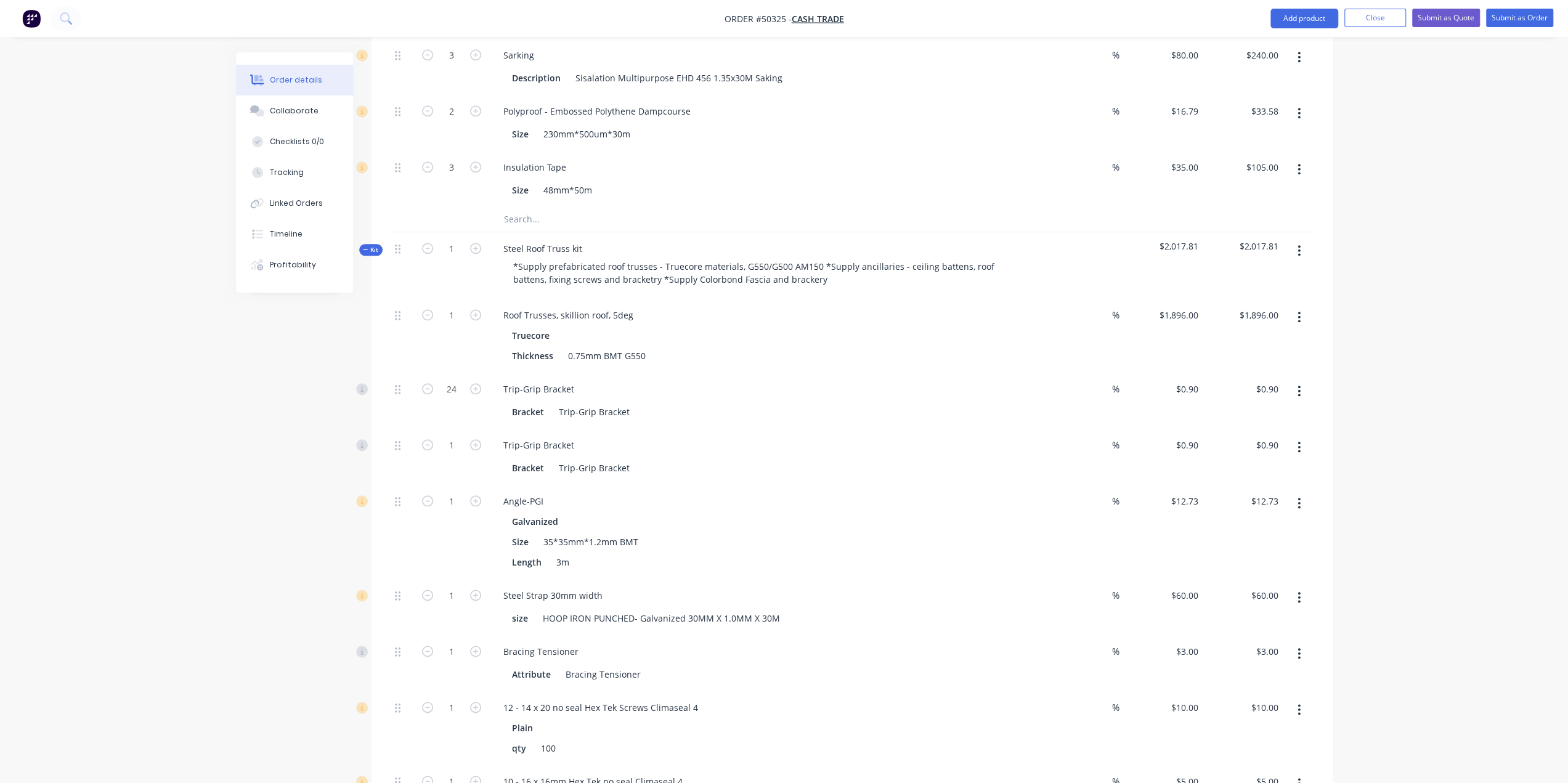
type input "$21.60"
click at [299, 372] on div "Created by Bob Created 13/10/25 Required 13/10/25 Assigned to Add team member S…" at bounding box center [784, 148] width 1096 height 2573
click at [459, 436] on input "1" at bounding box center [451, 445] width 32 height 18
type input "24"
type input "$21.60"
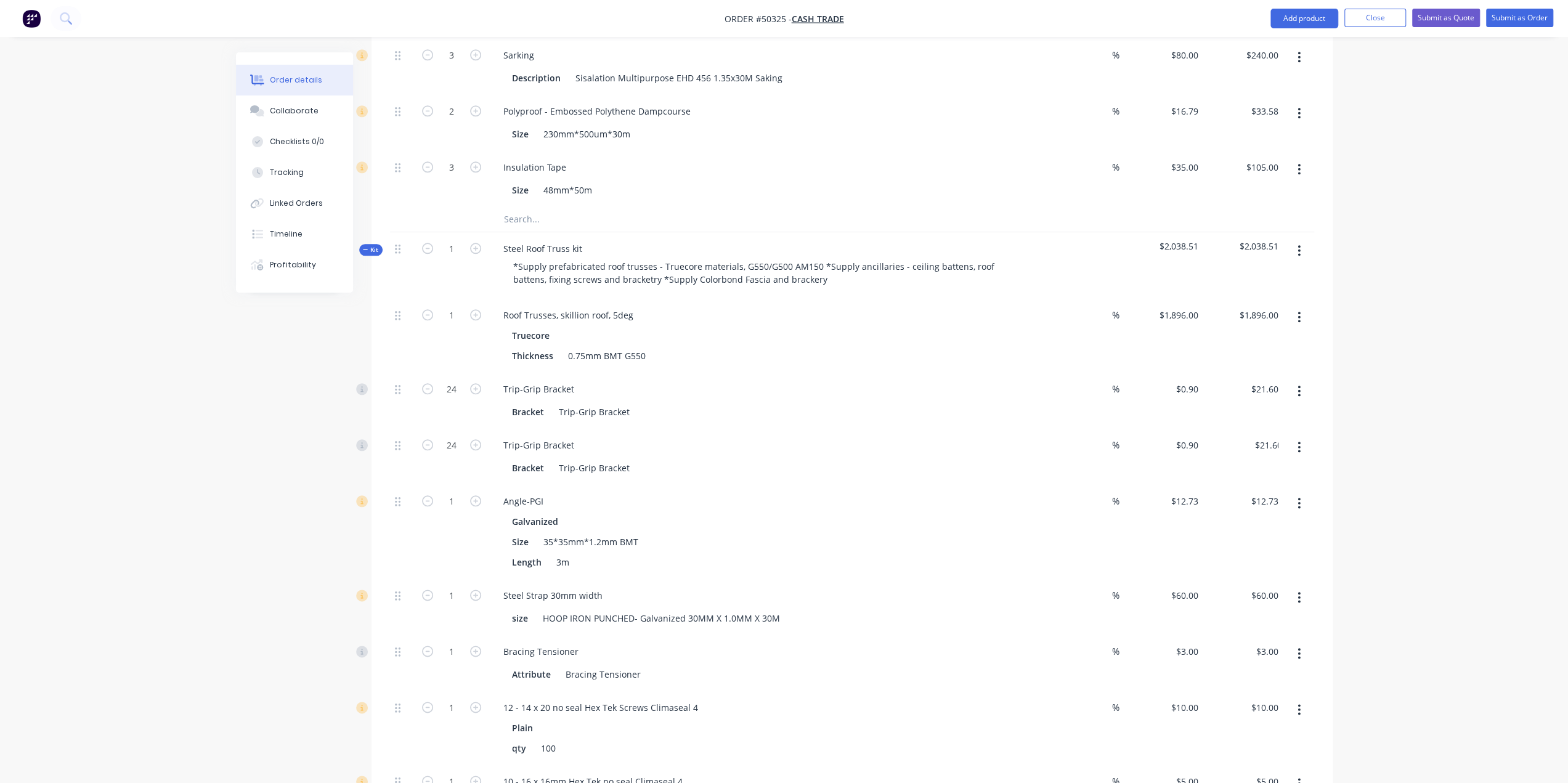
drag, startPoint x: 292, startPoint y: 407, endPoint x: 300, endPoint y: 421, distance: 16.1
click at [293, 408] on div "Created by Bob Created 13/10/25 Required 13/10/25 Assigned to Add team member S…" at bounding box center [784, 148] width 1096 height 2573
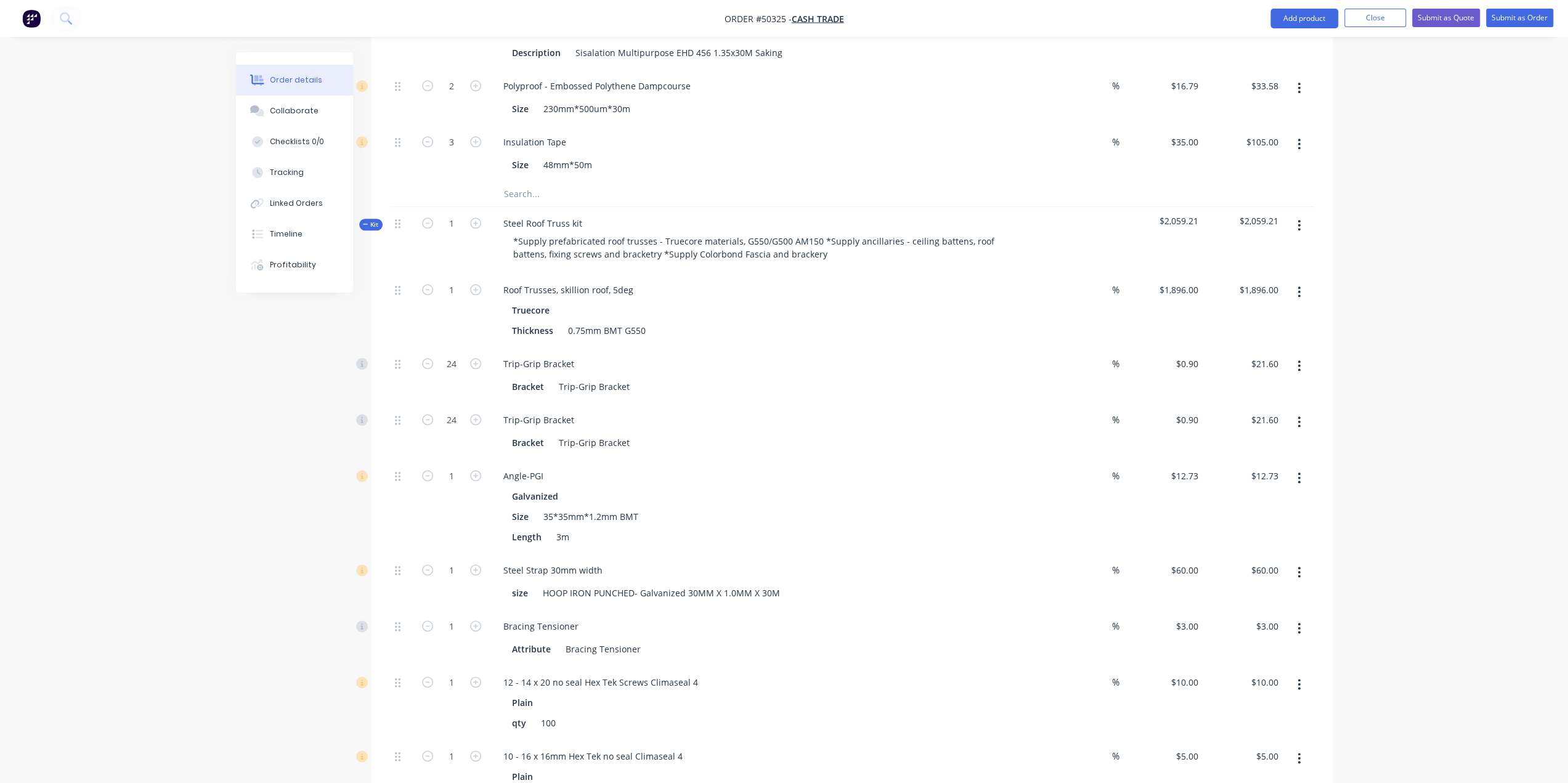
scroll to position [1293, 0]
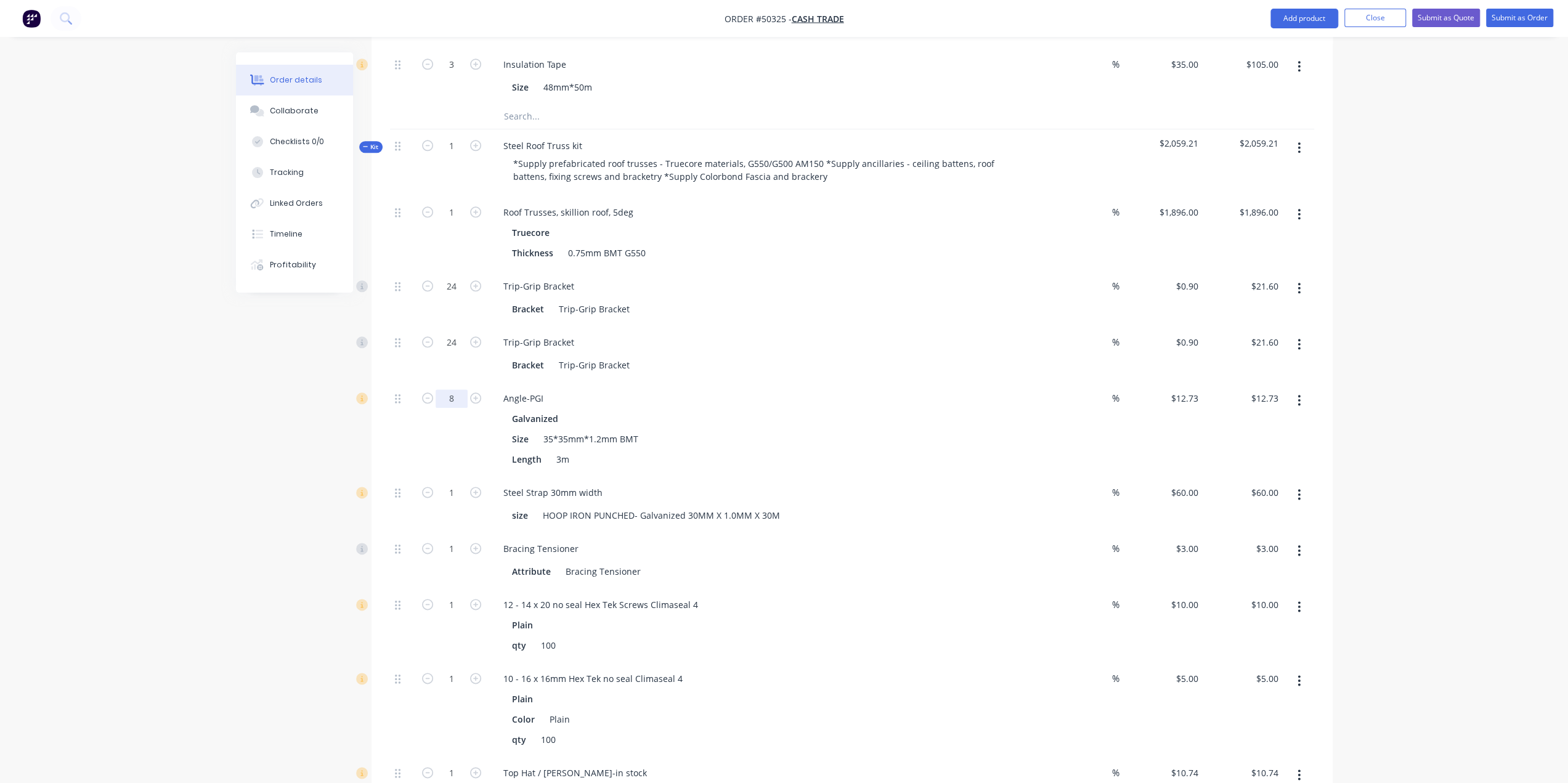
type input "8"
type input "$101.84"
click at [313, 387] on div "Created by Bob Created 13/10/25 Required 13/10/25 Assigned to Add team member S…" at bounding box center [784, 46] width 1096 height 2573
drag, startPoint x: 262, startPoint y: 509, endPoint x: 270, endPoint y: 511, distance: 8.2
click at [262, 509] on div "Created by Bob Created 13/10/25 Required 13/10/25 Assigned to Add team member S…" at bounding box center [784, 46] width 1096 height 2573
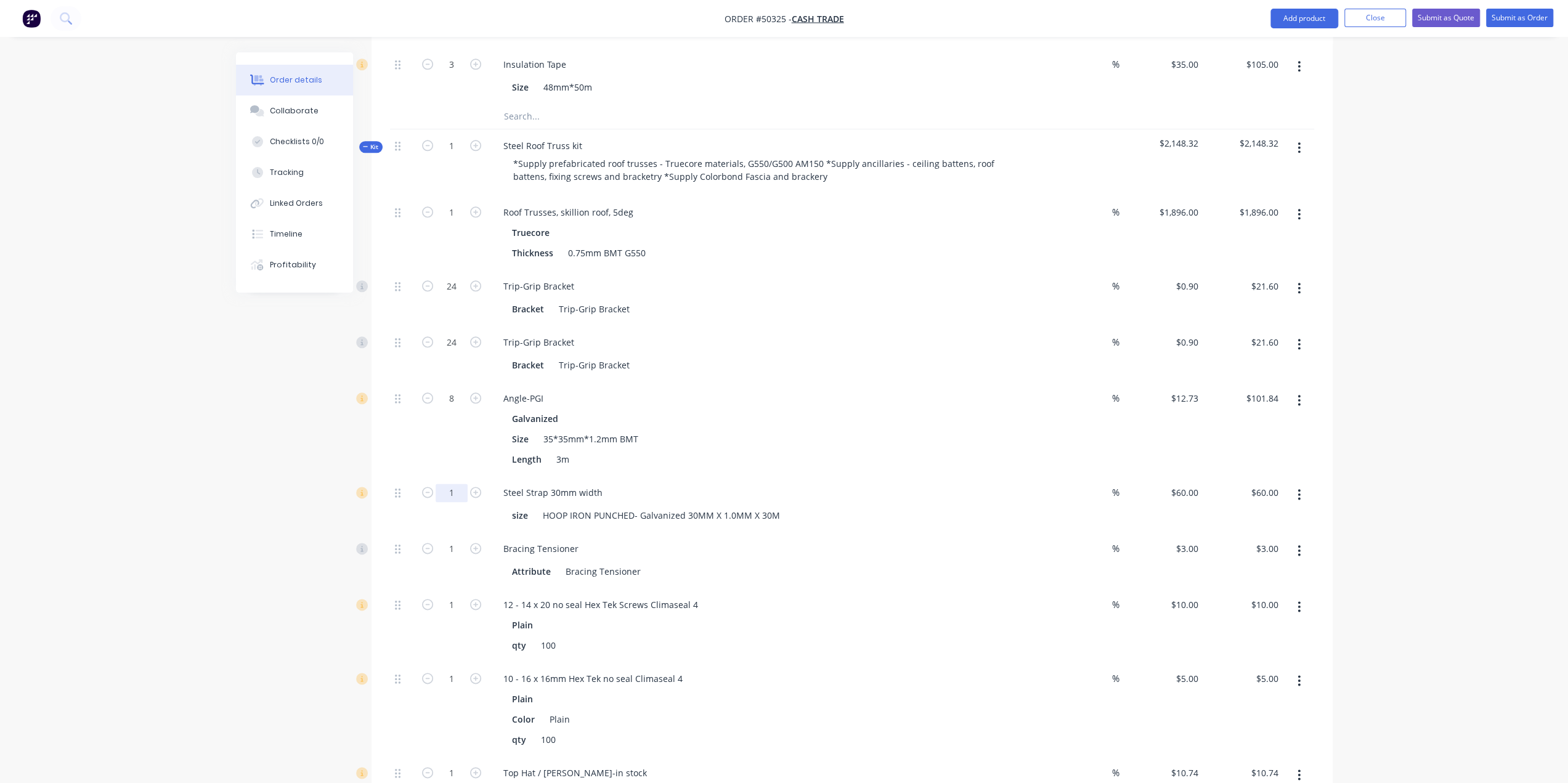
click at [459, 484] on input "1" at bounding box center [451, 492] width 32 height 18
type input "2"
type input "$120.00"
click at [393, 476] on div at bounding box center [402, 503] width 25 height 56
click at [456, 539] on input "1" at bounding box center [451, 548] width 32 height 18
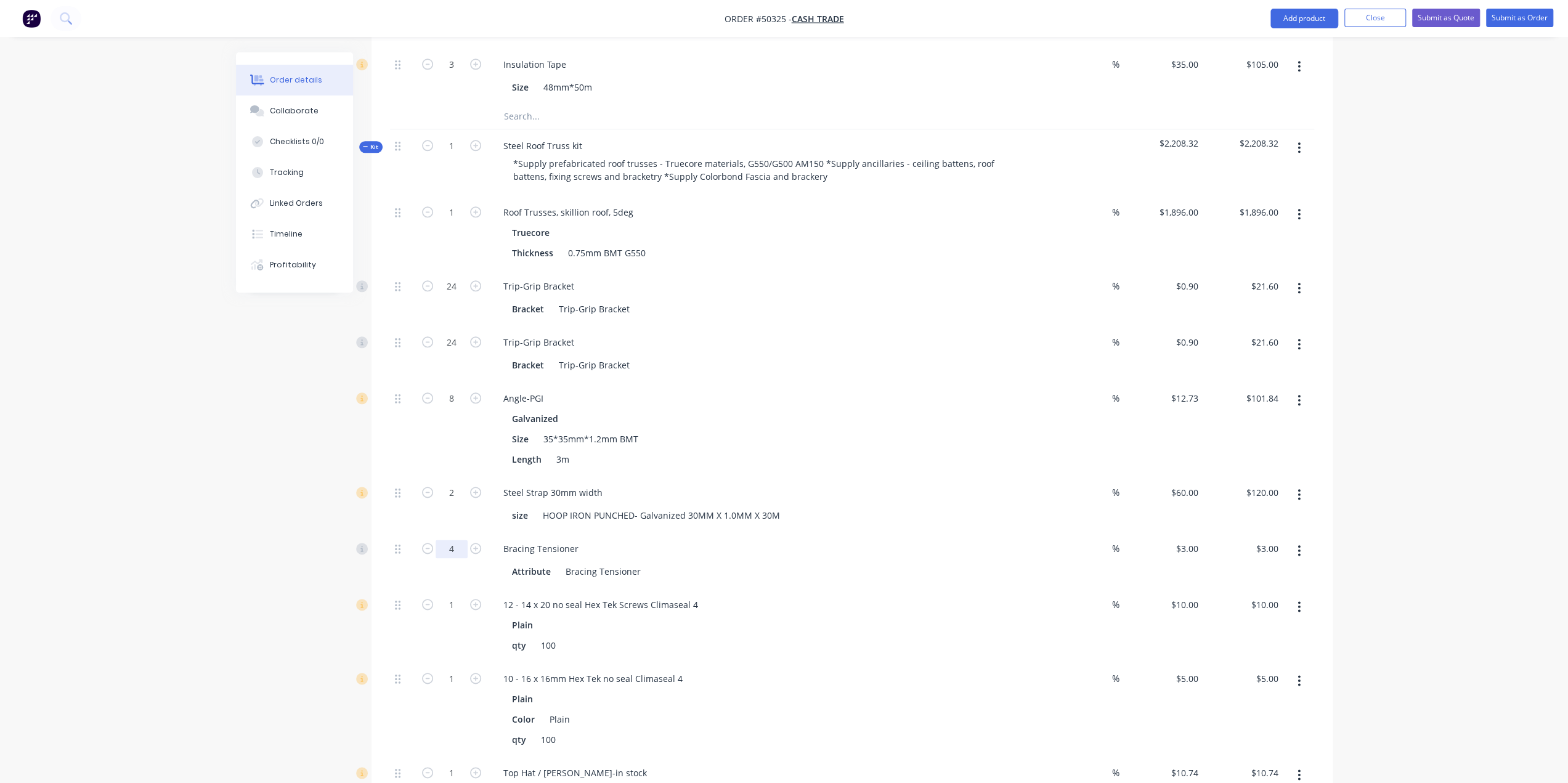
type input "4"
type input "$12.00"
drag, startPoint x: 194, startPoint y: 513, endPoint x: 281, endPoint y: 539, distance: 90.8
click at [194, 515] on div "Order details Collaborate Checklists 0/0 Tracking Linked Orders Timeline Profit…" at bounding box center [784, 19] width 1568 height 2625
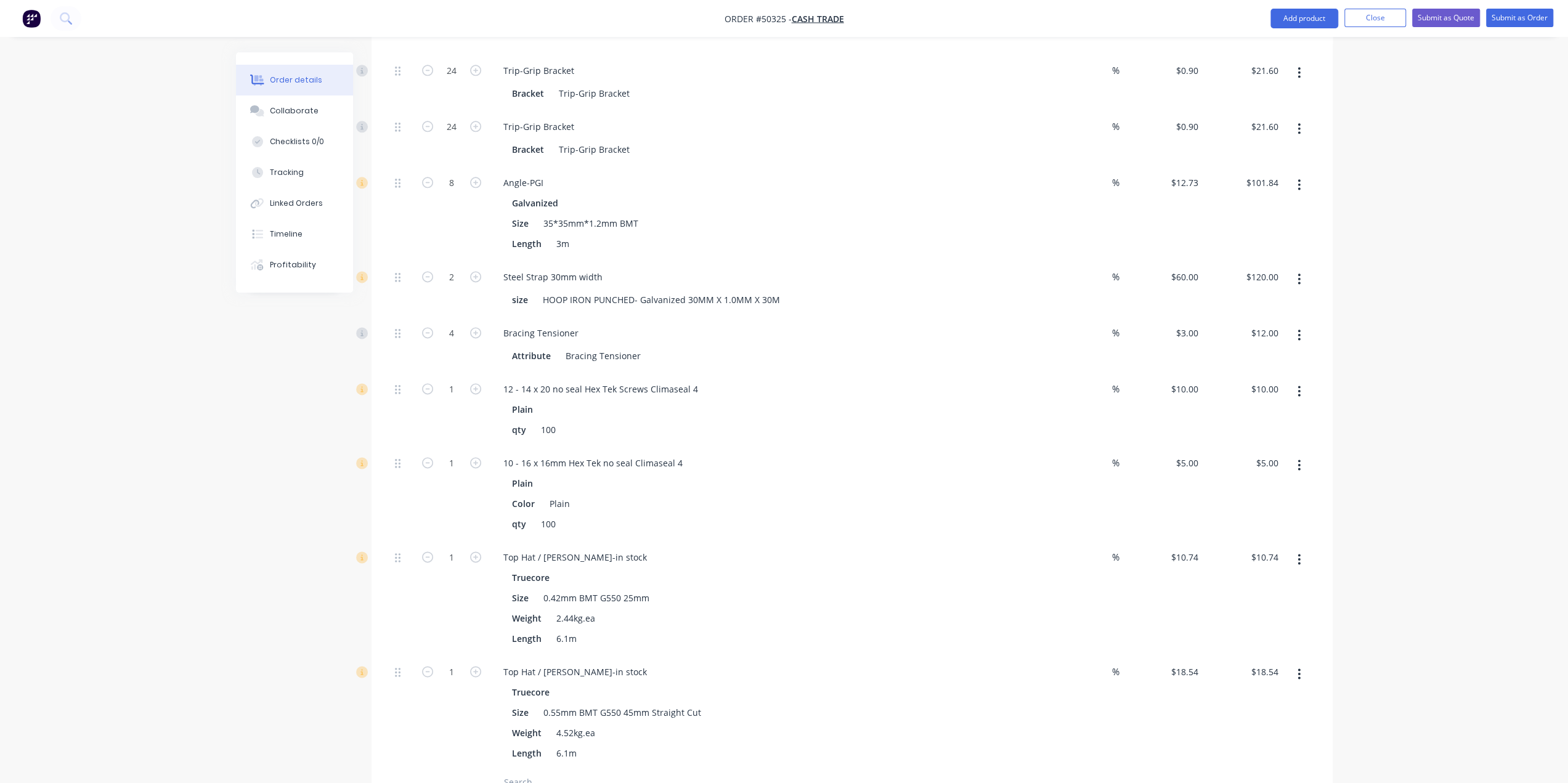
scroll to position [1519, 0]
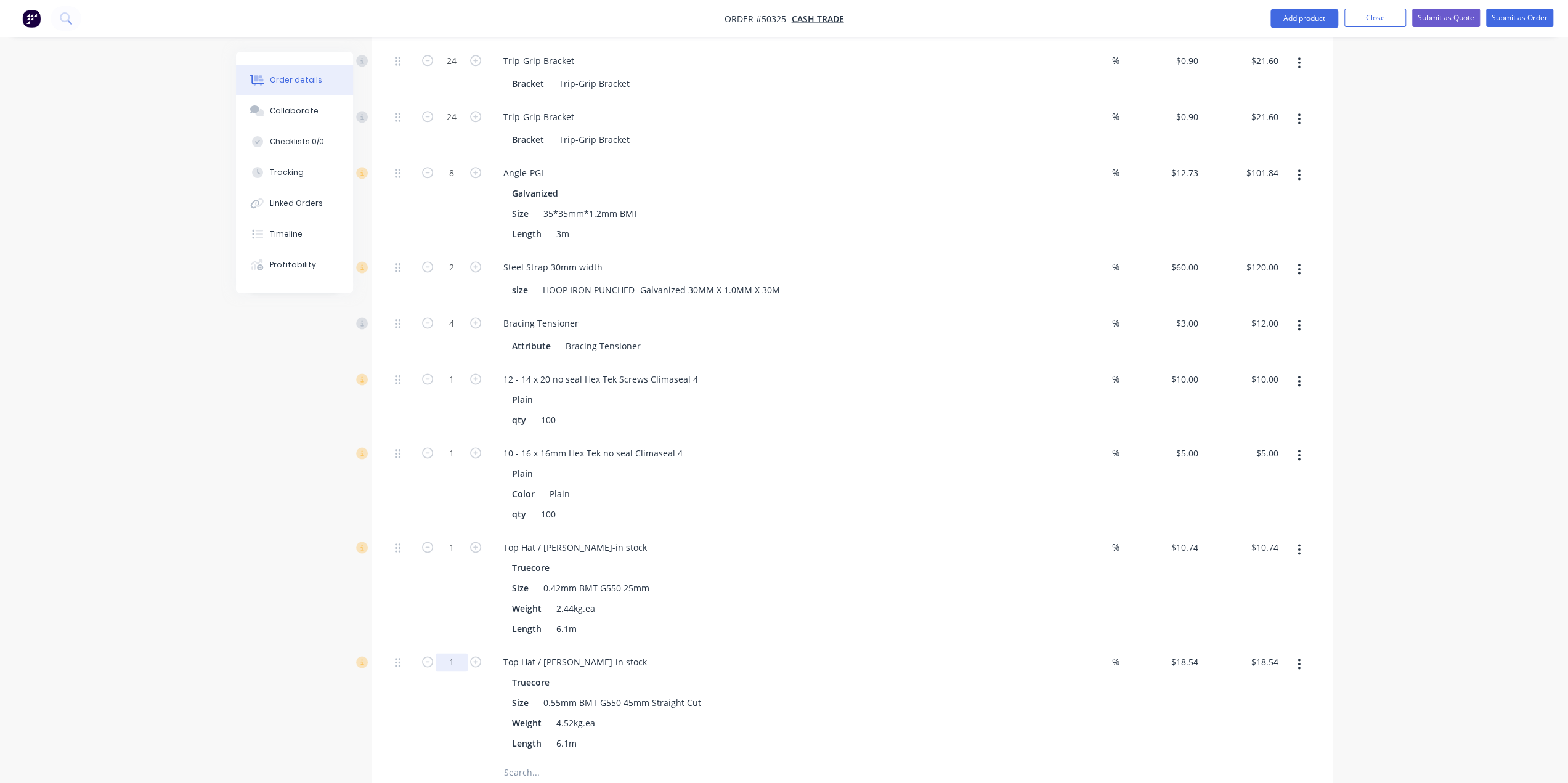
click at [445, 653] on input "1" at bounding box center [451, 662] width 32 height 18
type input "18"
type input "$333.72"
click at [446, 539] on input "1" at bounding box center [451, 547] width 32 height 18
type input "36"
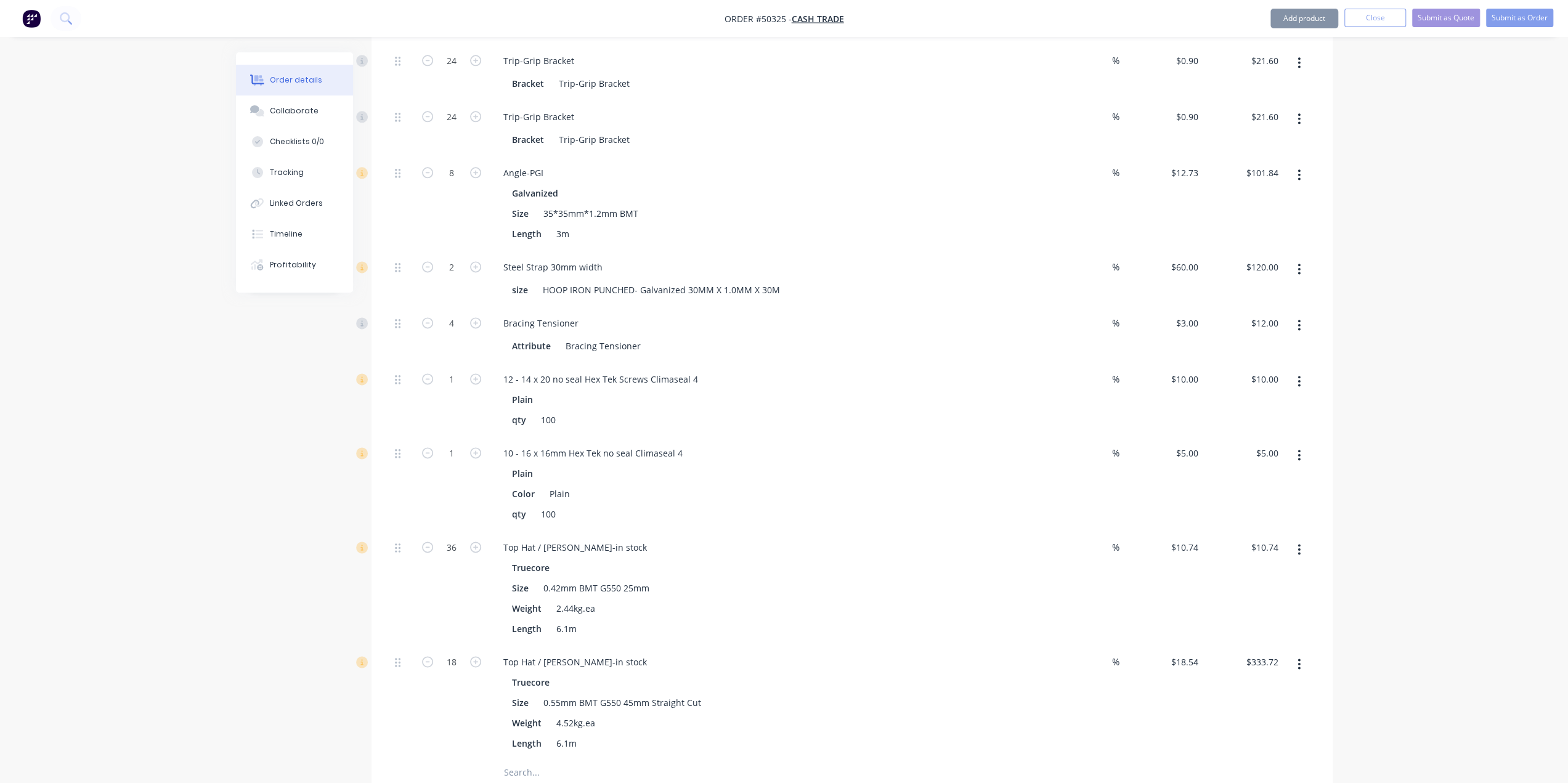
type input "$386.64"
click at [427, 551] on div "36" at bounding box center [452, 588] width 74 height 114
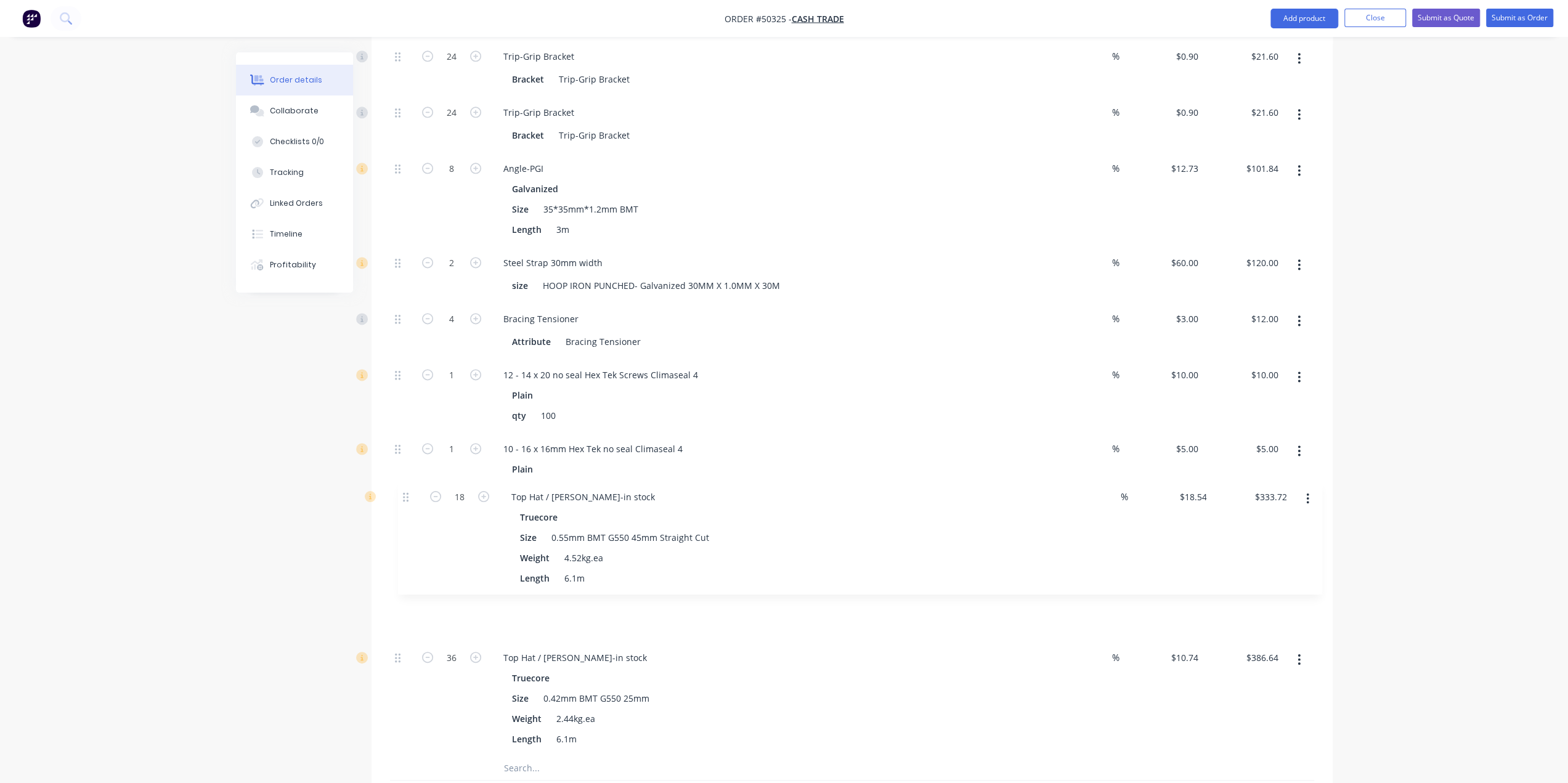
drag, startPoint x: 398, startPoint y: 612, endPoint x: 420, endPoint y: 454, distance: 159.5
click at [412, 452] on div "1 Roof Trusses, skillion roof, 5deg Truecore Thickness 0.75mm BMT G550 % $1,896…" at bounding box center [852, 361] width 924 height 790
click at [605, 534] on div "Top Hat / [PERSON_NAME]-in stock" at bounding box center [575, 543] width 164 height 18
click at [606, 649] on div "Top Hat / [PERSON_NAME]-in stock" at bounding box center [575, 657] width 164 height 18
click at [864, 641] on div "Top Hat / Batten-in stock - Ceiling Batten Truecore Size 0.42mm BMT G550 25mm W…" at bounding box center [766, 698] width 554 height 114
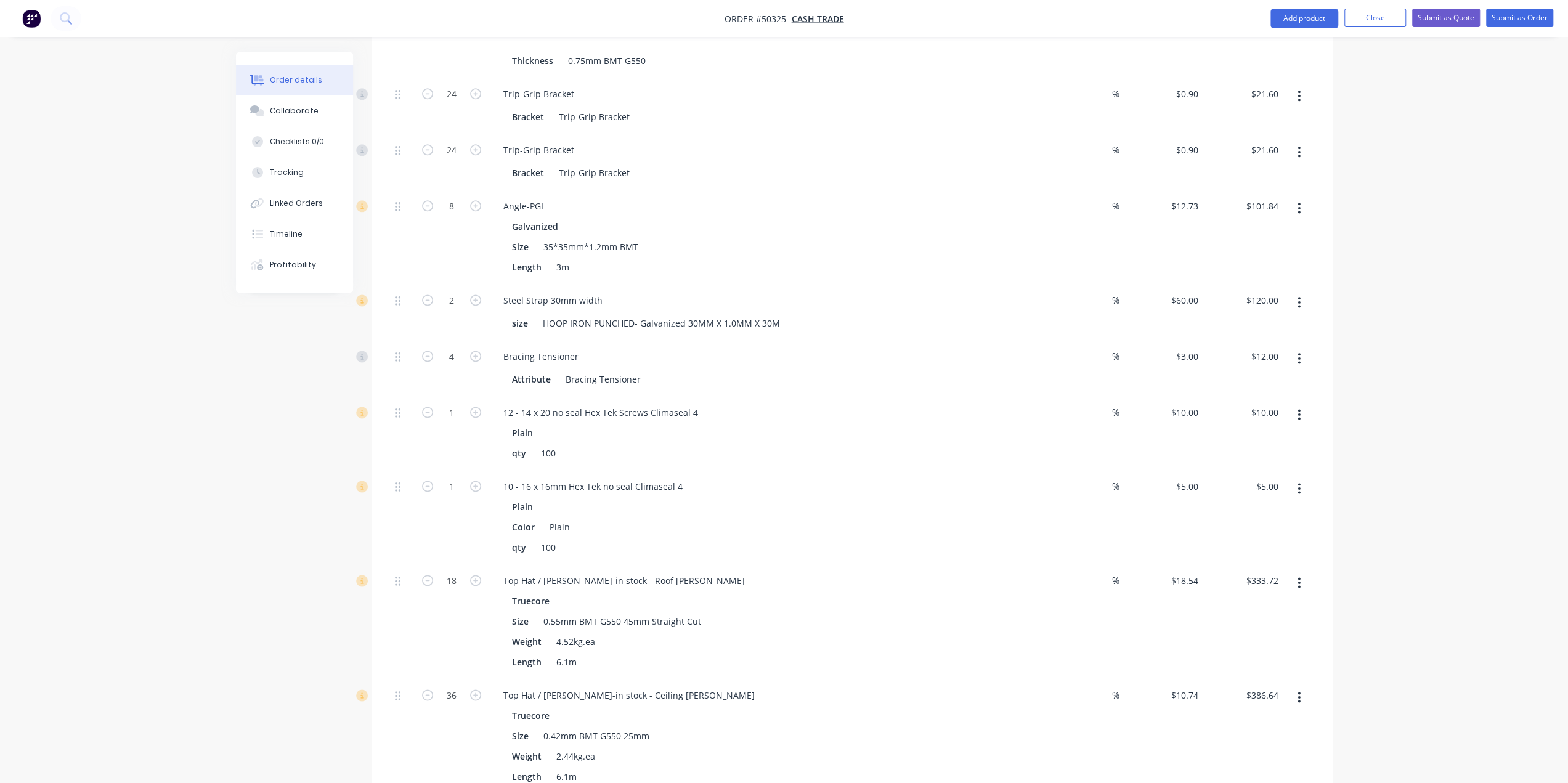
scroll to position [1564, 0]
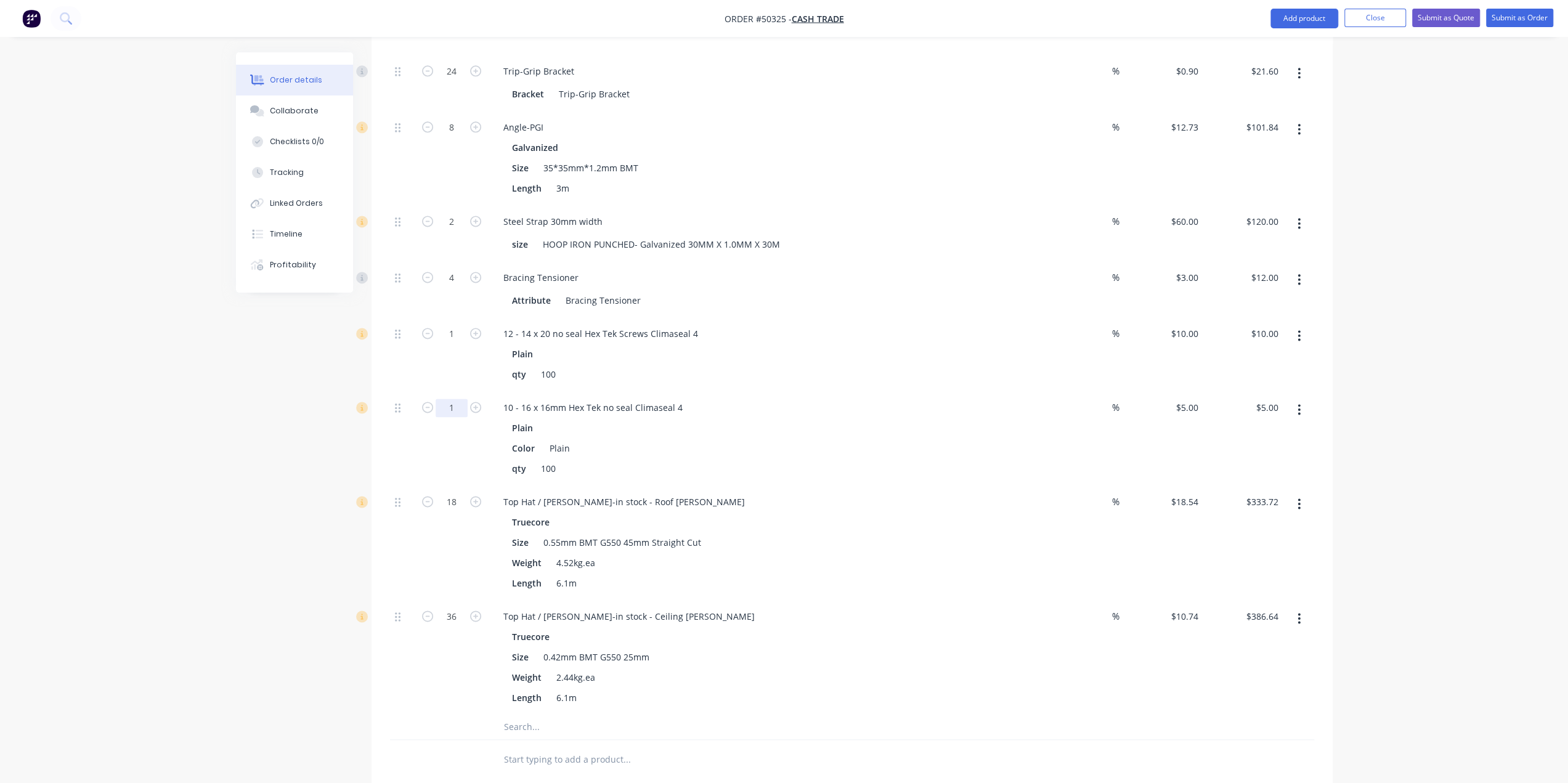
click at [443, 398] on input "1" at bounding box center [451, 407] width 32 height 18
type input "10"
type input "$50.00"
click at [452, 324] on input "1" at bounding box center [451, 333] width 32 height 18
type input "5"
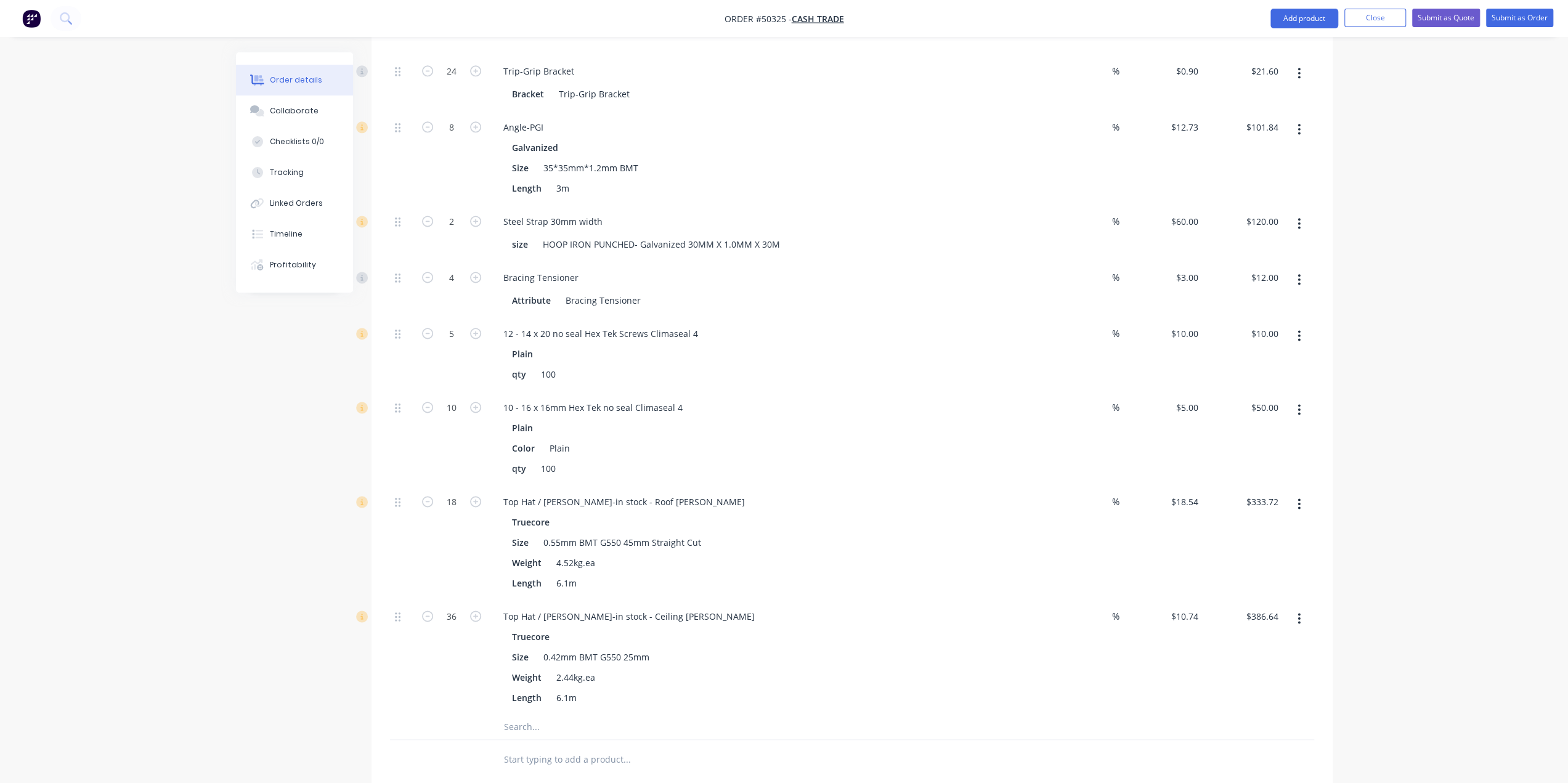
type input "$50.00"
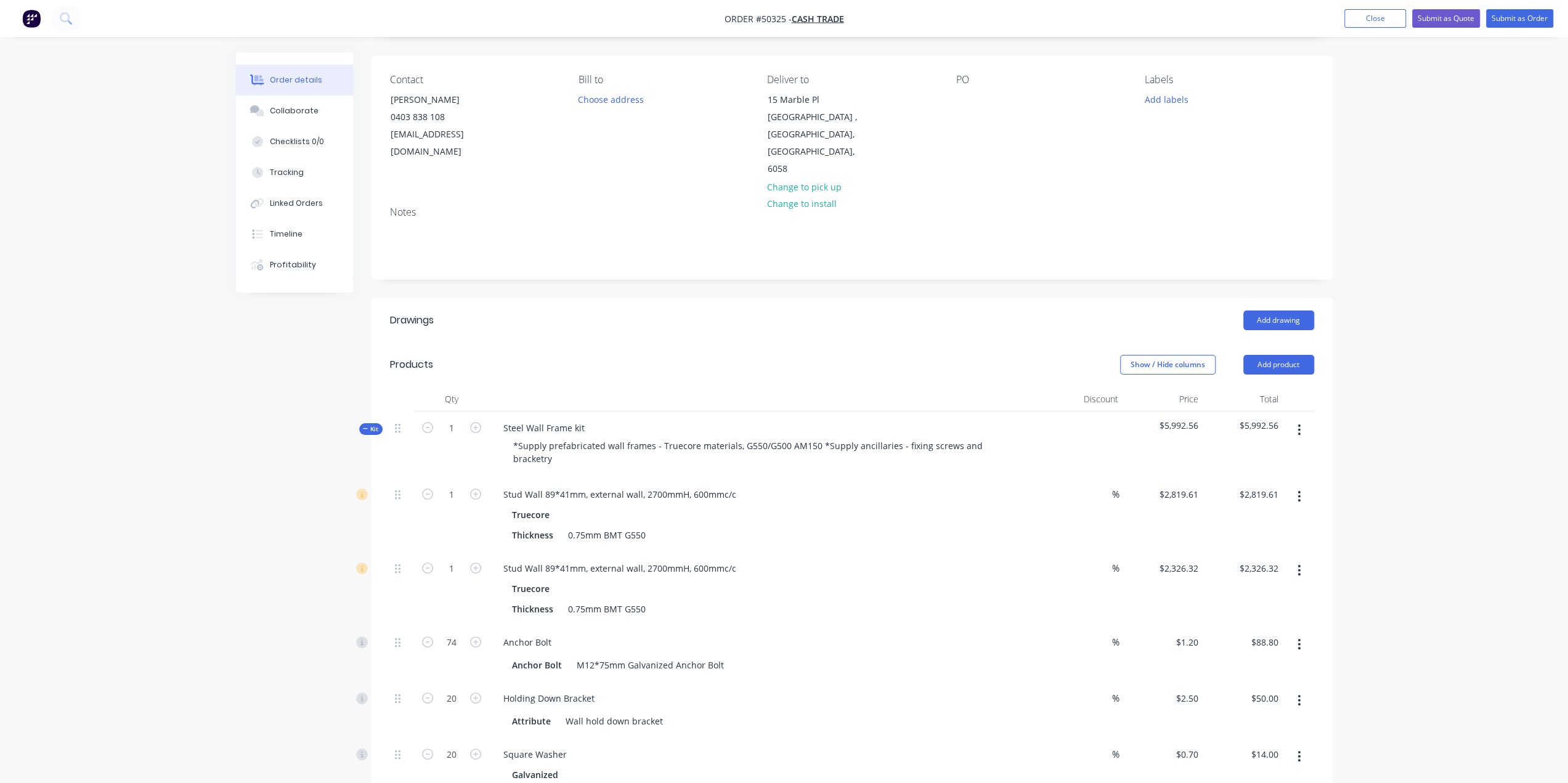
scroll to position [82, 0]
click at [1460, 19] on button "Submit as Quote" at bounding box center [1446, 18] width 68 height 18
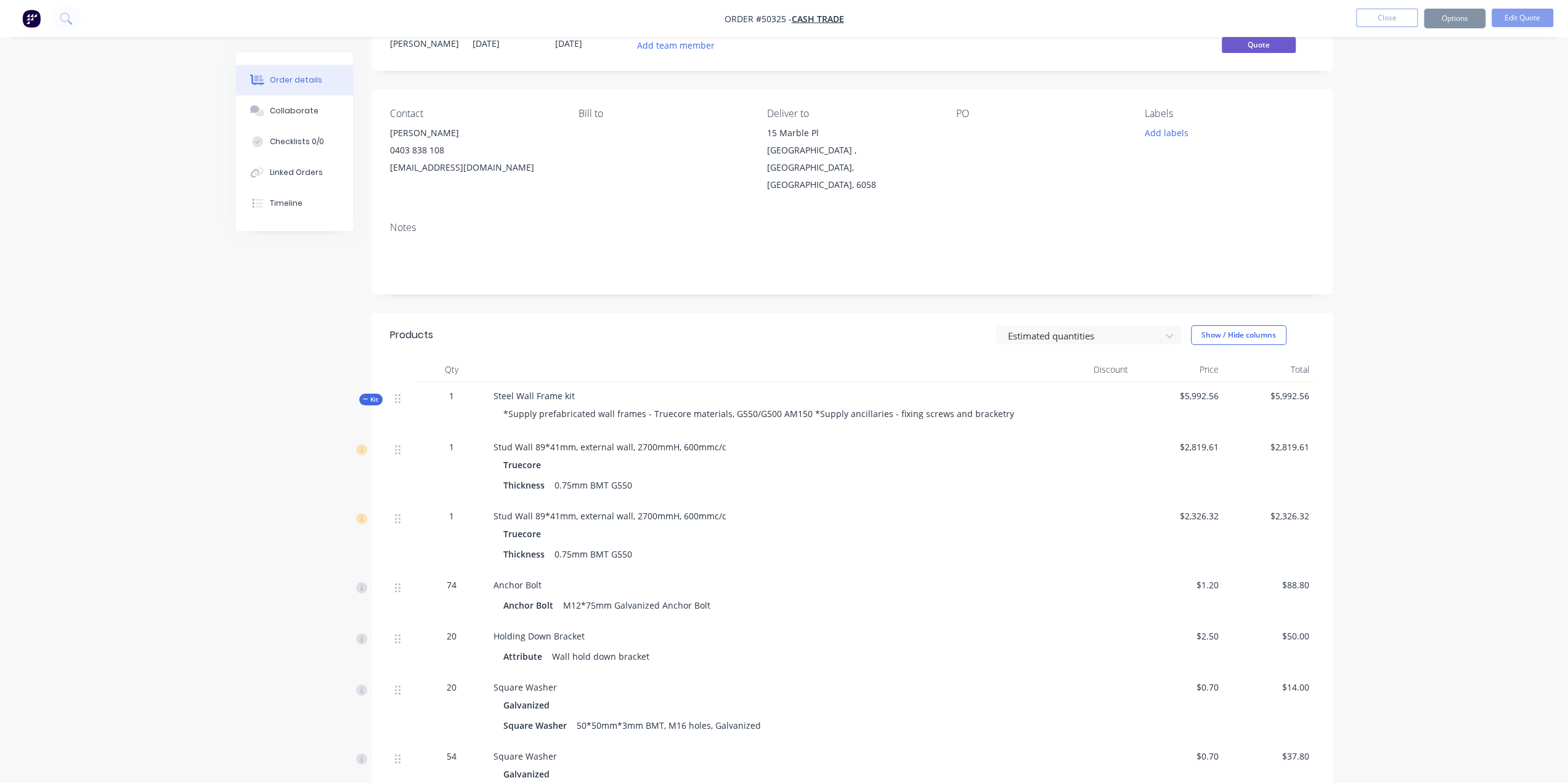
scroll to position [35, 0]
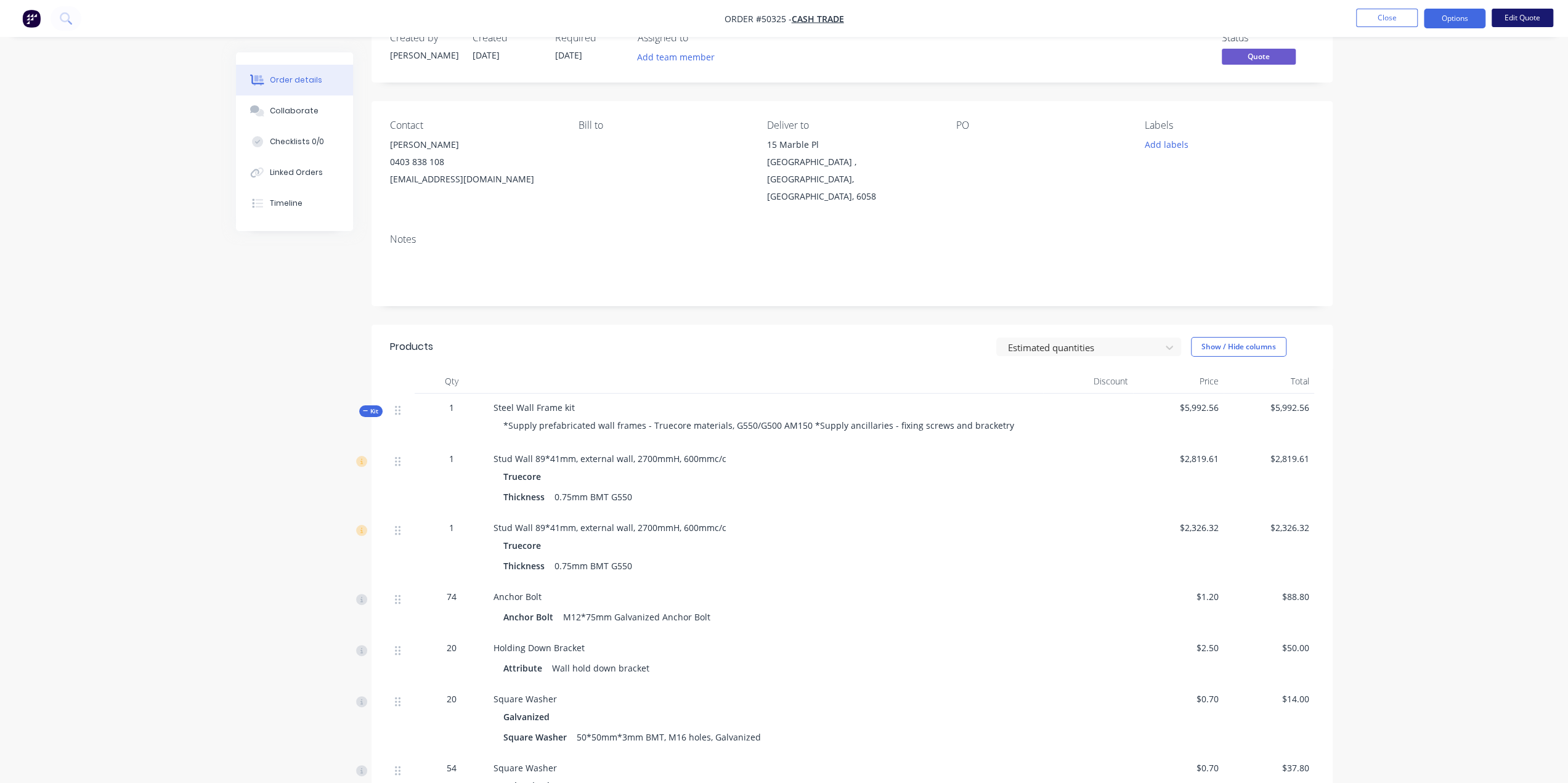
click at [1522, 13] on button "Edit Quote" at bounding box center [1522, 17] width 62 height 18
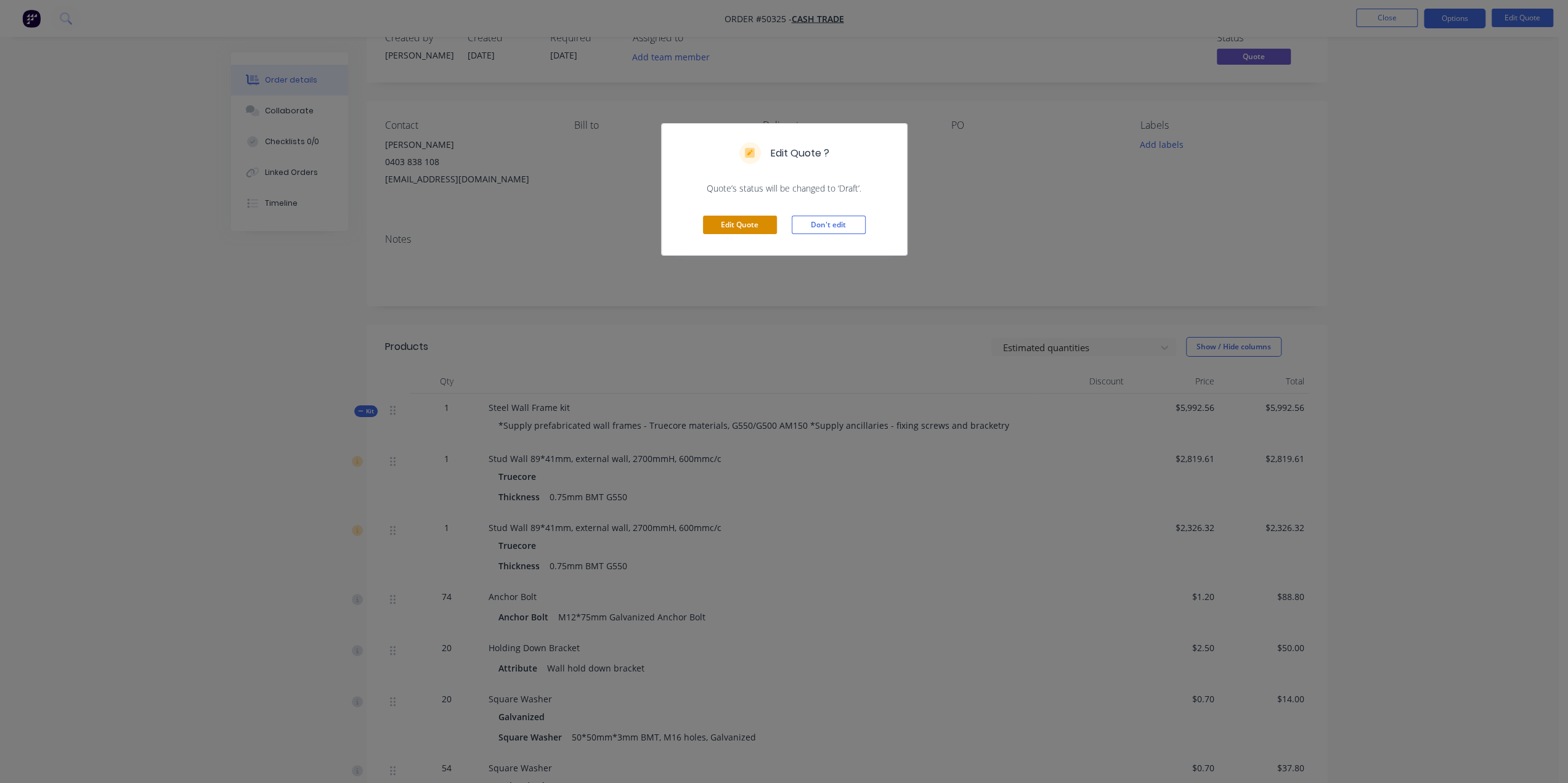
click at [719, 224] on button "Edit Quote" at bounding box center [740, 225] width 74 height 18
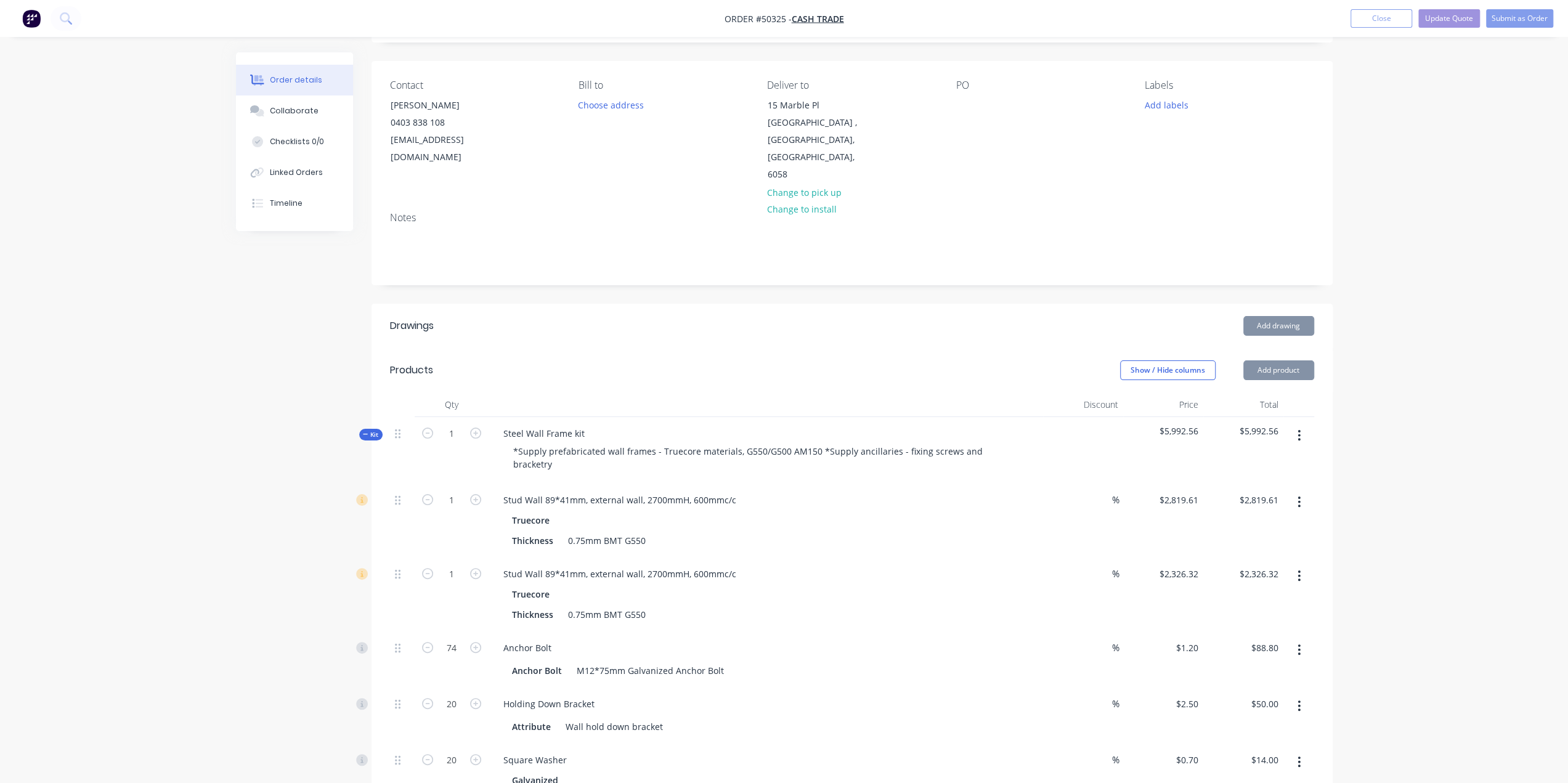
scroll to position [205, 0]
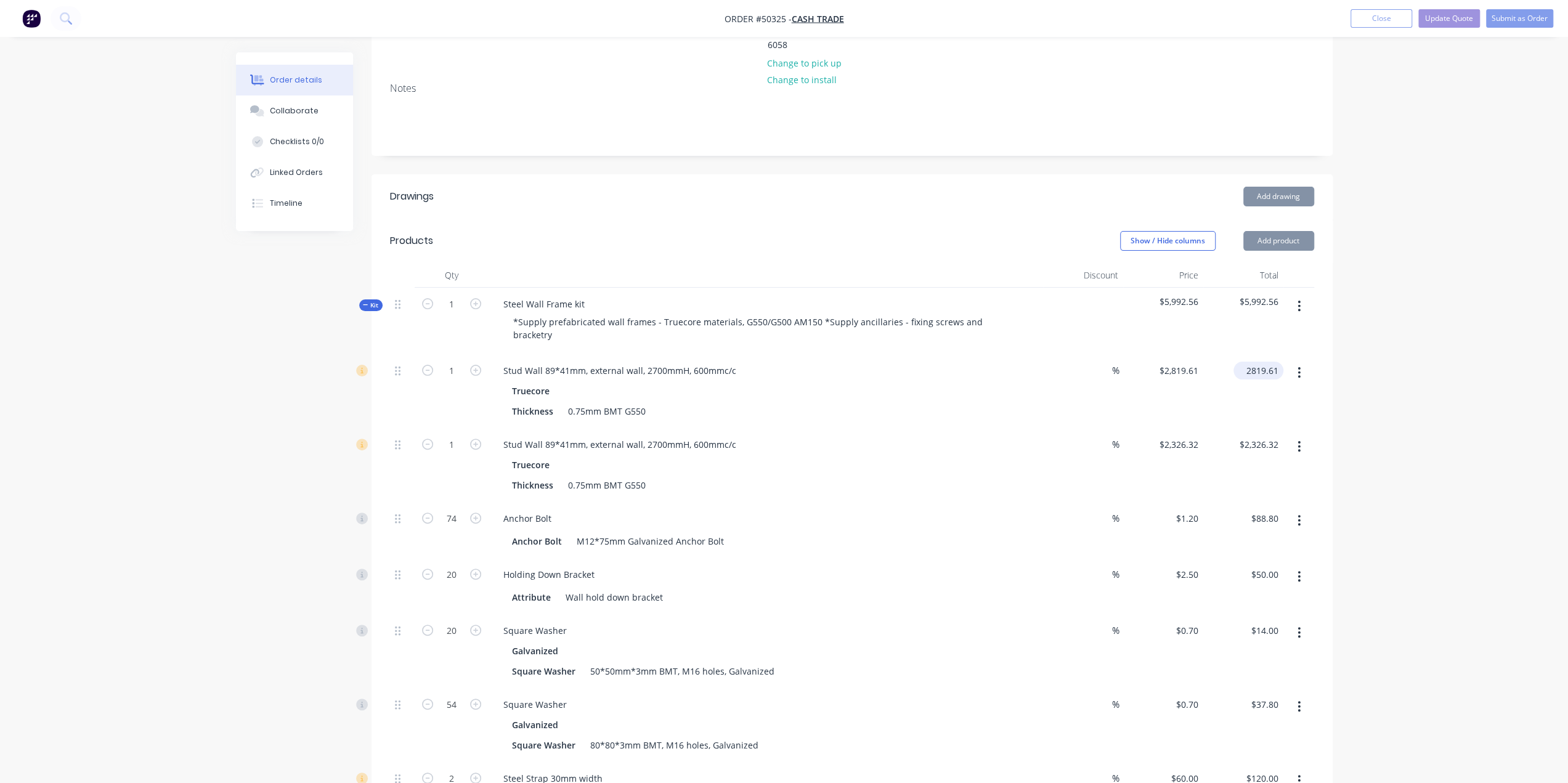
click at [1255, 361] on input "2819.61" at bounding box center [1261, 370] width 45 height 18
type input "3019.61"
type input "$3,019.61"
type input "2326.32"
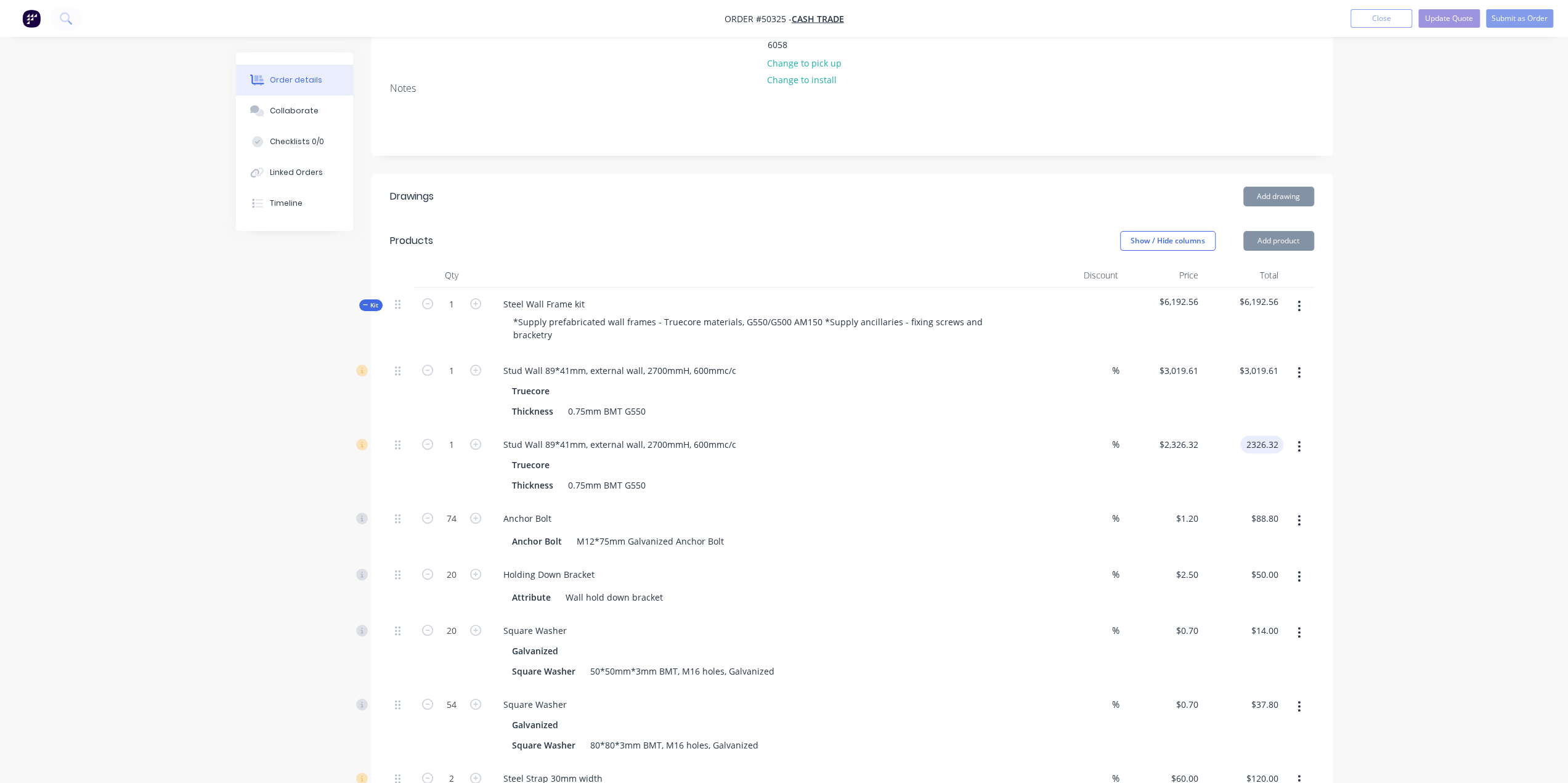
click at [1252, 435] on input "2326.32" at bounding box center [1264, 444] width 38 height 18
type input "$2,819.61"
type input "2526.32"
type input "$2,526.32"
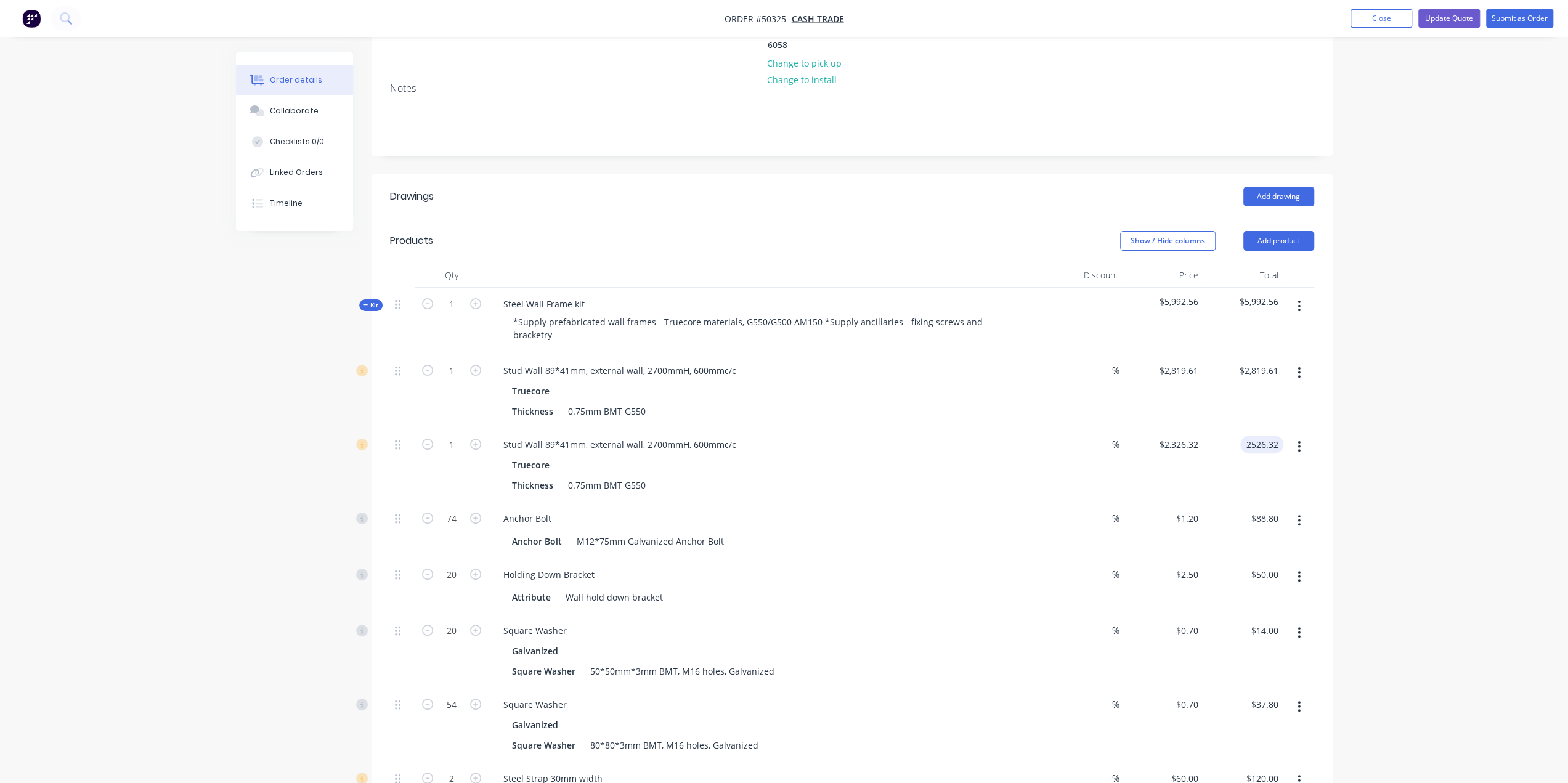
type input "$2,526.32"
drag, startPoint x: 1480, startPoint y: 461, endPoint x: 1474, endPoint y: 456, distance: 7.8
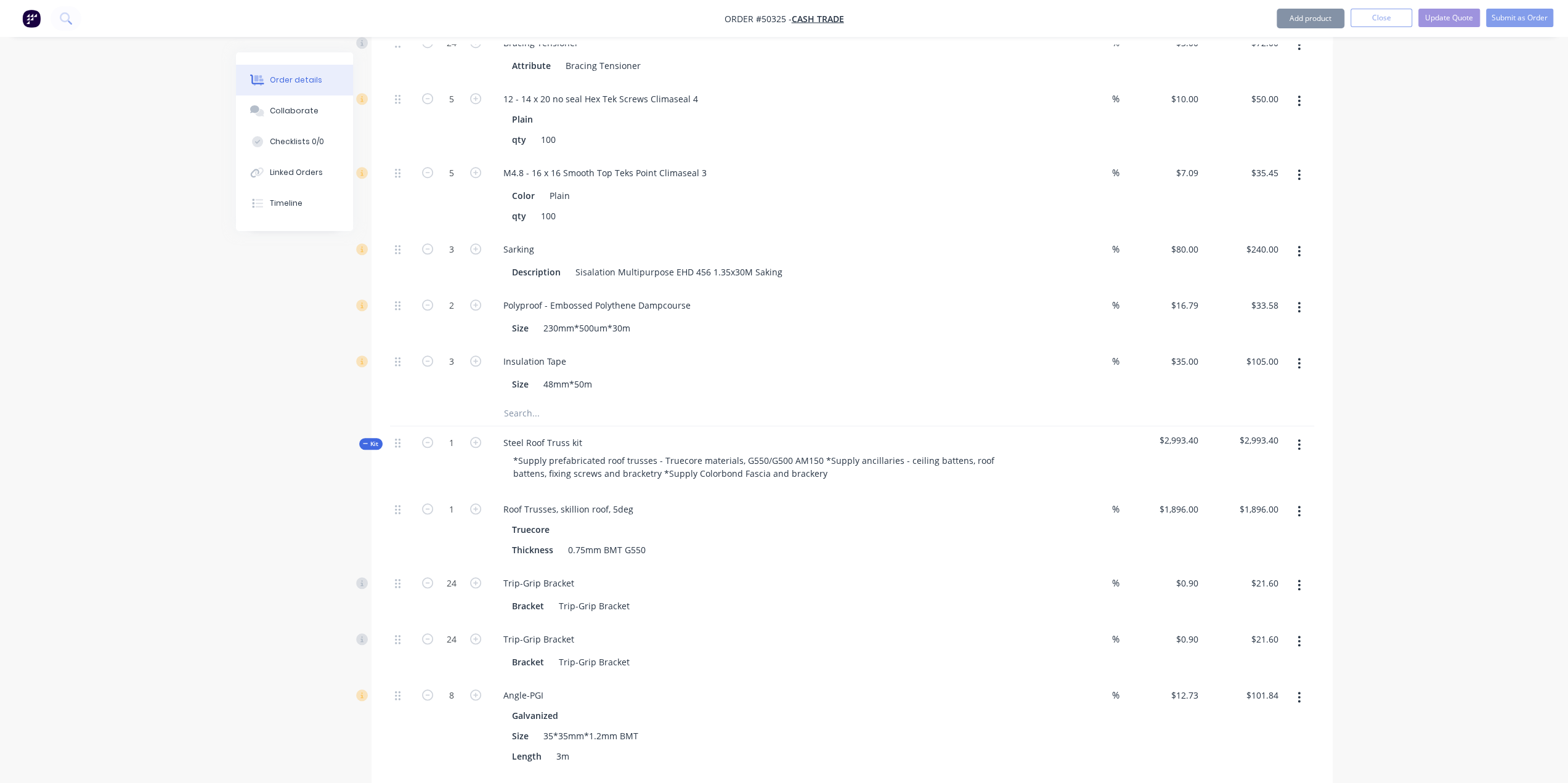
scroll to position [1088, 0]
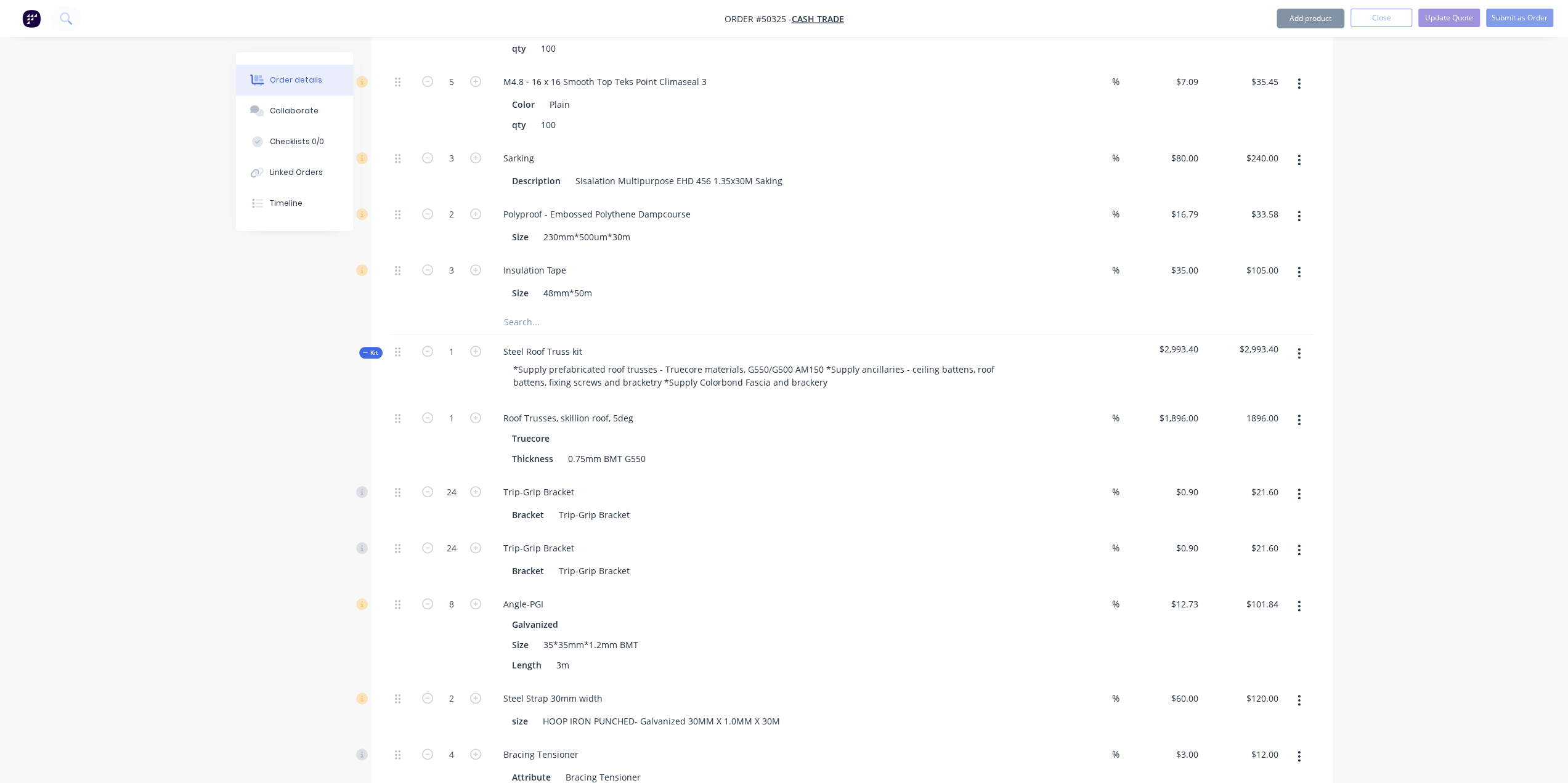
click at [1262, 402] on div "1896.00 $1,896.00" at bounding box center [1243, 439] width 80 height 74
type input "2096.00"
type input "$2,096.00"
click at [1397, 401] on div "Order details Collaborate Checklists 0/0 Linked Orders Timeline Order details C…" at bounding box center [784, 225] width 1568 height 2625
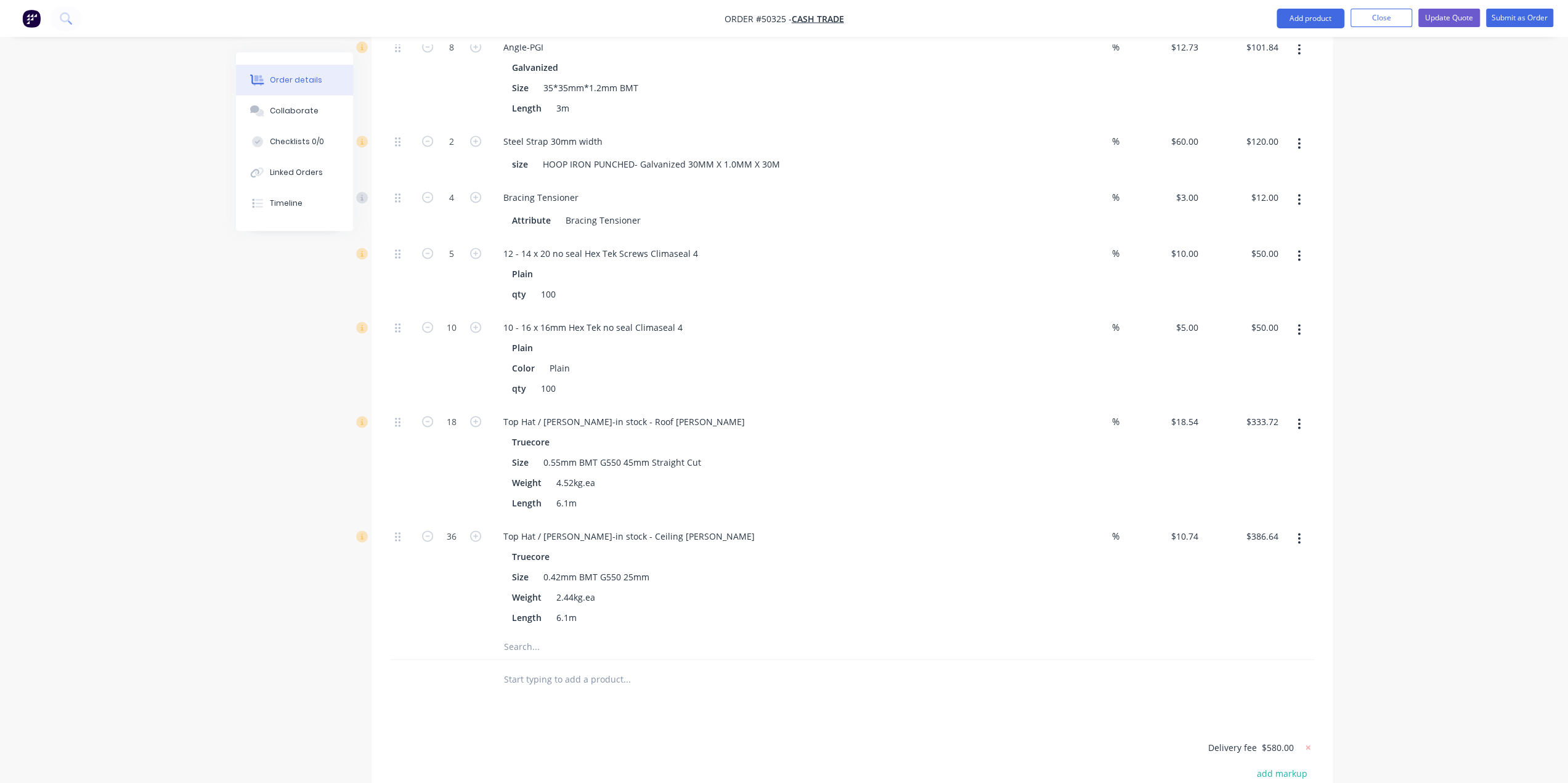
scroll to position [1480, 0]
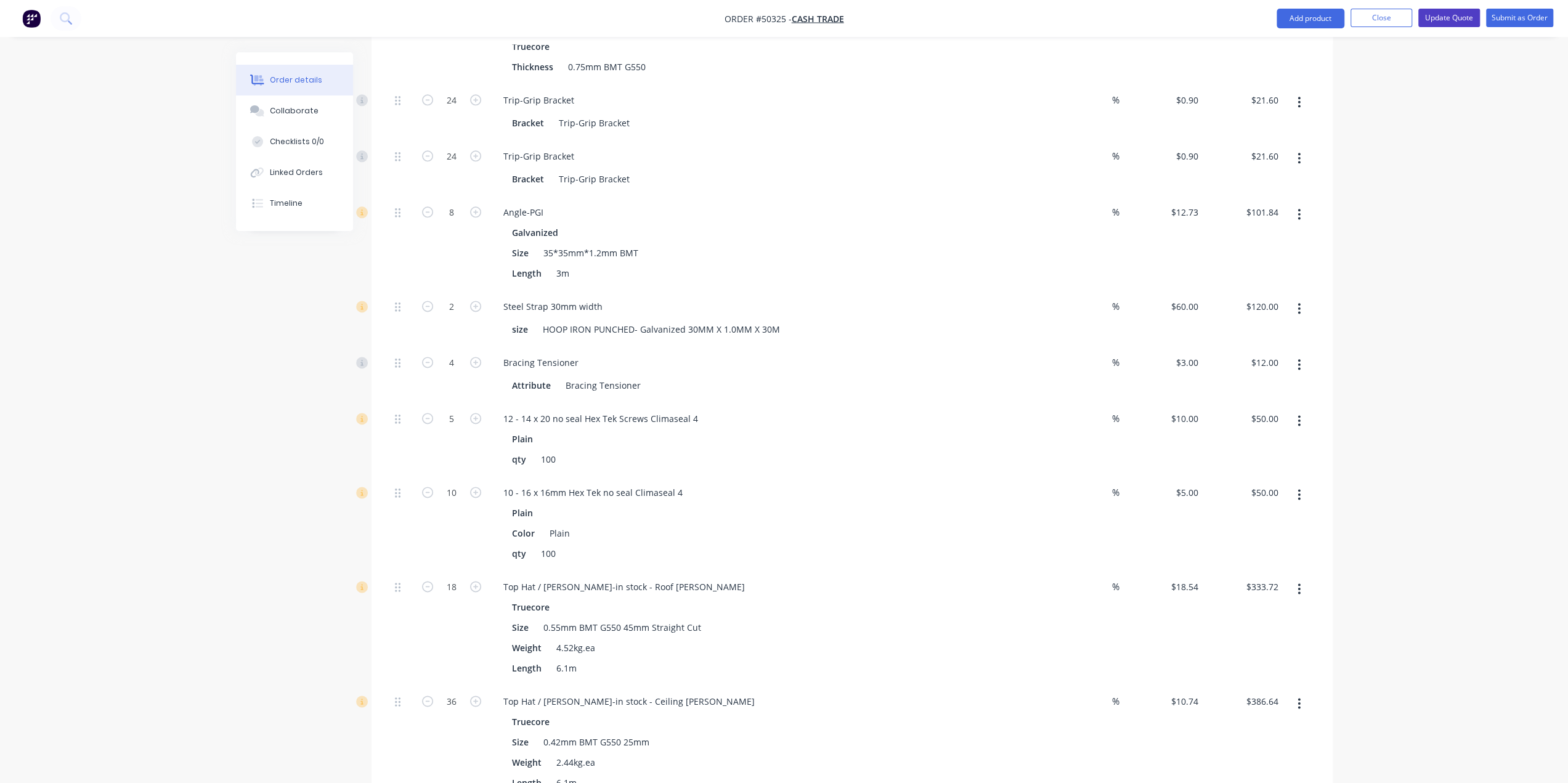
click at [1454, 15] on button "Update Quote" at bounding box center [1449, 17] width 62 height 18
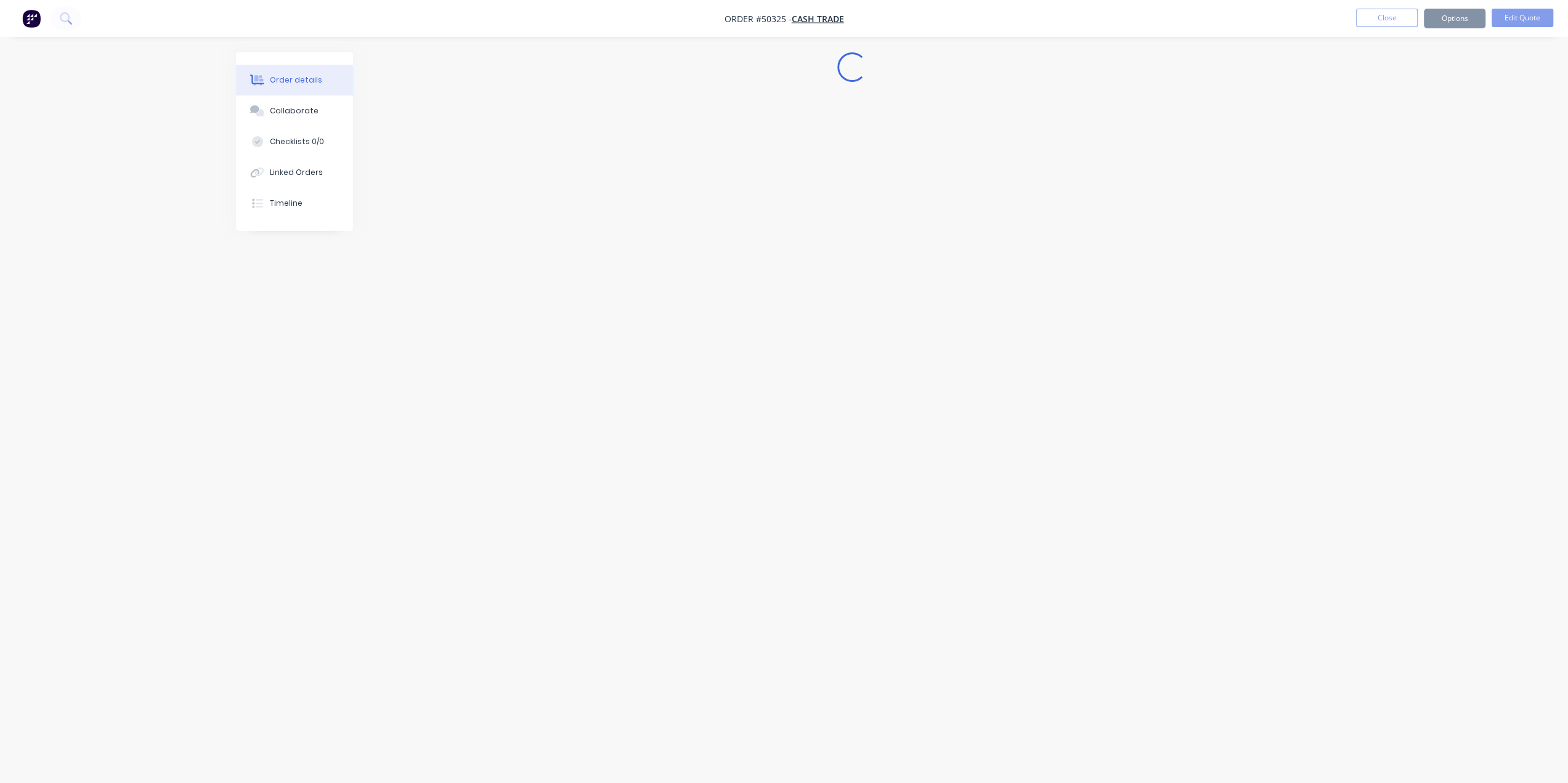
scroll to position [0, 0]
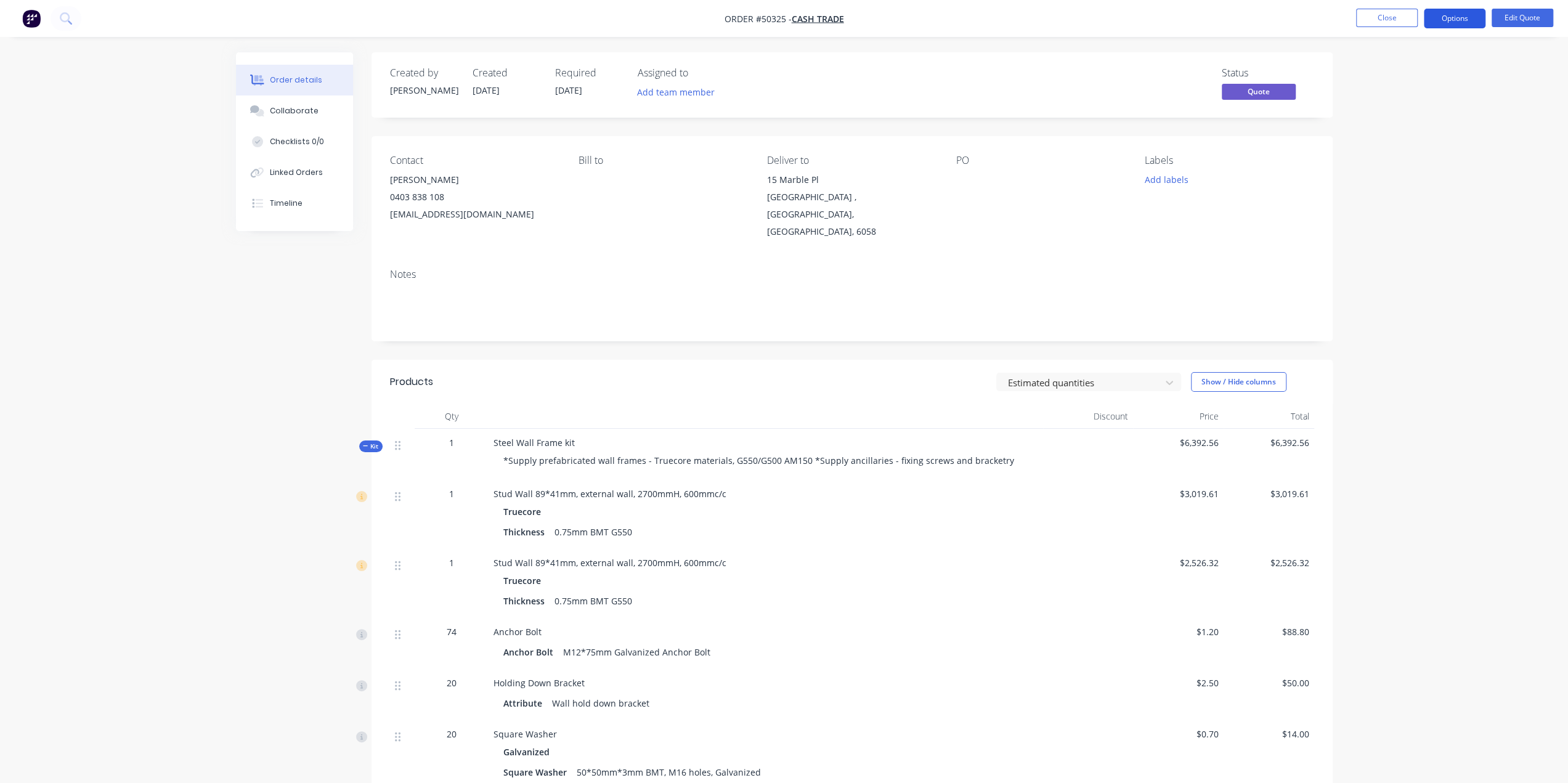
click at [1454, 15] on button "Options" at bounding box center [1454, 18] width 62 height 20
click at [1380, 78] on div "Quote" at bounding box center [1417, 75] width 114 height 18
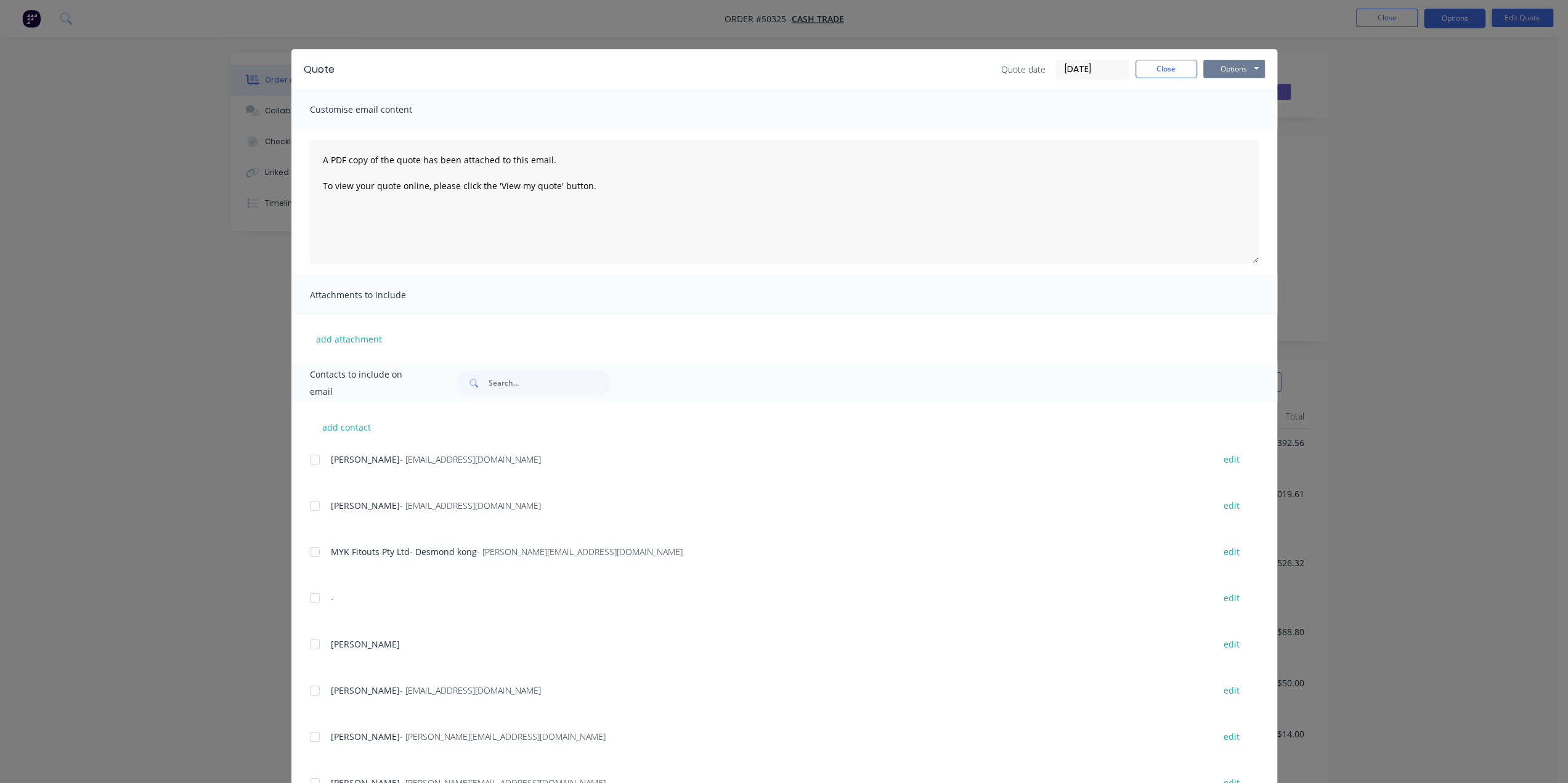
drag, startPoint x: 1221, startPoint y: 65, endPoint x: 1224, endPoint y: 76, distance: 11.4
click at [1221, 65] on button "Options" at bounding box center [1234, 68] width 62 height 18
click at [1228, 105] on button "Print" at bounding box center [1243, 111] width 79 height 21
click at [1412, 108] on div "Quote Quote date 13/10/25 Close Options Preview Print Email Customise email con…" at bounding box center [784, 392] width 1568 height 783
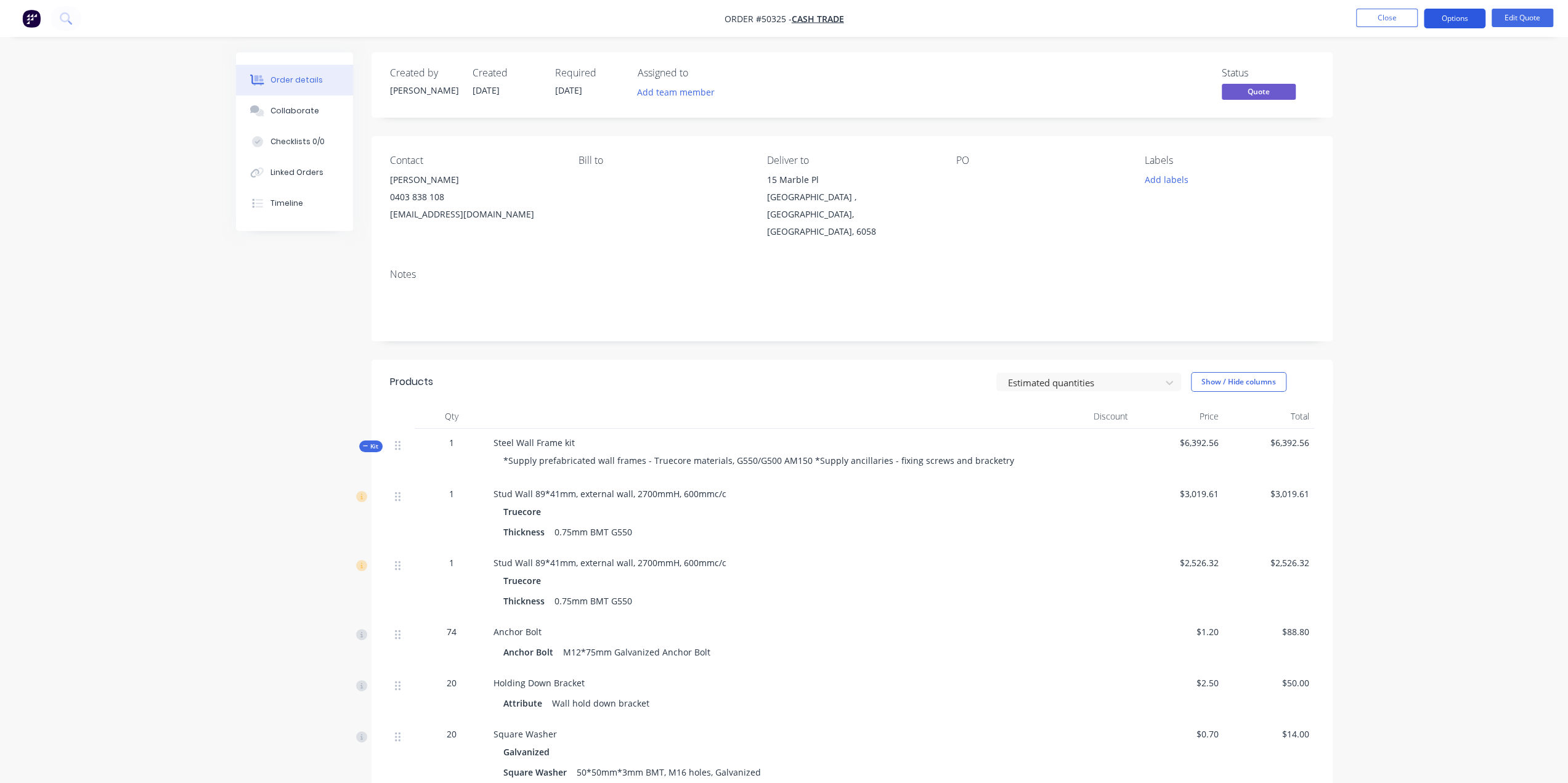
click at [1441, 27] on nav "Order #50325 - Cash Trade Close Options Edit Quote" at bounding box center [784, 18] width 1568 height 37
click at [1444, 19] on button "Options" at bounding box center [1454, 18] width 62 height 20
click at [1432, 146] on div "Convert to Order" at bounding box center [1417, 149] width 114 height 18
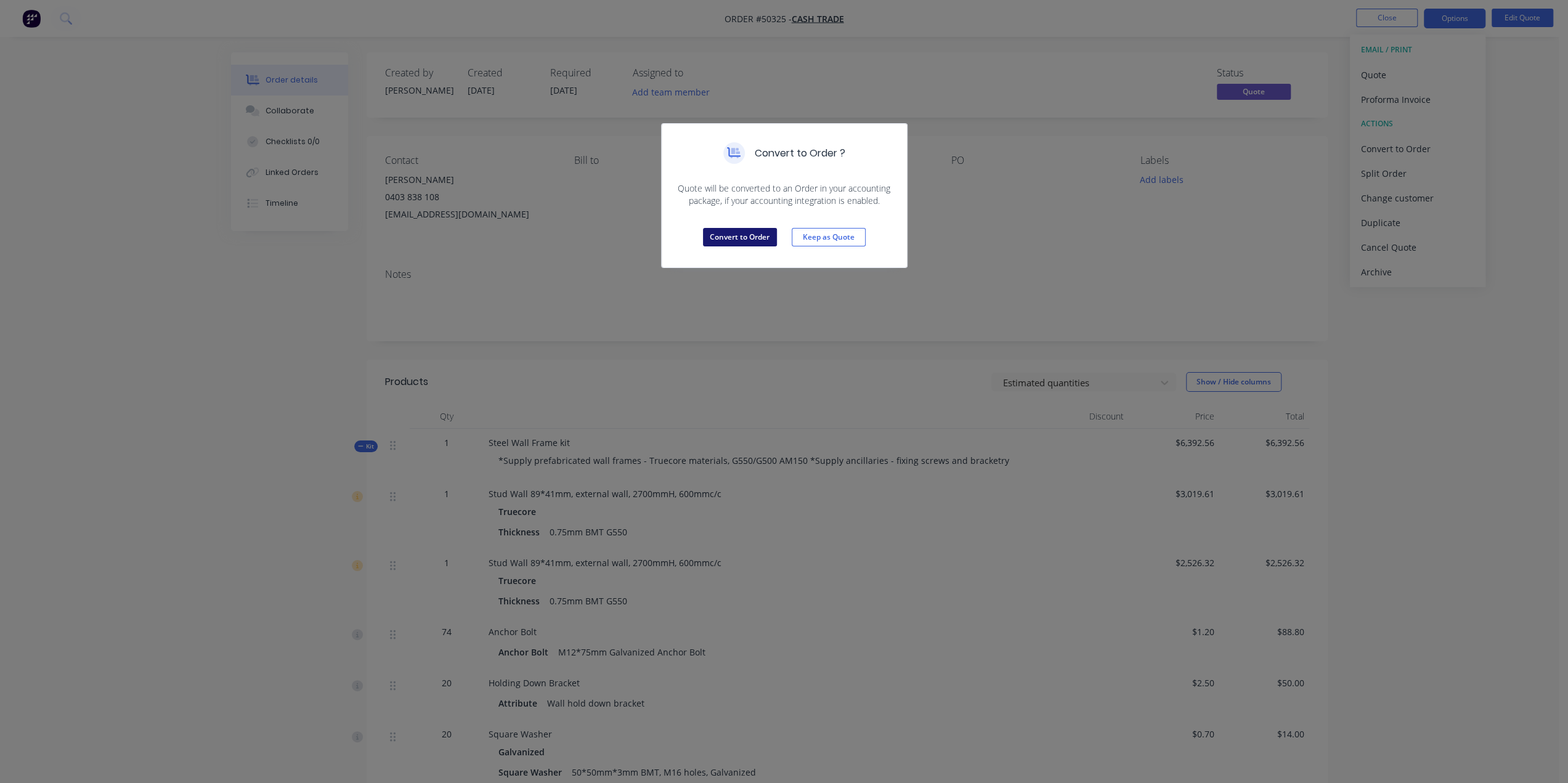
click at [712, 240] on button "Convert to Order" at bounding box center [740, 237] width 74 height 18
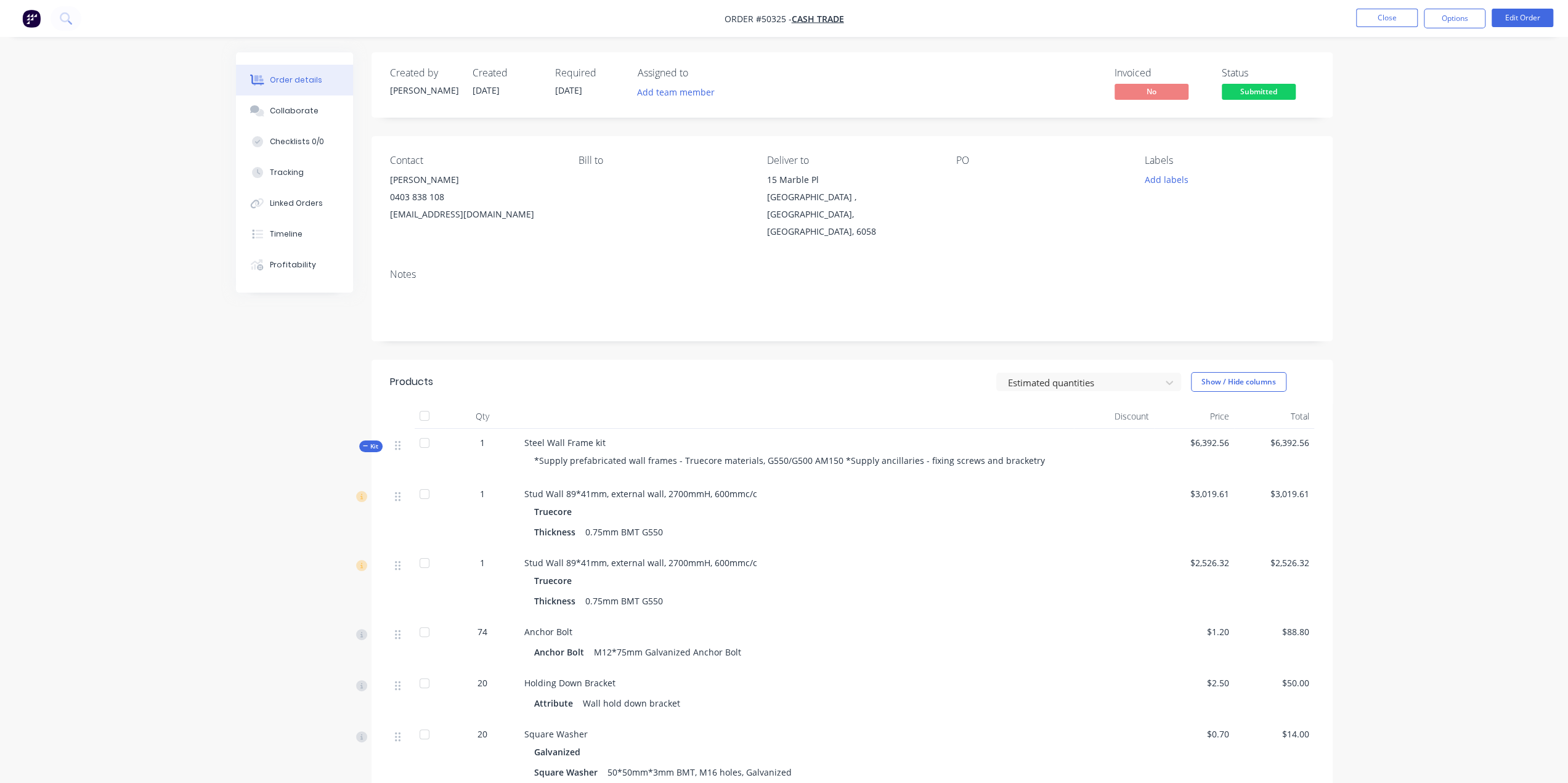
drag, startPoint x: 1386, startPoint y: 650, endPoint x: 1348, endPoint y: 289, distance: 363.0
click at [1443, 22] on button "Options" at bounding box center [1454, 18] width 62 height 20
click at [1417, 165] on div "Delivery Docket" at bounding box center [1417, 173] width 114 height 18
click at [1407, 118] on div "Without pricing" at bounding box center [1417, 124] width 114 height 18
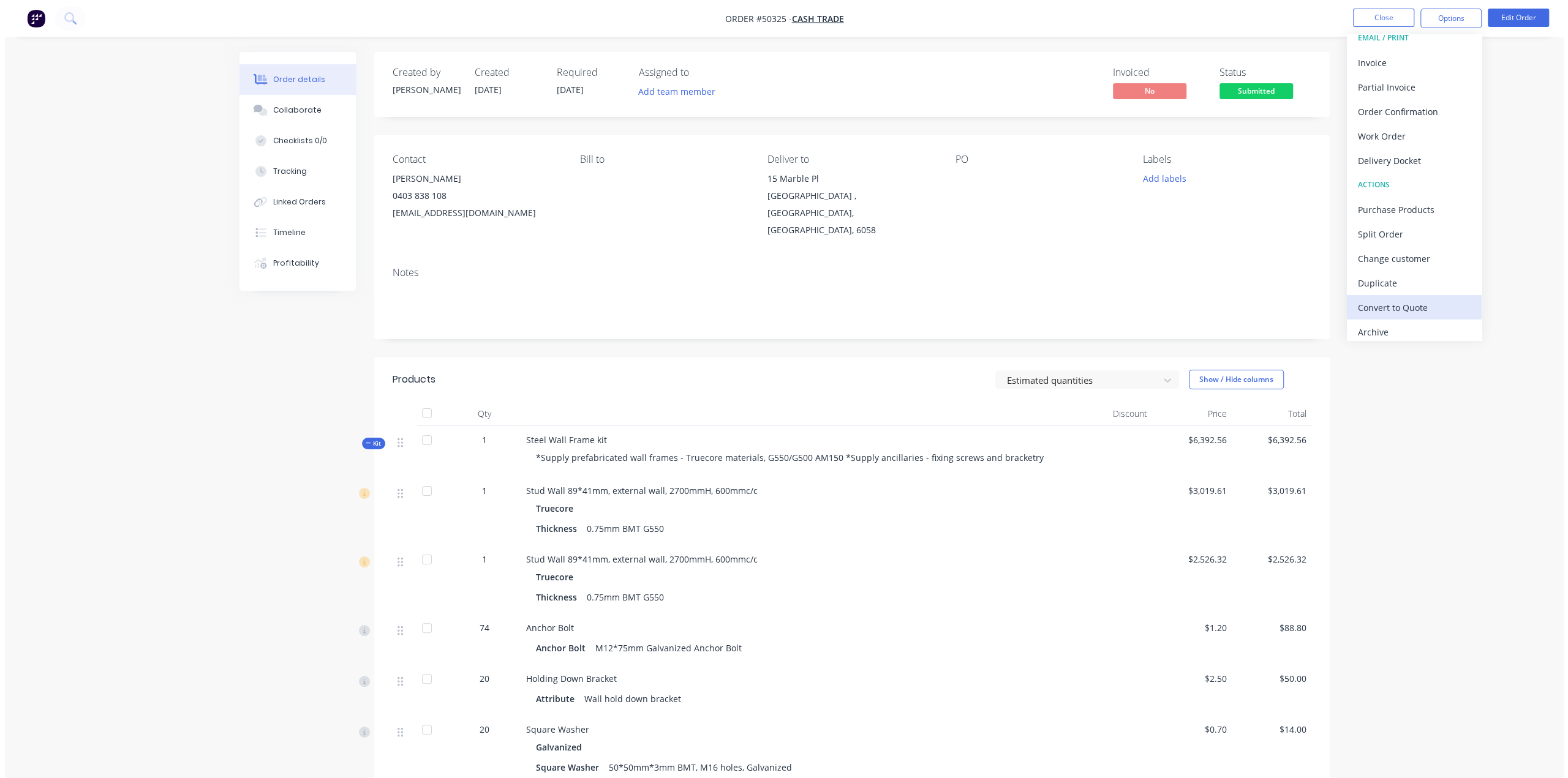
scroll to position [18, 0]
click at [1399, 294] on div "Convert to Quote" at bounding box center [1409, 300] width 113 height 18
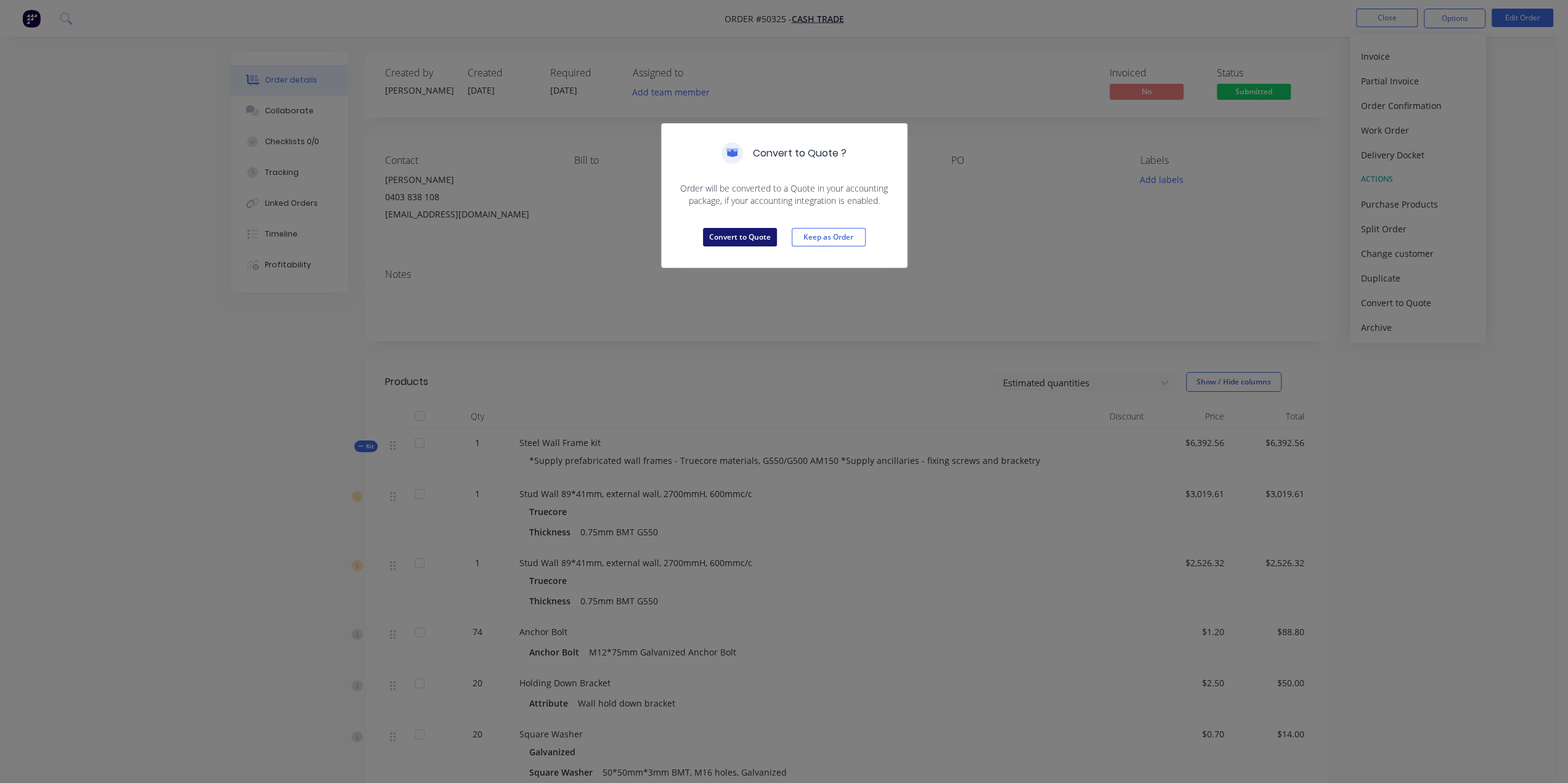
click at [736, 237] on button "Convert to Quote" at bounding box center [740, 237] width 74 height 18
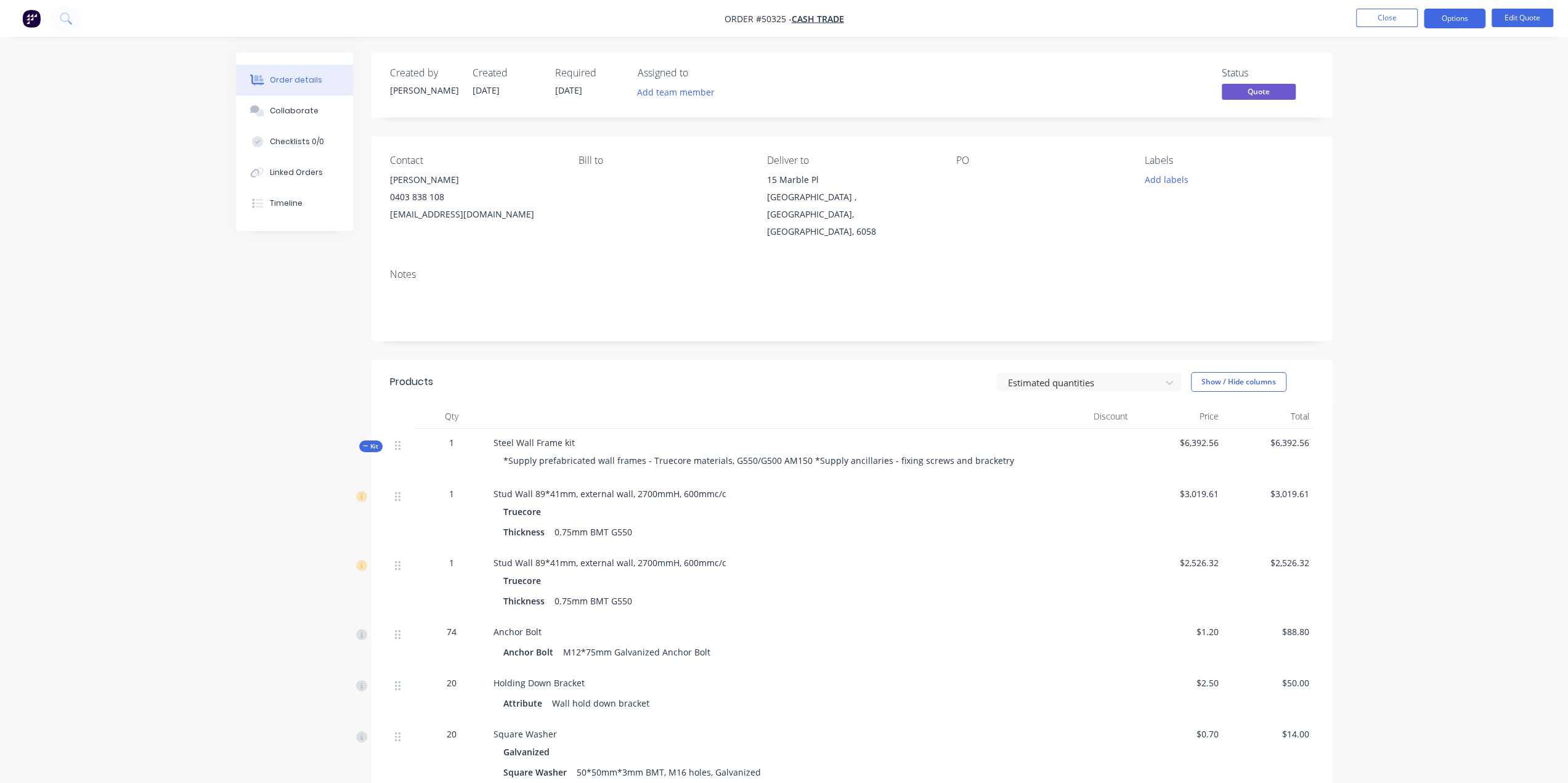
click at [37, 17] on img "button" at bounding box center [31, 18] width 18 height 18
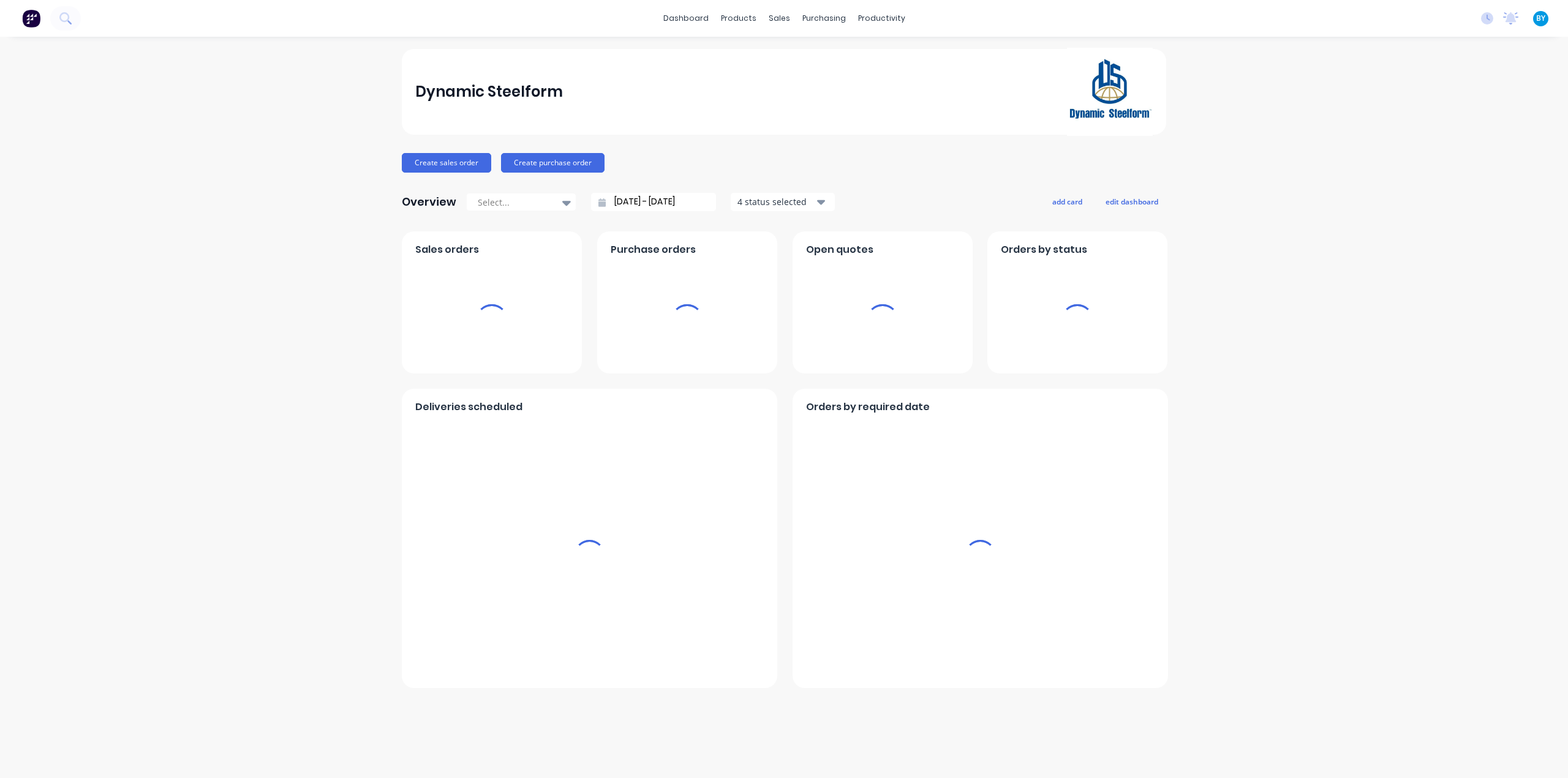
click at [1311, 143] on div "Dynamic Steelform Create sales order Create purchase order Overview Select... 1…" at bounding box center [784, 407] width 1568 height 716
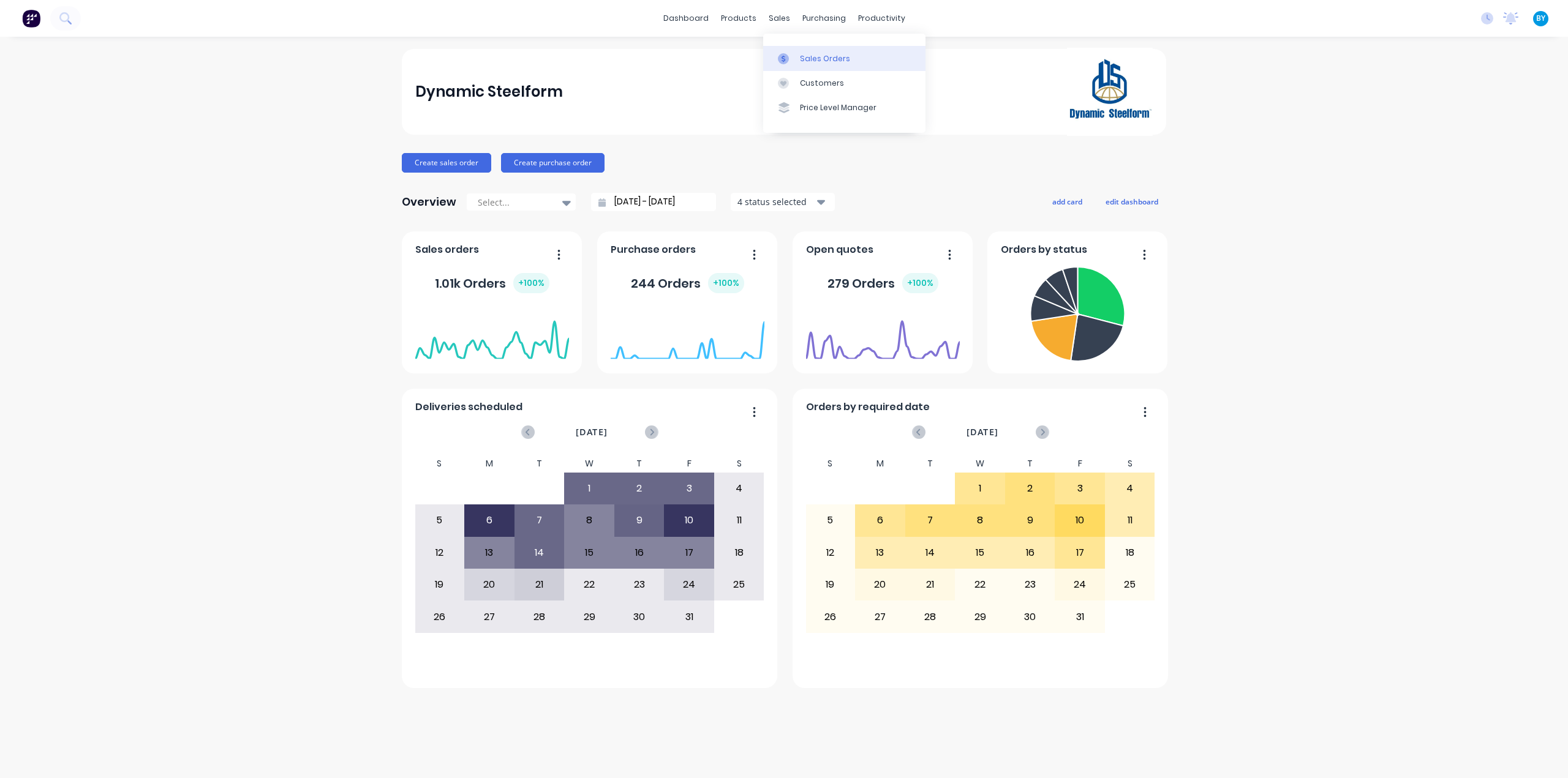
click at [789, 53] on div at bounding box center [786, 58] width 18 height 11
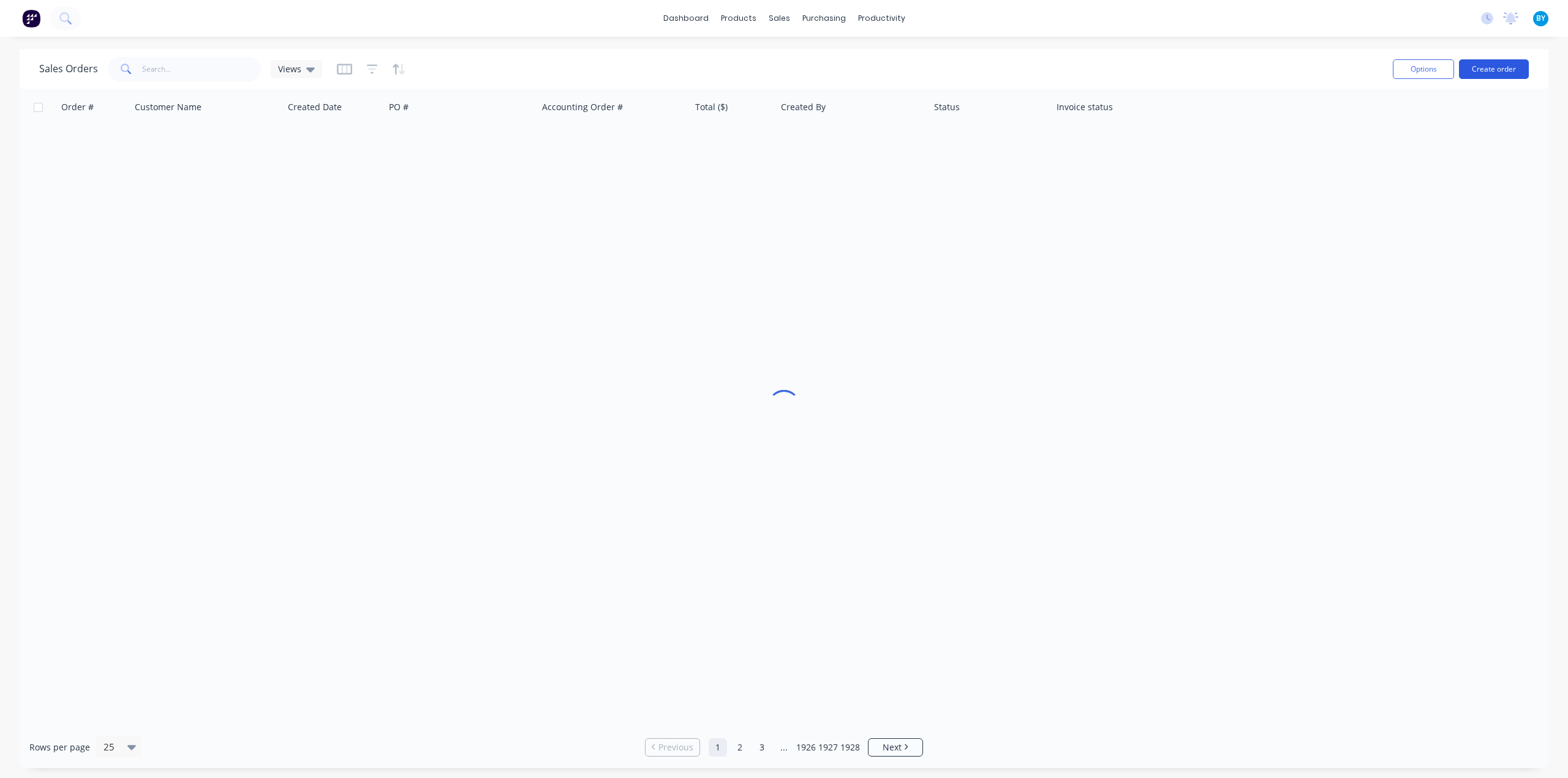
click at [1499, 70] on button "Create order" at bounding box center [1494, 68] width 70 height 20
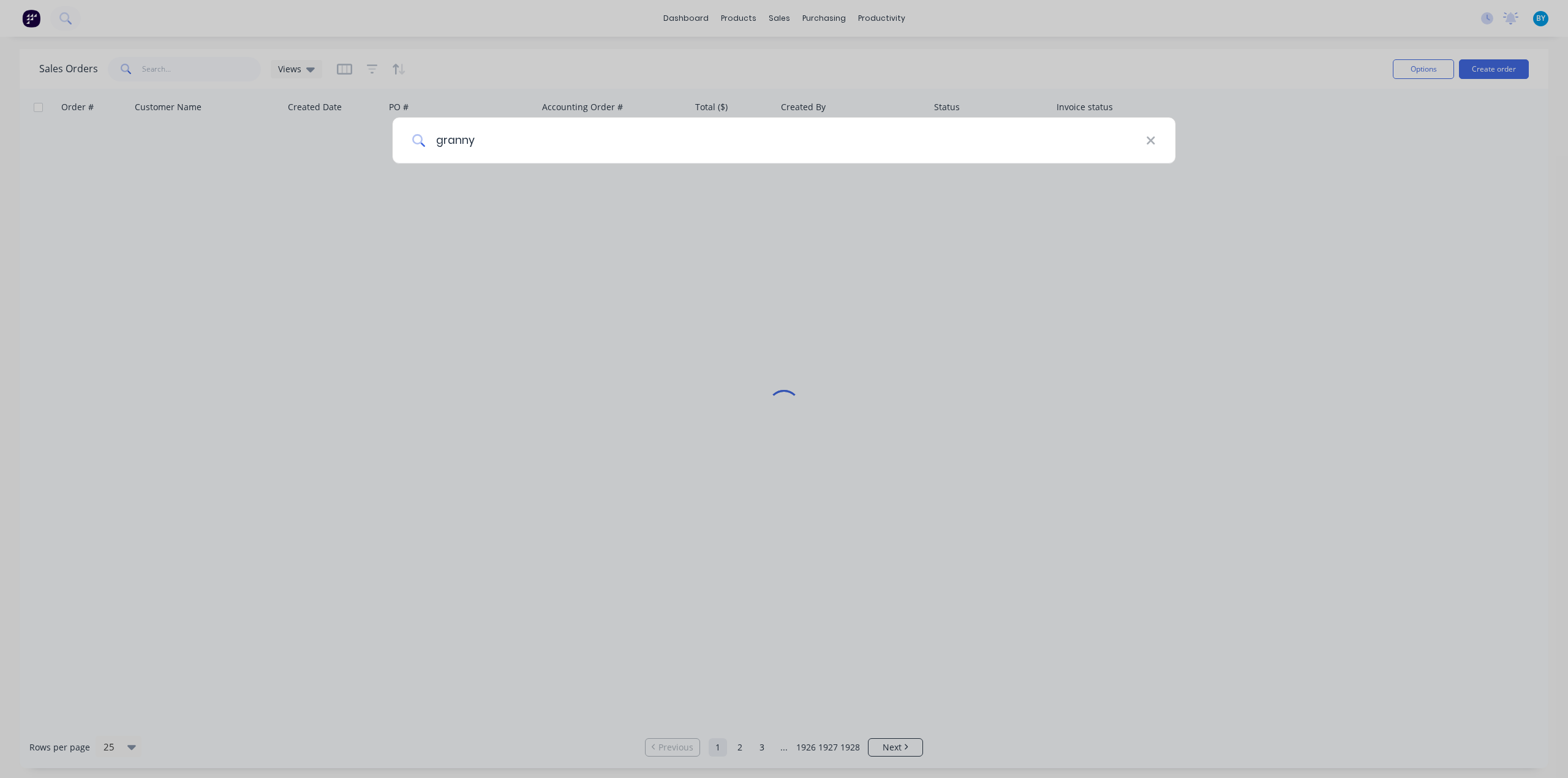
type input "granny"
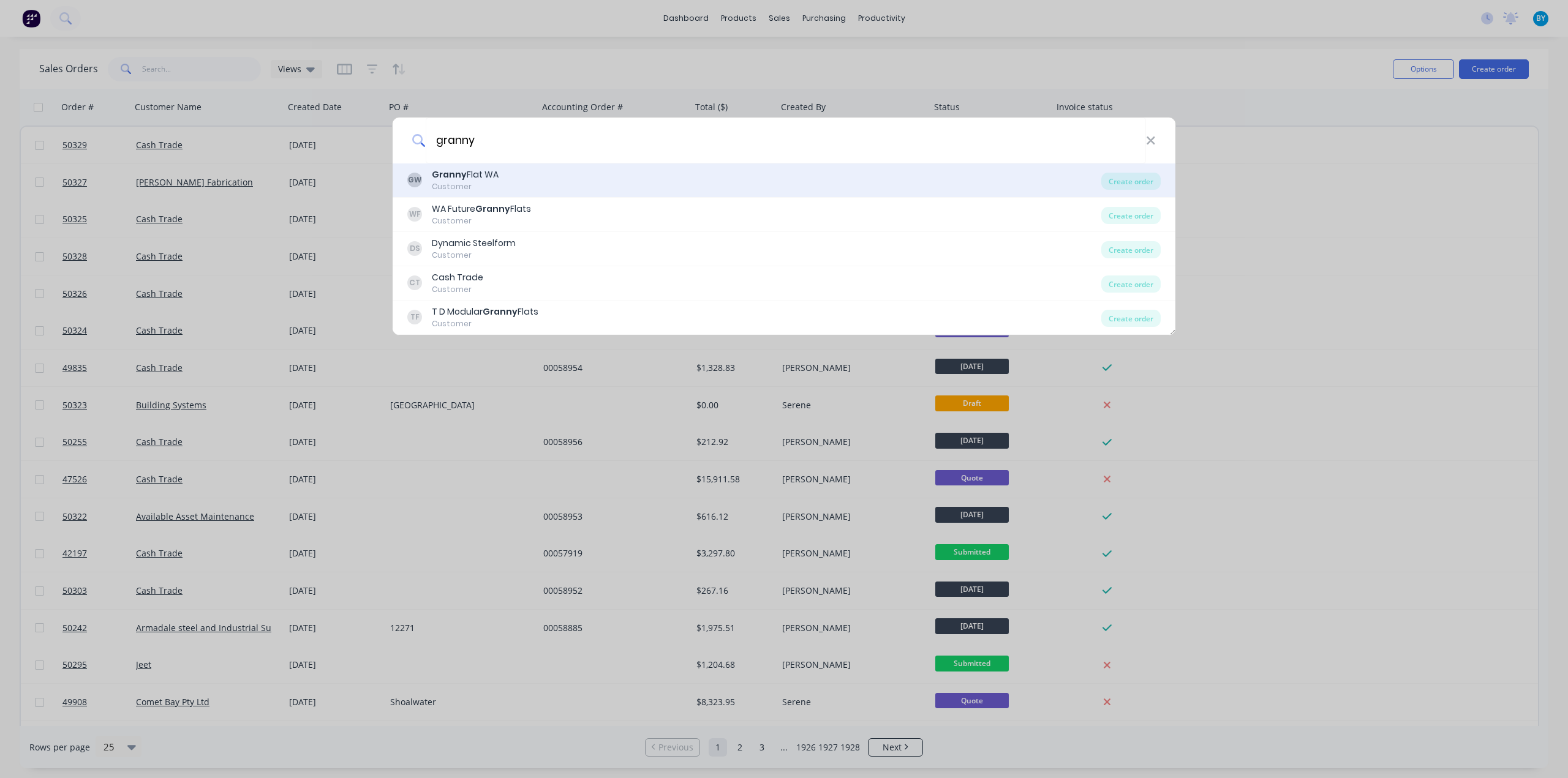
click at [493, 168] on div "Granny Flat WA" at bounding box center [465, 174] width 67 height 13
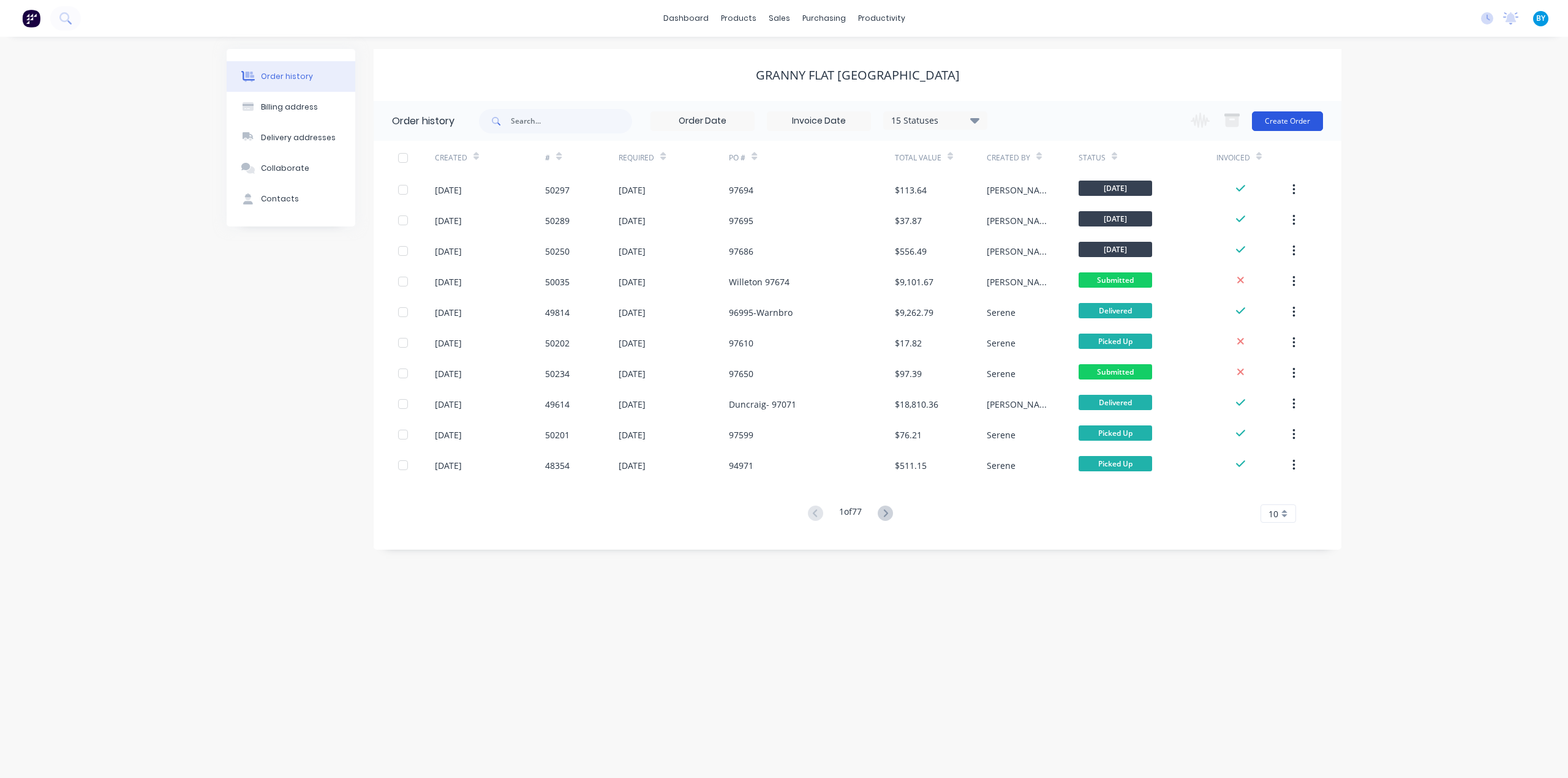
click at [1283, 118] on button "Create Order" at bounding box center [1287, 121] width 71 height 20
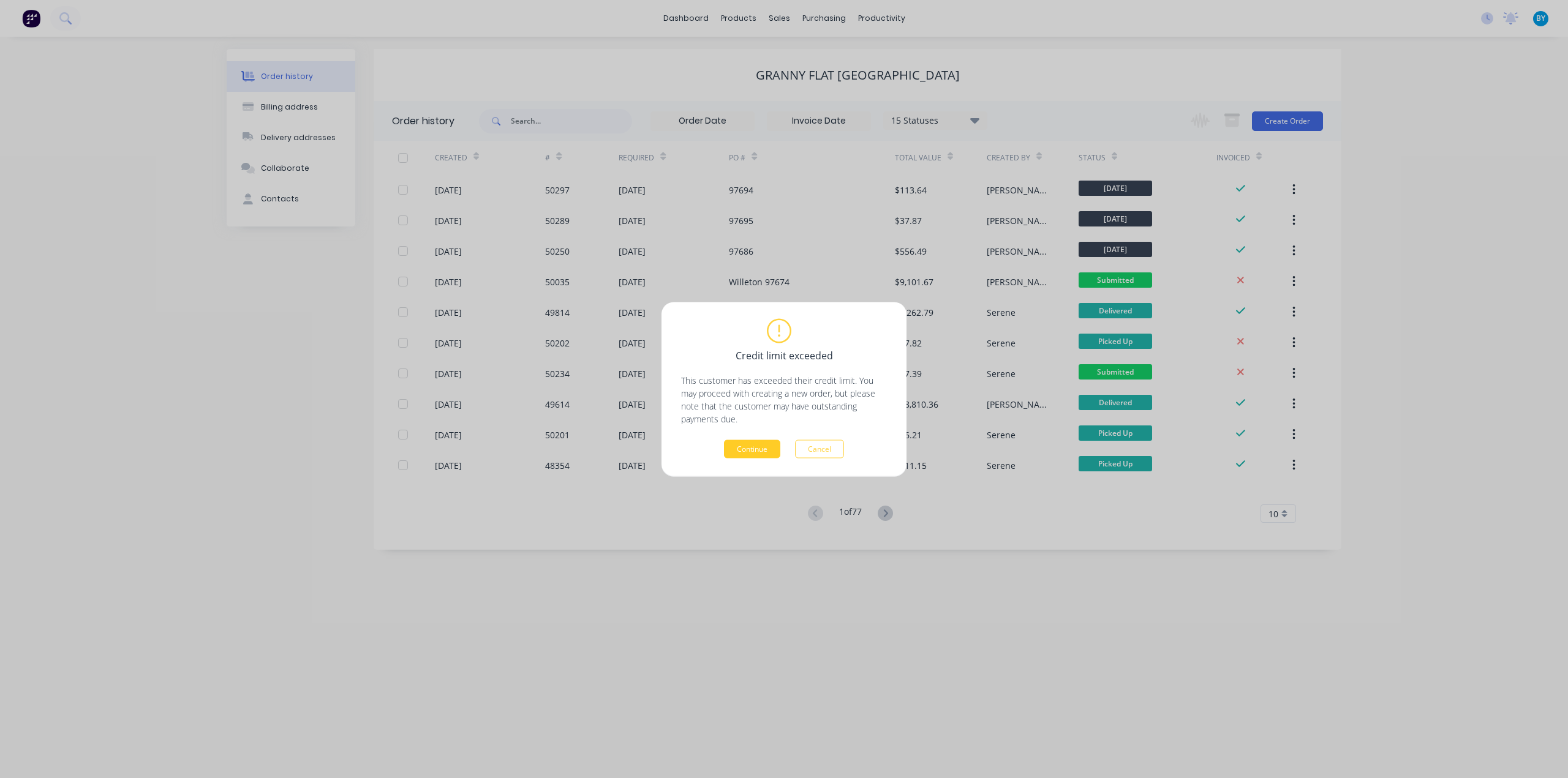
click at [758, 455] on button "Continue" at bounding box center [752, 448] width 56 height 18
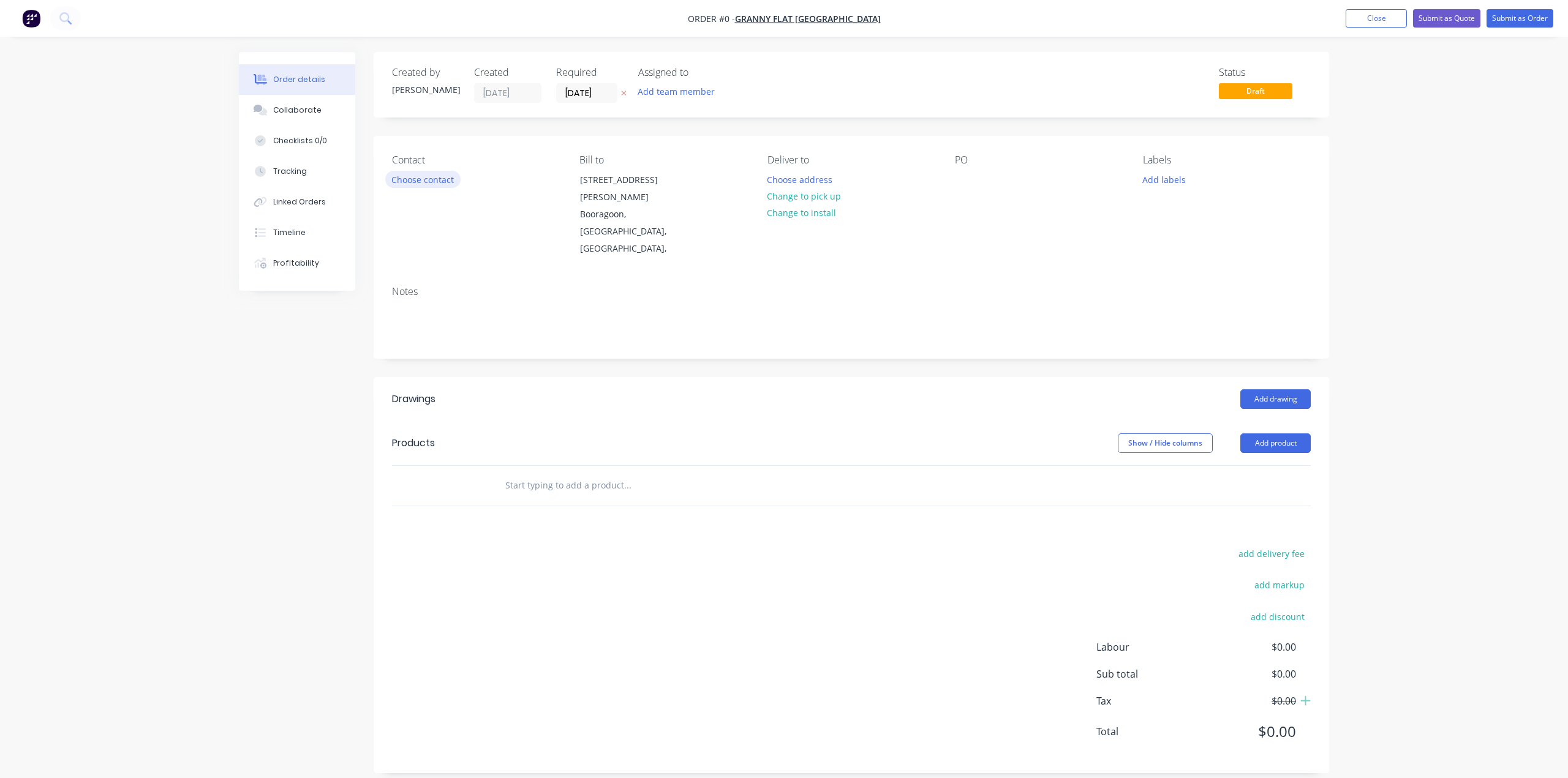
click at [430, 176] on button "Choose contact" at bounding box center [423, 179] width 75 height 16
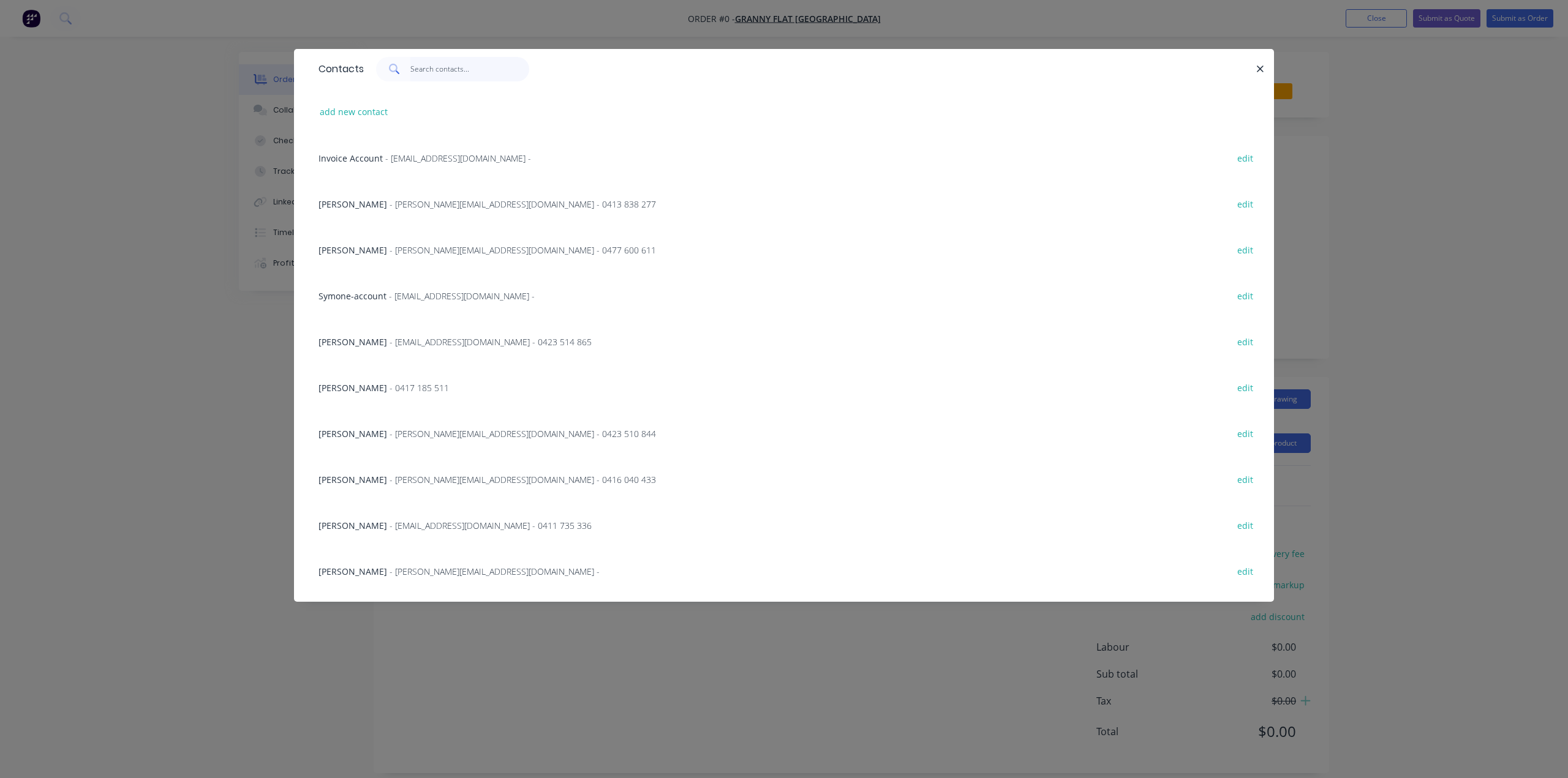
click at [451, 72] on input "text" at bounding box center [470, 69] width 120 height 25
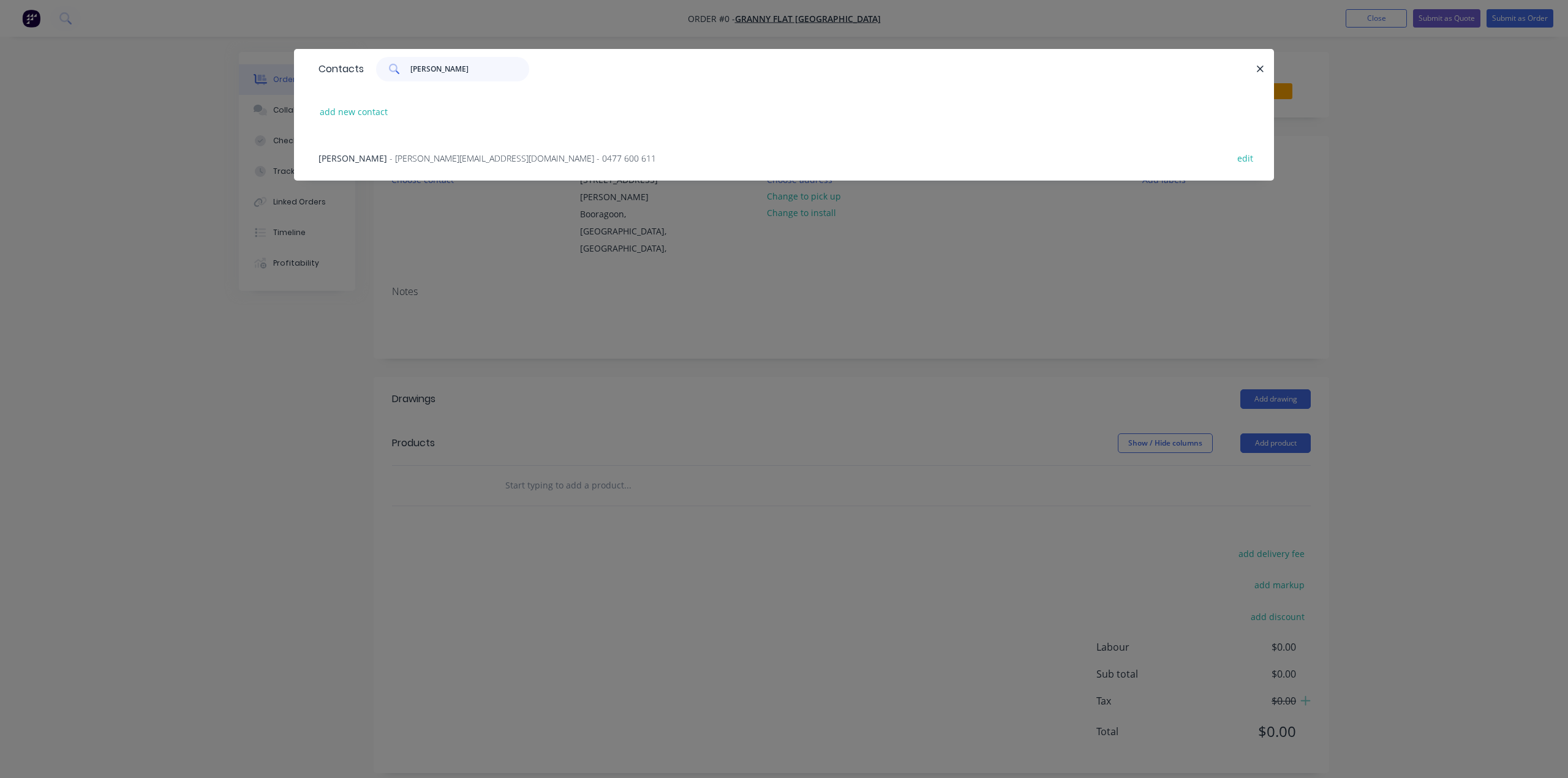
type input "karl"
click at [426, 155] on span "- karl@grannyflatswa.com - 0477 600 611" at bounding box center [522, 158] width 266 height 12
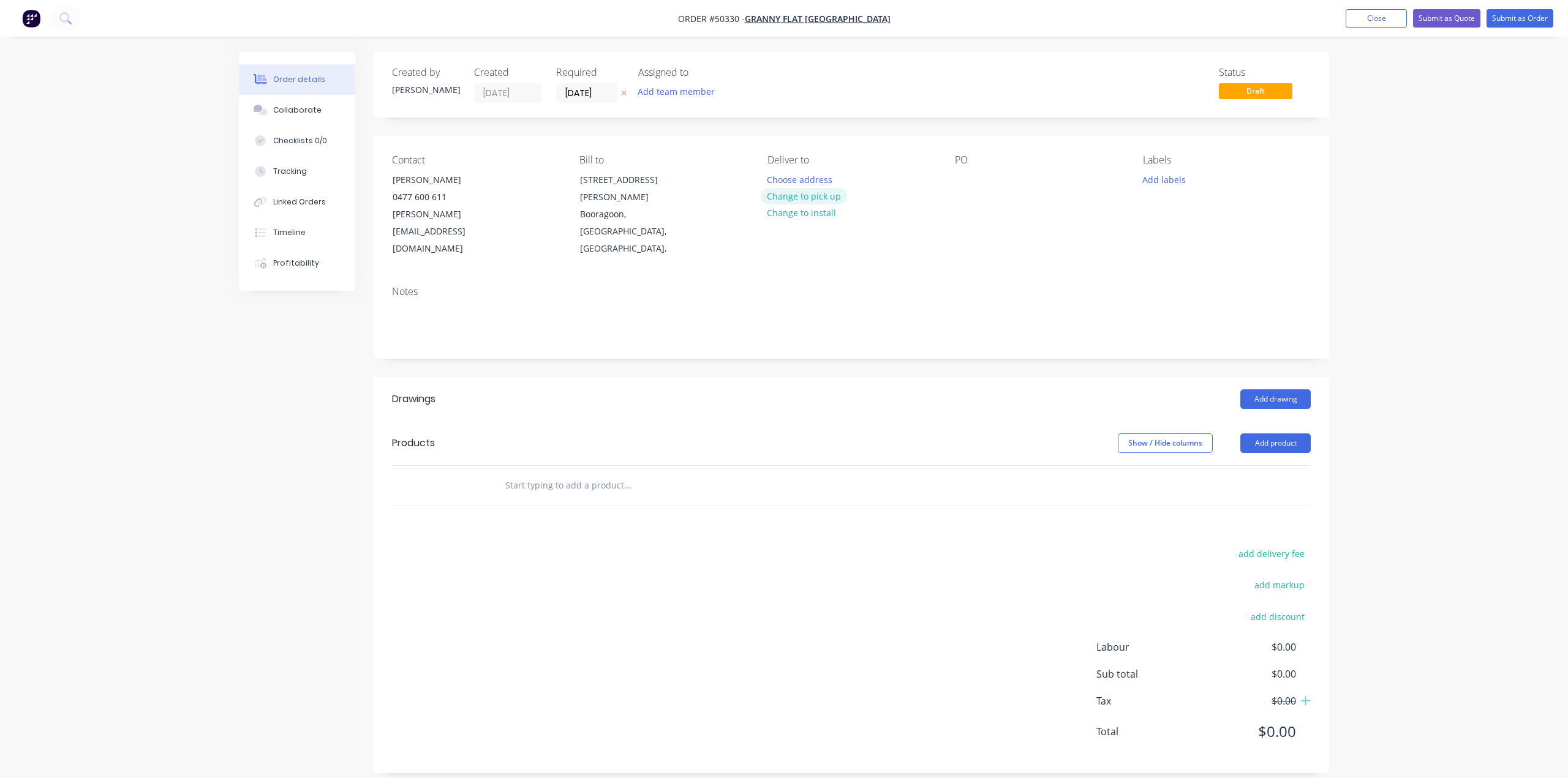
click at [818, 199] on button "Change to pick up" at bounding box center [804, 196] width 87 height 16
click at [1280, 433] on button "Add product" at bounding box center [1275, 443] width 70 height 20
drag, startPoint x: 1480, startPoint y: 335, endPoint x: 1452, endPoint y: 268, distance: 72.6
click at [1479, 330] on div "Order details Collaborate Checklists 0/0 Tracking Linked Orders Timeline Profit…" at bounding box center [784, 396] width 1568 height 792
click at [1279, 433] on button "Add product" at bounding box center [1275, 443] width 70 height 20
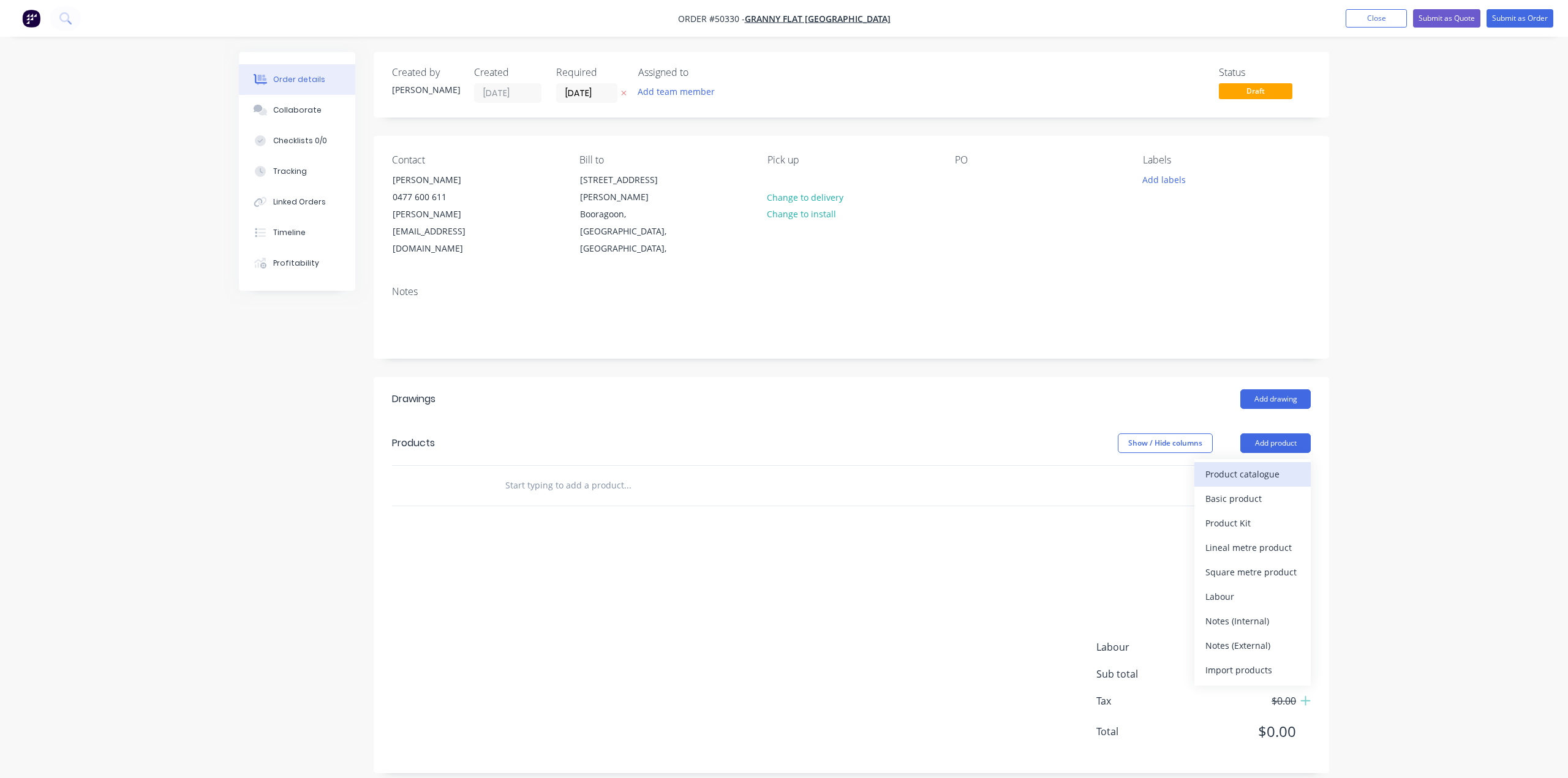
click at [1271, 465] on div "Product catalogue" at bounding box center [1252, 474] width 94 height 18
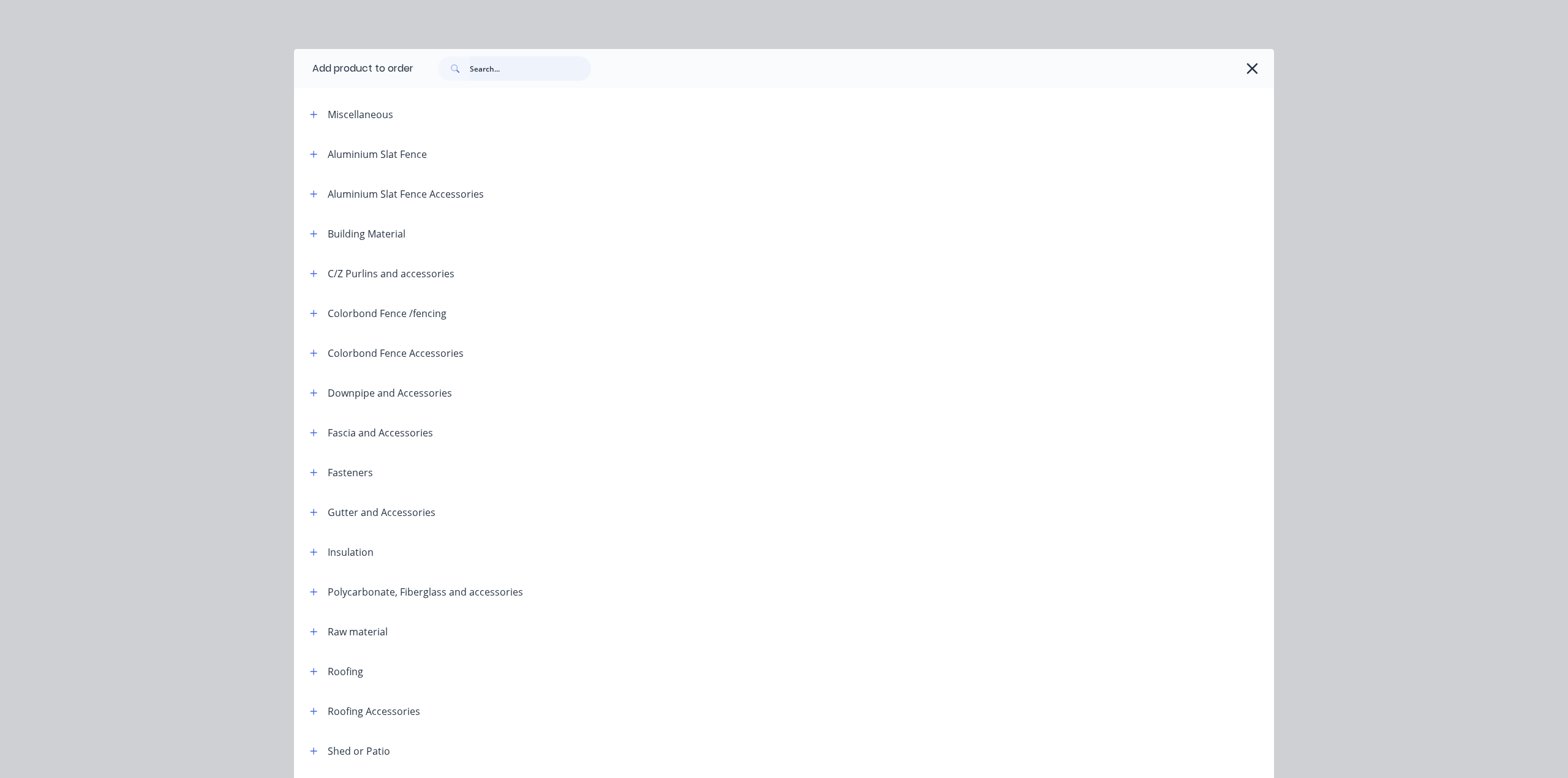
click at [491, 63] on input "text" at bounding box center [530, 68] width 121 height 25
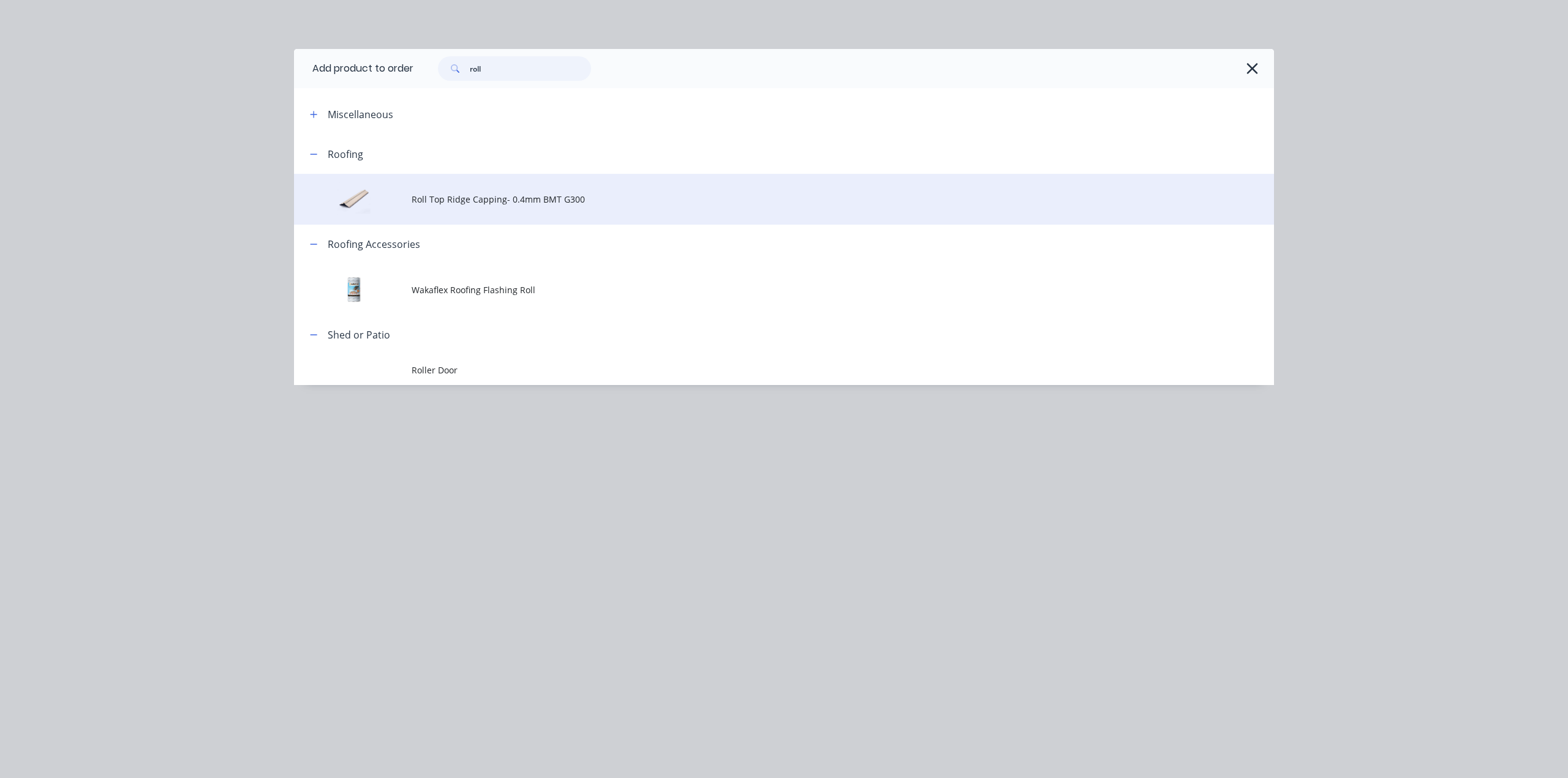
type input "roll"
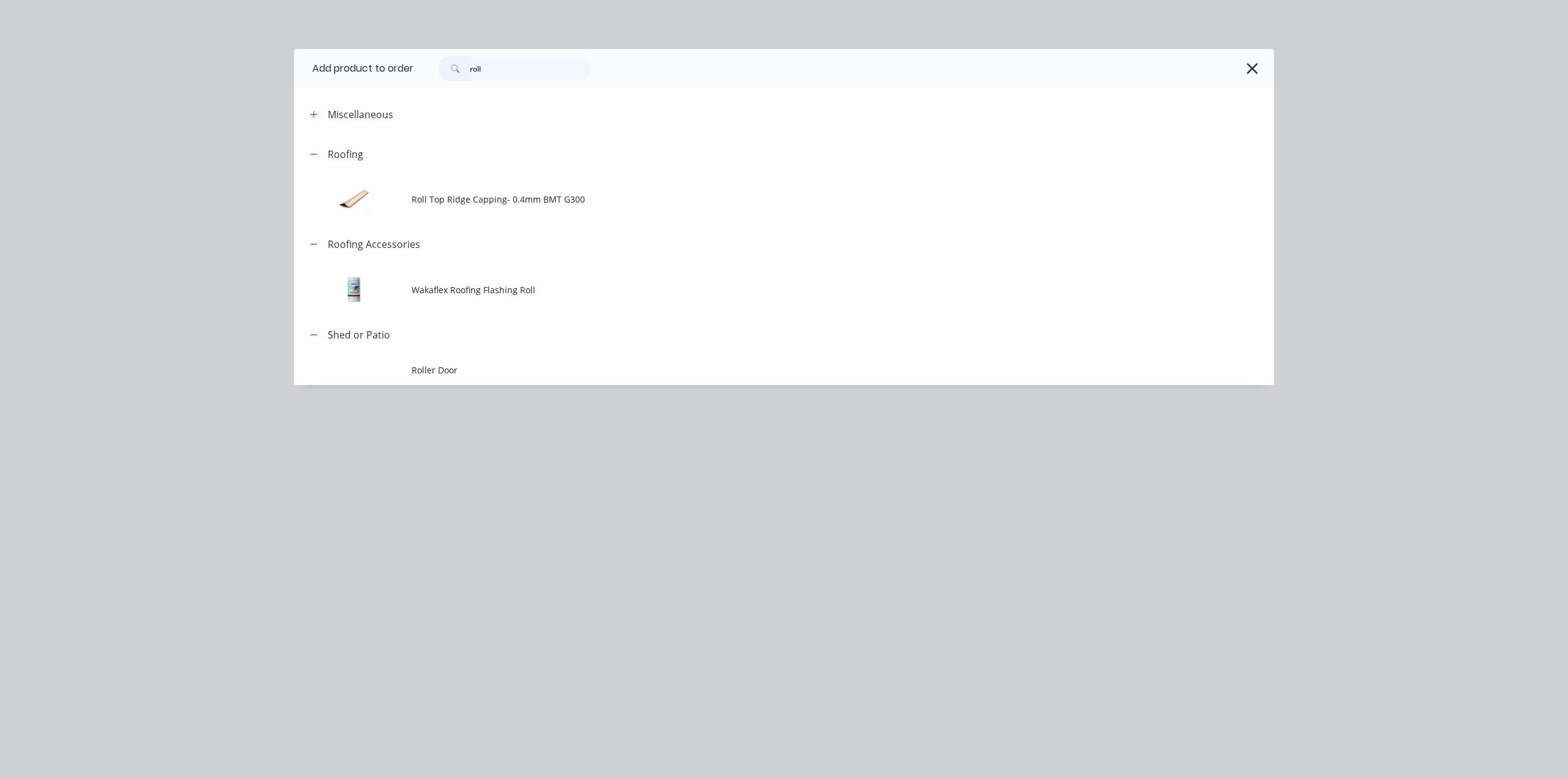
click at [539, 204] on span "Roll Top Ridge Capping- 0.4mm BMT G300" at bounding box center [756, 199] width 689 height 13
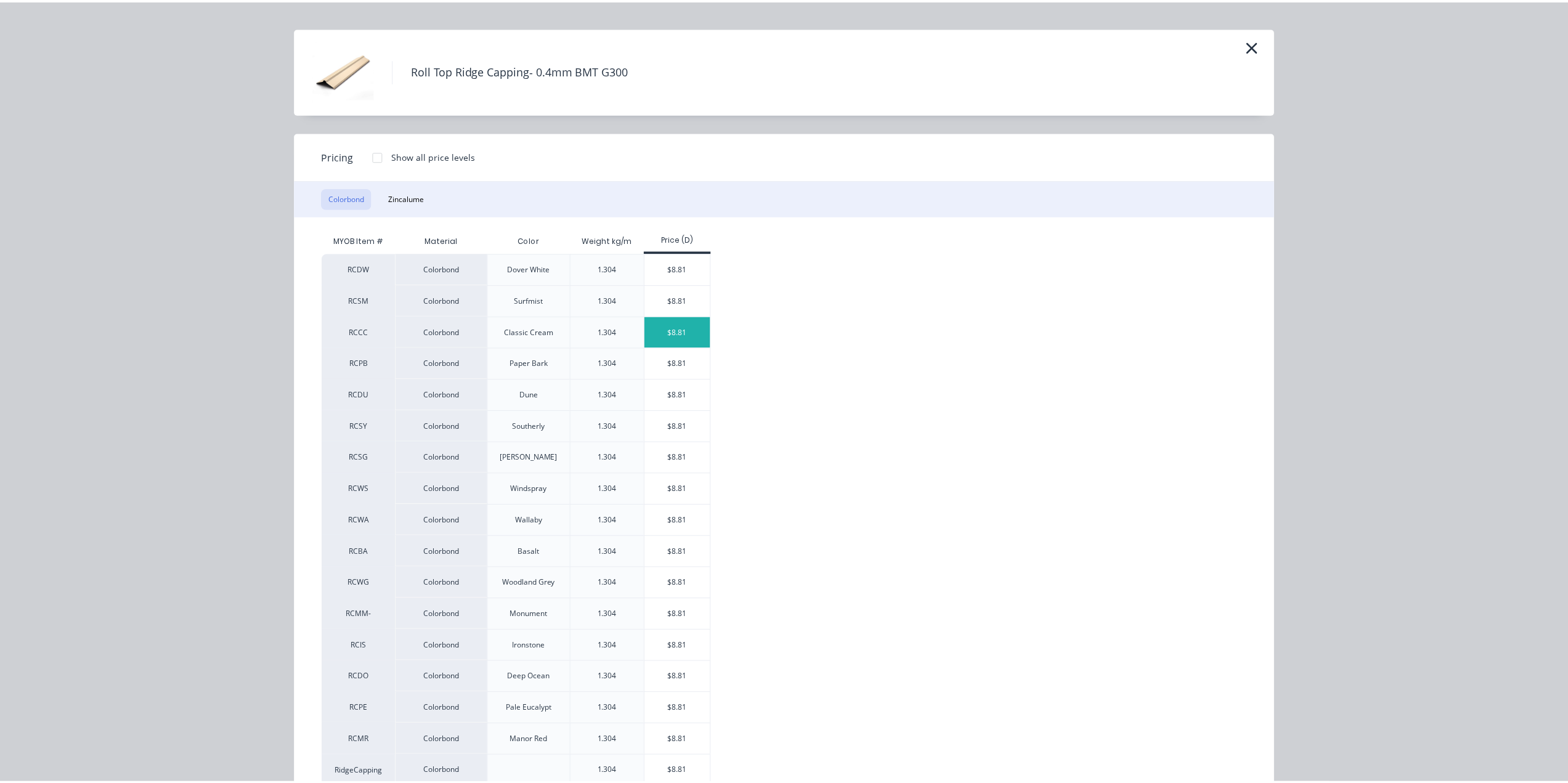
scroll to position [58, 0]
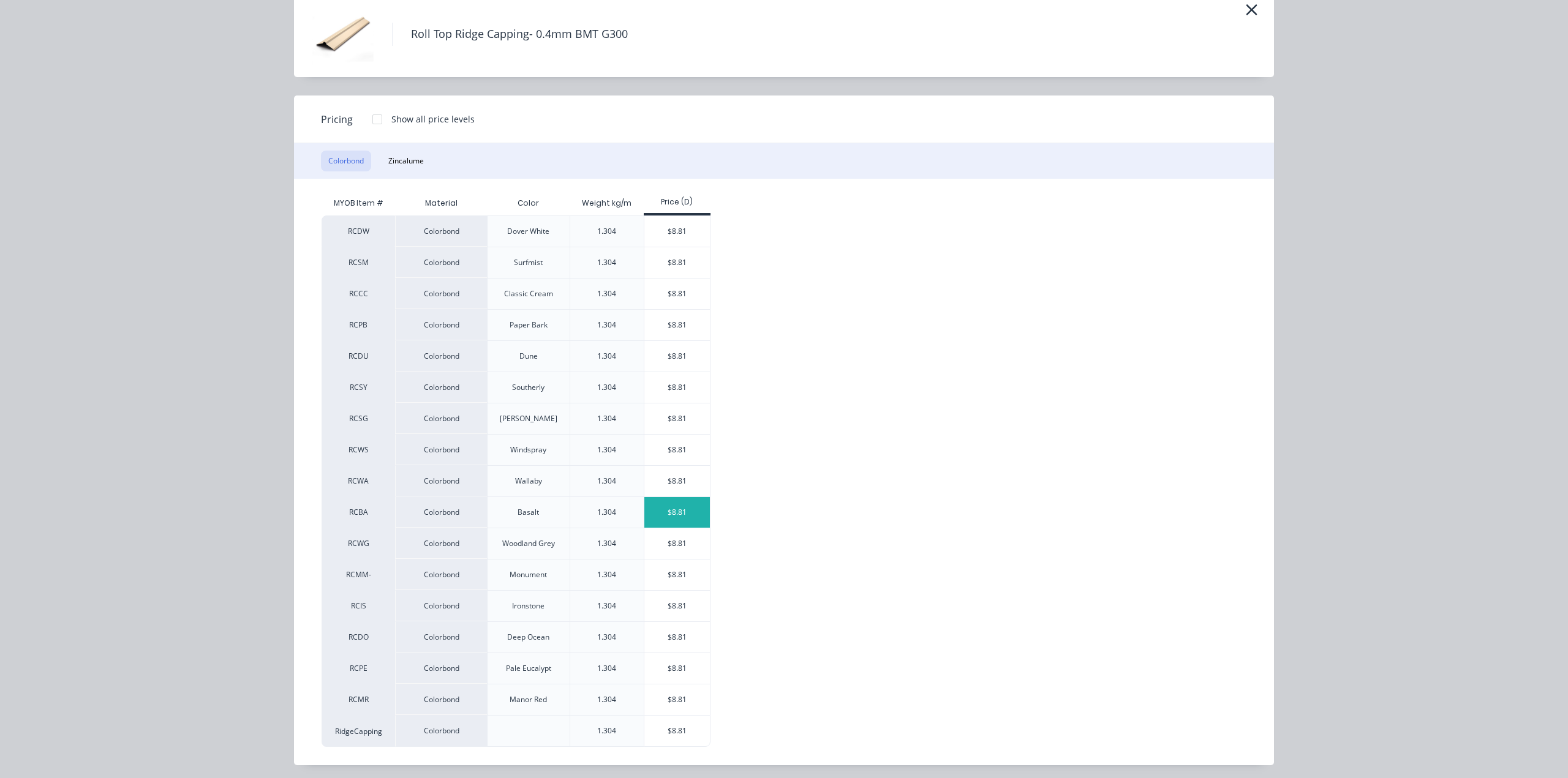
click at [670, 505] on div "$8.81" at bounding box center [677, 512] width 66 height 31
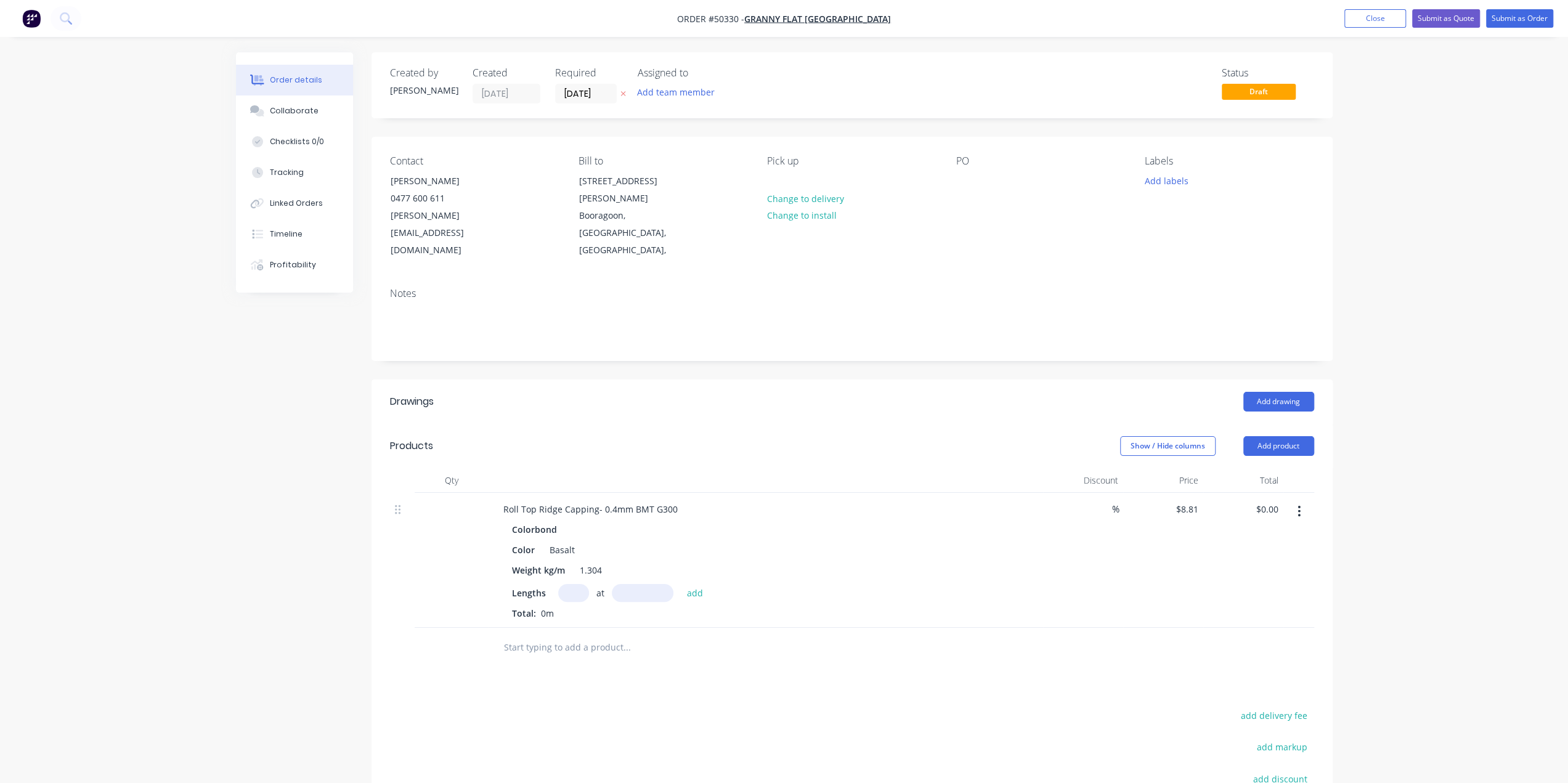
drag, startPoint x: 575, startPoint y: 556, endPoint x: 584, endPoint y: 556, distance: 9.0
click at [575, 584] on input "text" at bounding box center [574, 593] width 31 height 18
type input "1"
type input "2000"
click at [681, 584] on button "add" at bounding box center [695, 592] width 29 height 16
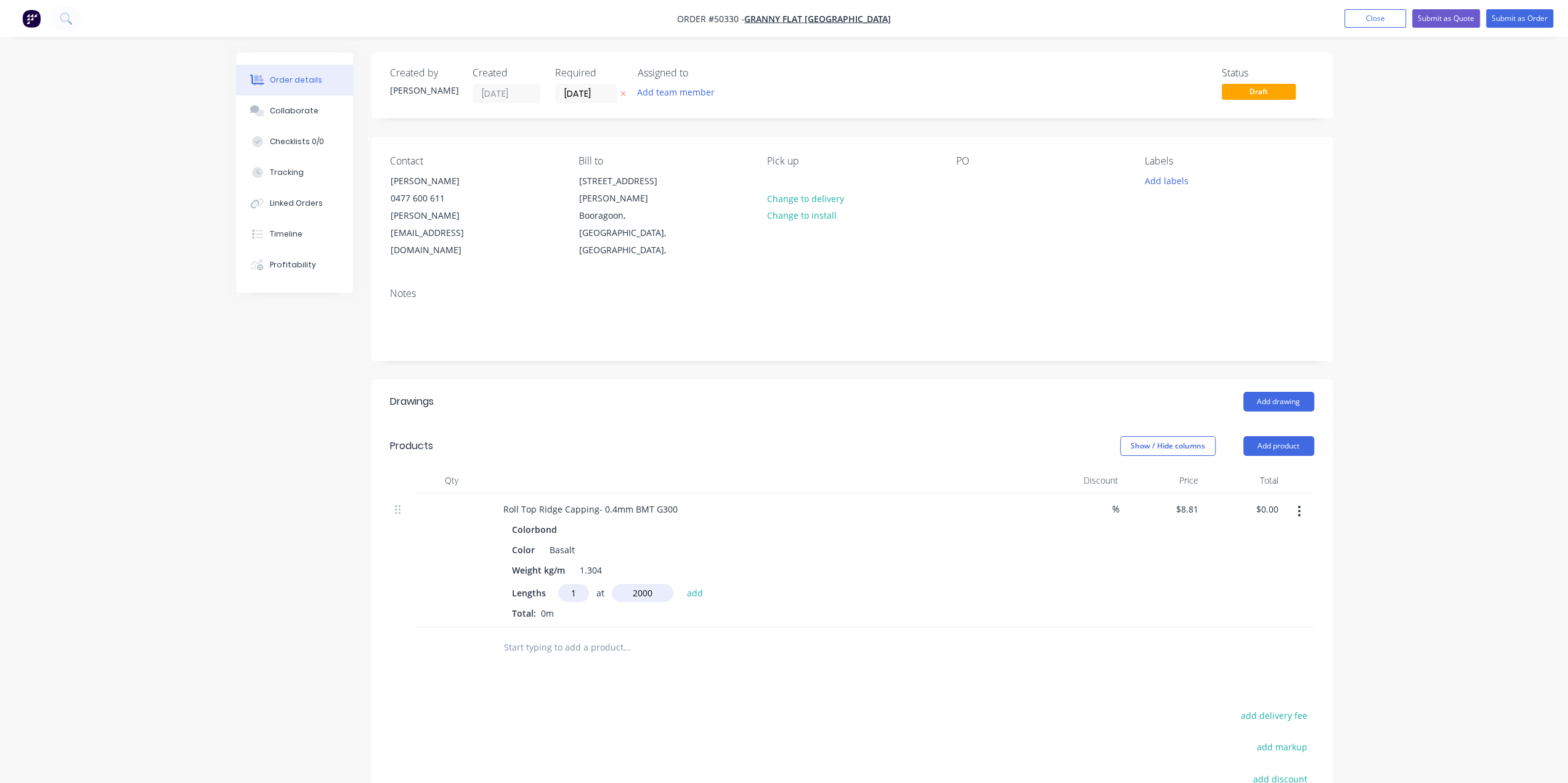
type input "$17.62"
drag, startPoint x: 924, startPoint y: 587, endPoint x: 1031, endPoint y: 550, distance: 113.2
click at [924, 607] on div "1 at 2000mm Total: 2m" at bounding box center [766, 623] width 508 height 34
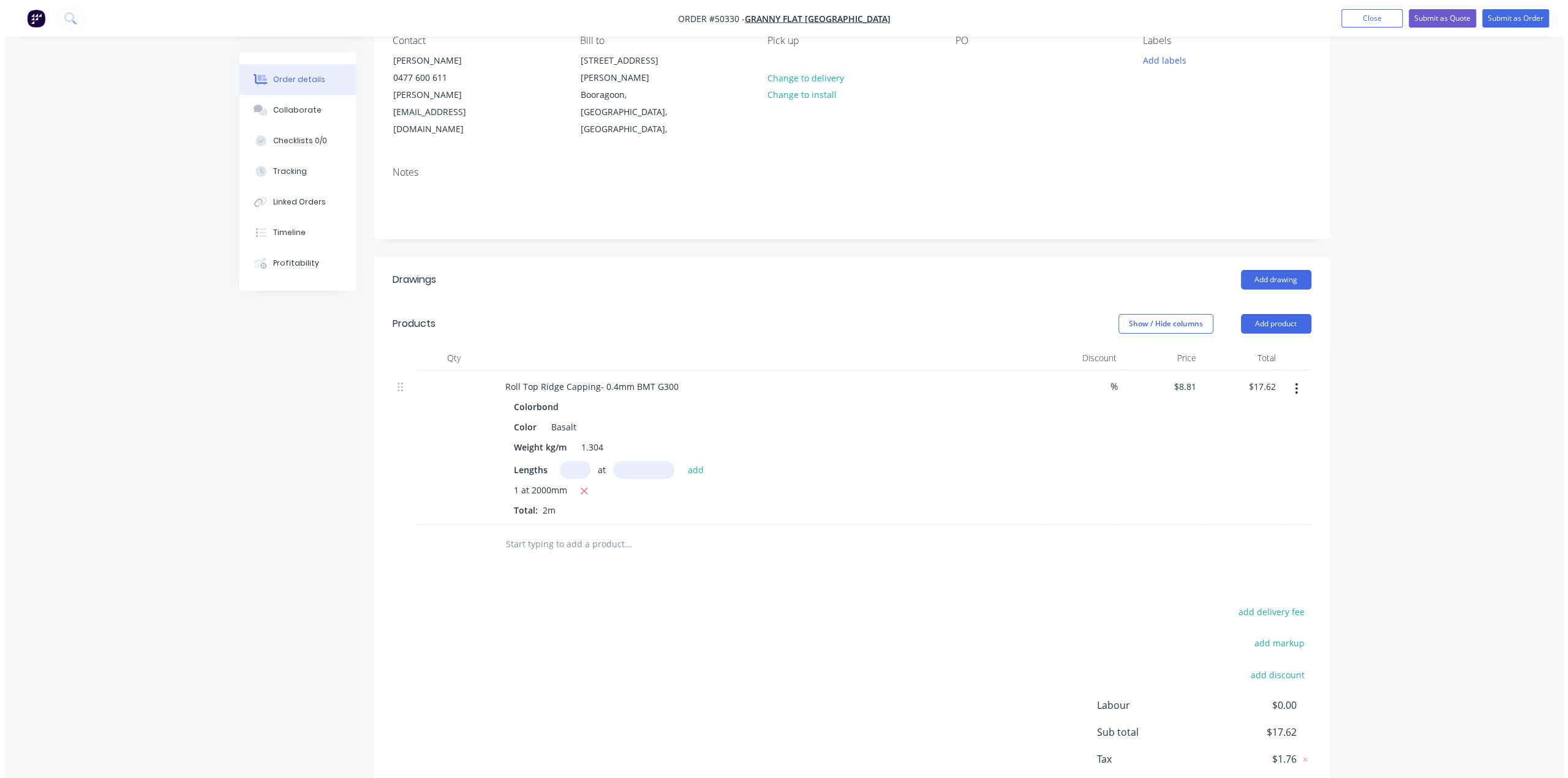
scroll to position [0, 0]
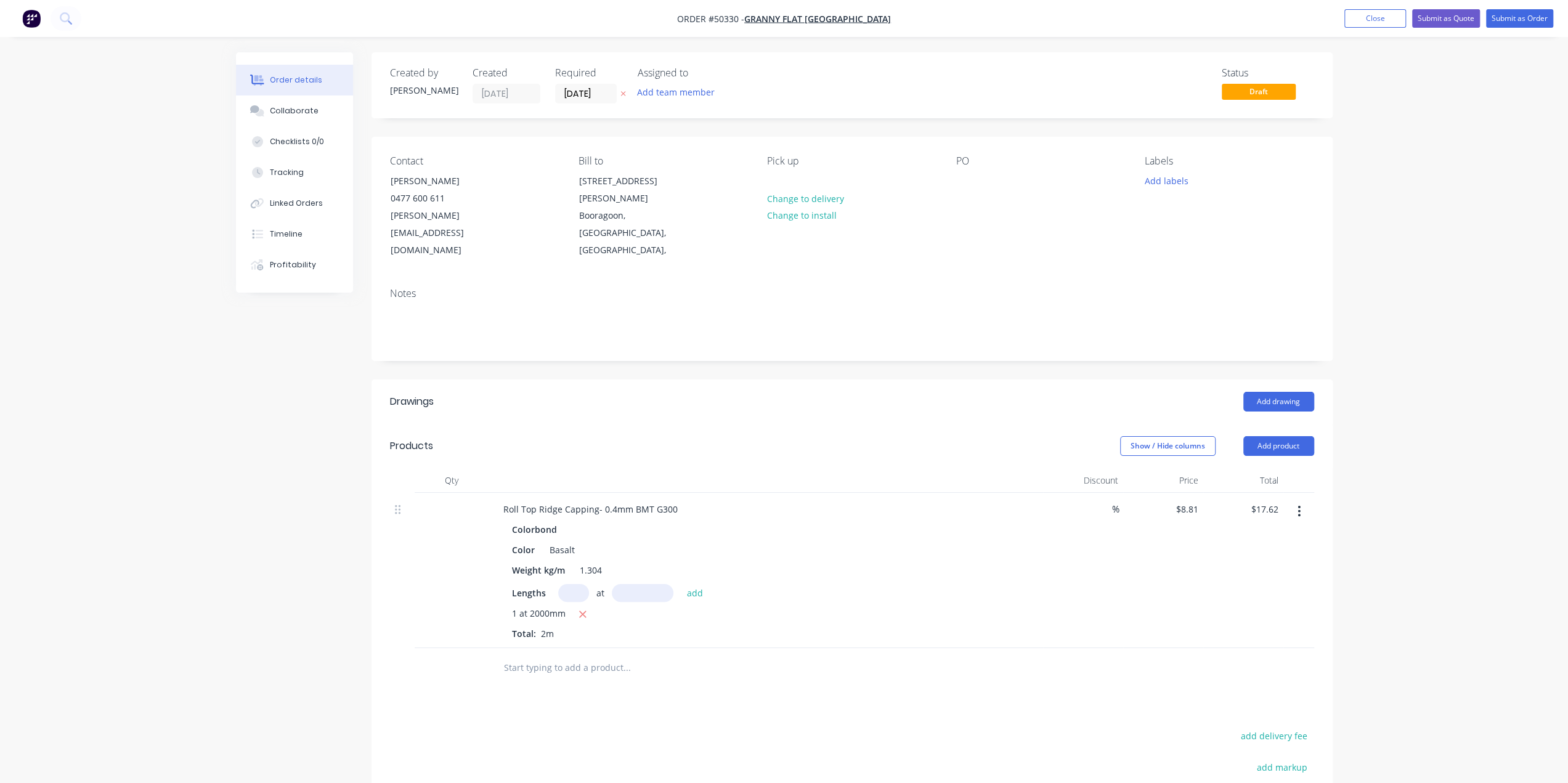
click at [1439, 380] on div "Order details Collaborate Checklists 0/0 Tracking Linked Orders Timeline Profit…" at bounding box center [784, 487] width 1568 height 975
click at [574, 93] on input "[DATE]" at bounding box center [586, 93] width 60 height 18
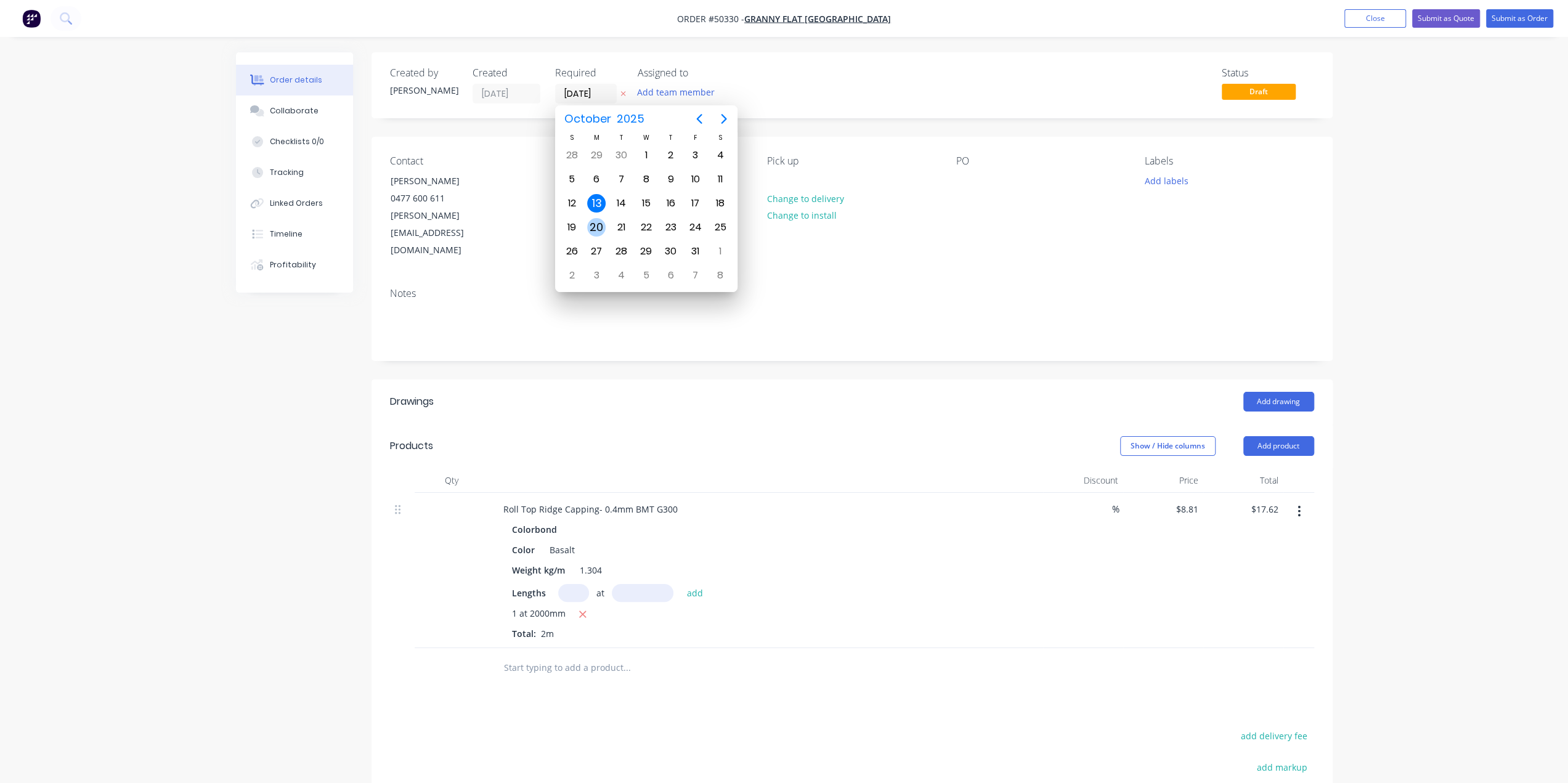
click at [592, 223] on div "20" at bounding box center [596, 226] width 18 height 18
type input "20/10/25"
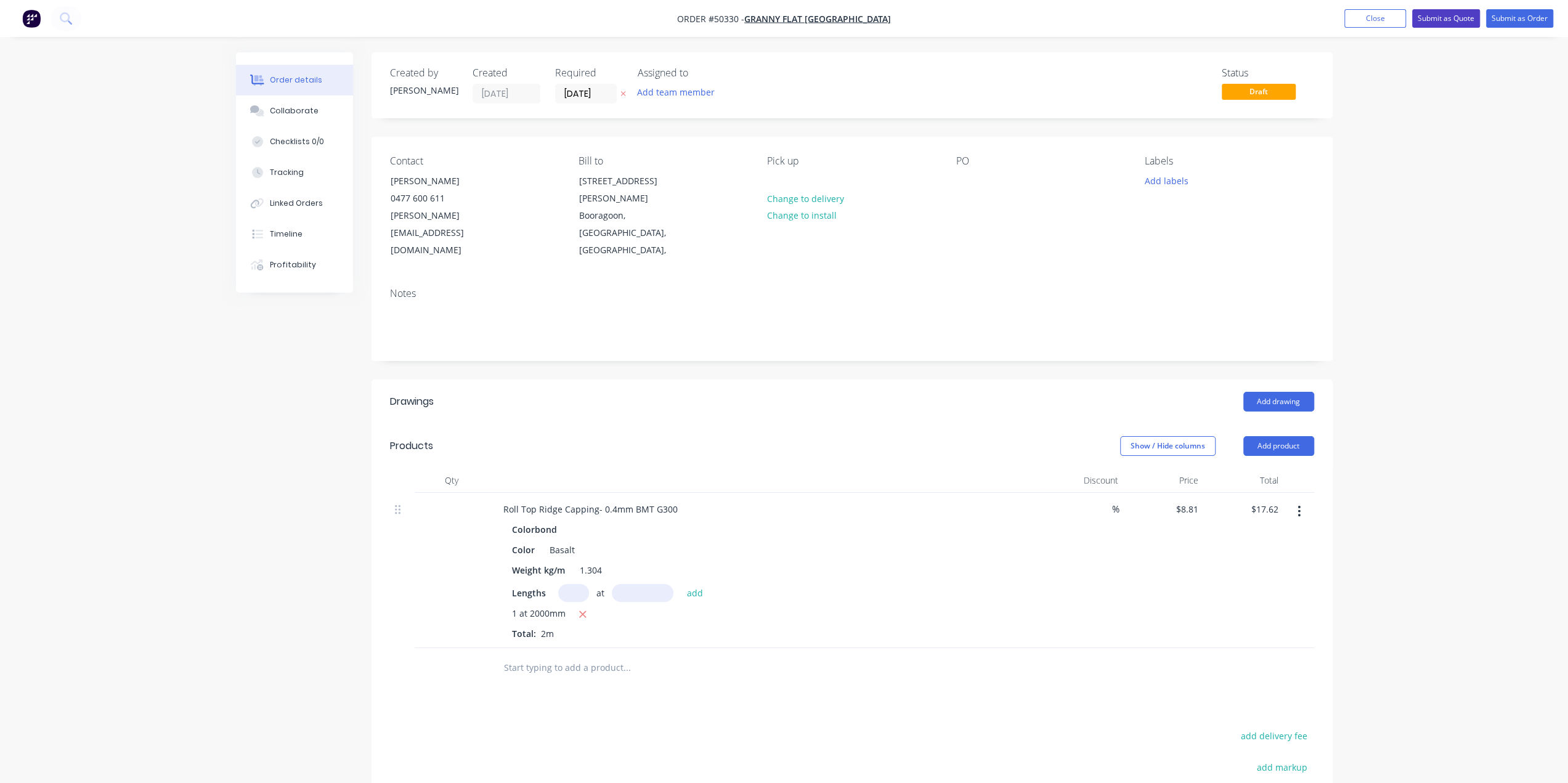
click at [1449, 21] on button "Submit as Quote" at bounding box center [1446, 18] width 68 height 18
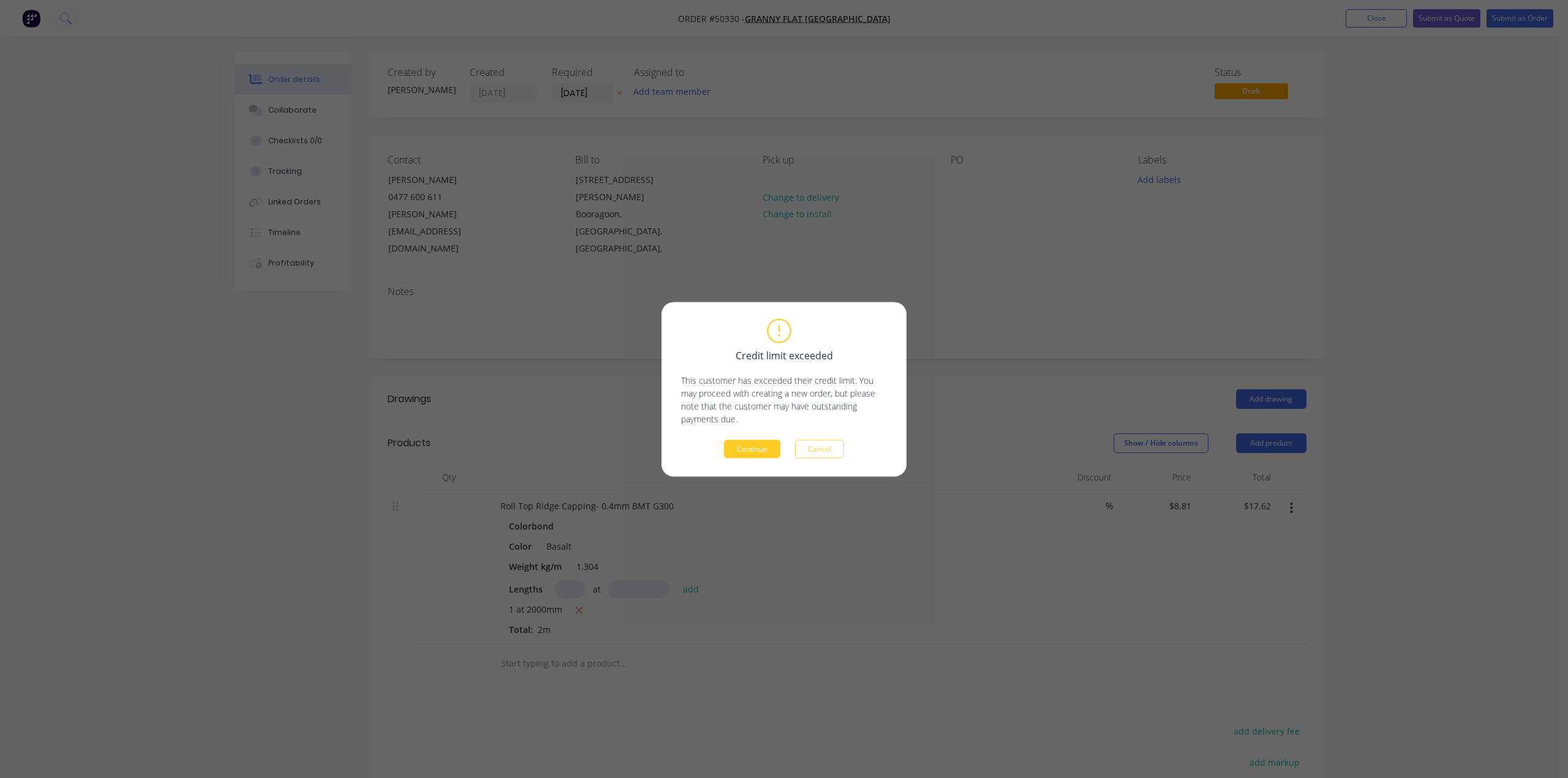
click at [732, 448] on button "Continue" at bounding box center [752, 448] width 56 height 18
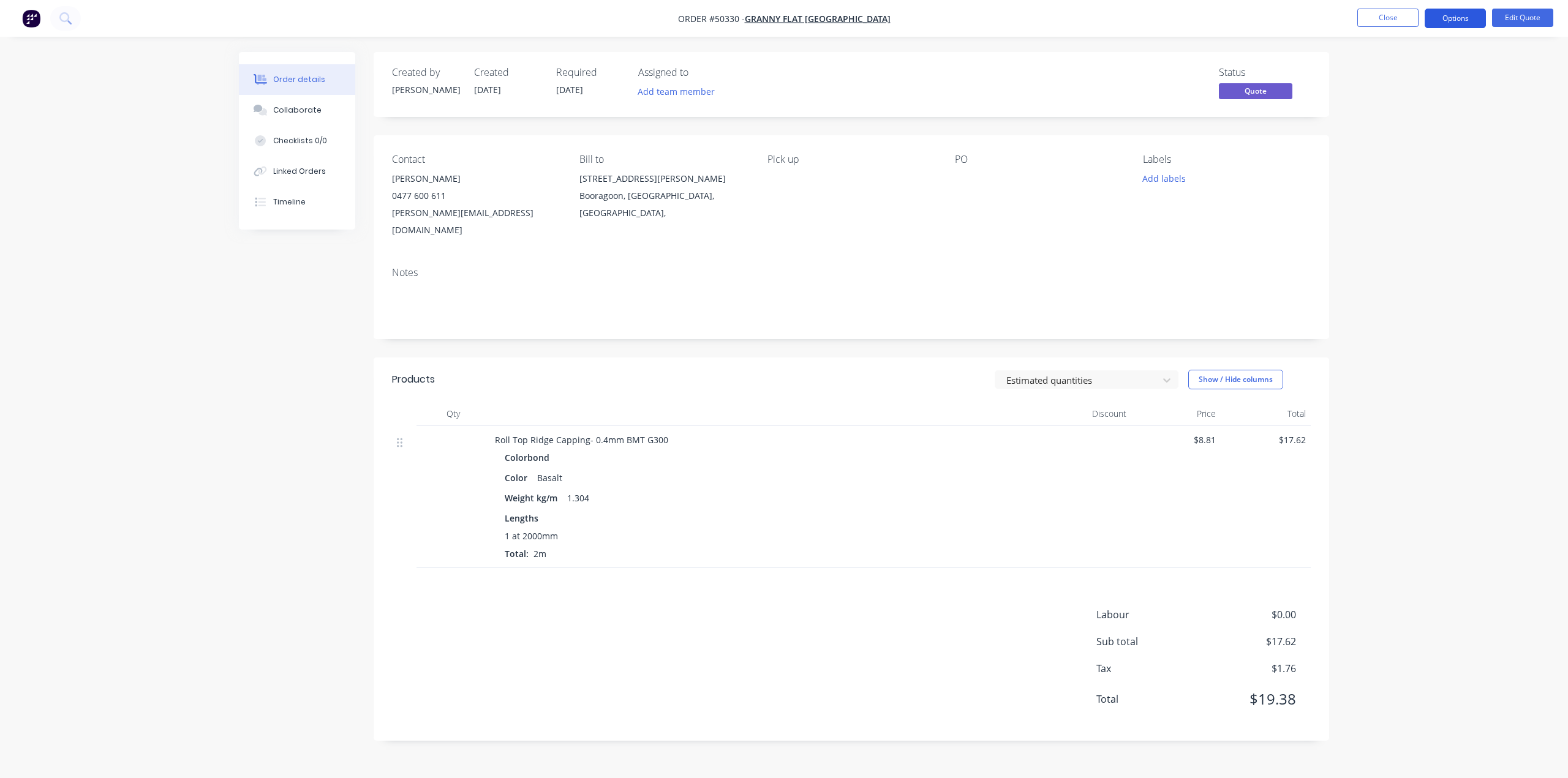
click at [1447, 15] on button "Options" at bounding box center [1455, 18] width 62 height 20
click at [1411, 75] on div "Quote" at bounding box center [1418, 74] width 113 height 18
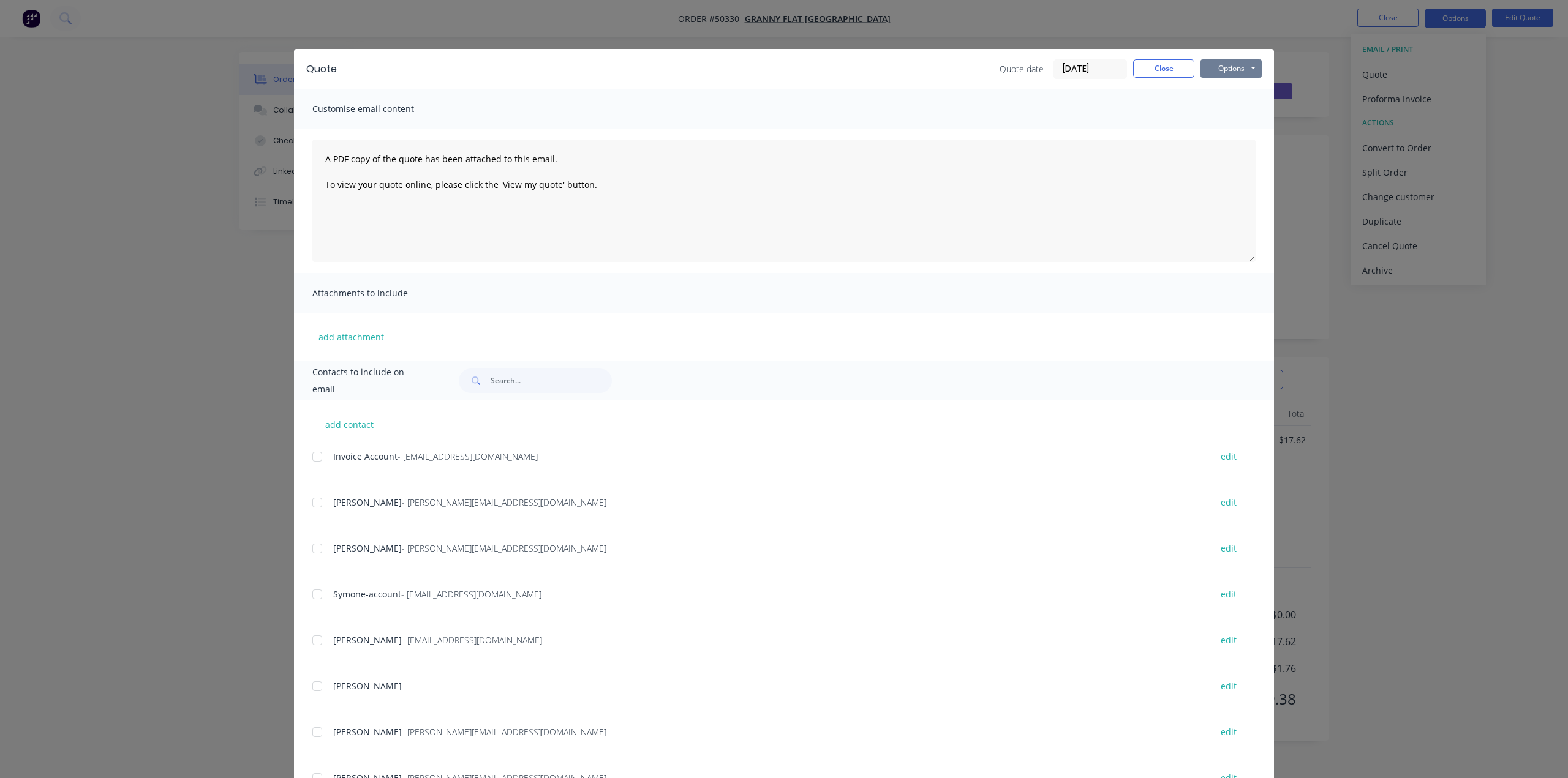
click at [1236, 62] on button "Options" at bounding box center [1231, 68] width 62 height 18
click at [1225, 104] on button "Print" at bounding box center [1240, 110] width 79 height 21
click at [1454, 225] on div "Quote Quote date 13/10/25 Close Options Preview Print Email Customise email con…" at bounding box center [784, 389] width 1568 height 778
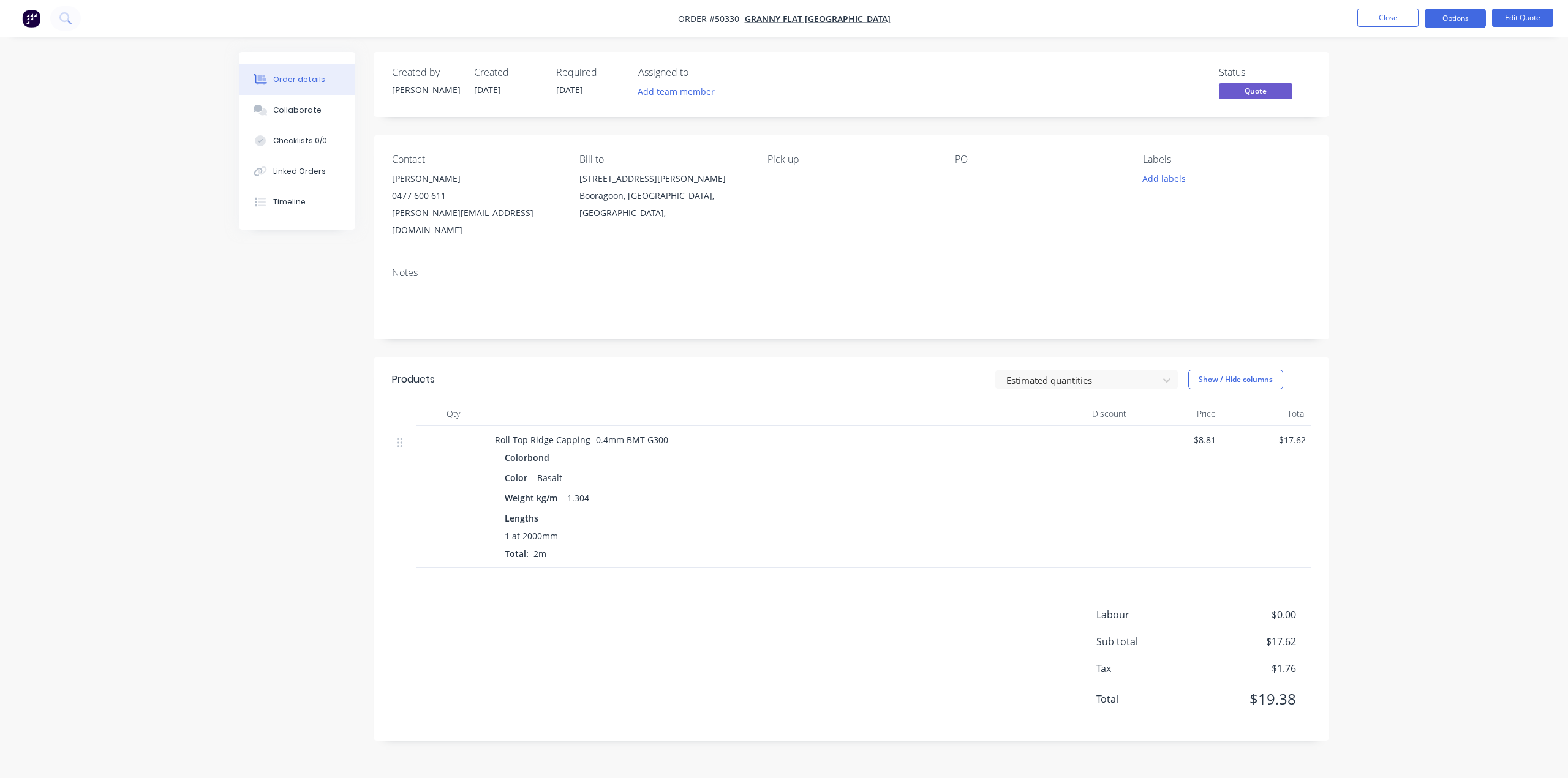
drag, startPoint x: 947, startPoint y: 190, endPoint x: 967, endPoint y: 185, distance: 20.6
click at [958, 187] on div "Contact Karl Chandler 0477 600 611 karl@grannyflatswa.com Bill to 92 McCoy st B…" at bounding box center [851, 196] width 956 height 121
drag, startPoint x: 967, startPoint y: 184, endPoint x: 962, endPoint y: 176, distance: 9.4
click at [965, 183] on div at bounding box center [1031, 179] width 153 height 17
click at [962, 176] on div at bounding box center [1031, 179] width 153 height 17
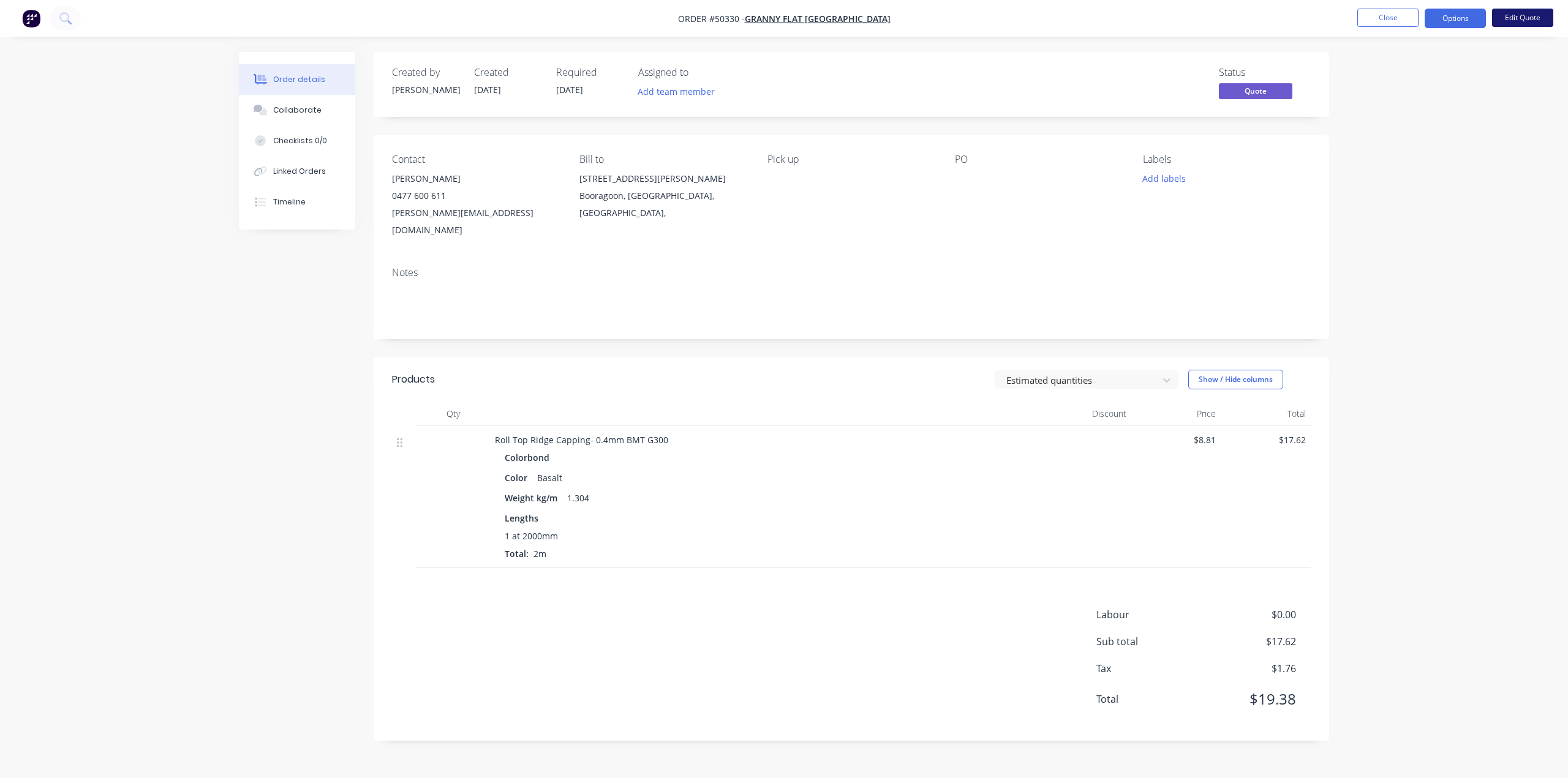
click at [1538, 13] on button "Edit Quote" at bounding box center [1523, 17] width 62 height 18
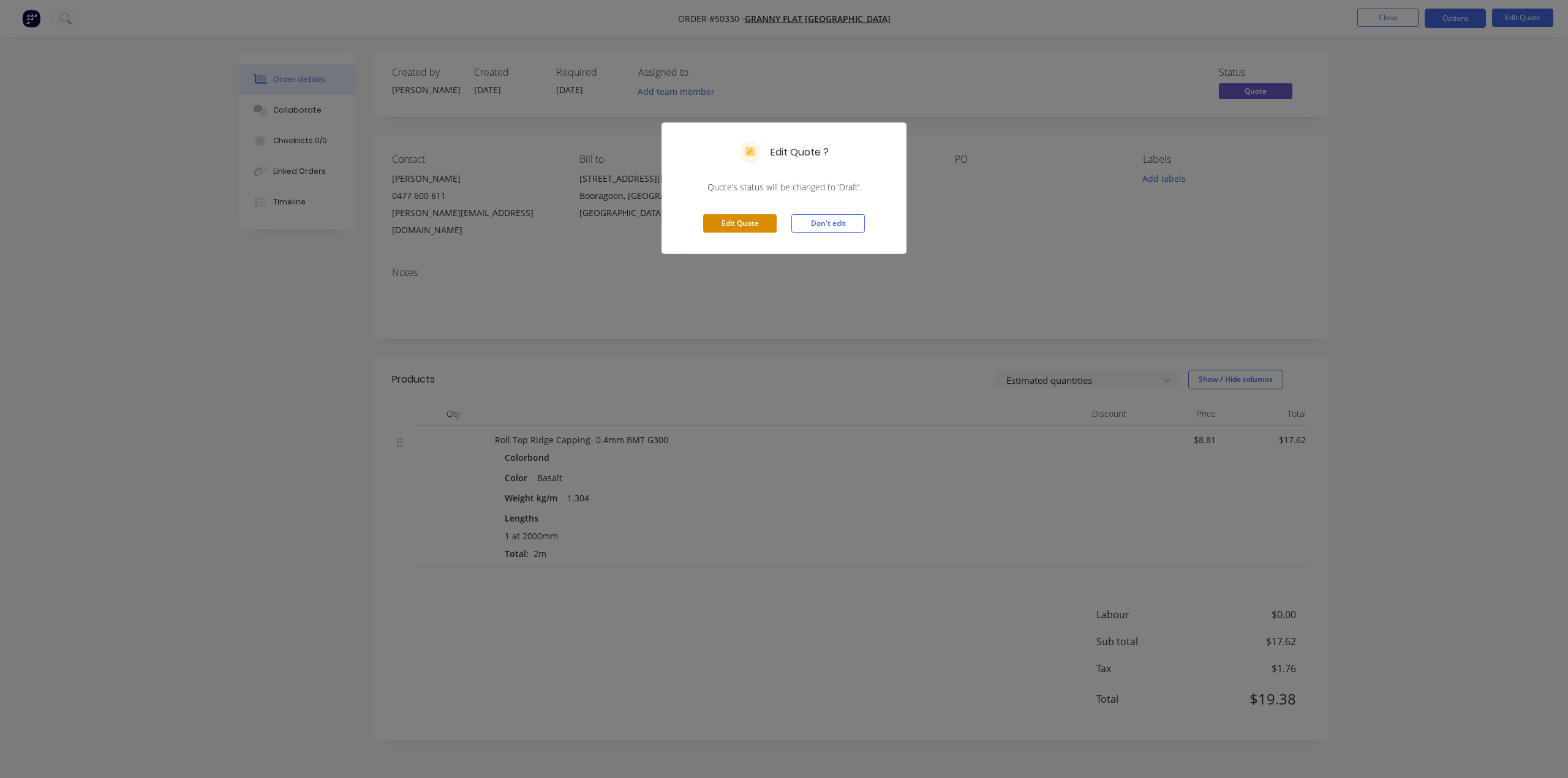
click at [734, 223] on button "Edit Quote" at bounding box center [740, 223] width 74 height 18
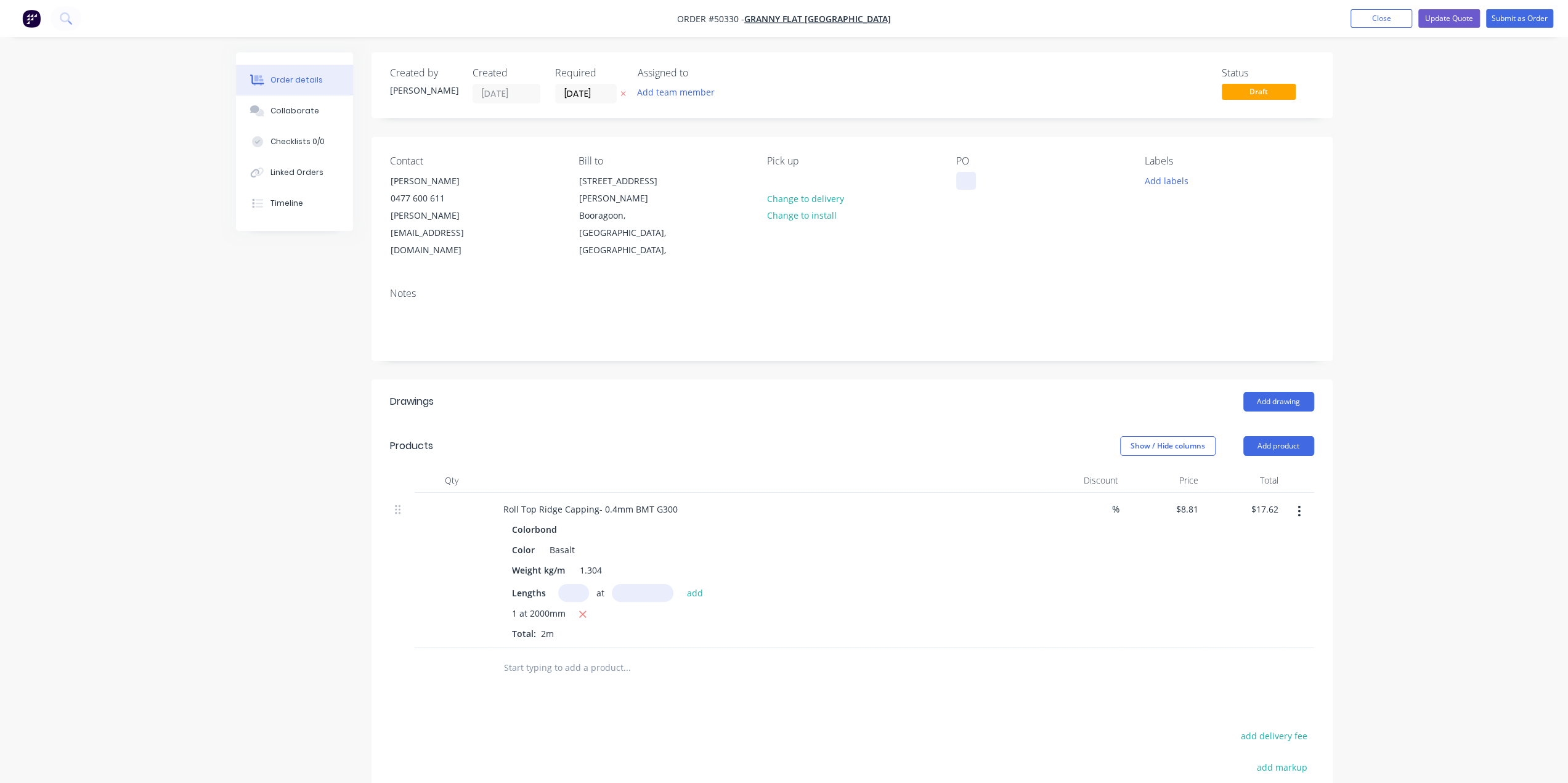
drag, startPoint x: 960, startPoint y: 184, endPoint x: 966, endPoint y: 189, distance: 7.8
click at [961, 183] on div at bounding box center [966, 181] width 20 height 18
click at [965, 225] on div "Contact Karl Chandler 0477 600 611 karl@grannyflatswa.com Bill to 92 McCoy st B…" at bounding box center [852, 207] width 961 height 141
drag, startPoint x: 1436, startPoint y: 109, endPoint x: 1426, endPoint y: 14, distance: 95.5
click at [1437, 108] on div "Order details Collaborate Checklists 0/0 Linked Orders Timeline Order details C…" at bounding box center [784, 487] width 1568 height 975
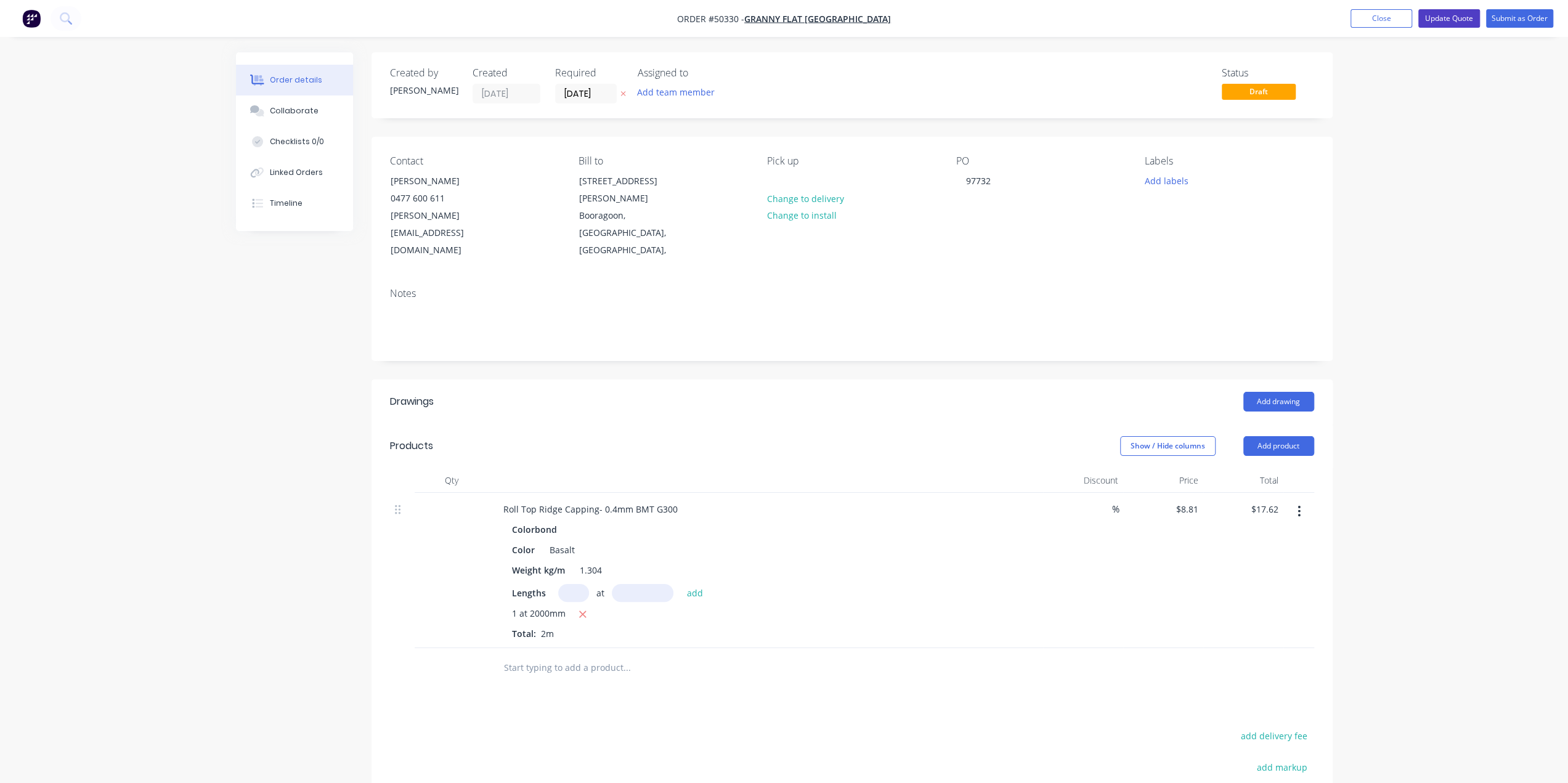
click at [1441, 19] on button "Update Quote" at bounding box center [1449, 18] width 62 height 18
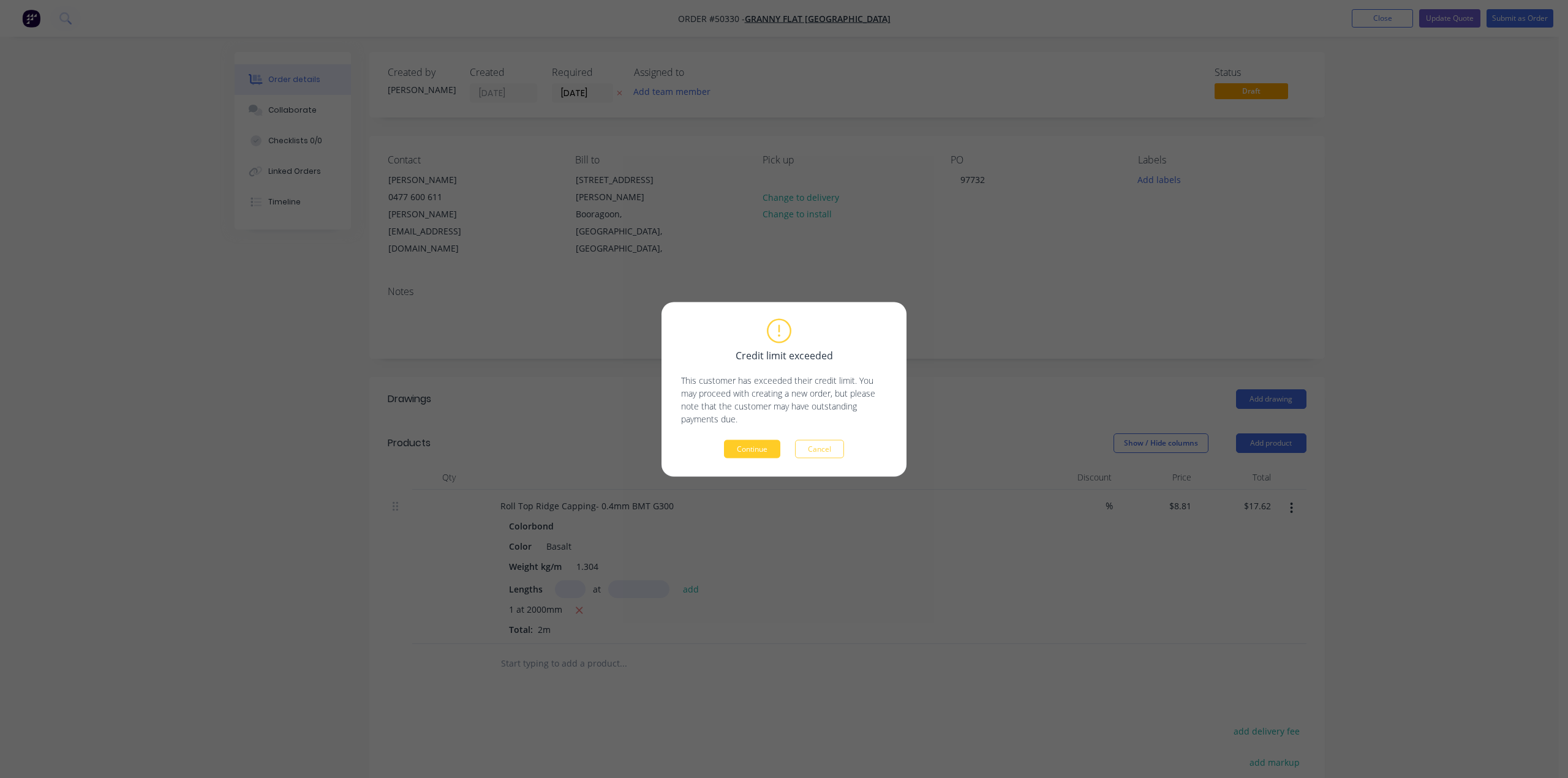
click at [737, 445] on button "Continue" at bounding box center [752, 448] width 56 height 18
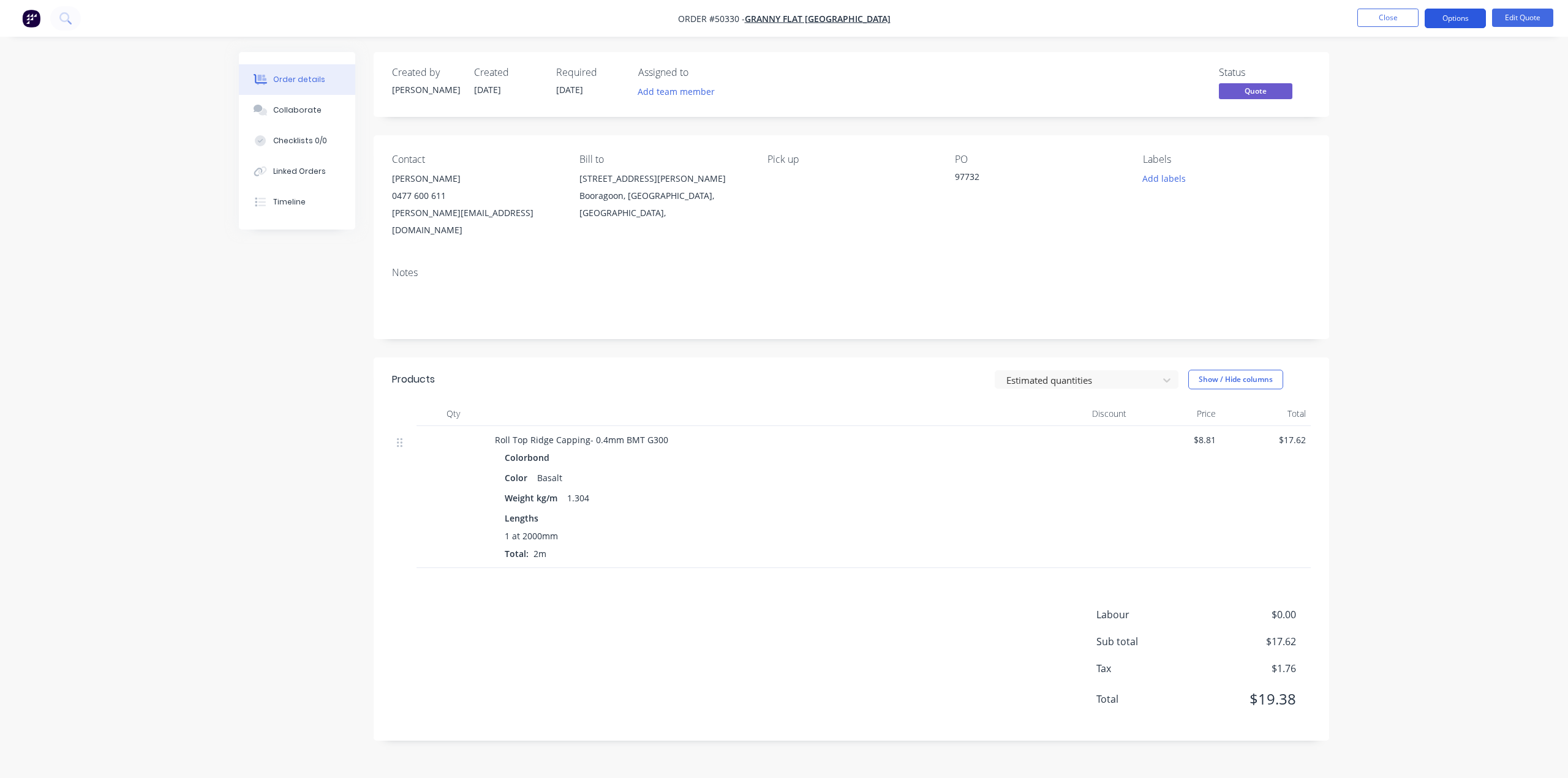
click at [1453, 13] on button "Options" at bounding box center [1455, 18] width 62 height 20
click at [1389, 75] on div "Quote" at bounding box center [1418, 74] width 113 height 18
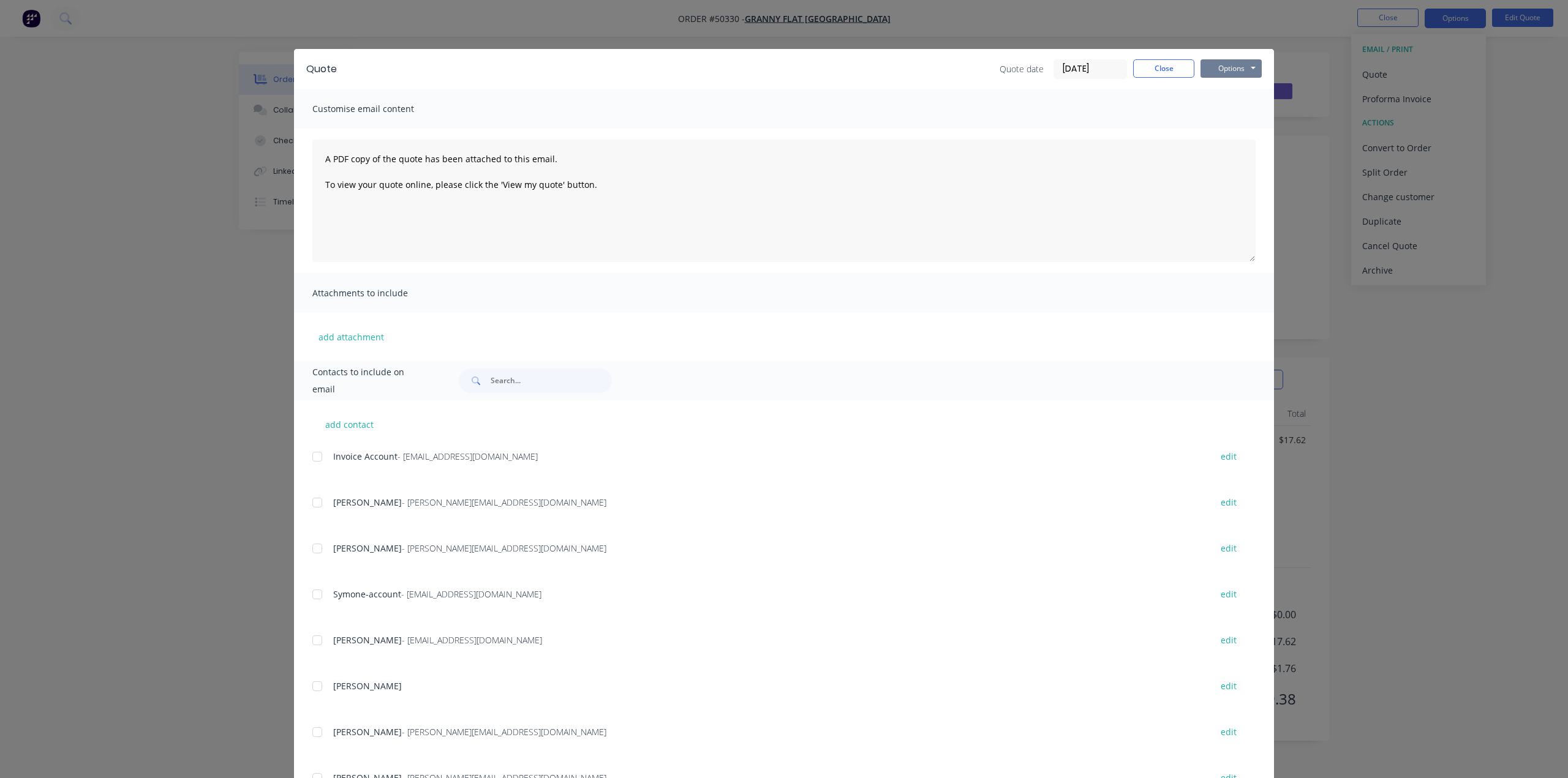
click at [1215, 66] on button "Options" at bounding box center [1231, 68] width 62 height 18
click at [1214, 111] on button "Print" at bounding box center [1240, 110] width 79 height 21
click at [1408, 294] on div "Quote Quote date 13/10/25 Close Options Preview Print Email Customise email con…" at bounding box center [784, 389] width 1568 height 778
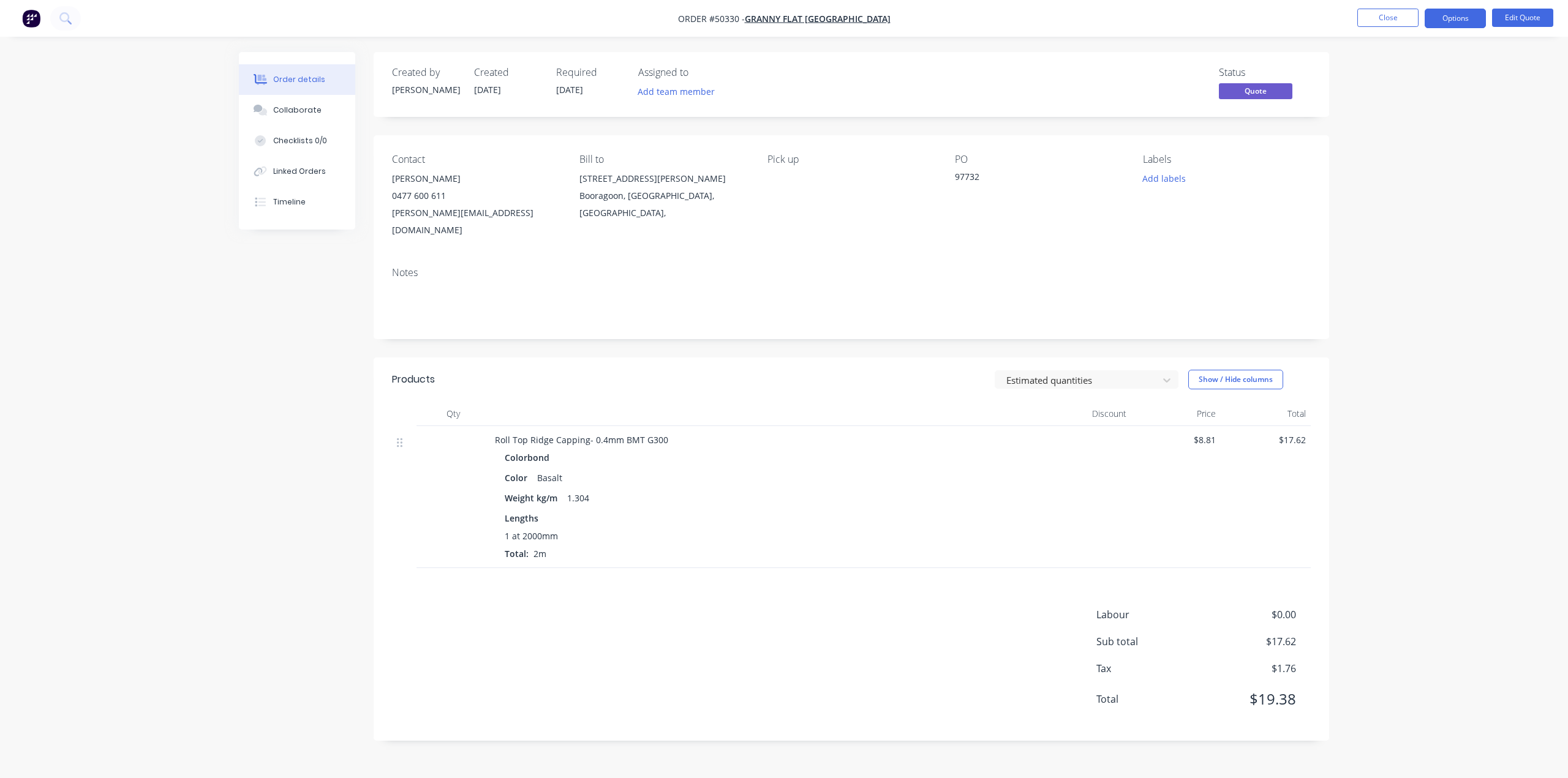
click at [1499, 274] on div "Order details Collaborate Checklists 0/0 Linked Orders Timeline Order details C…" at bounding box center [784, 389] width 1568 height 778
click at [1459, 19] on button "Options" at bounding box center [1455, 18] width 62 height 20
click at [1397, 142] on div "Convert to Order" at bounding box center [1418, 148] width 113 height 18
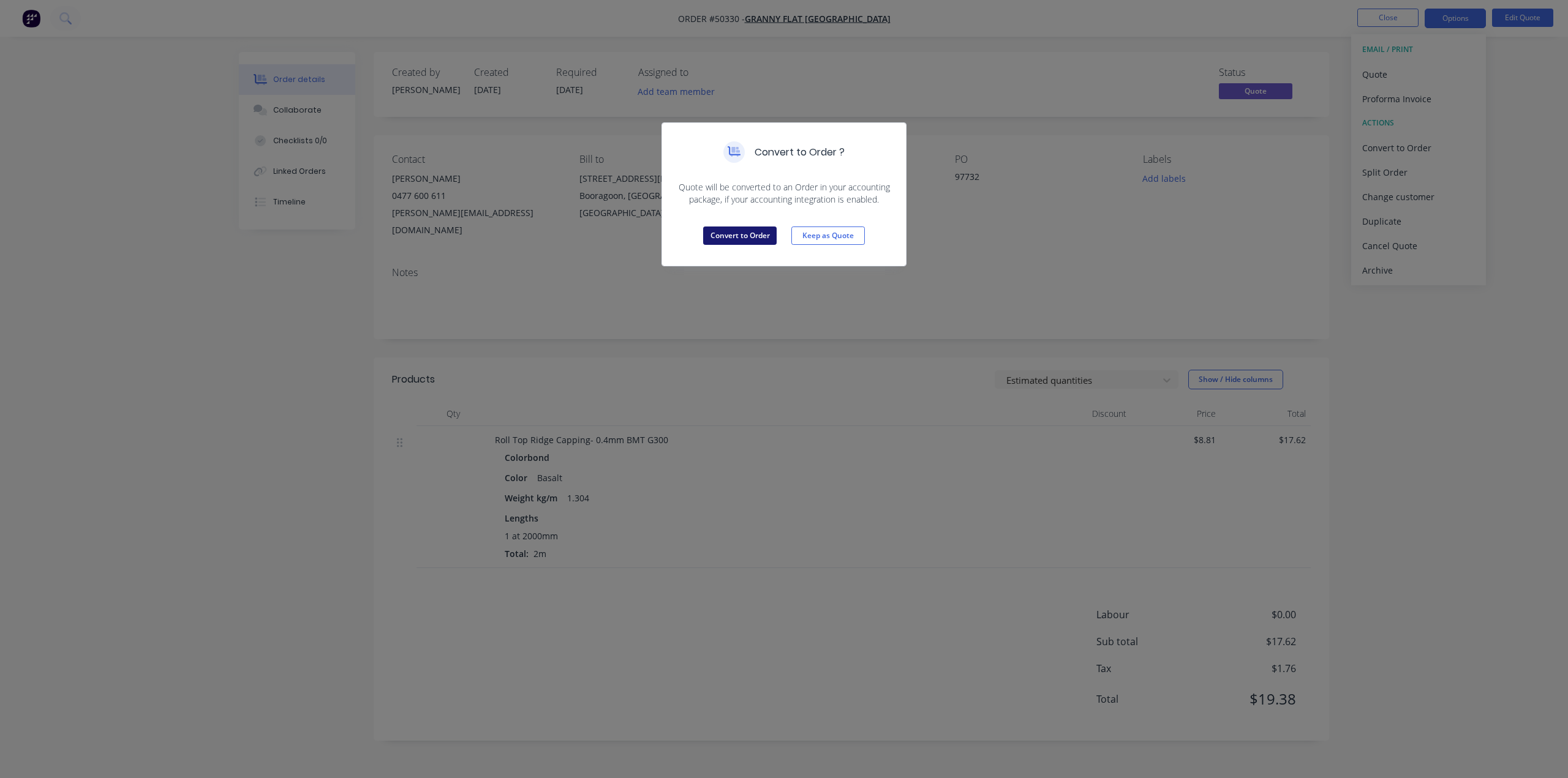
click at [754, 234] on button "Convert to Order" at bounding box center [740, 235] width 74 height 18
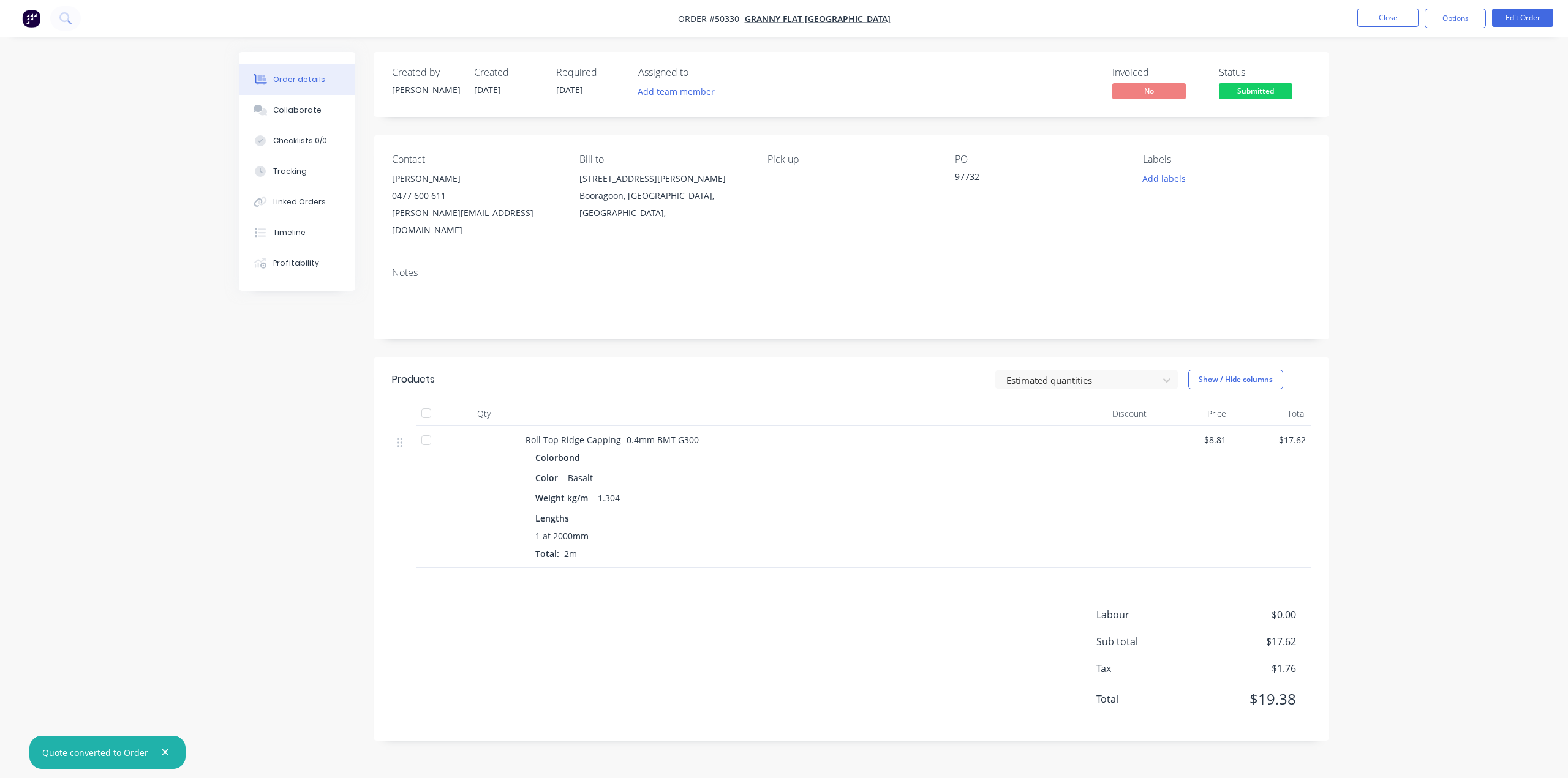
click at [579, 84] on div "Required 20/10/25" at bounding box center [589, 85] width 68 height 36
click at [1456, 227] on div "Order details Collaborate Checklists 0/0 Tracking Linked Orders Timeline Profit…" at bounding box center [784, 389] width 1568 height 778
click at [967, 551] on div "Products Estimated quantities Show / Hide columns Qty Discount Price Total Roll…" at bounding box center [851, 549] width 956 height 383
click at [1518, 10] on button "Edit Order" at bounding box center [1523, 17] width 62 height 18
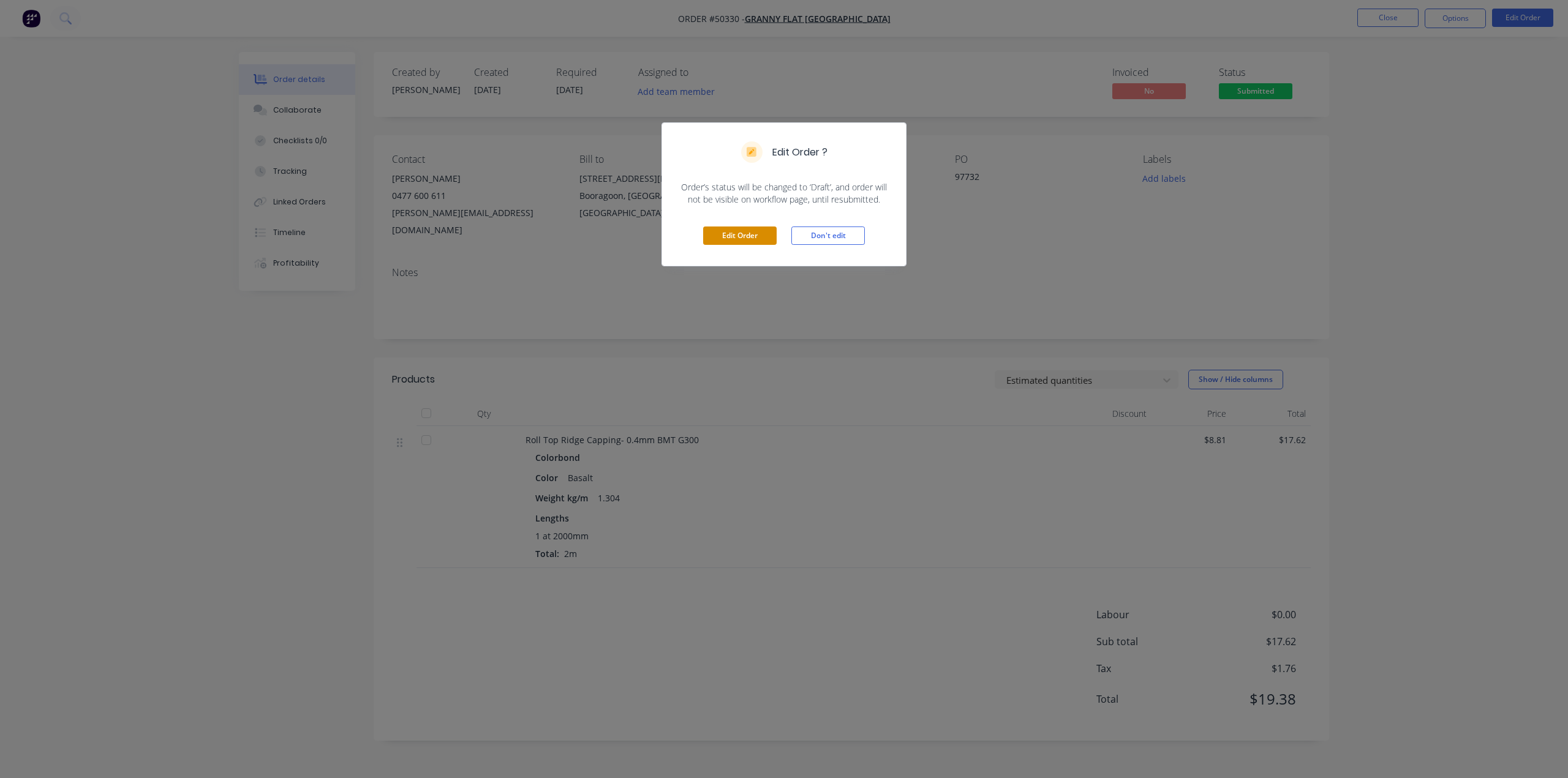
click at [736, 241] on button "Edit Order" at bounding box center [740, 235] width 74 height 18
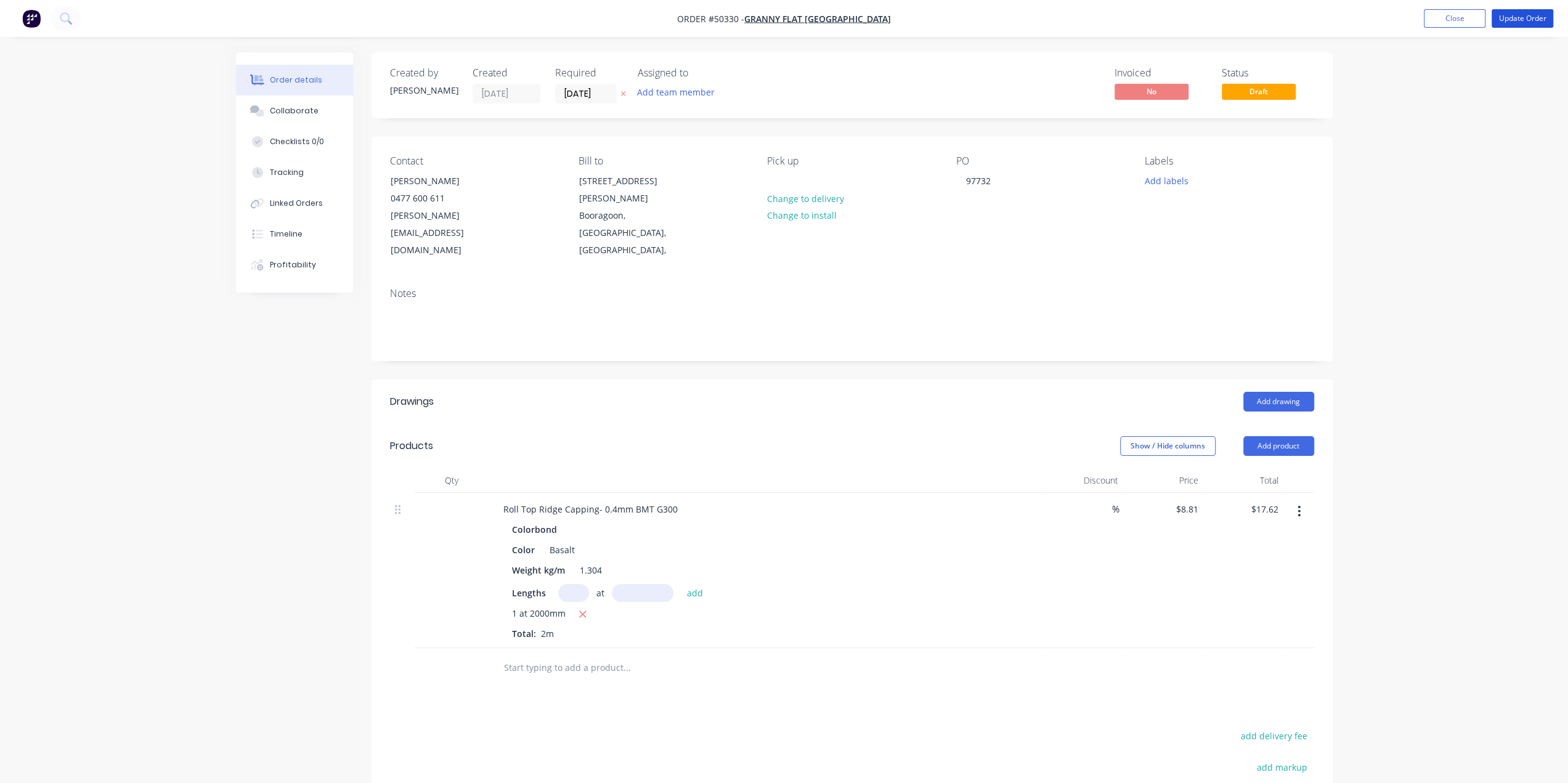
drag, startPoint x: 1516, startPoint y: 21, endPoint x: 1448, endPoint y: 38, distance: 70.1
click at [1516, 21] on button "Update Order" at bounding box center [1522, 18] width 62 height 18
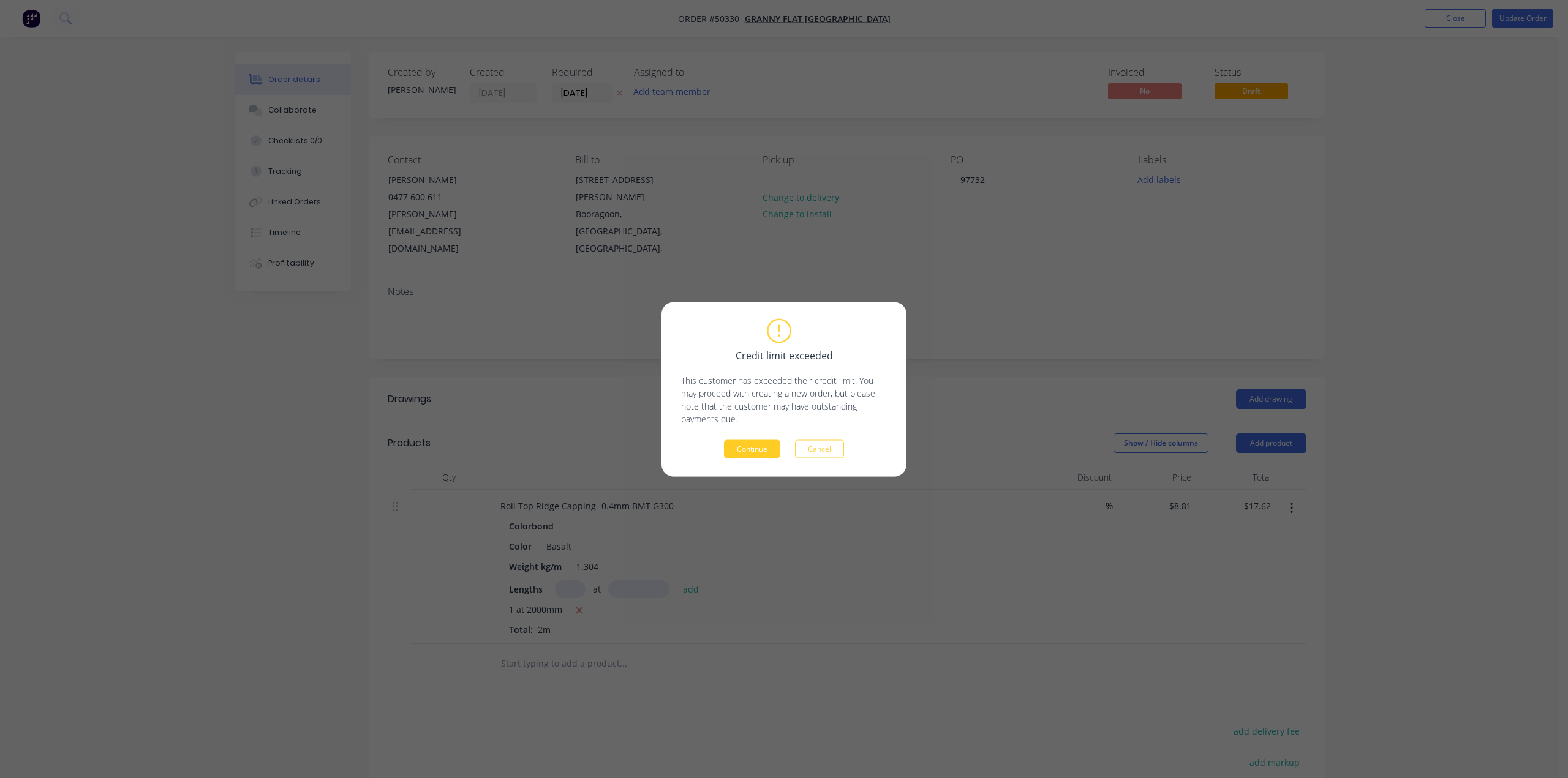
click at [748, 456] on button "Continue" at bounding box center [752, 448] width 56 height 18
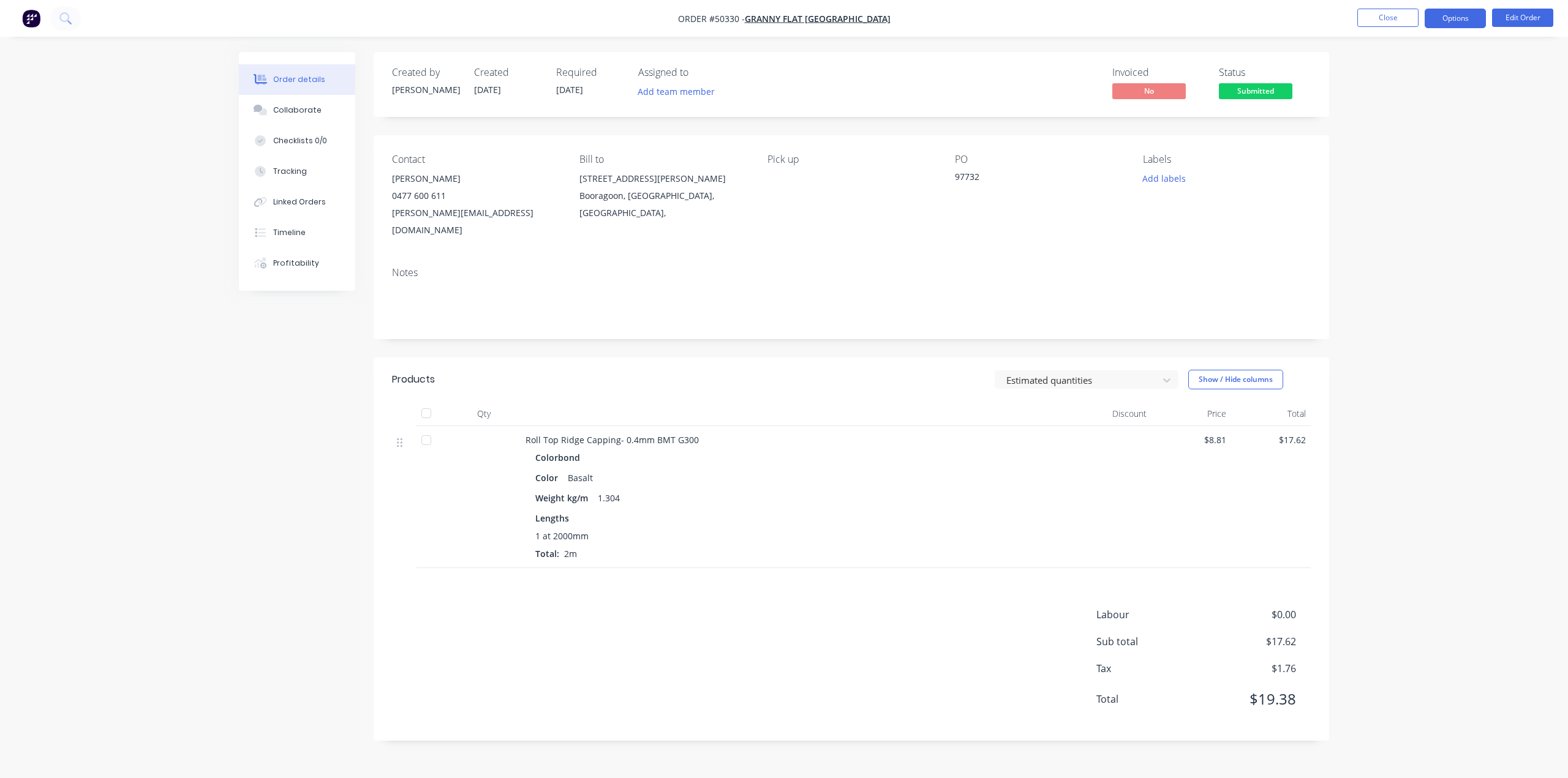
click at [1458, 16] on button "Options" at bounding box center [1455, 18] width 62 height 20
click at [1399, 139] on div "Work Order" at bounding box center [1418, 148] width 113 height 18
click at [1388, 145] on div "Custom" at bounding box center [1418, 148] width 113 height 18
click at [1392, 123] on div "Without pricing" at bounding box center [1418, 123] width 113 height 18
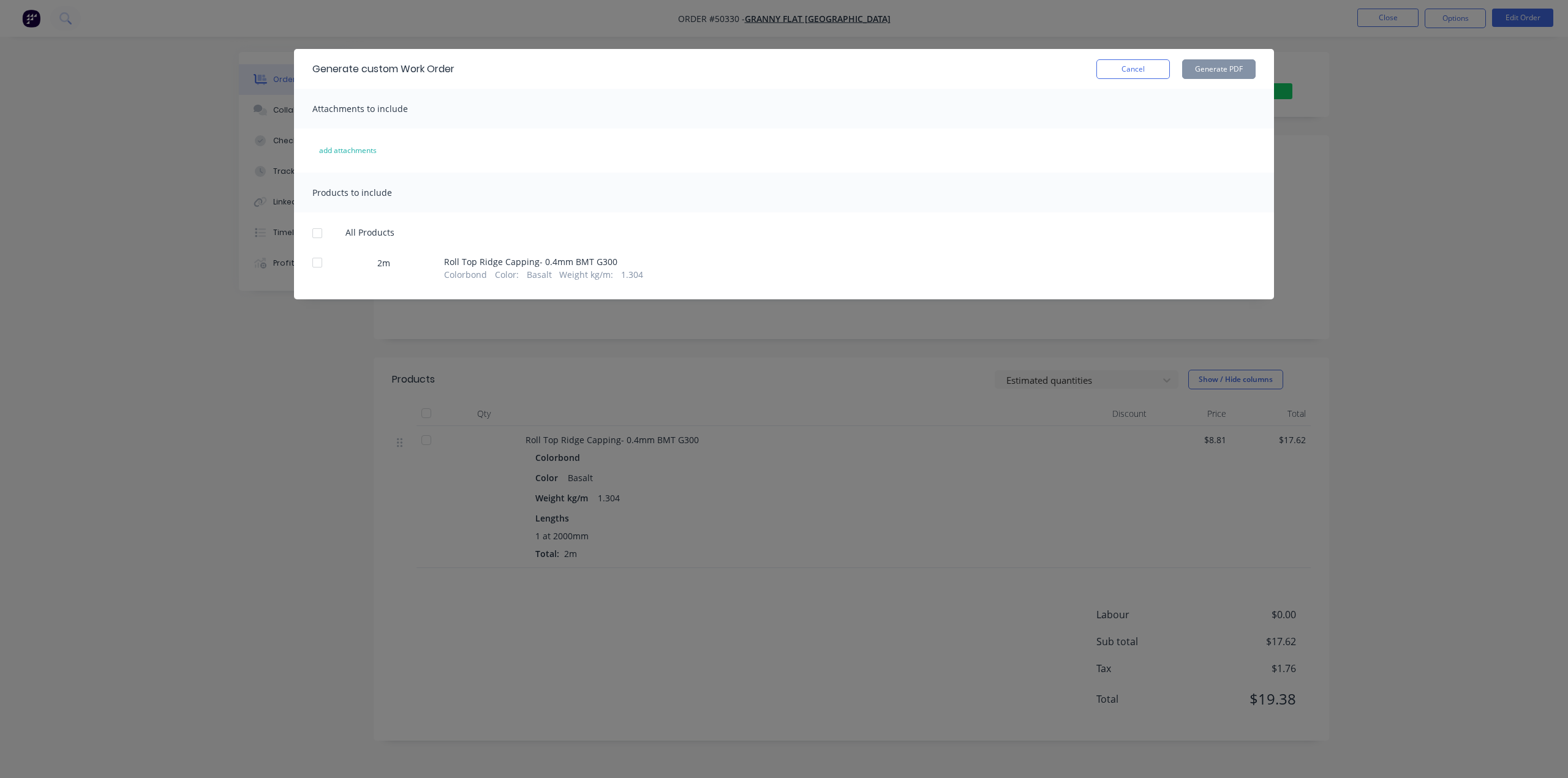
click at [449, 256] on span "Roll Top Ridge Capping- 0.4mm BMT G300" at bounding box center [543, 262] width 199 height 13
drag, startPoint x: 311, startPoint y: 262, endPoint x: 718, endPoint y: 227, distance: 408.5
click at [312, 262] on div at bounding box center [317, 262] width 25 height 25
click at [1229, 70] on button "Generate PDF" at bounding box center [1219, 68] width 74 height 20
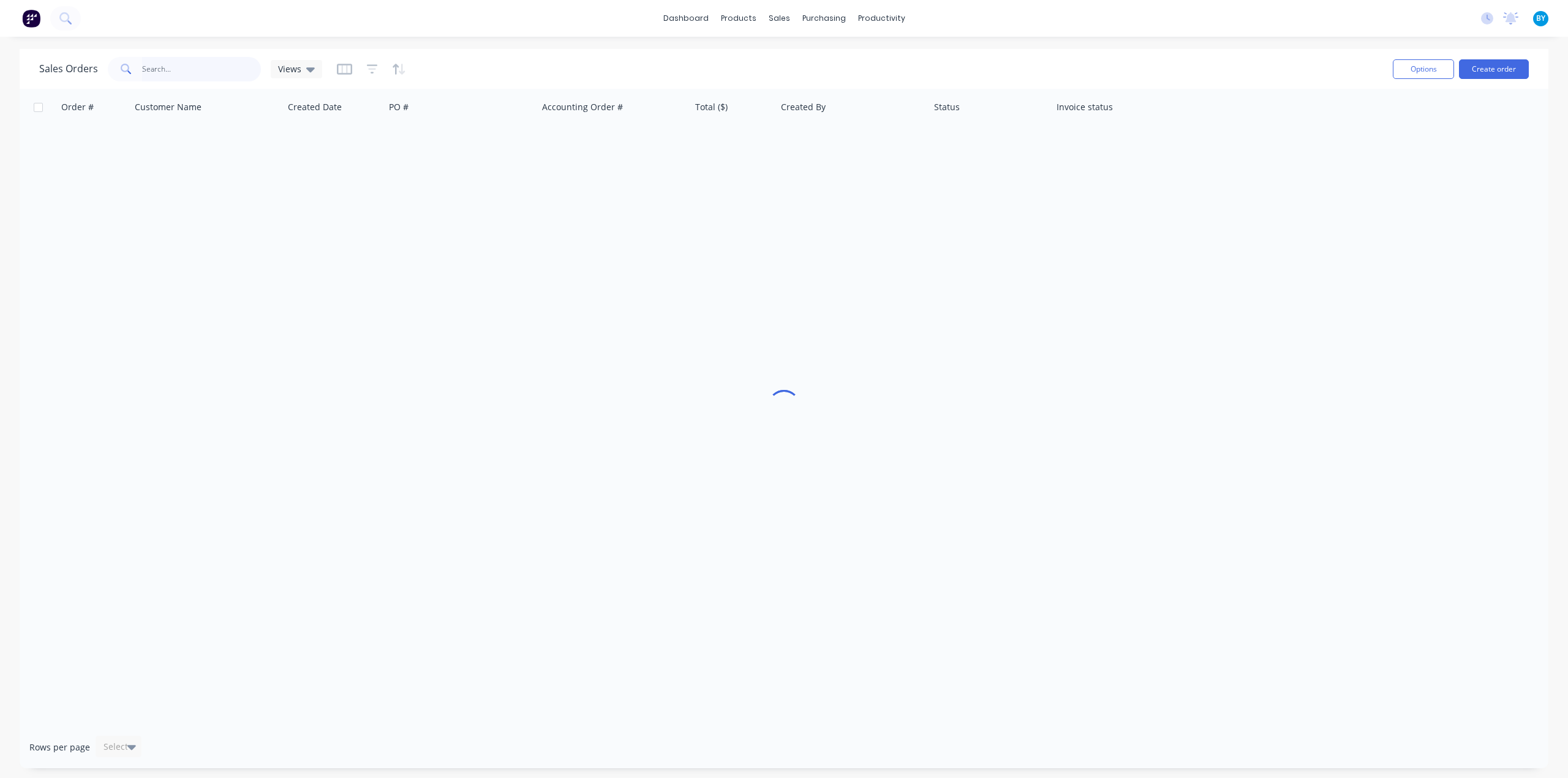
click at [233, 66] on input "text" at bounding box center [202, 69] width 120 height 25
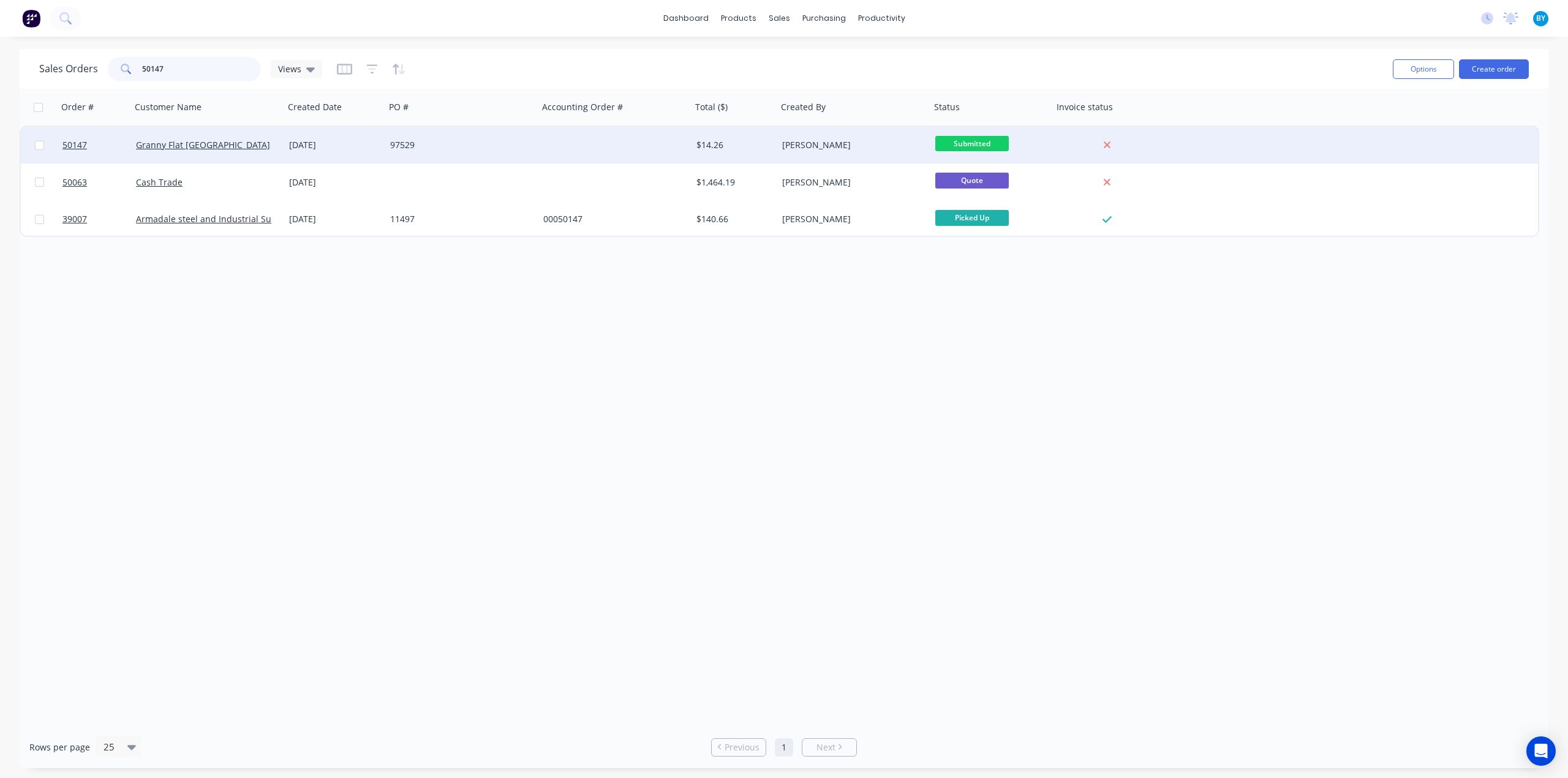
type input "50147"
click at [256, 133] on div "Granny Flat WA" at bounding box center [207, 144] width 153 height 37
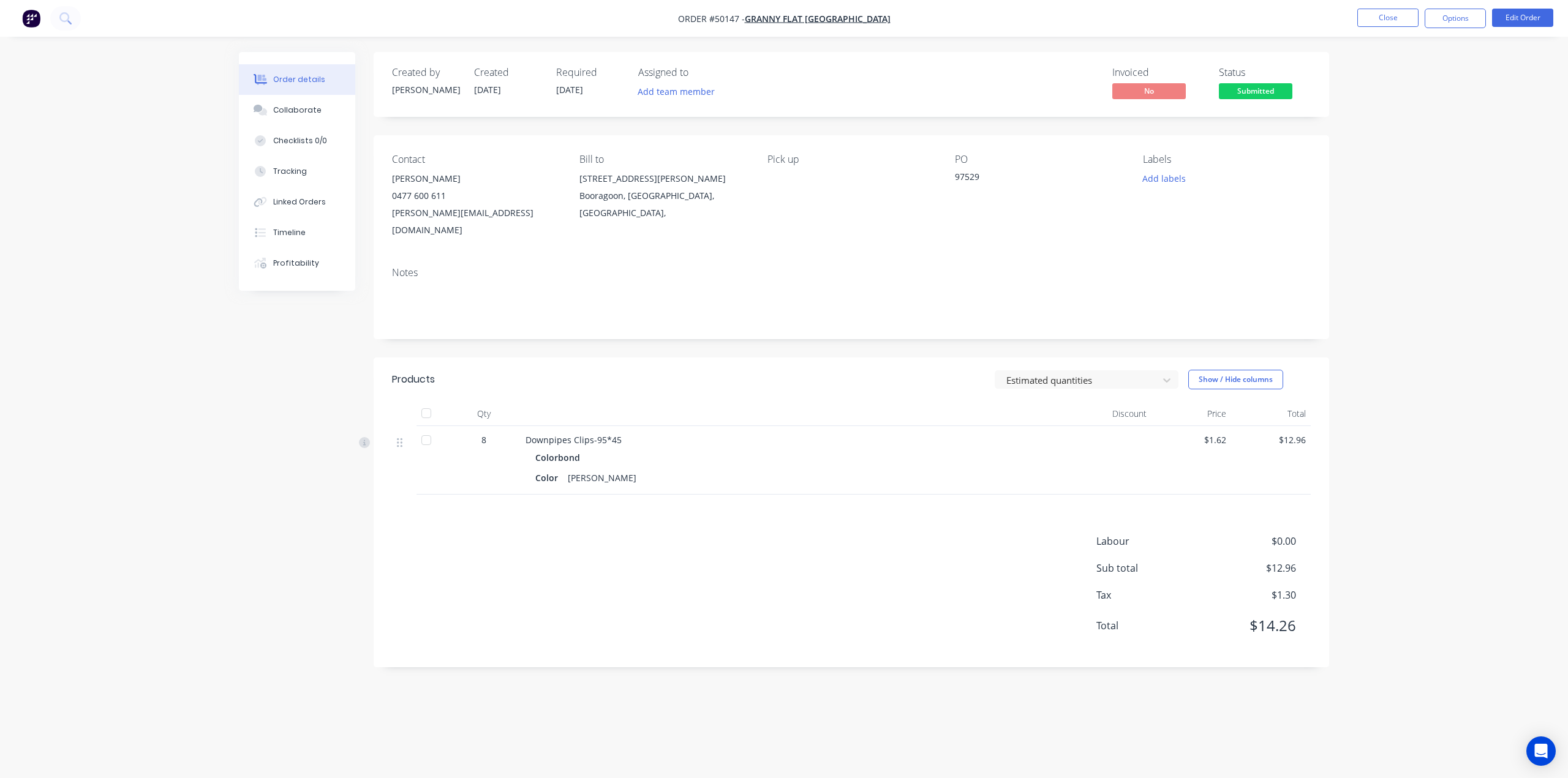
click at [732, 331] on div "Created by Bob Created 08/10/25 Required 08/10/25 Assigned to Add team member I…" at bounding box center [851, 359] width 956 height 615
click at [278, 199] on div "Linked Orders" at bounding box center [299, 202] width 53 height 11
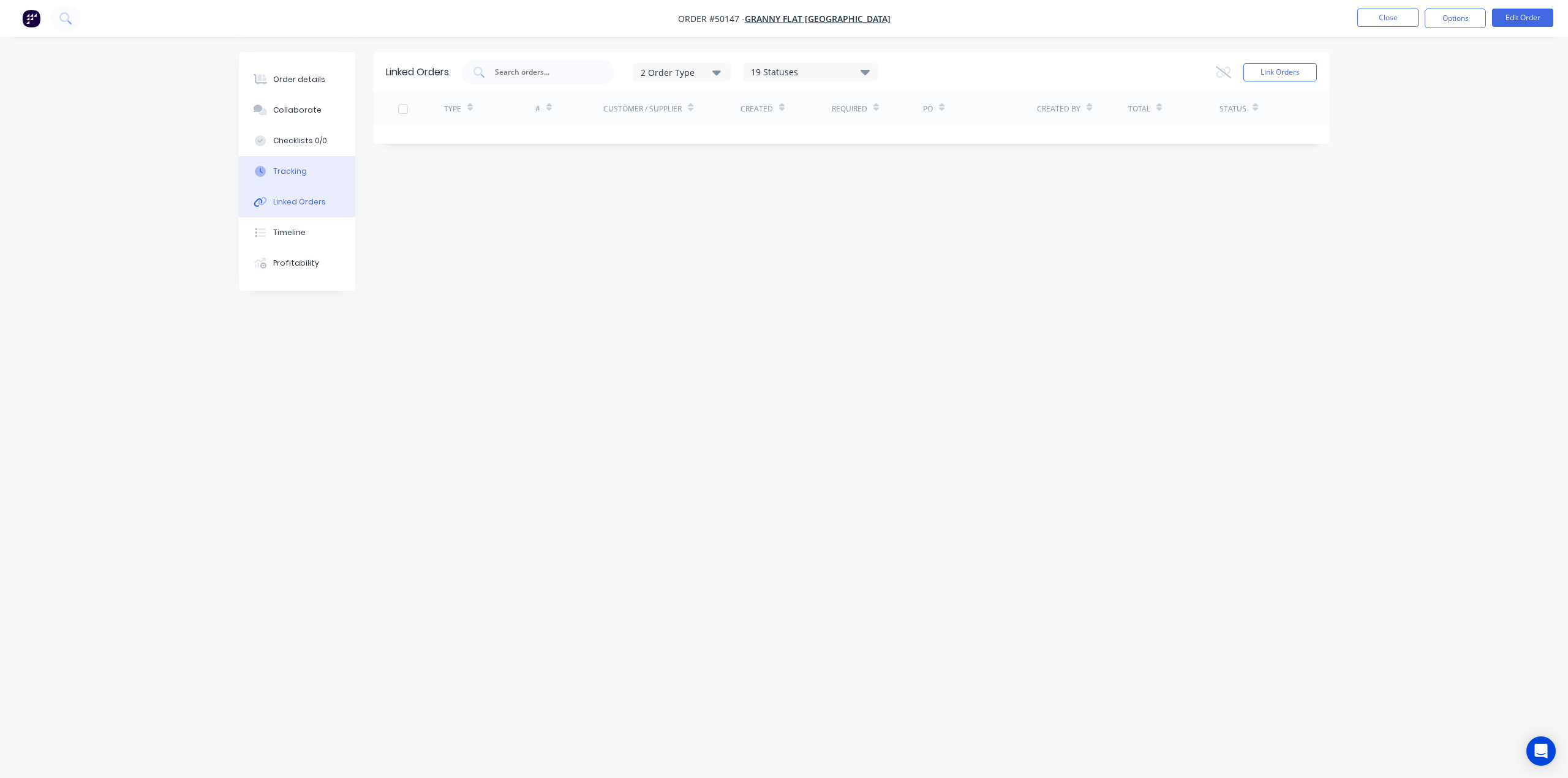
click at [305, 167] on button "Tracking" at bounding box center [297, 172] width 116 height 31
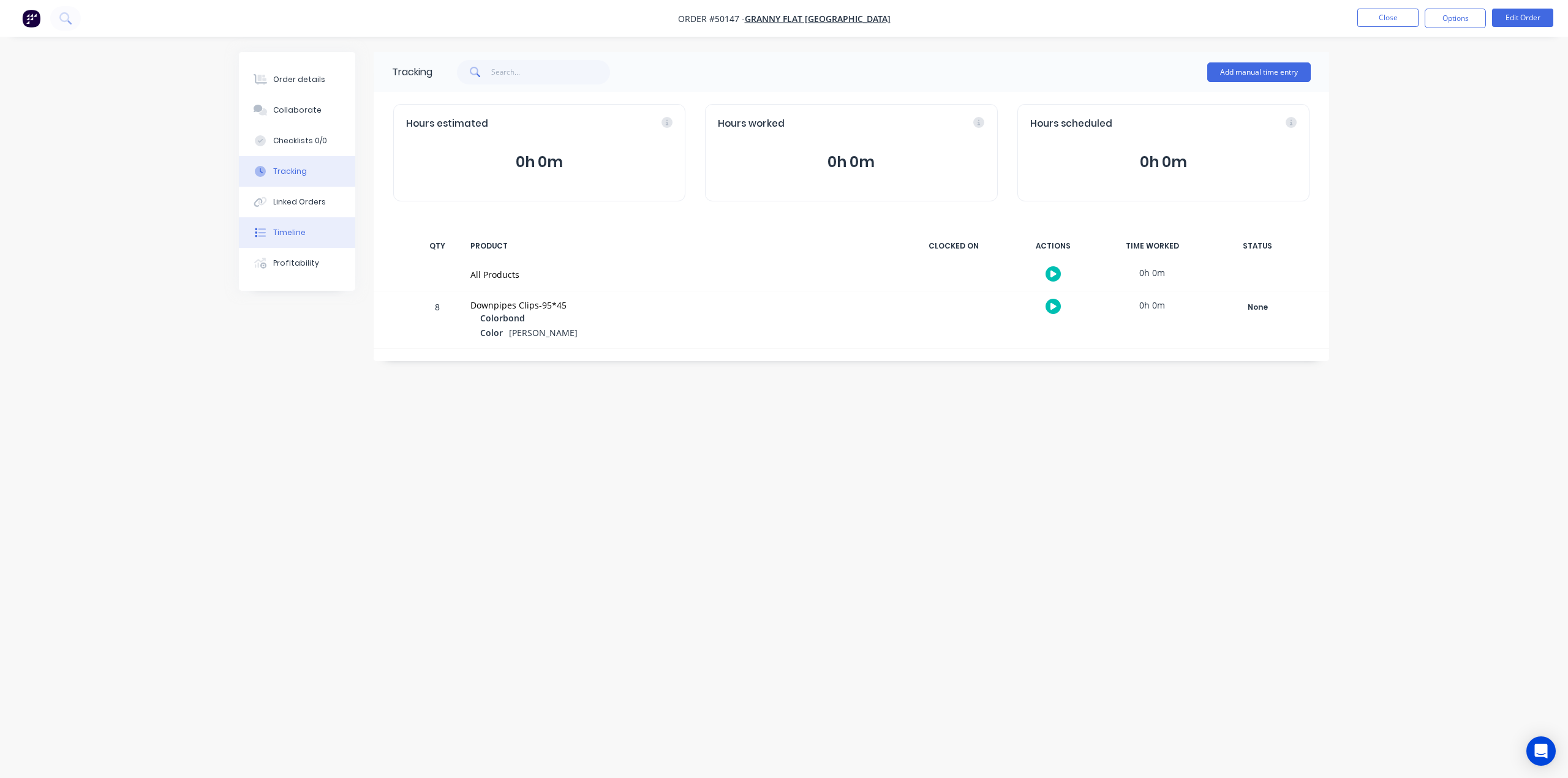
click at [285, 230] on div "Timeline" at bounding box center [289, 233] width 33 height 11
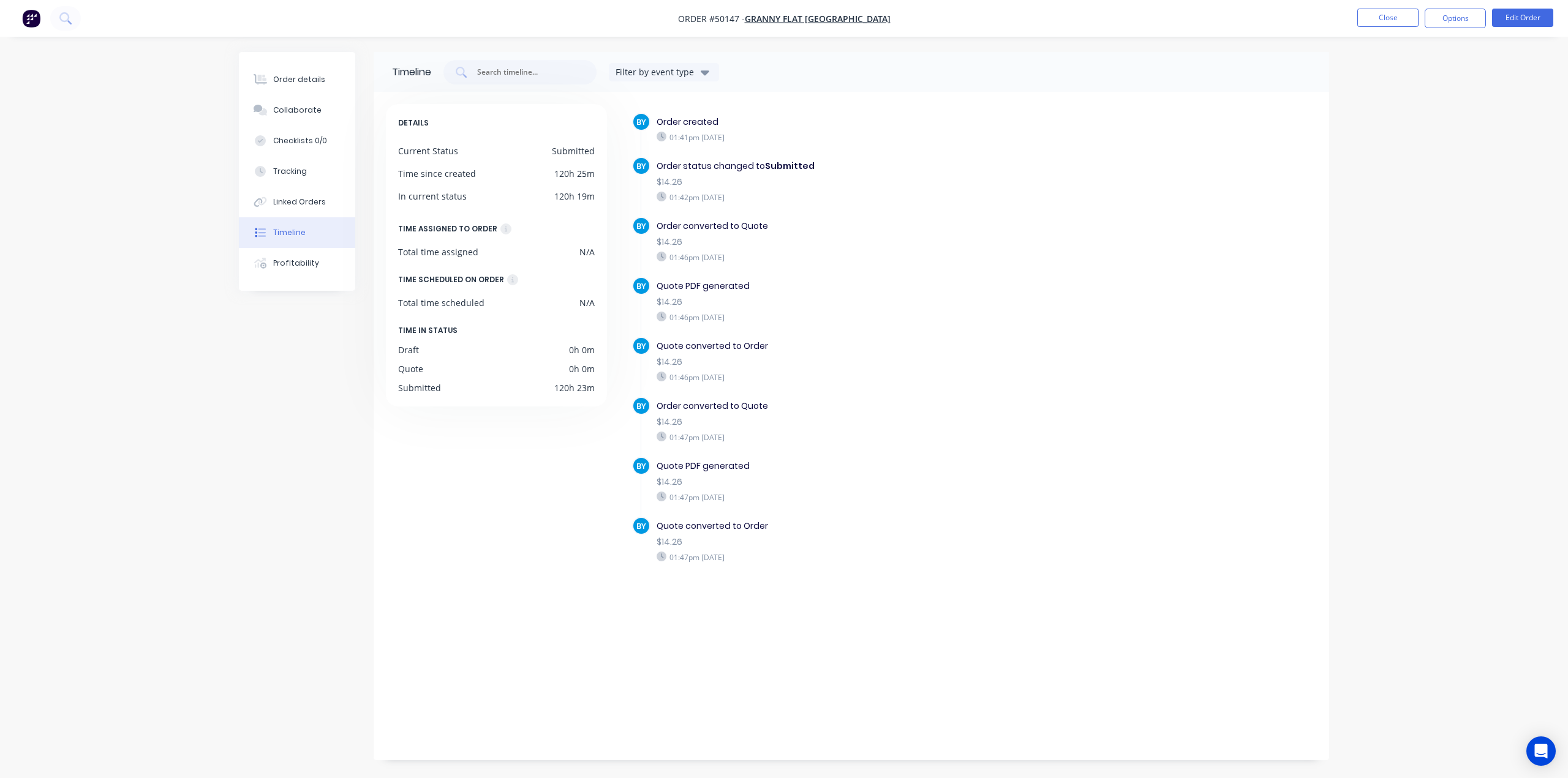
drag, startPoint x: 740, startPoint y: 555, endPoint x: 754, endPoint y: 555, distance: 14.0
click at [754, 555] on div "01:47pm Wednesday 08/10/25" at bounding box center [867, 557] width 423 height 11
click at [910, 614] on div "BY Order created 01:41pm Wednesday 08/10/25 BY Order status changed to Submitte…" at bounding box center [967, 423] width 698 height 638
click at [306, 70] on button "Order details" at bounding box center [297, 80] width 116 height 31
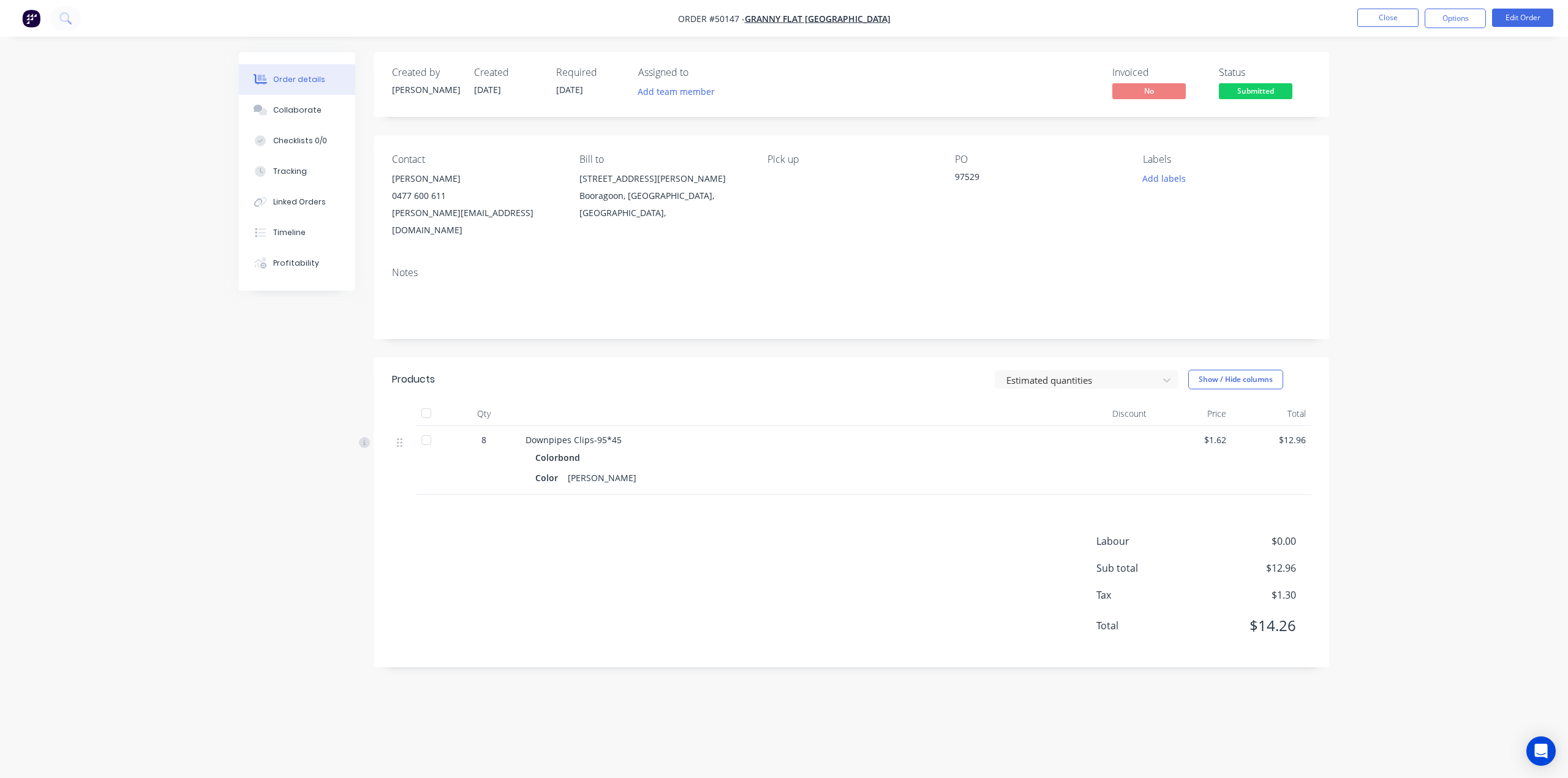
drag, startPoint x: 735, startPoint y: 474, endPoint x: 735, endPoint y: 467, distance: 7.0
click at [735, 474] on div "Downpipes Clips-95*45 Colorbond Color Shale Grey" at bounding box center [796, 460] width 551 height 68
drag, startPoint x: 294, startPoint y: 231, endPoint x: 296, endPoint y: 242, distance: 11.2
click at [295, 228] on div "Timeline" at bounding box center [289, 233] width 33 height 11
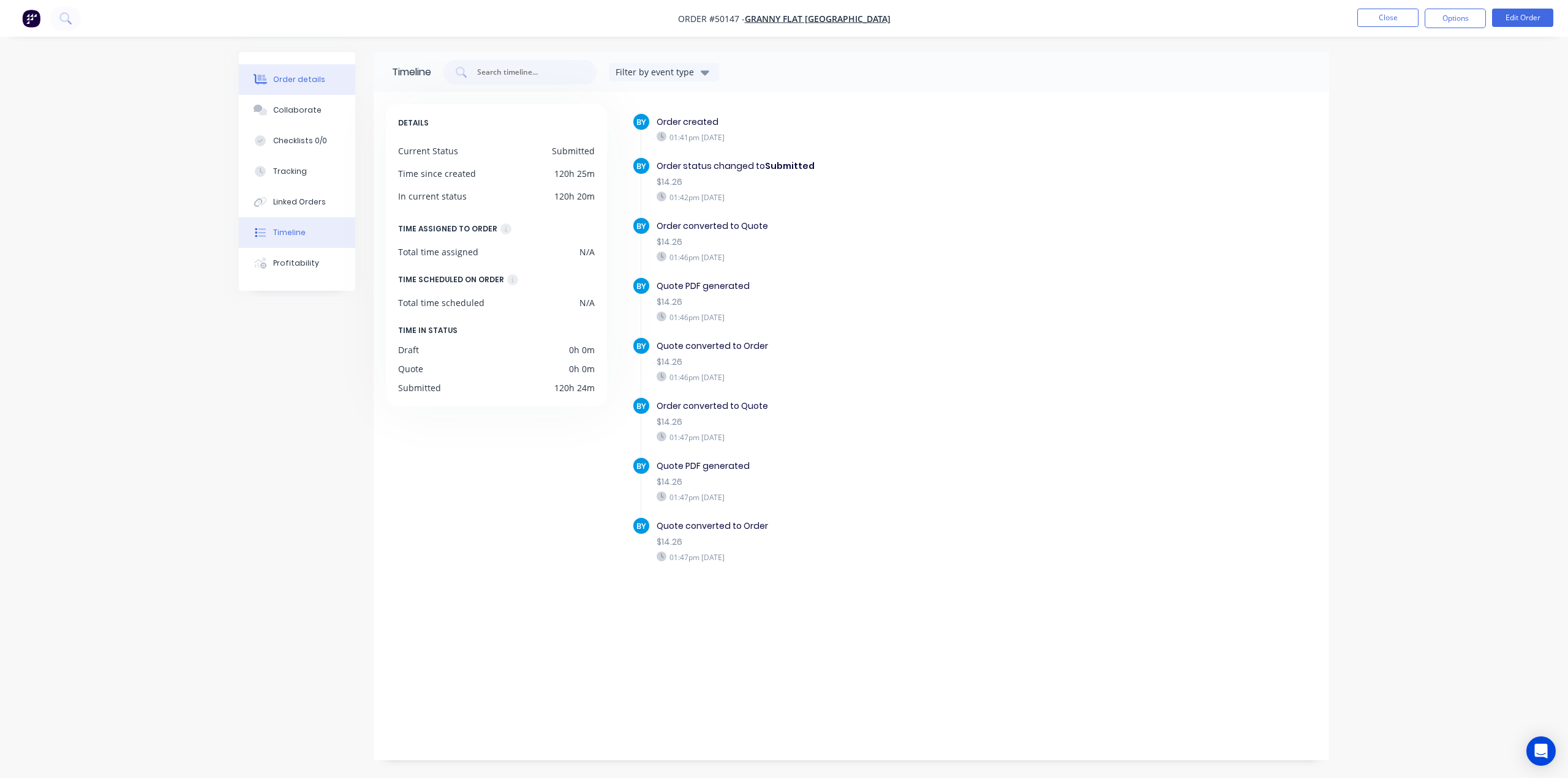
click at [307, 83] on div "Order details" at bounding box center [299, 80] width 52 height 11
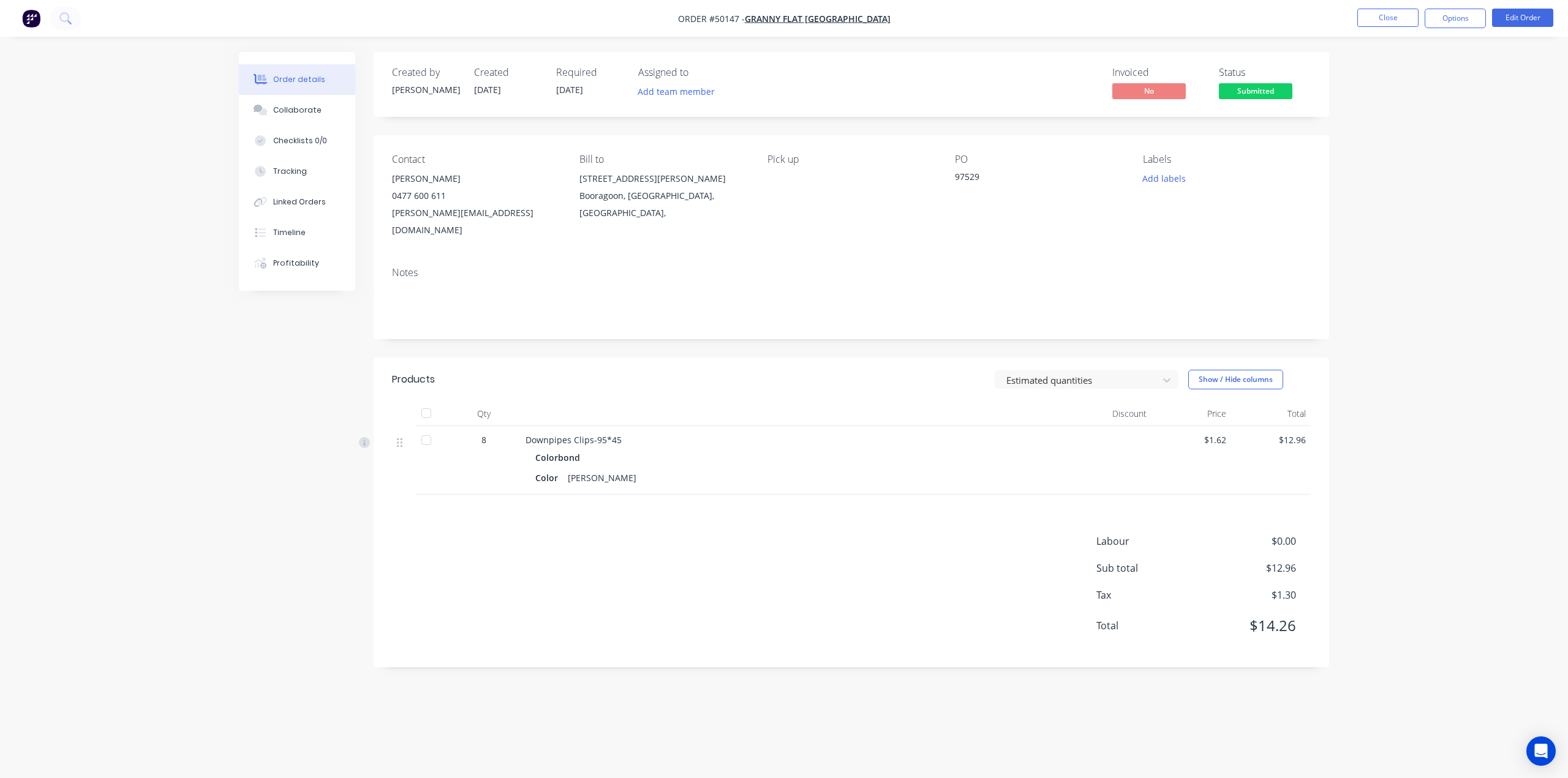
click at [1259, 90] on span "Submitted" at bounding box center [1256, 91] width 74 height 15
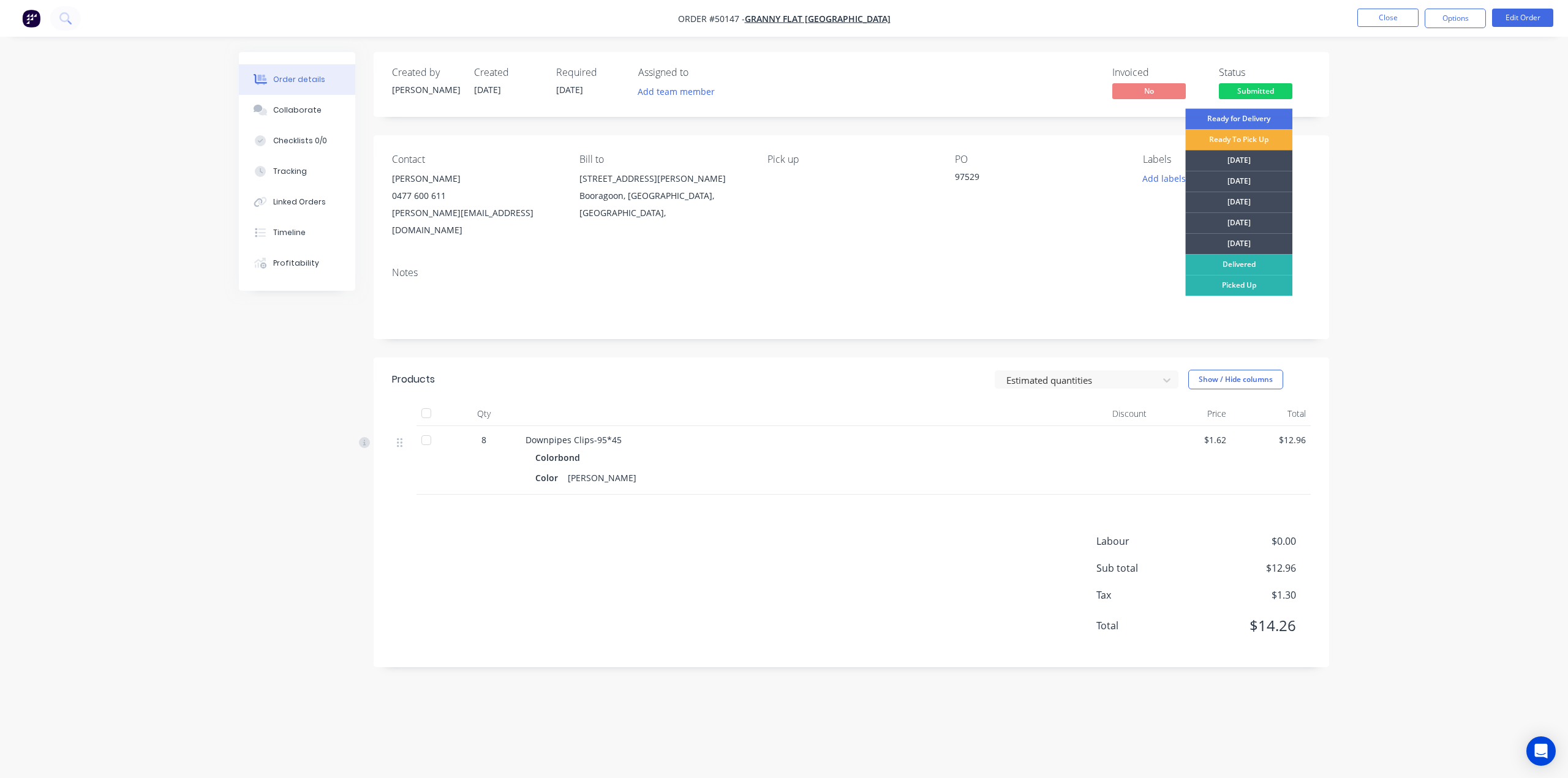
click at [1412, 252] on div "Order details Collaborate Checklists 0/0 Tracking Linked Orders Timeline Profit…" at bounding box center [784, 389] width 1568 height 778
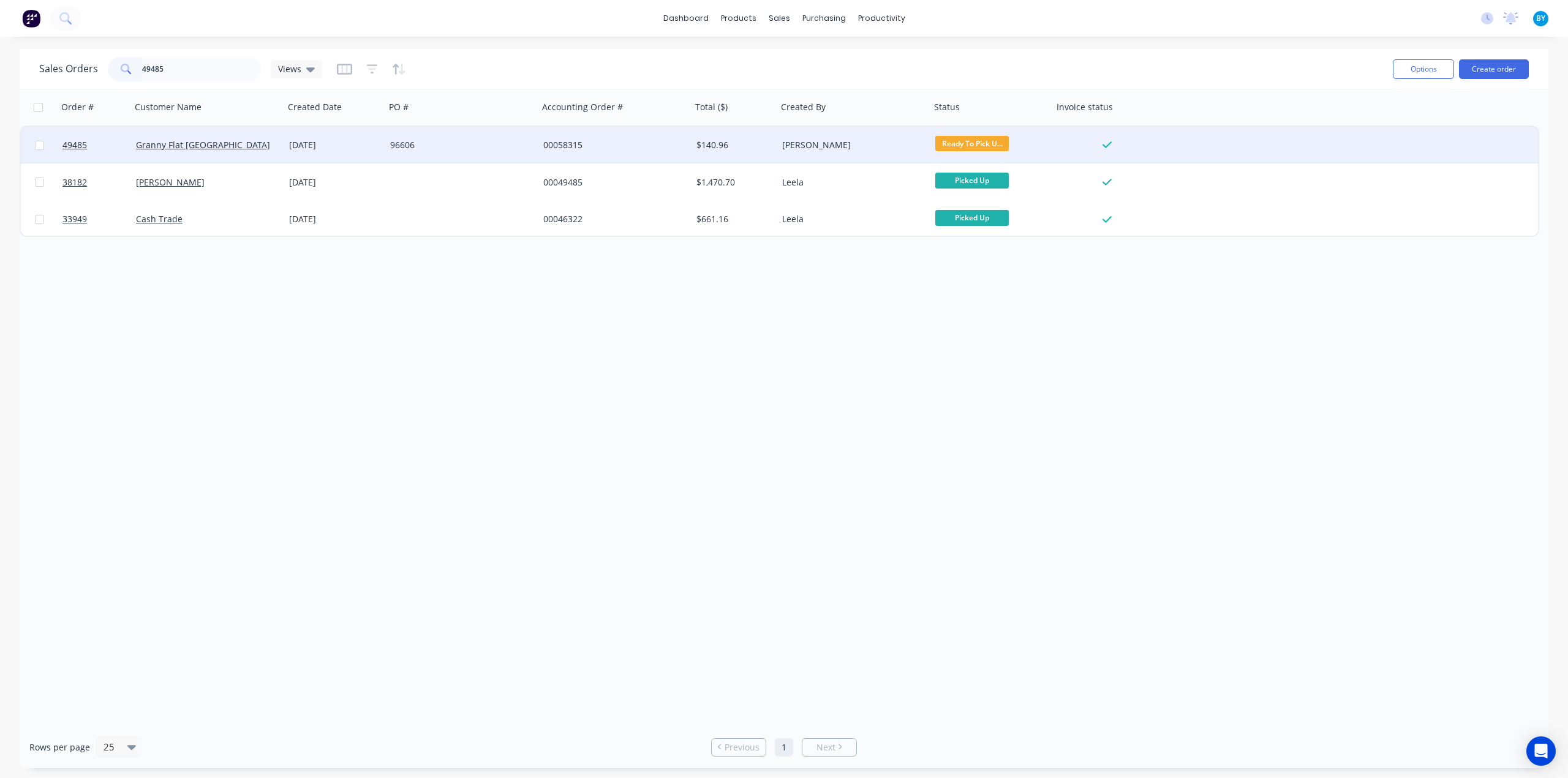
type input "49485"
click at [672, 144] on div "00058315" at bounding box center [611, 145] width 136 height 12
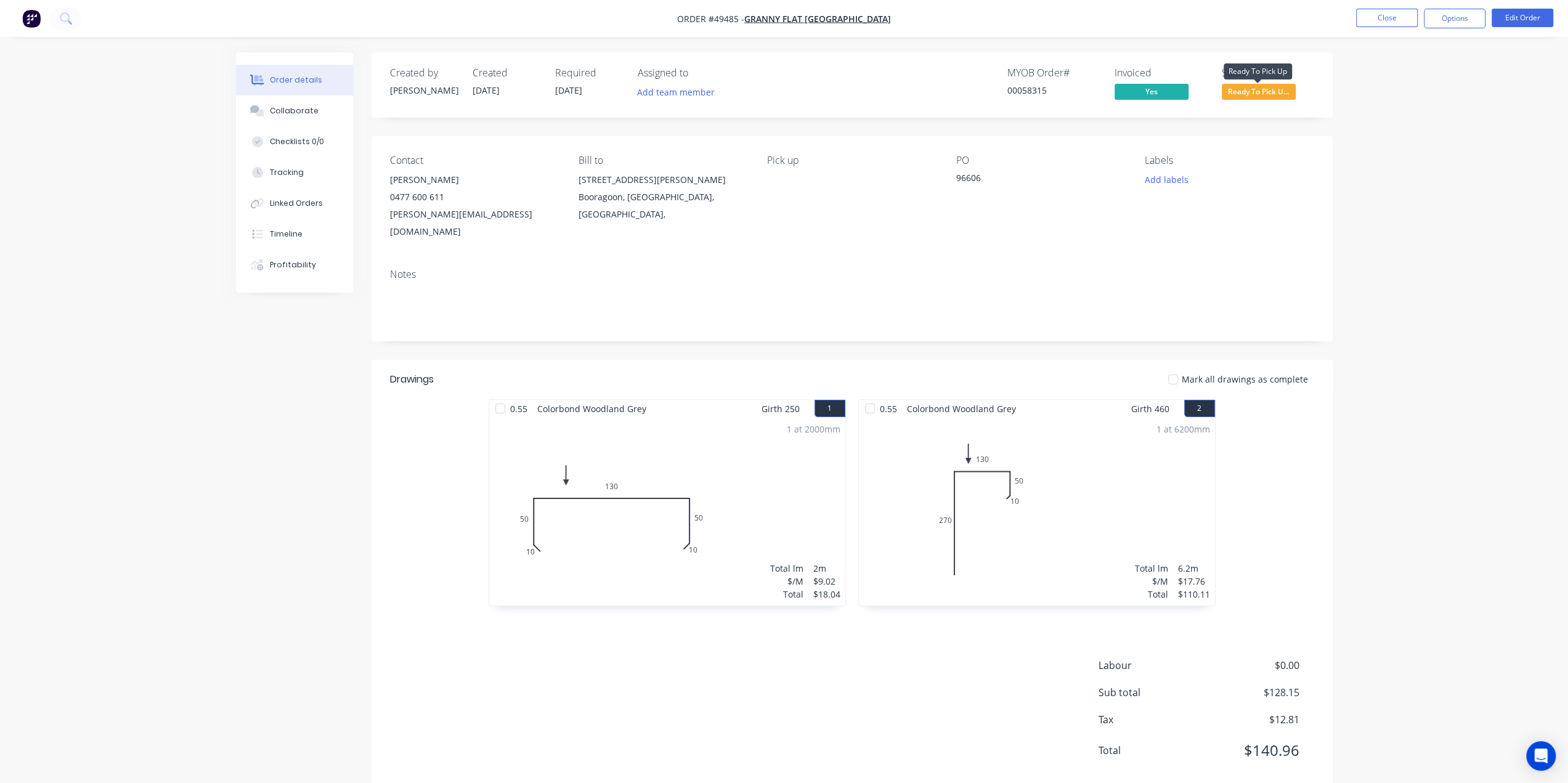
drag, startPoint x: 1272, startPoint y: 93, endPoint x: 1264, endPoint y: 108, distance: 17.0
click at [1272, 93] on span "Ready To Pick U..." at bounding box center [1259, 91] width 74 height 15
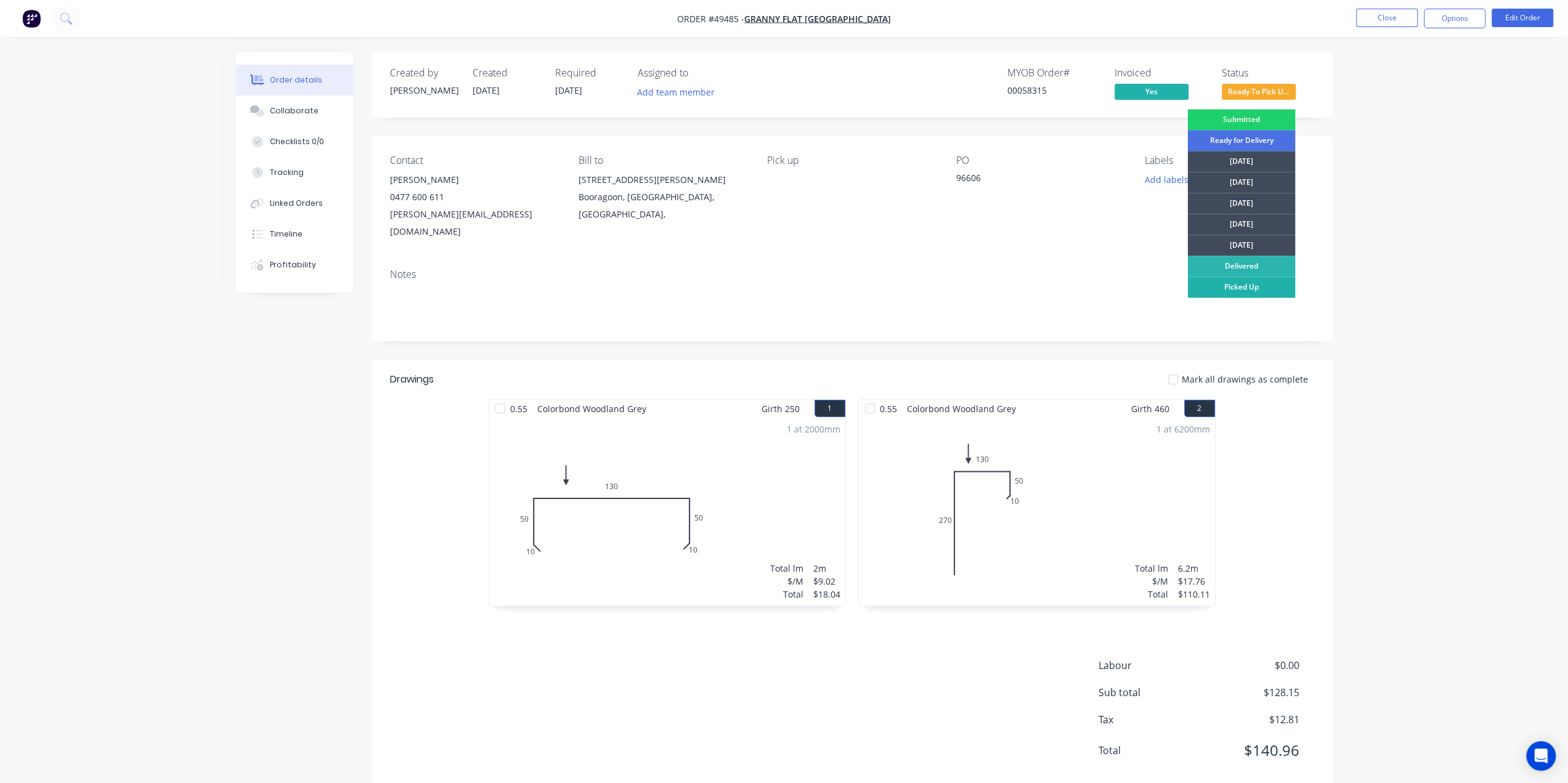
click at [1241, 289] on div "Picked Up" at bounding box center [1240, 287] width 108 height 21
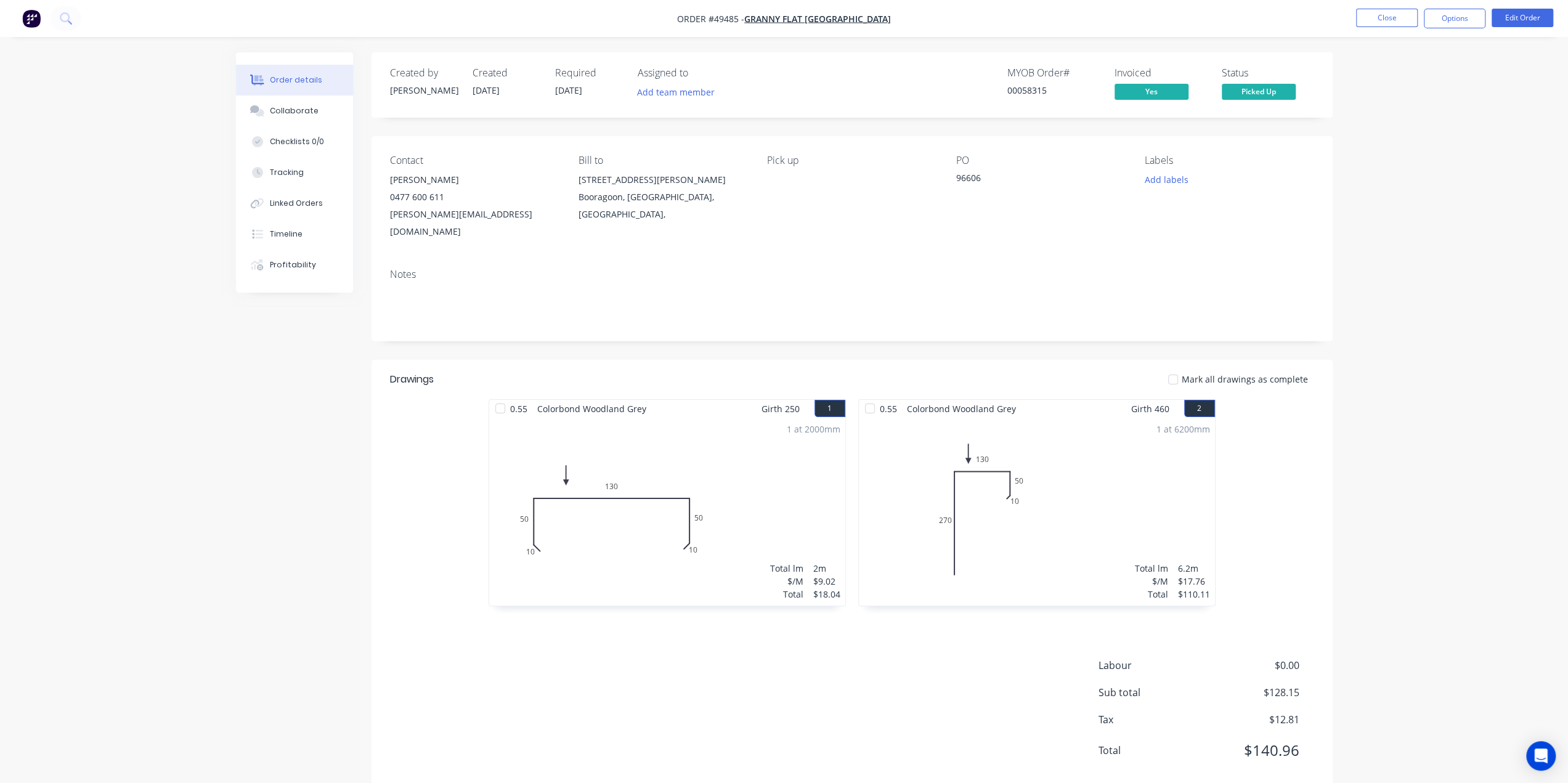
drag, startPoint x: 1443, startPoint y: 289, endPoint x: 1441, endPoint y: 296, distance: 7.3
click at [1443, 289] on div "Order details Collaborate Checklists 0/0 Tracking Linked Orders Timeline Profit…" at bounding box center [784, 405] width 1568 height 811
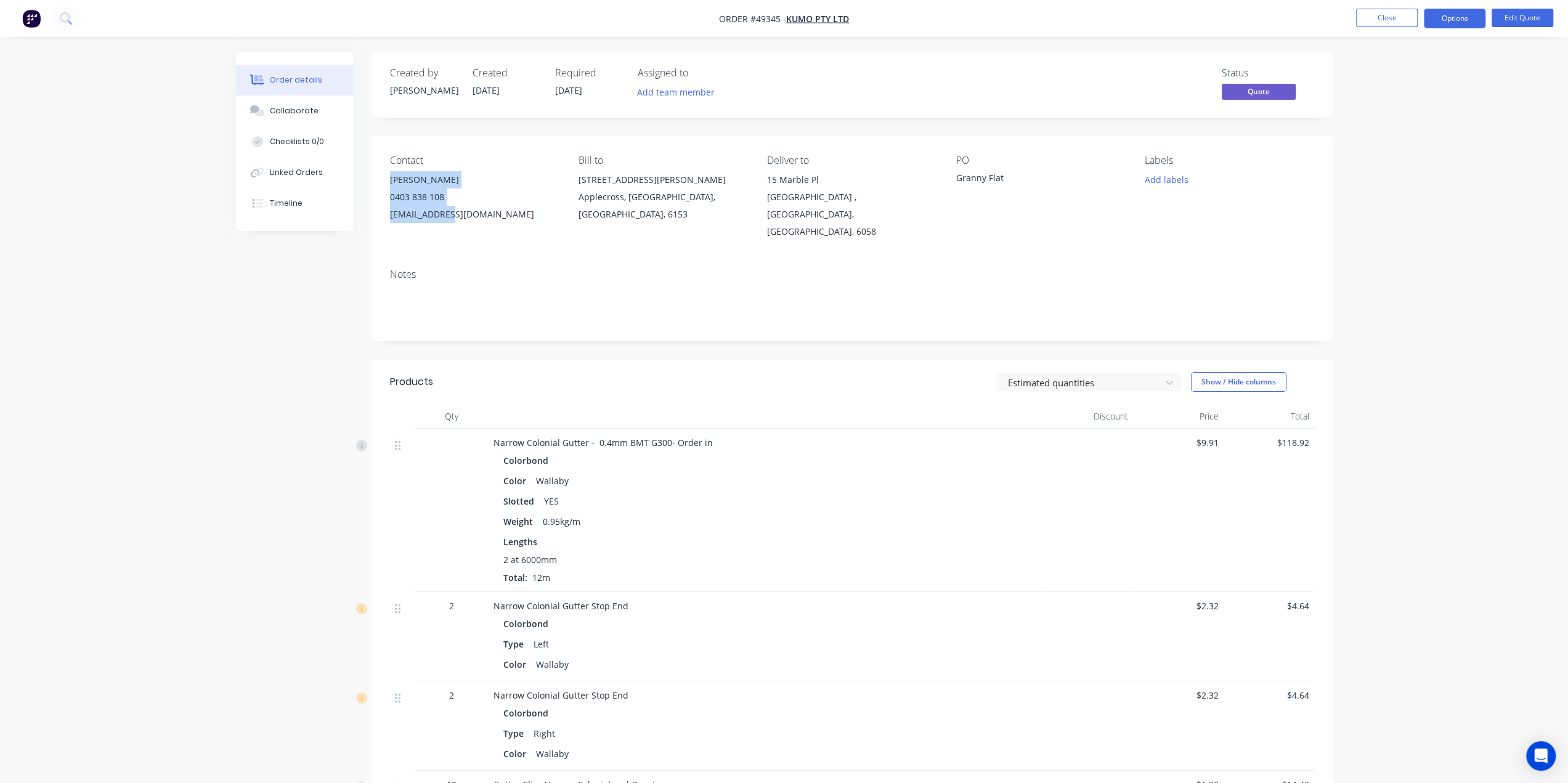
click at [24, 15] on img "button" at bounding box center [31, 18] width 18 height 18
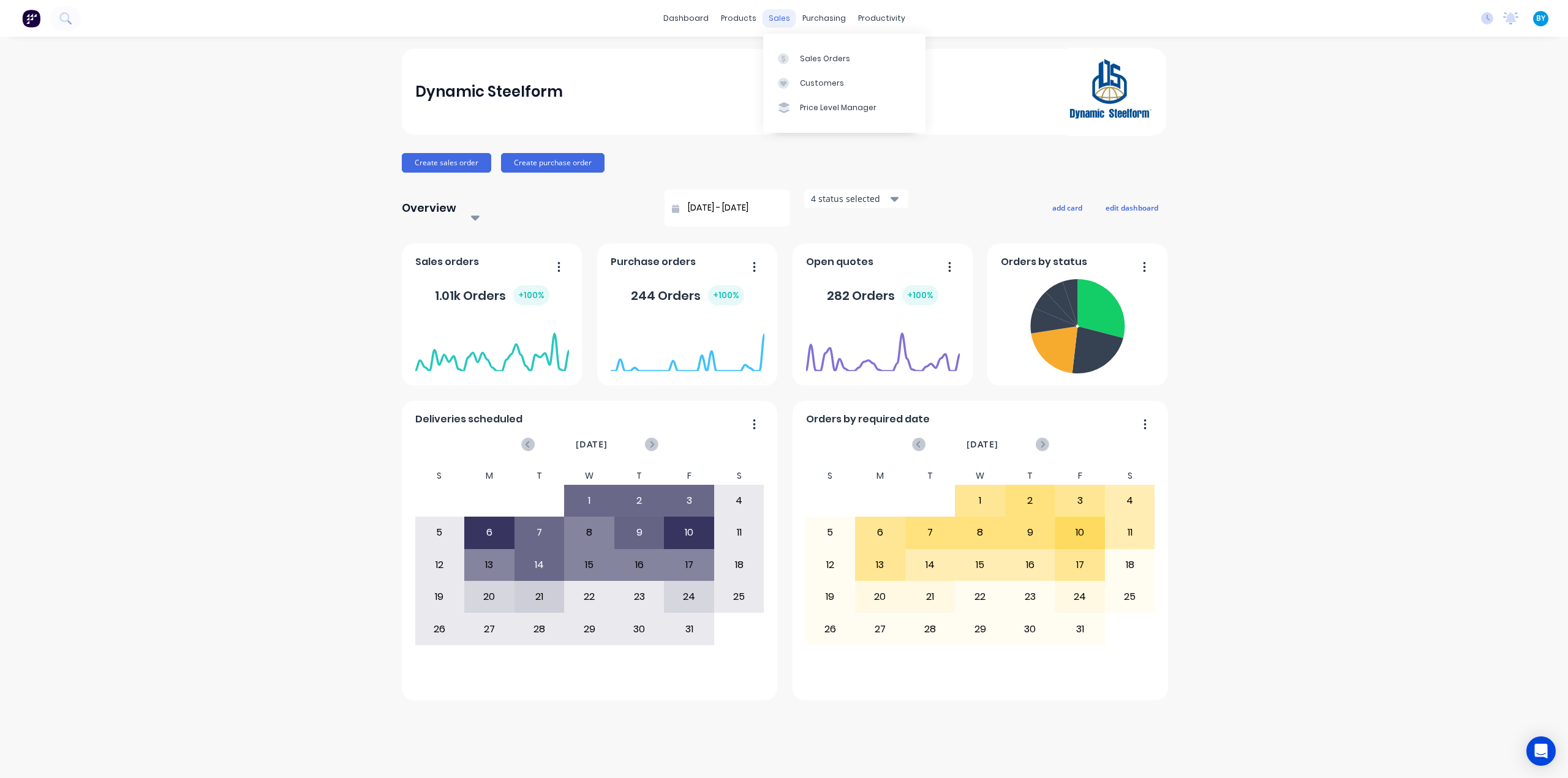
click at [775, 15] on div "sales" at bounding box center [778, 18] width 33 height 18
click at [802, 46] on link "Sales Orders" at bounding box center [844, 58] width 163 height 25
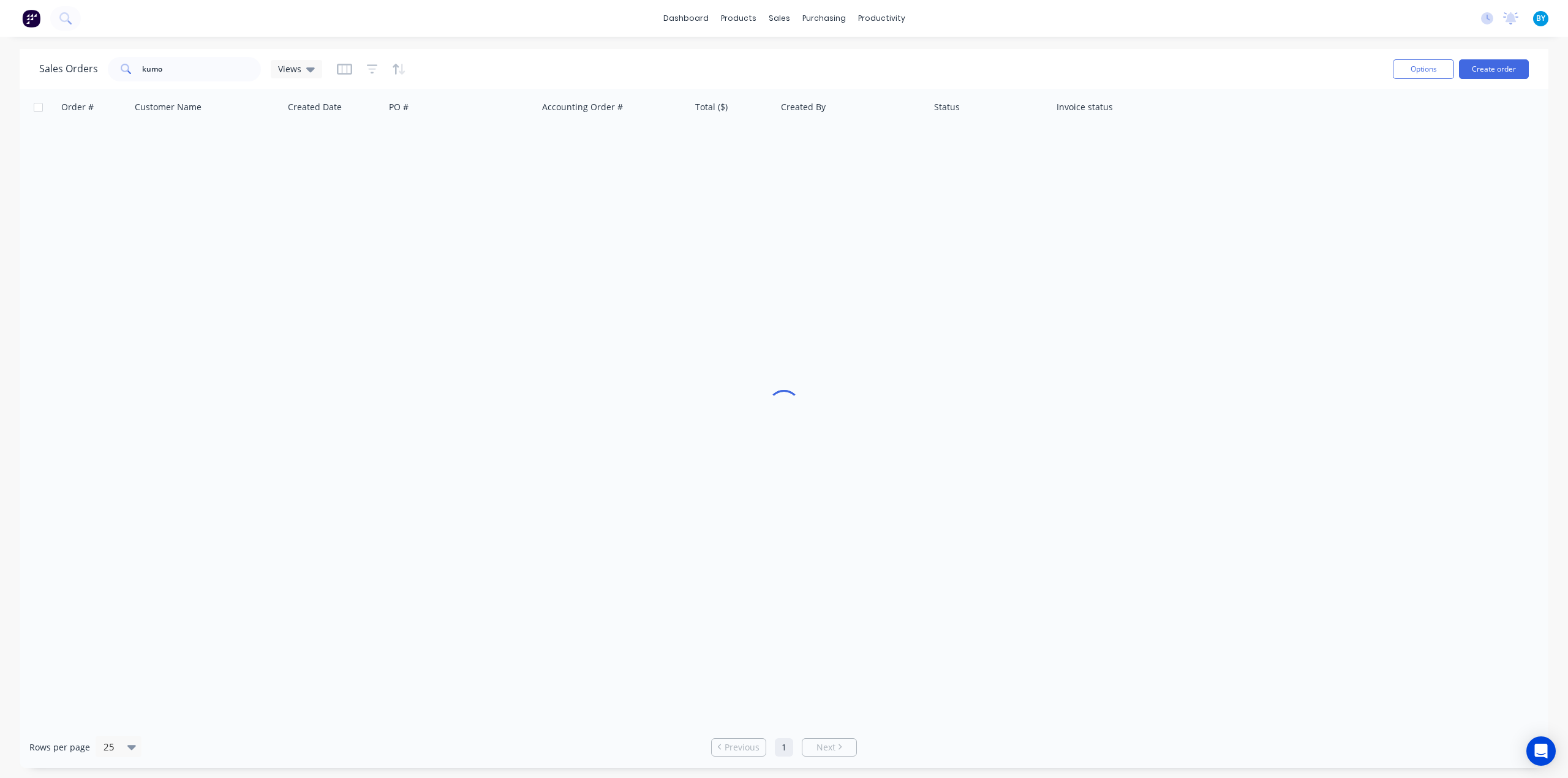
click at [805, 62] on div "Sales Orders kumo Views" at bounding box center [711, 68] width 1344 height 30
drag, startPoint x: 204, startPoint y: 68, endPoint x: 0, endPoint y: 15, distance: 210.8
click at [0, 49] on div "Sales Orders kumo Views Options Create order Order # Customer Name Created Date…" at bounding box center [784, 408] width 1568 height 719
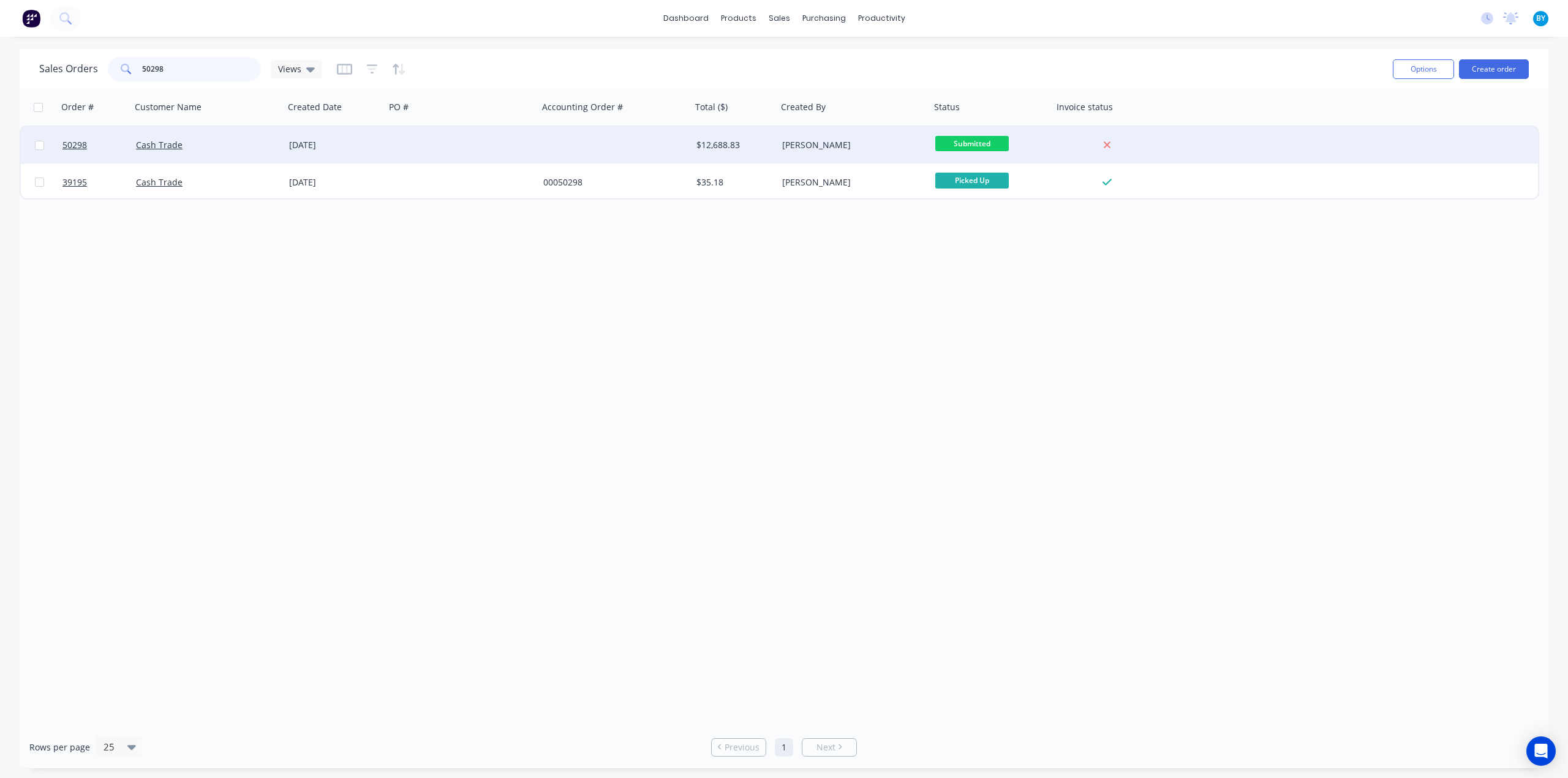
type input "50298"
click at [412, 148] on div at bounding box center [461, 144] width 153 height 37
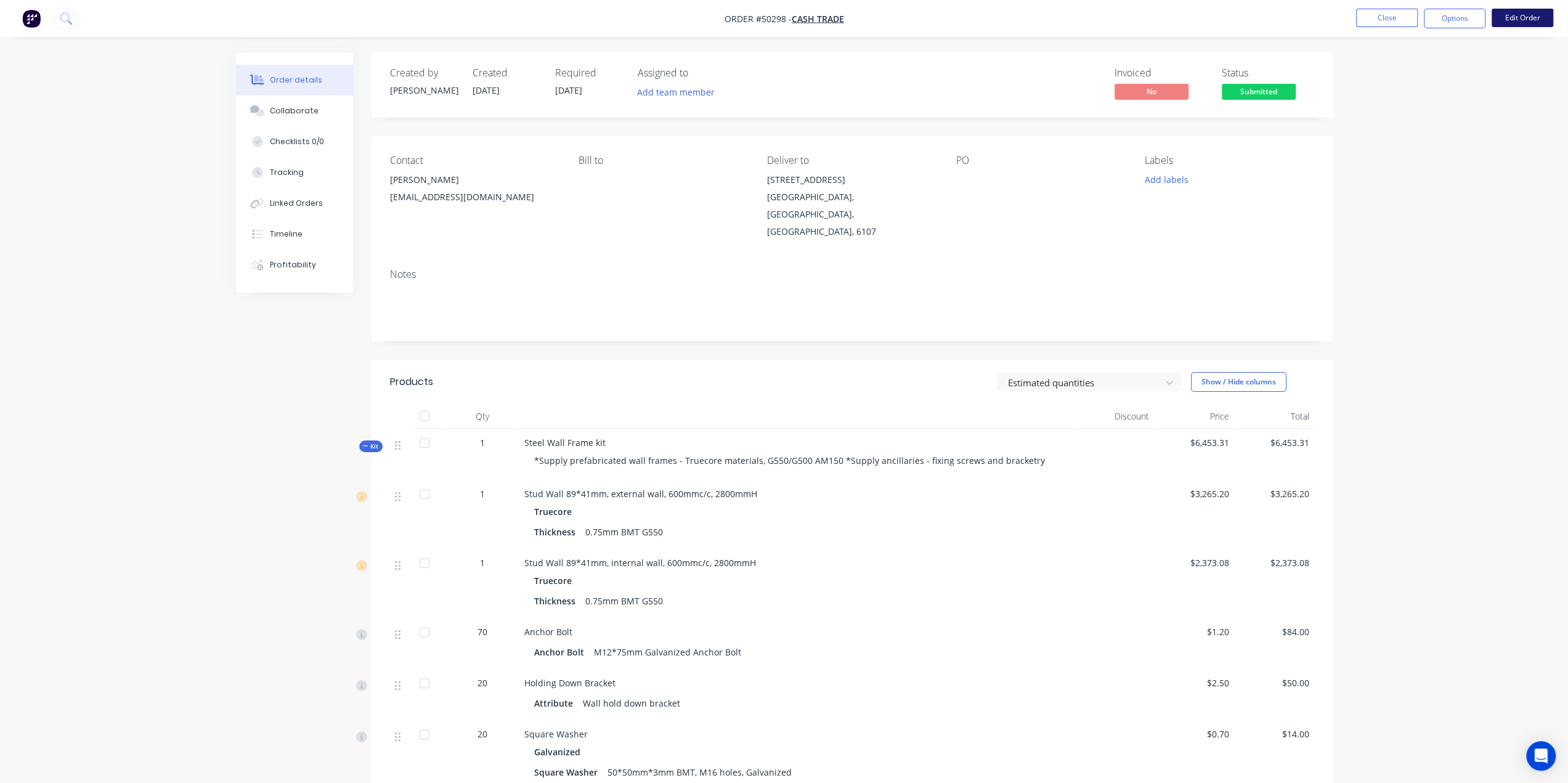
click at [1509, 21] on button "Edit Order" at bounding box center [1522, 17] width 62 height 18
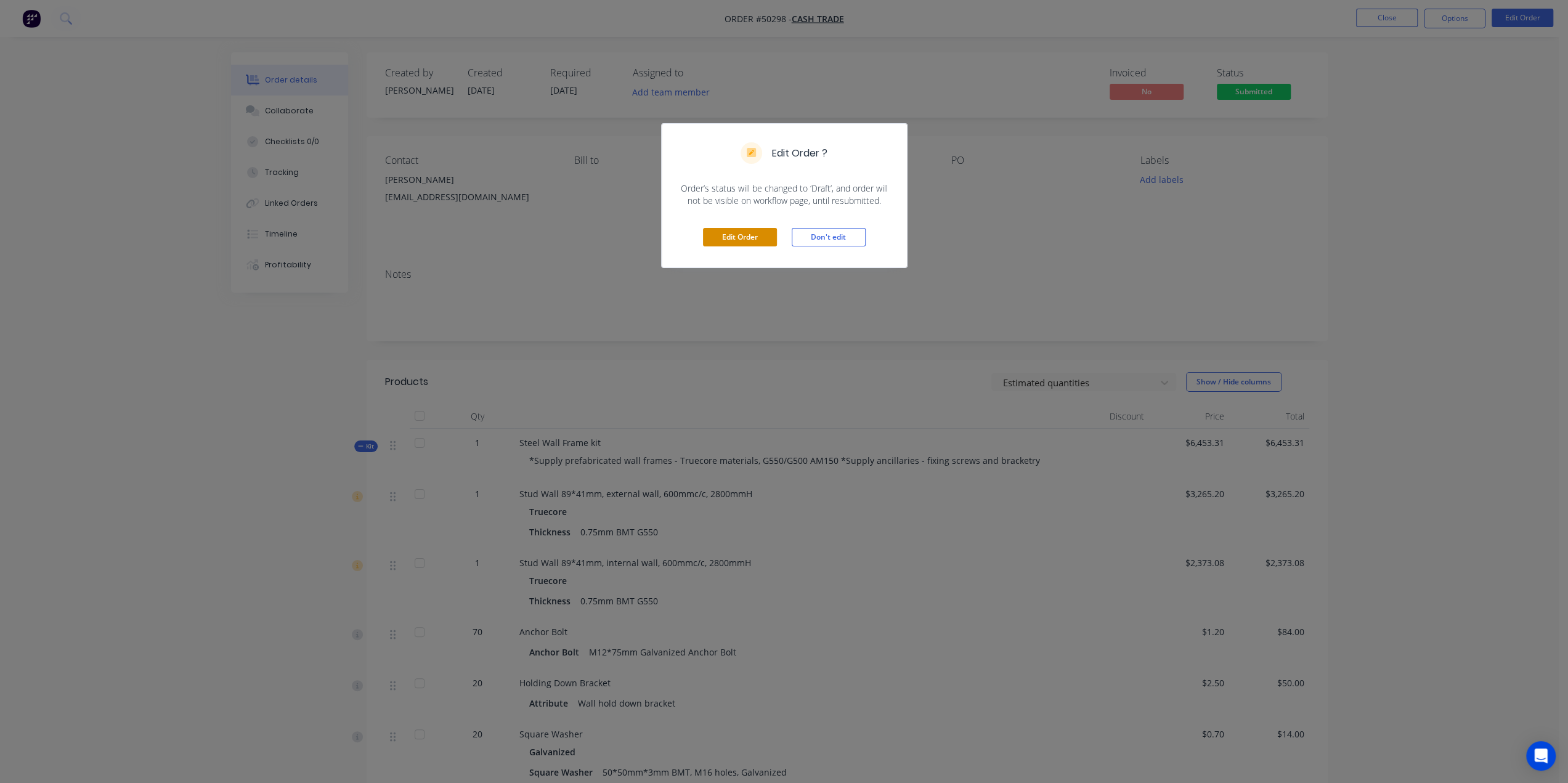
click at [732, 240] on button "Edit Order" at bounding box center [740, 237] width 74 height 18
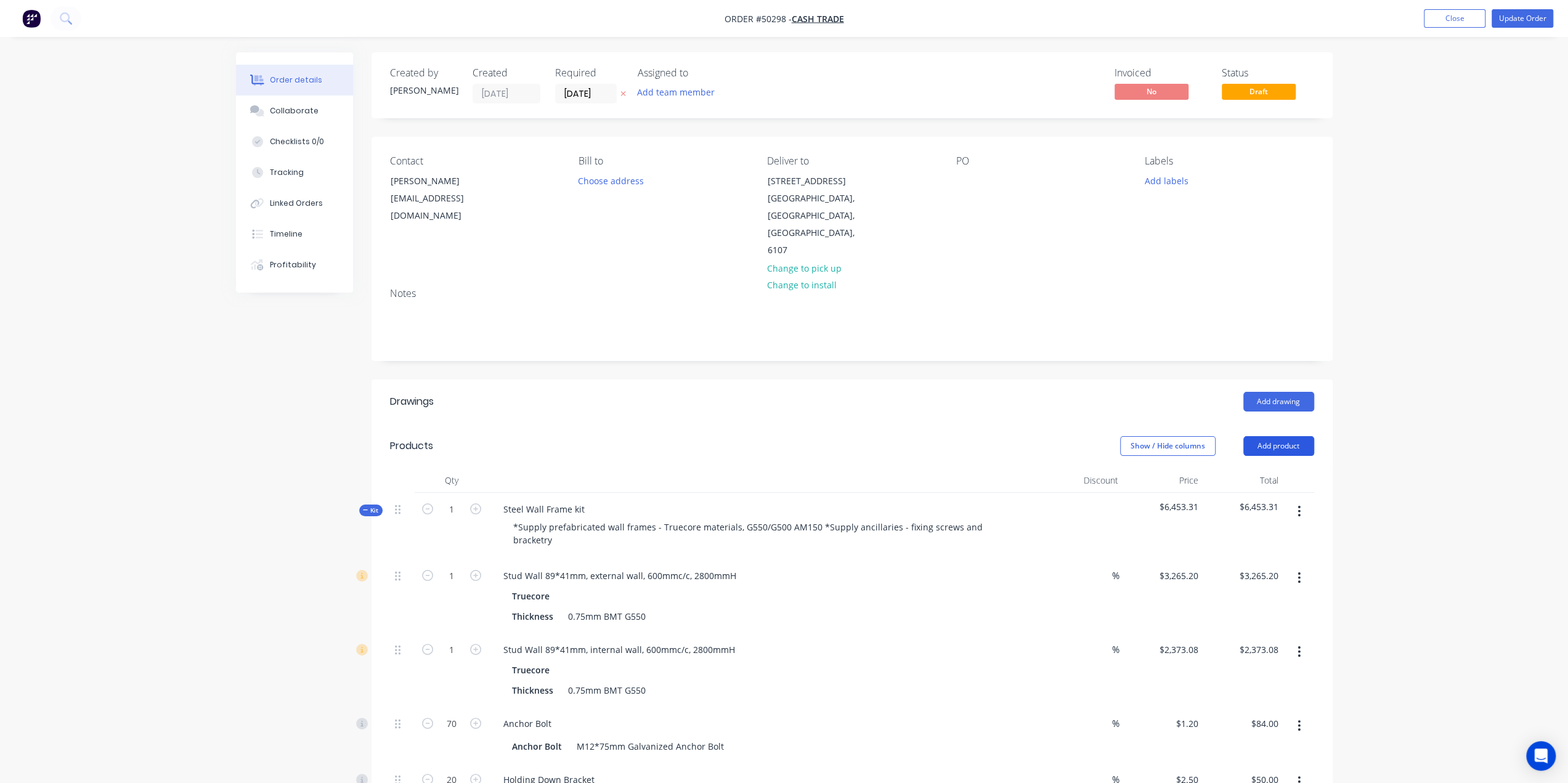
click at [1278, 436] on button "Add product" at bounding box center [1279, 446] width 71 height 20
click at [1280, 436] on button "Add product" at bounding box center [1279, 446] width 71 height 20
click at [1269, 436] on button "Add product" at bounding box center [1279, 446] width 71 height 20
click at [1261, 468] on div "Product catalogue" at bounding box center [1256, 477] width 95 height 18
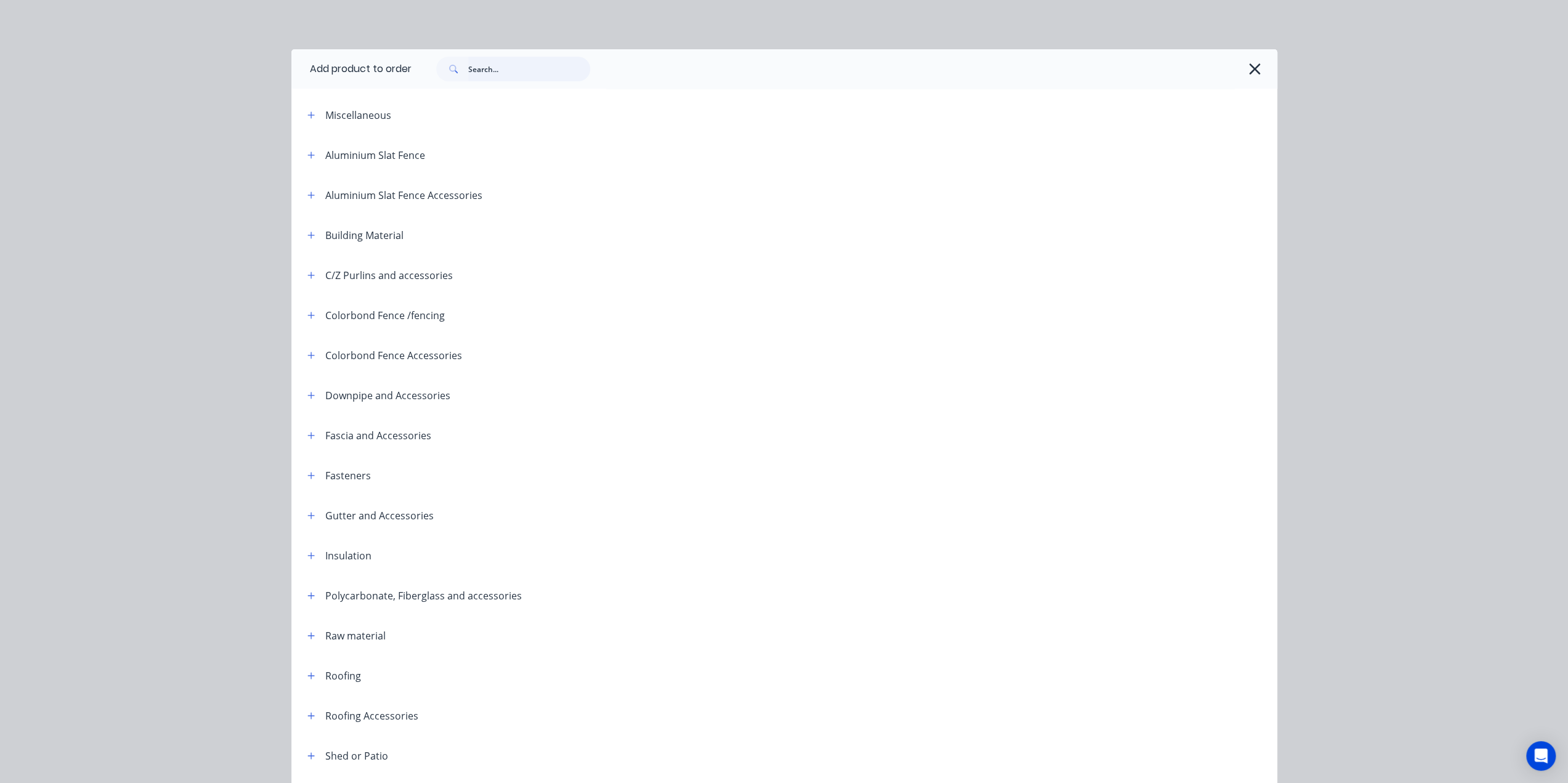
click at [517, 75] on input "text" at bounding box center [529, 69] width 122 height 25
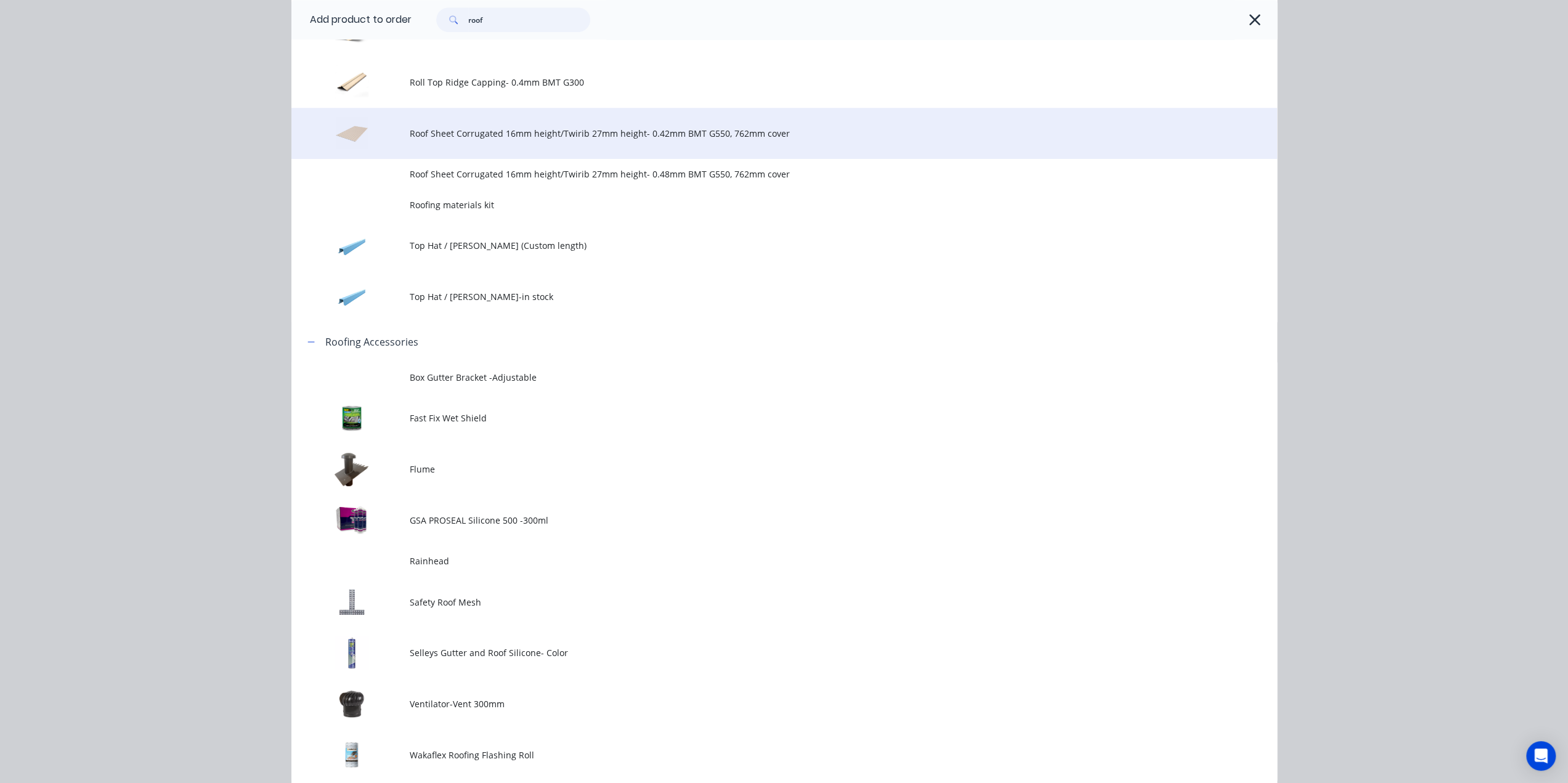
scroll to position [554, 0]
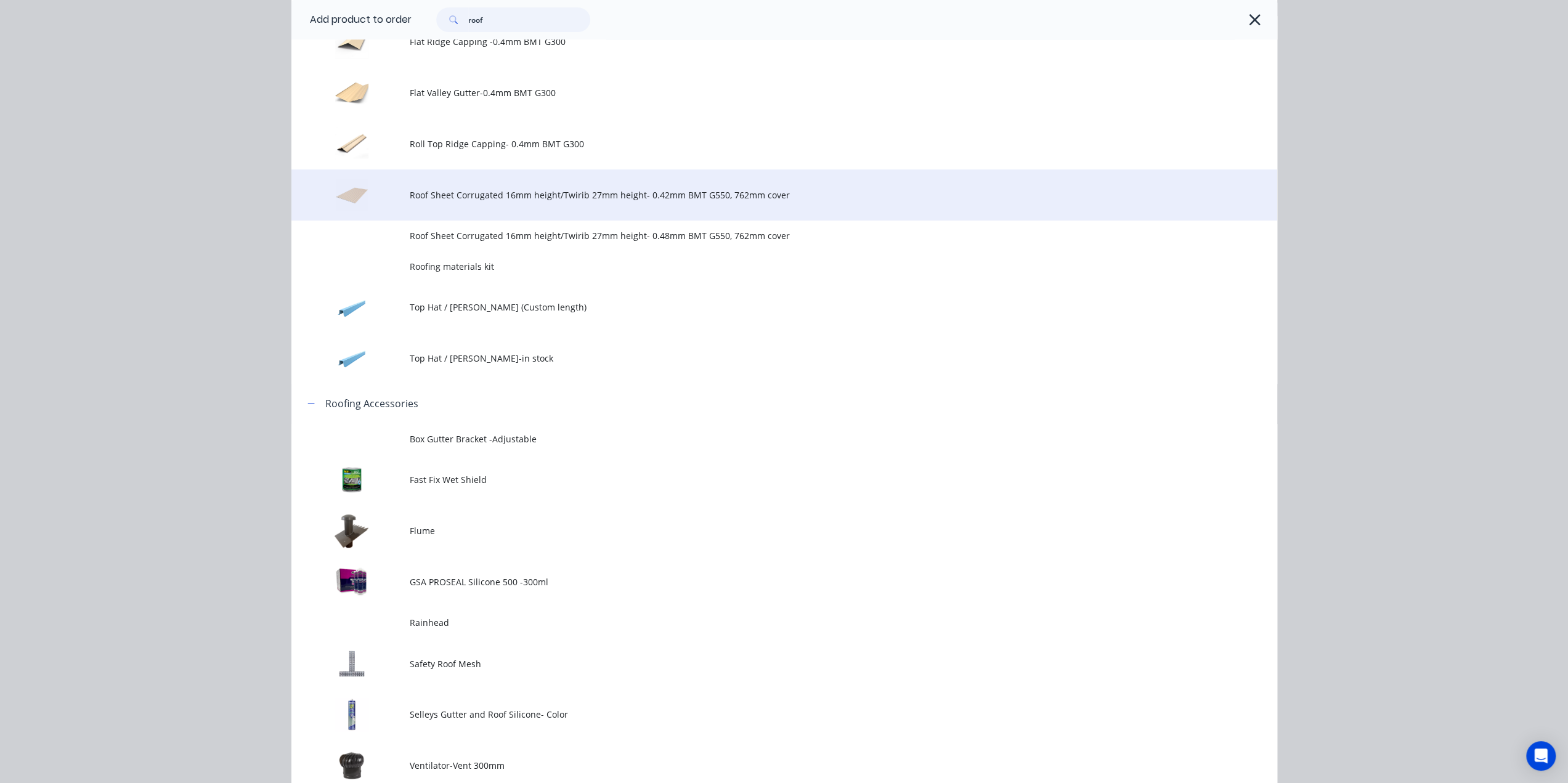
type input "roof"
click at [439, 191] on span "Roof Sheet Corrugated 16mm height/Twirib 27mm height- 0.42mm BMT G550, 762mm co…" at bounding box center [756, 194] width 694 height 13
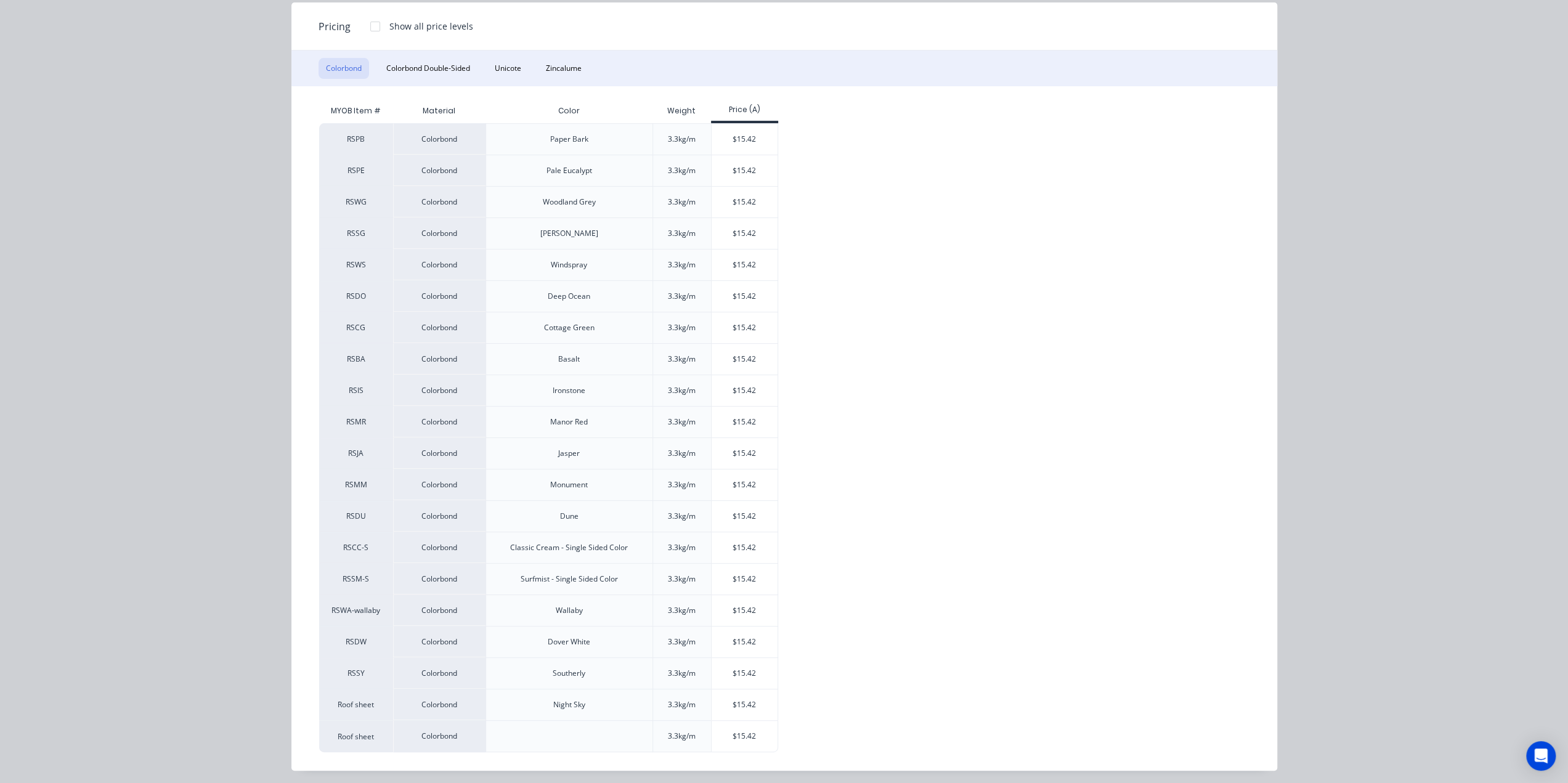
scroll to position [370, 0]
click at [728, 731] on div "$15.42" at bounding box center [744, 737] width 66 height 31
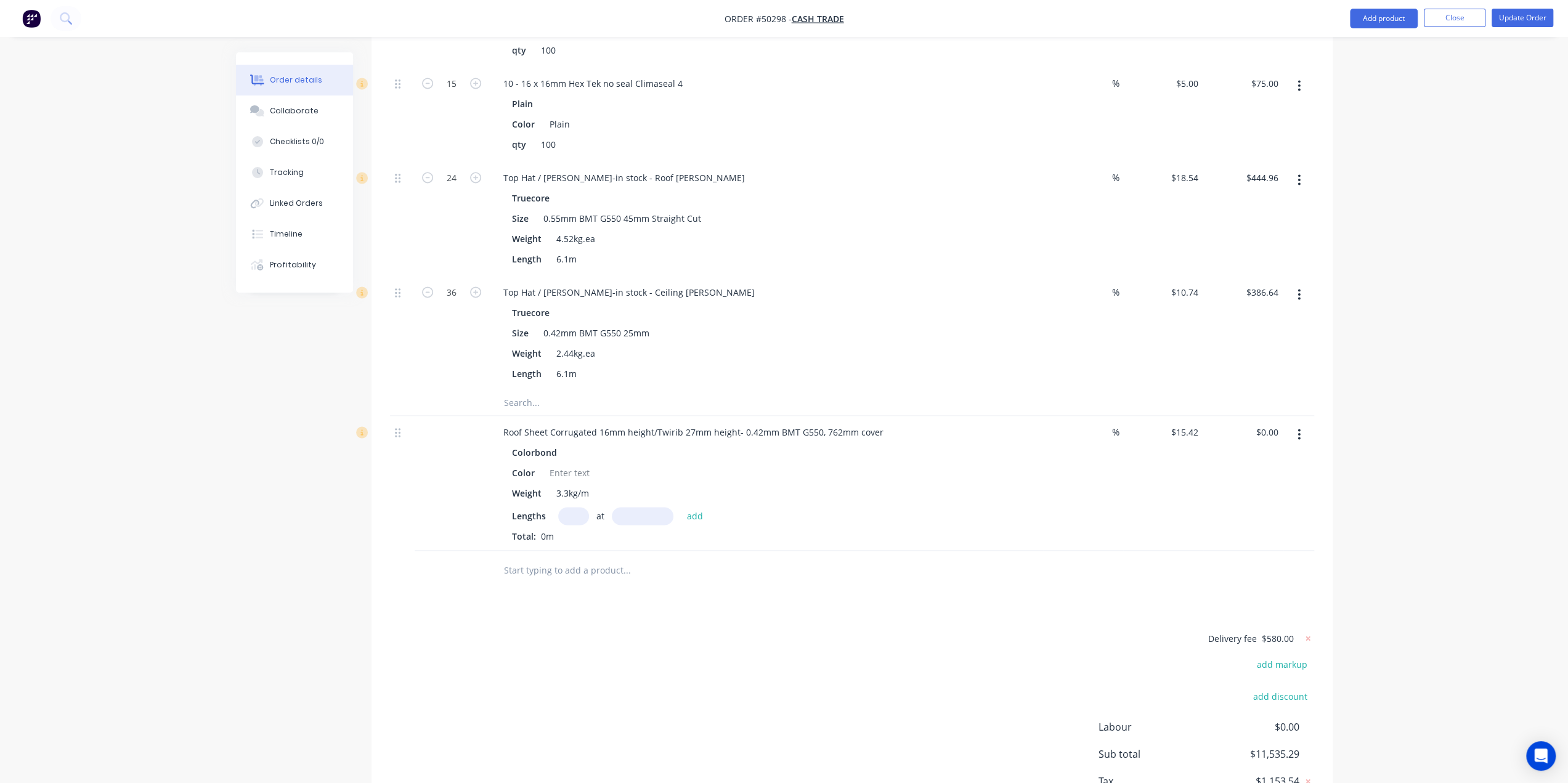
scroll to position [1811, 0]
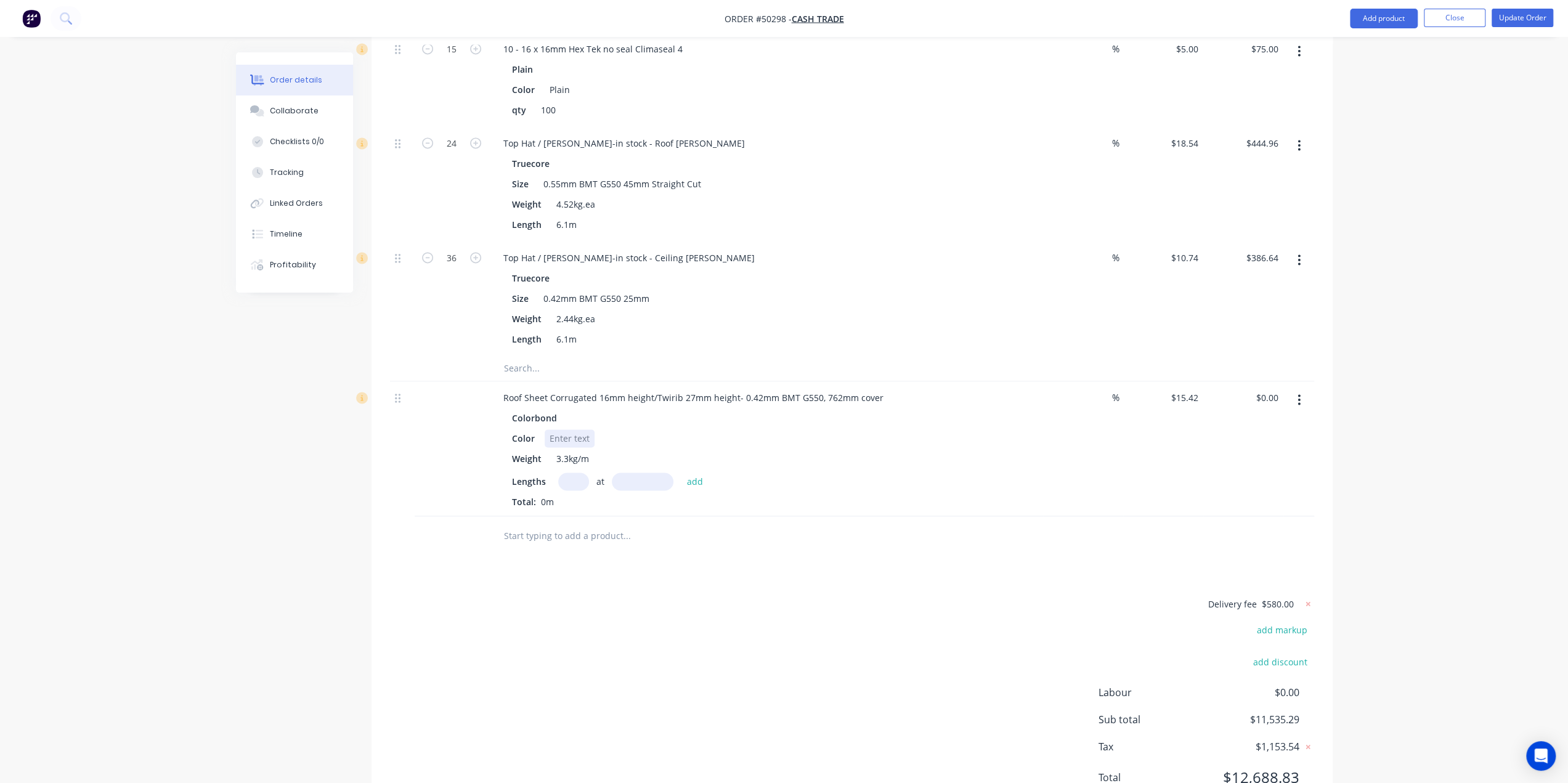
click at [577, 429] on div at bounding box center [570, 438] width 50 height 18
click at [565, 472] on input "text" at bounding box center [574, 481] width 31 height 18
type input "32"
type input "5095"
click at [681, 472] on button "add" at bounding box center [695, 480] width 29 height 16
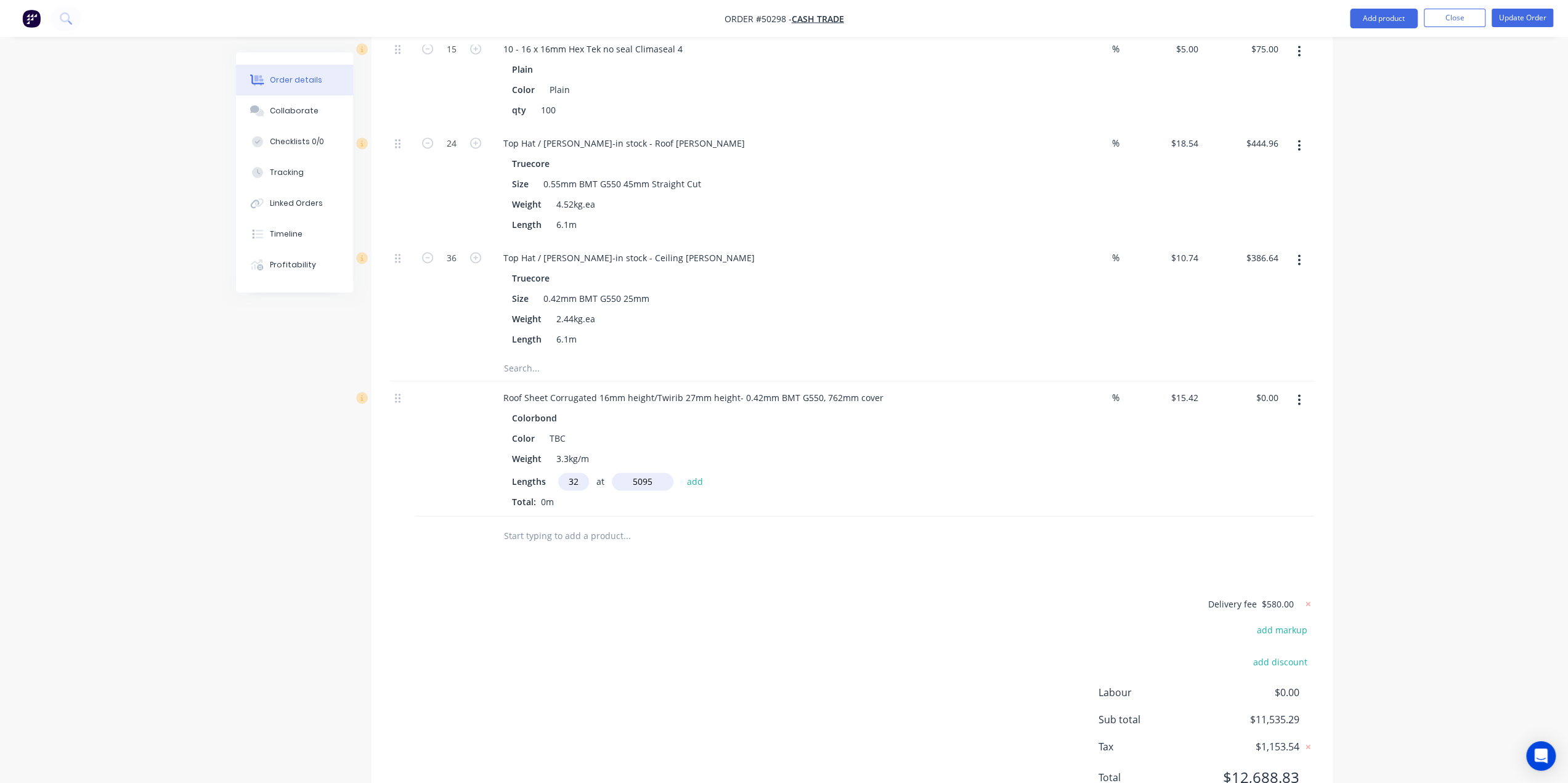
type input "$2,514.08"
click at [928, 616] on div "Delivery fee $580.00 add markup add discount Labour $0.00 Sub total $14,049.37 …" at bounding box center [852, 718] width 924 height 205
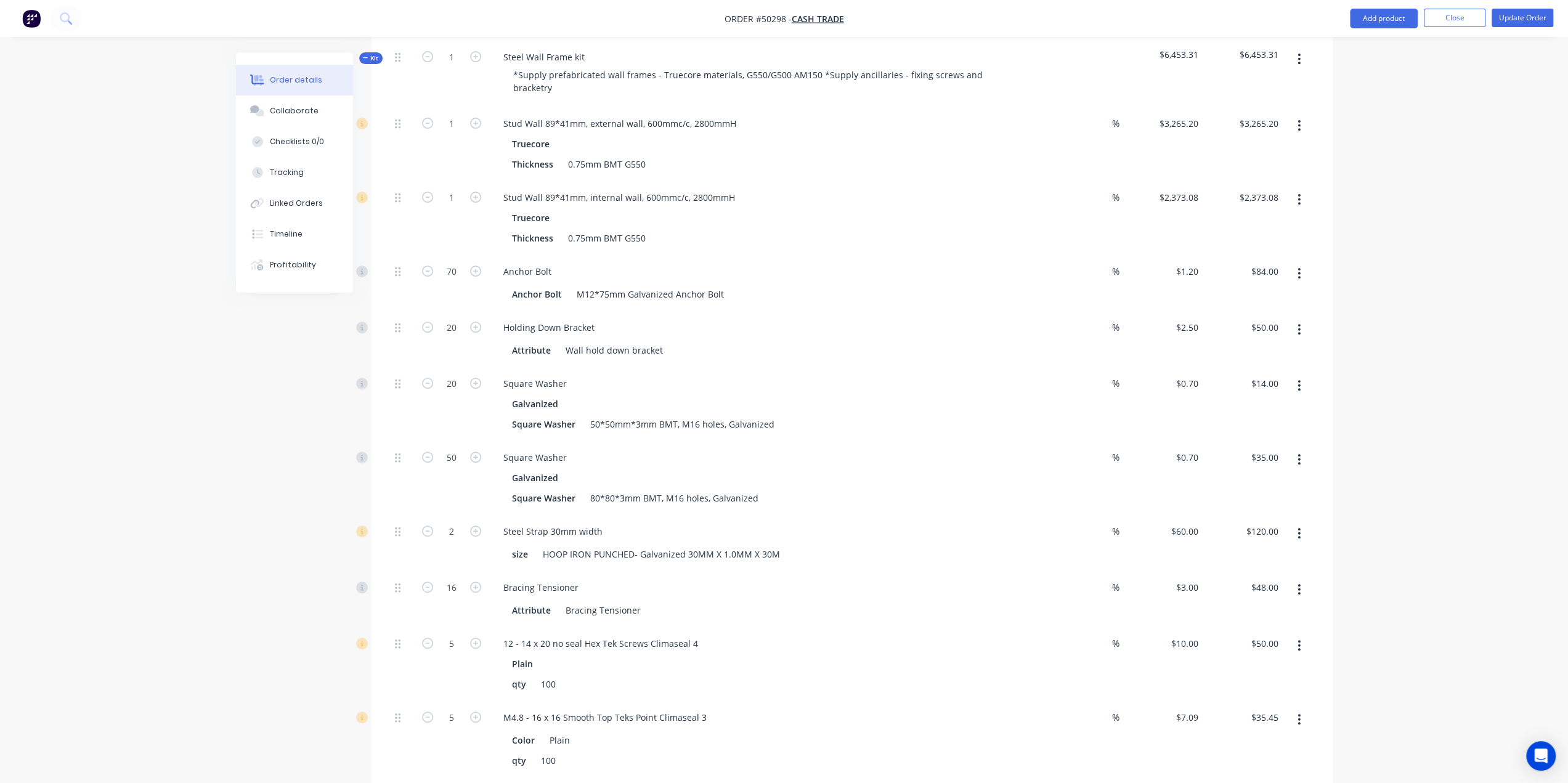
scroll to position [394, 0]
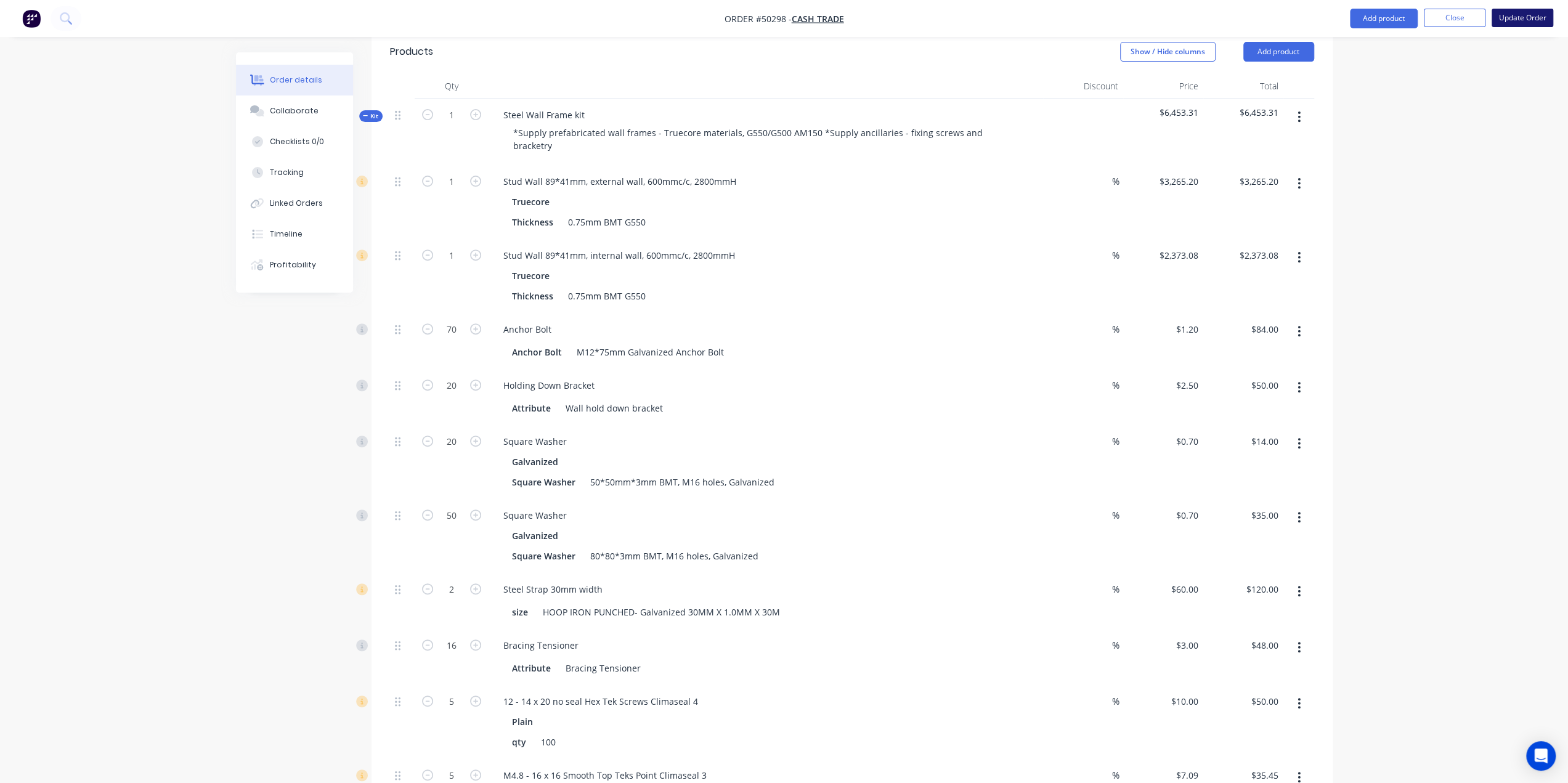
click at [1528, 16] on button "Update Order" at bounding box center [1522, 17] width 62 height 18
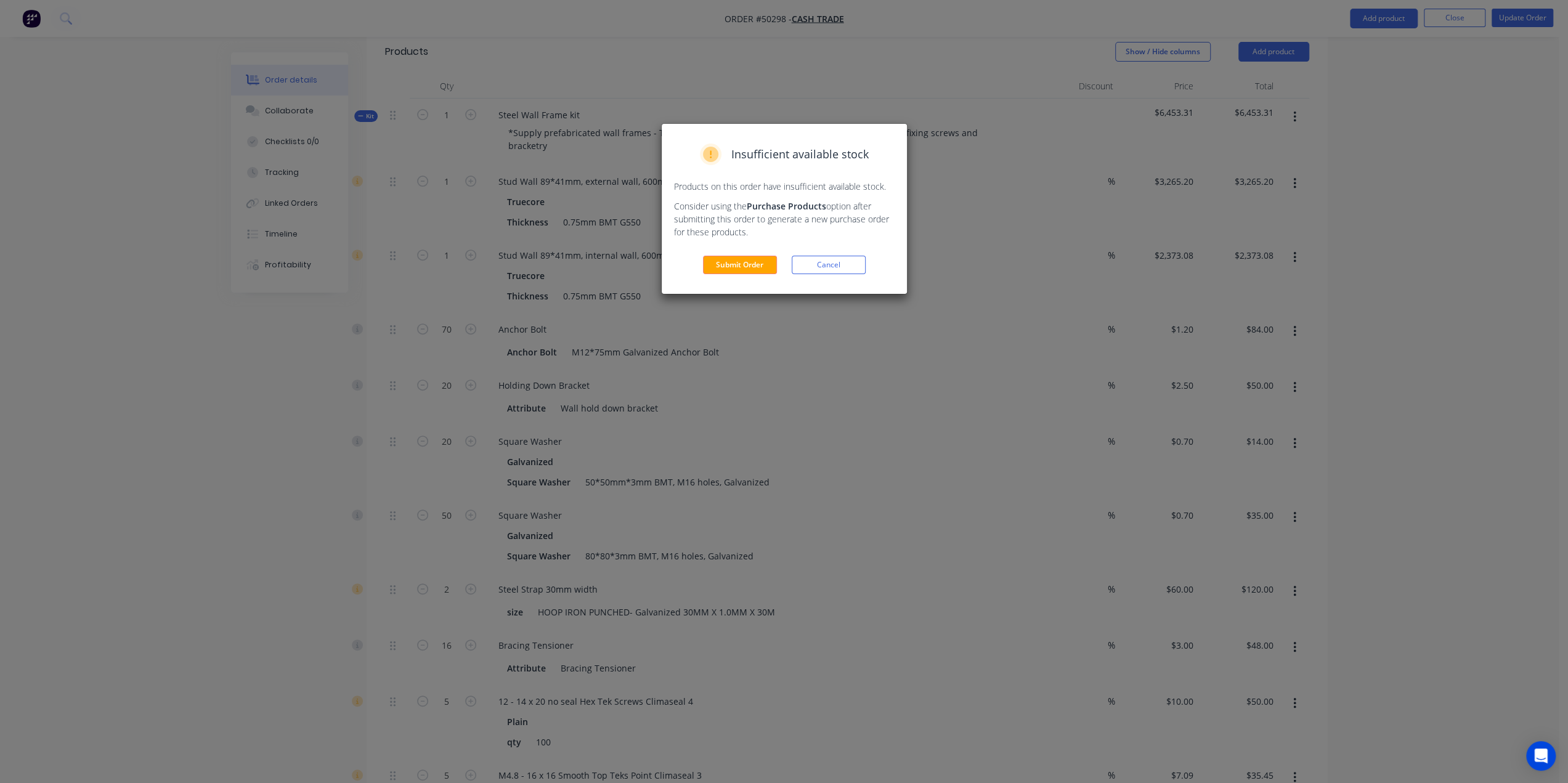
click at [711, 270] on button "Submit Order" at bounding box center [740, 264] width 74 height 18
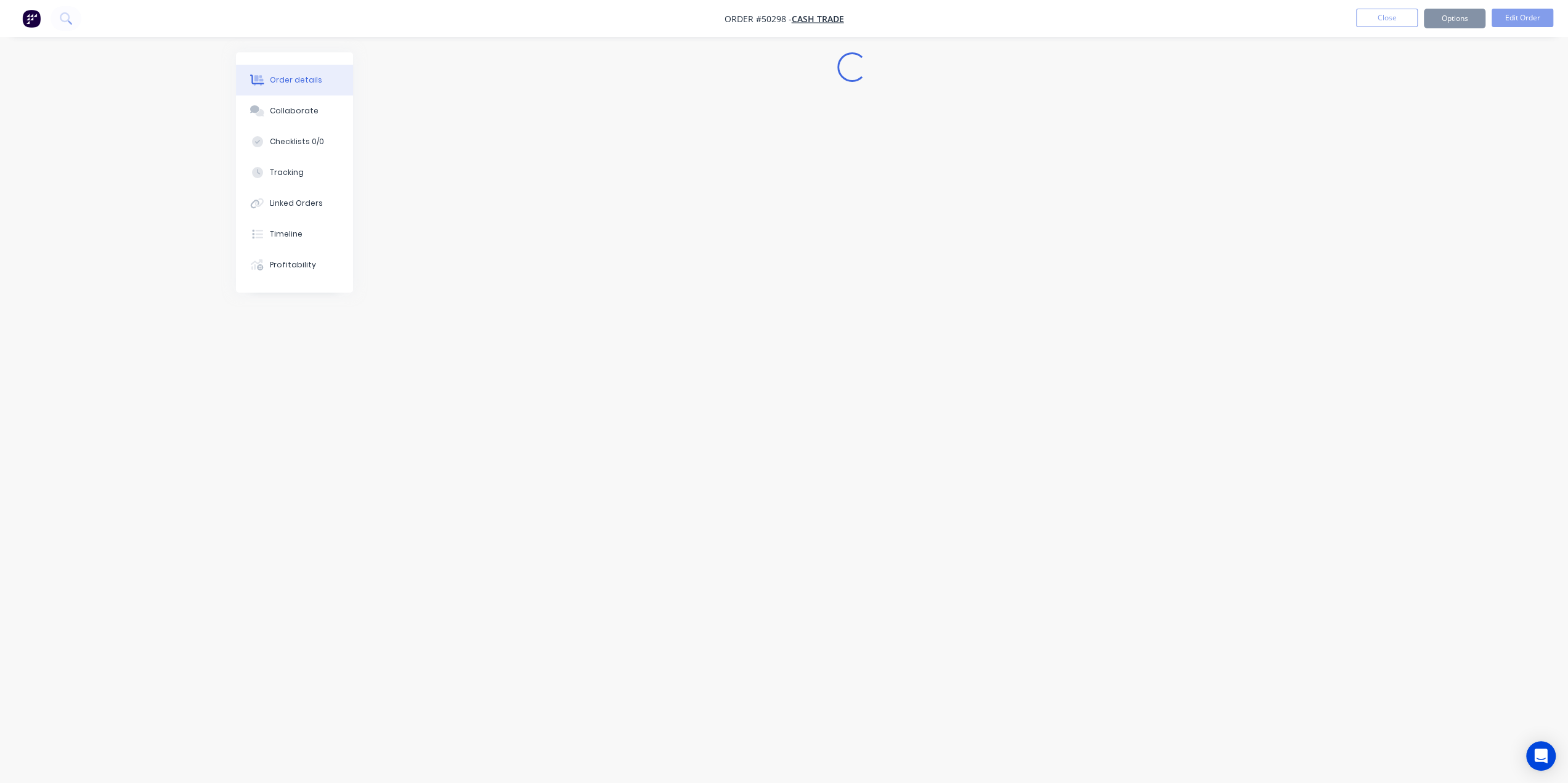
scroll to position [0, 0]
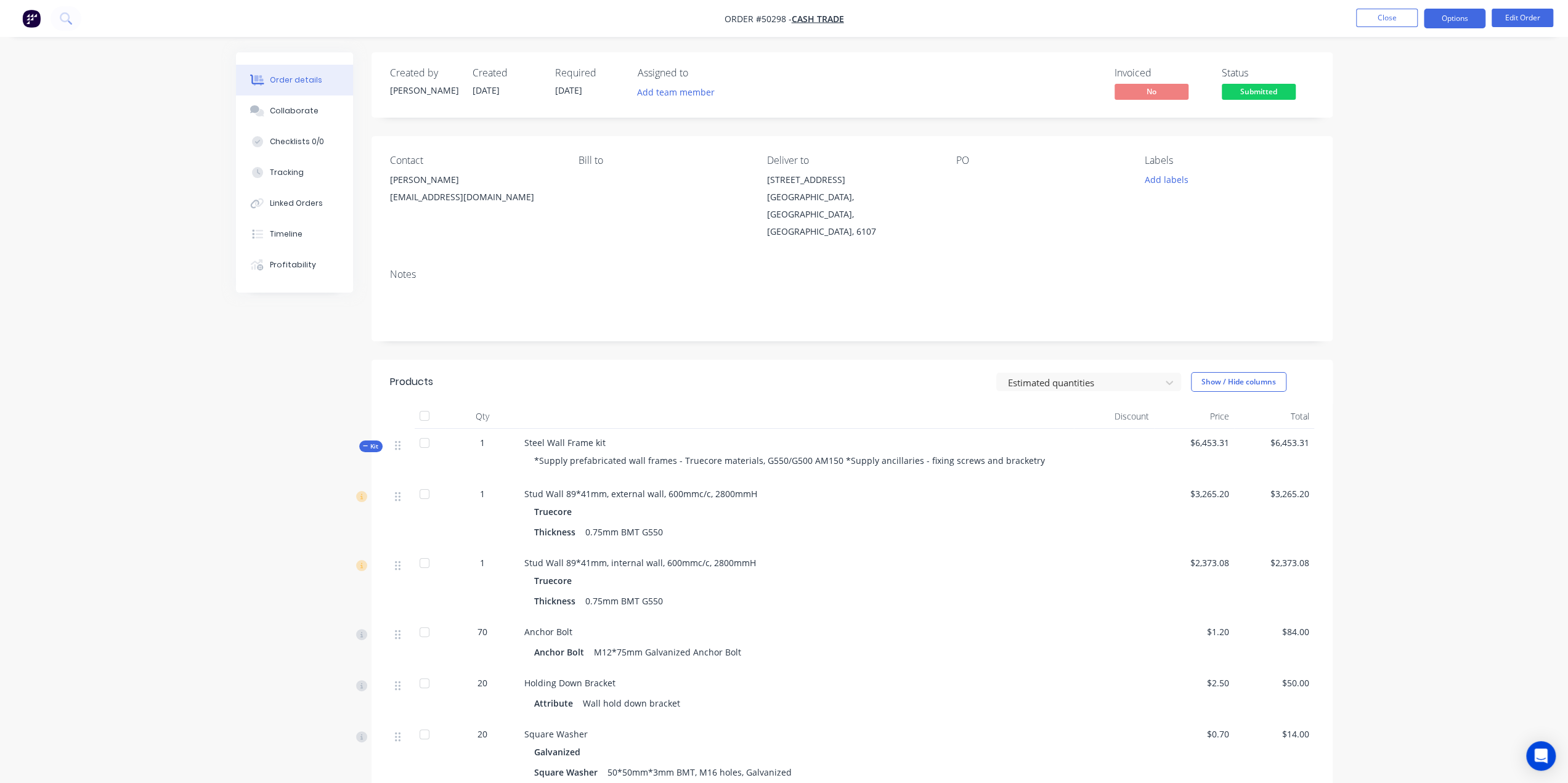
click at [1456, 18] on button "Options" at bounding box center [1454, 18] width 62 height 20
click at [1417, 299] on div "Convert to Quote" at bounding box center [1417, 302] width 114 height 18
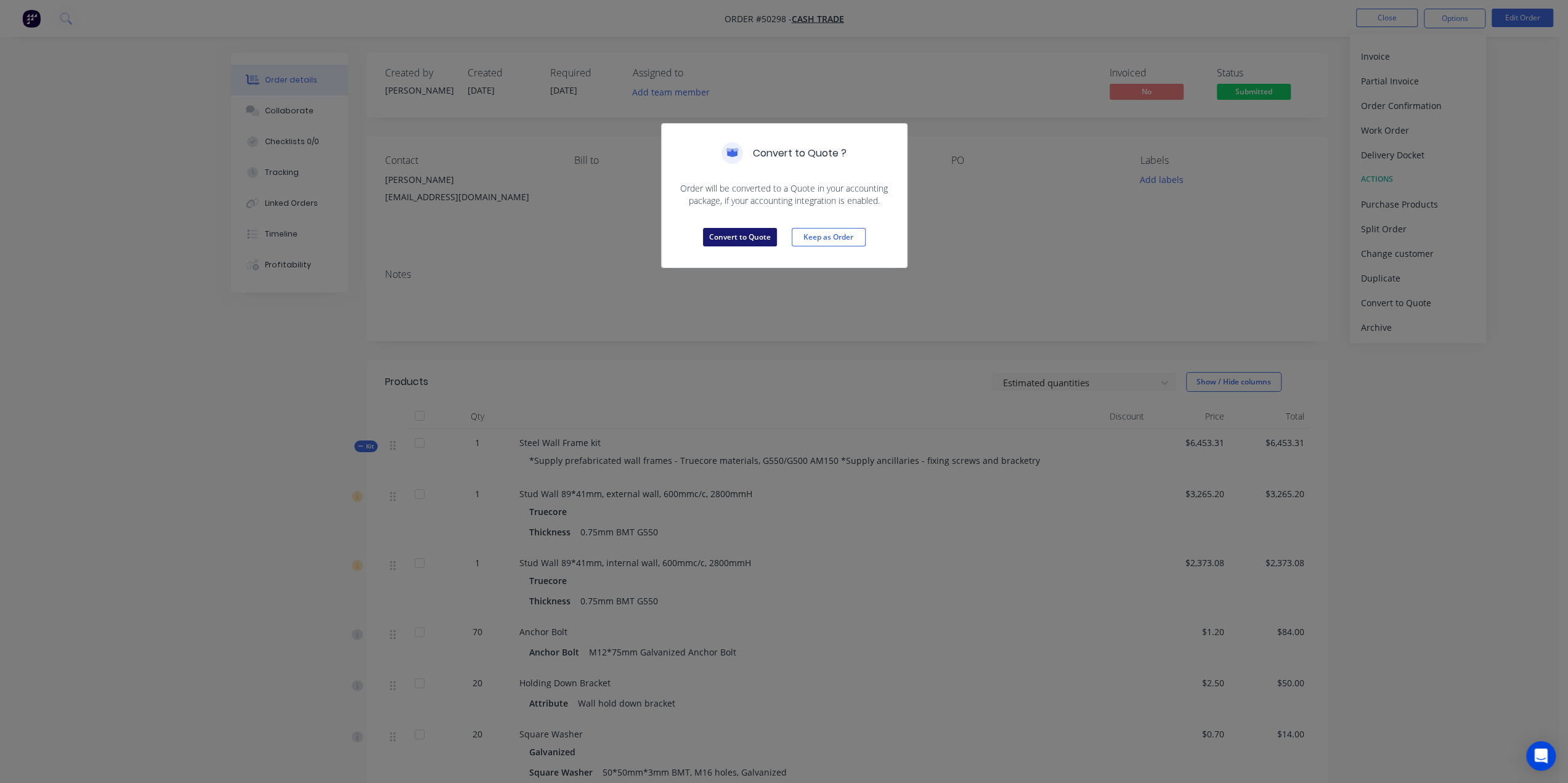
click at [721, 237] on button "Convert to Quote" at bounding box center [740, 237] width 74 height 18
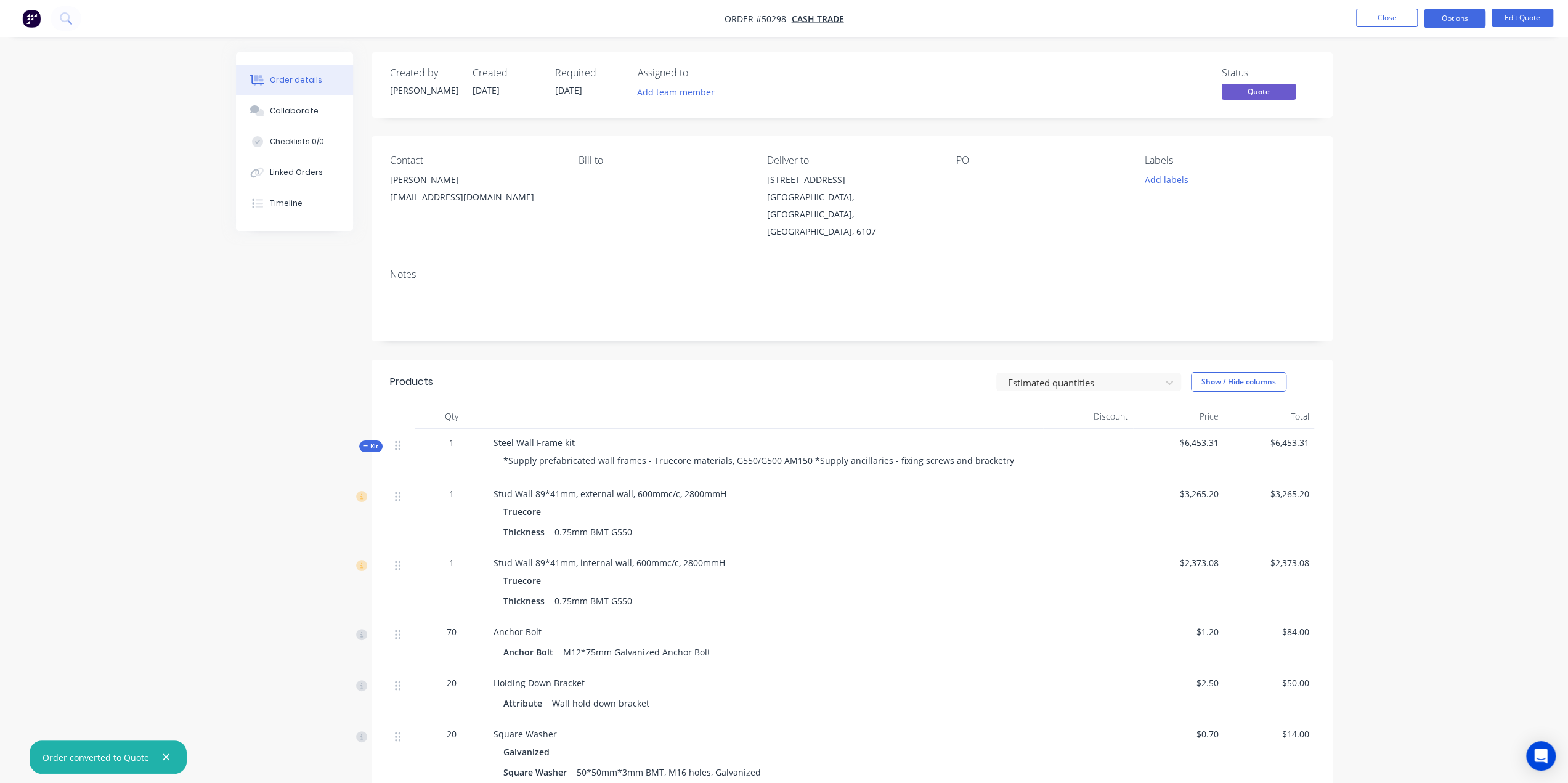
click at [899, 372] on div "Estimated quantities Show / Hide columns" at bounding box center [949, 381] width 727 height 20
click at [1459, 14] on button "Options" at bounding box center [1454, 18] width 62 height 20
click at [1391, 63] on button "Quote" at bounding box center [1417, 74] width 135 height 25
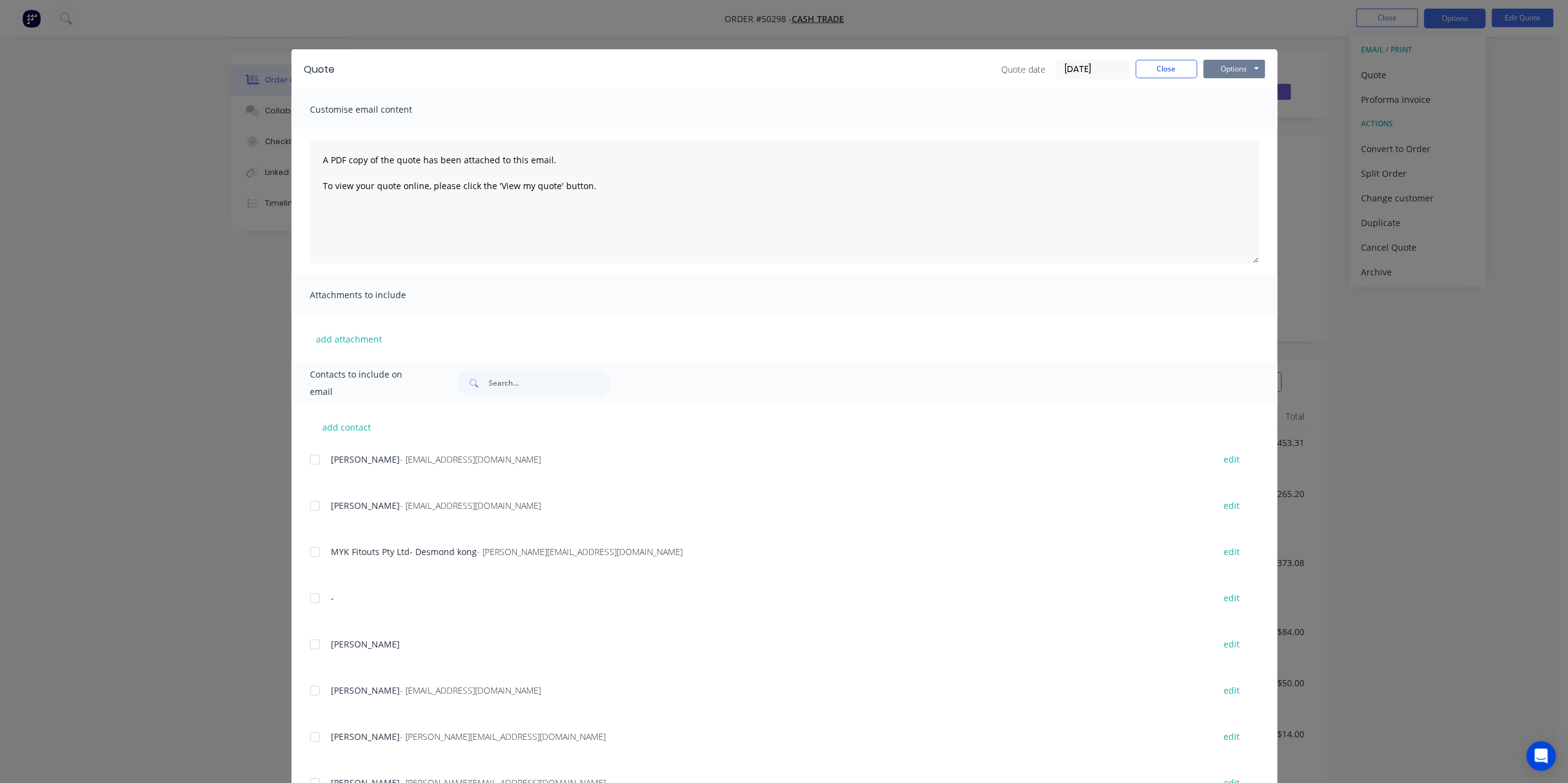
click at [1221, 67] on button "Options" at bounding box center [1234, 68] width 62 height 18
click at [1214, 114] on button "Print" at bounding box center [1243, 111] width 79 height 21
